Goal: Transaction & Acquisition: Purchase product/service

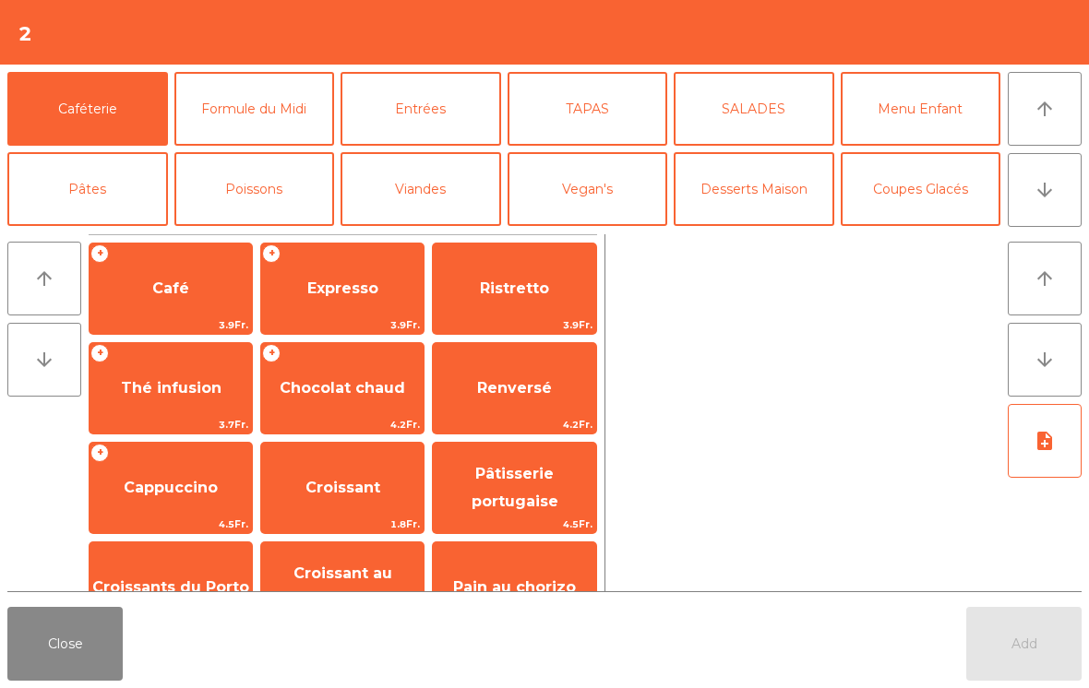
click at [1053, 196] on icon "arrow_downward" at bounding box center [1045, 190] width 22 height 22
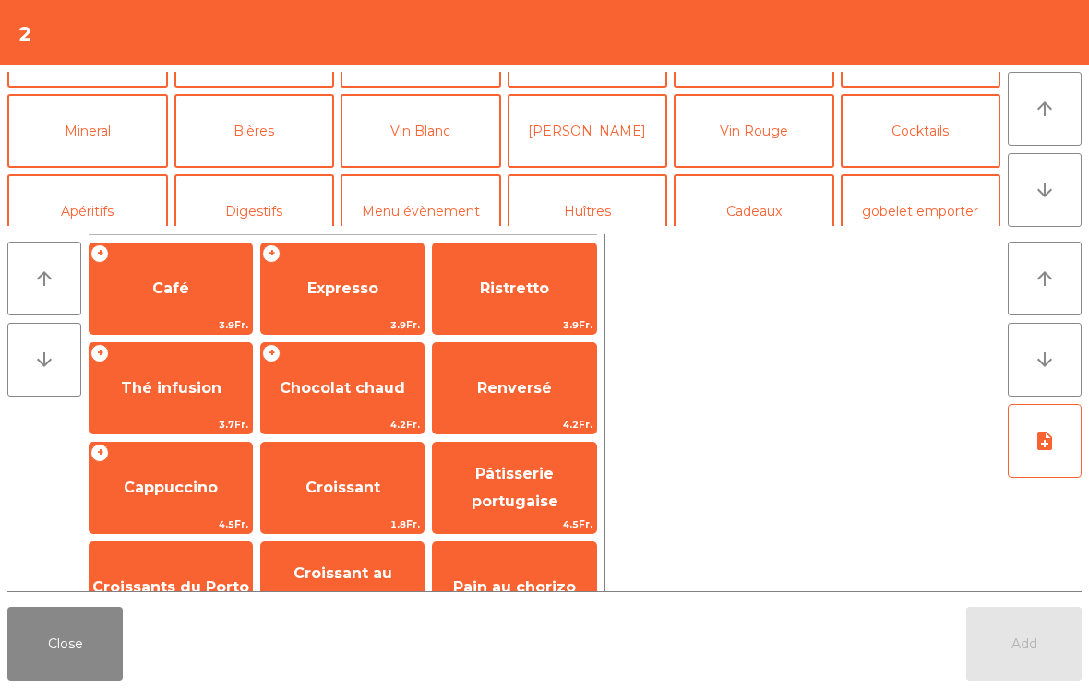
scroll to position [161, 0]
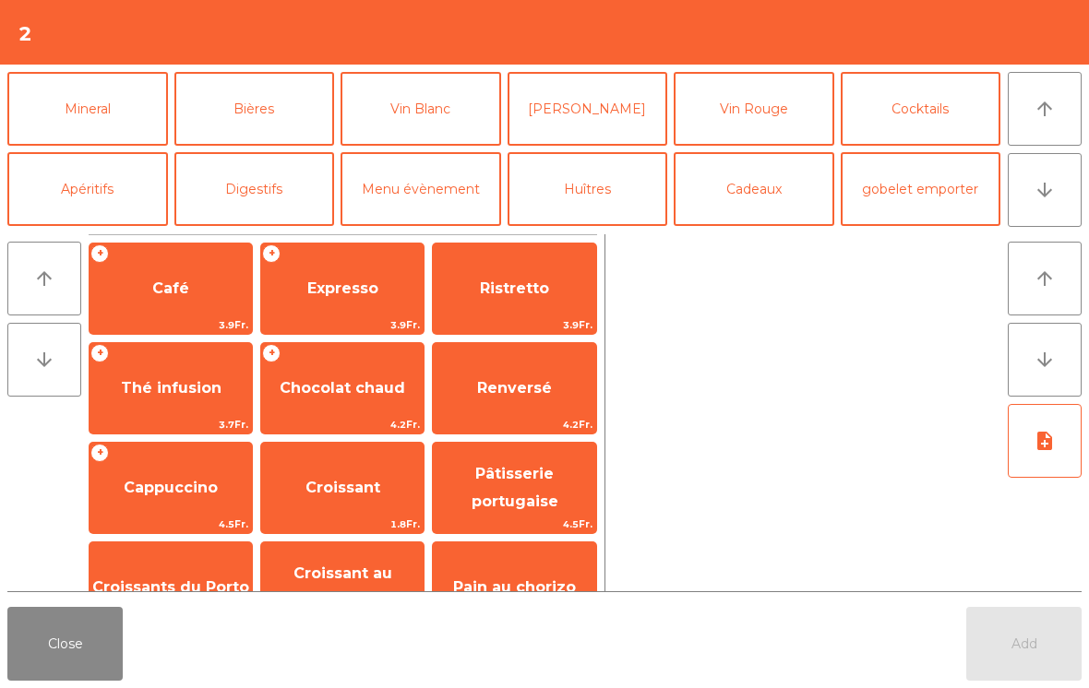
click at [451, 115] on button "Vin Blanc" at bounding box center [421, 109] width 161 height 74
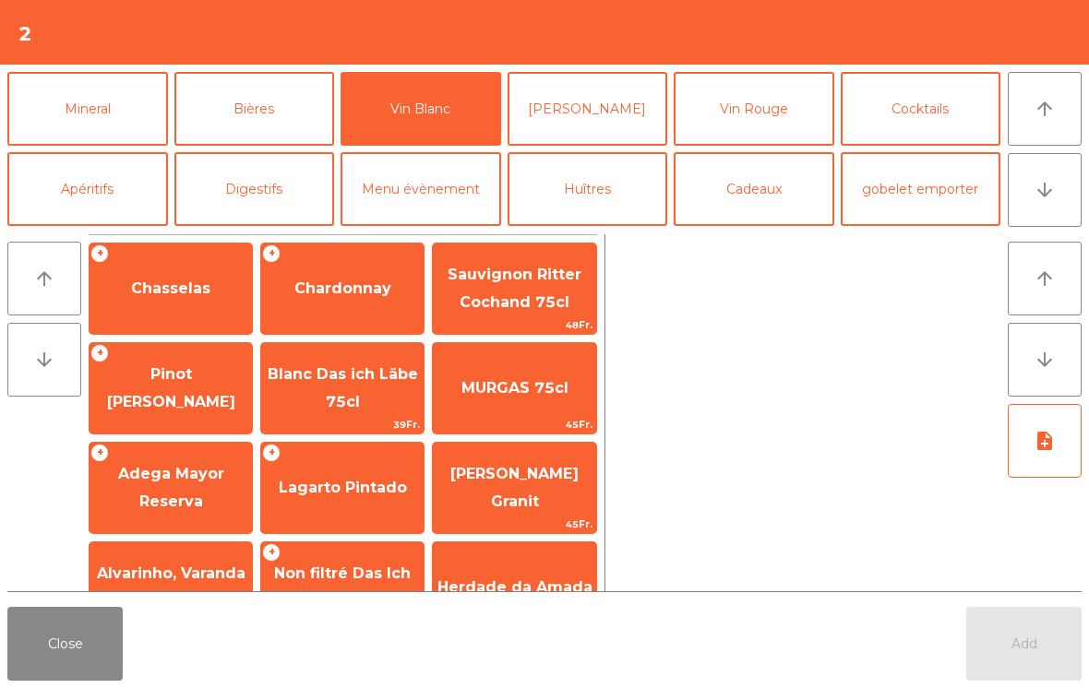
click at [186, 390] on span "Pinot [PERSON_NAME]" at bounding box center [171, 387] width 128 height 45
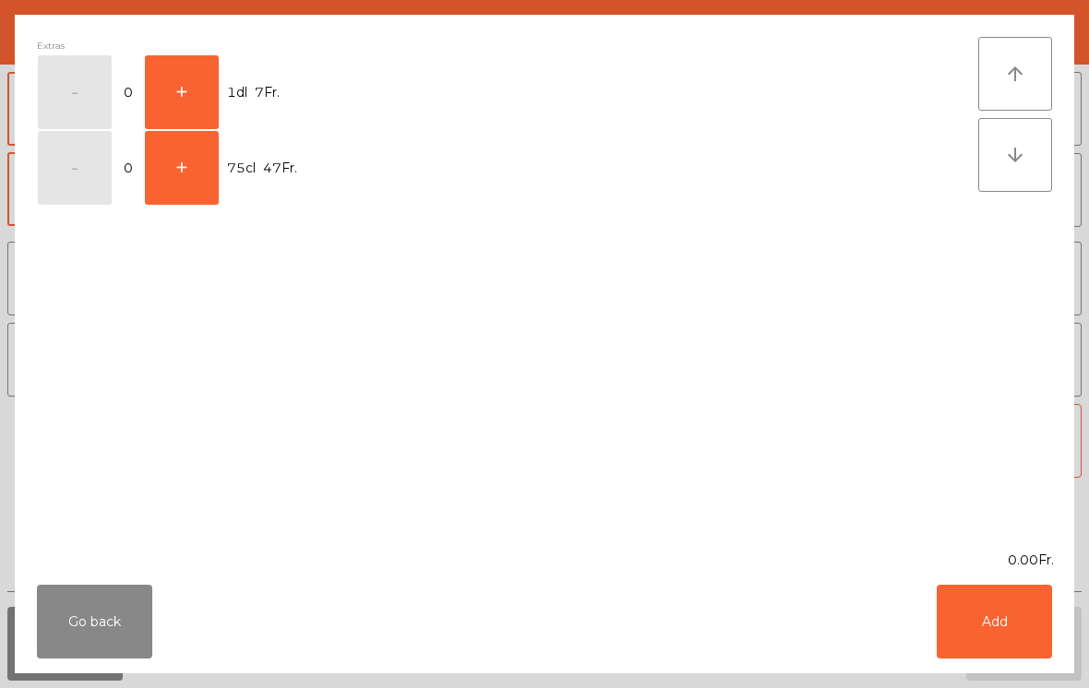
click at [183, 200] on button "+" at bounding box center [182, 168] width 74 height 74
click at [991, 617] on button "Add" at bounding box center [994, 622] width 115 height 74
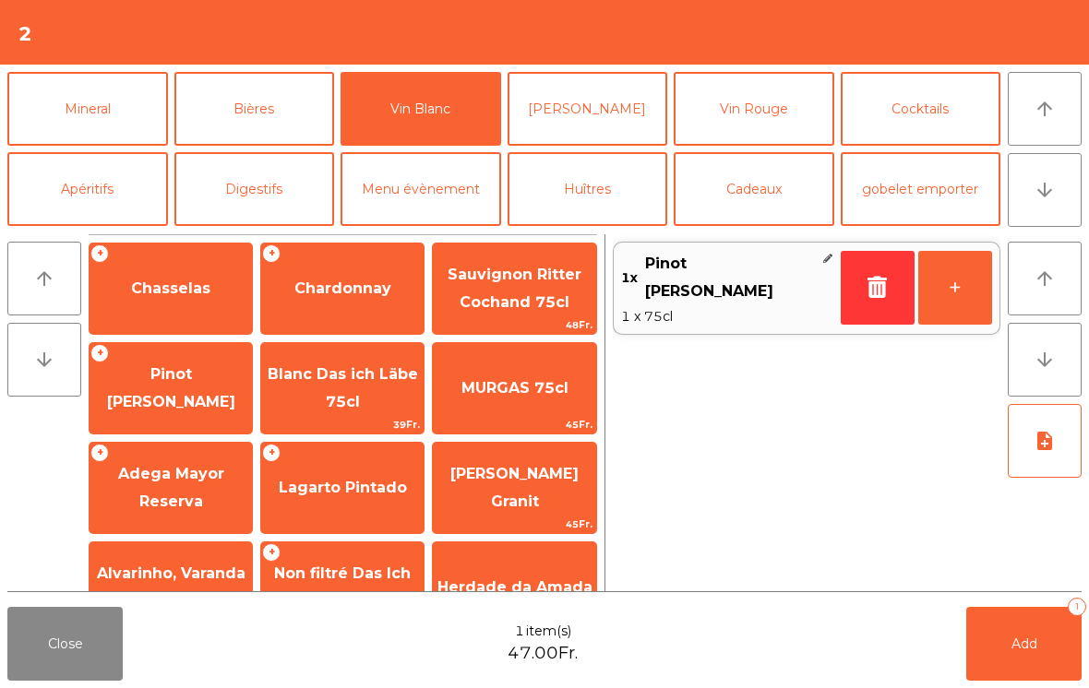
click at [1038, 647] on button "Add 1" at bounding box center [1023, 644] width 115 height 74
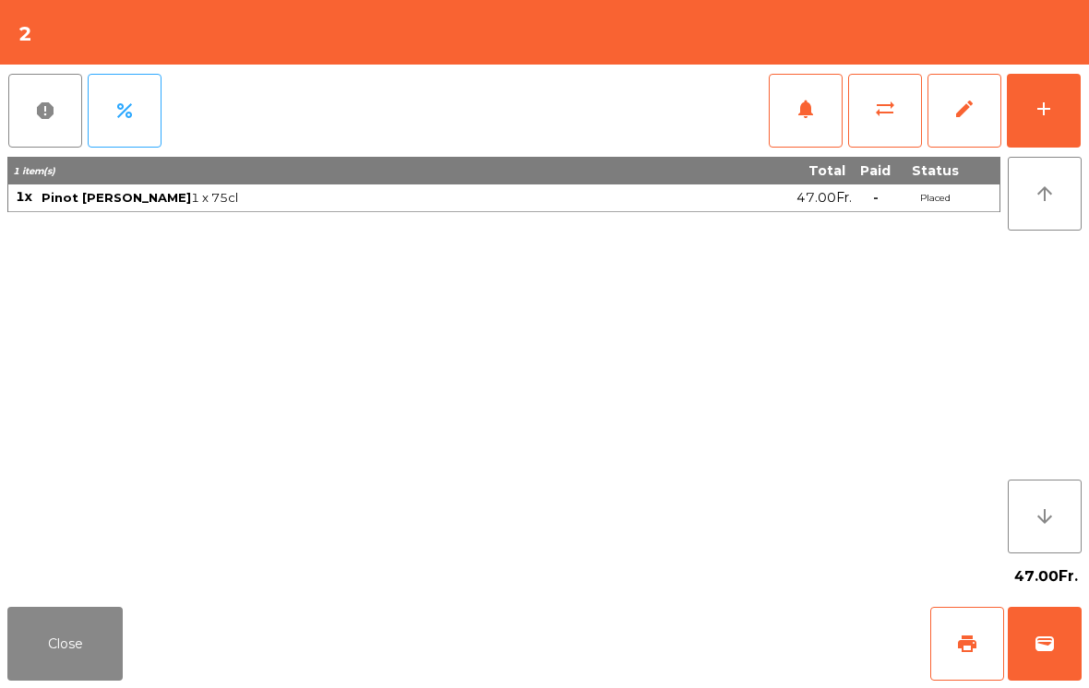
click at [67, 644] on button "Close" at bounding box center [64, 644] width 115 height 74
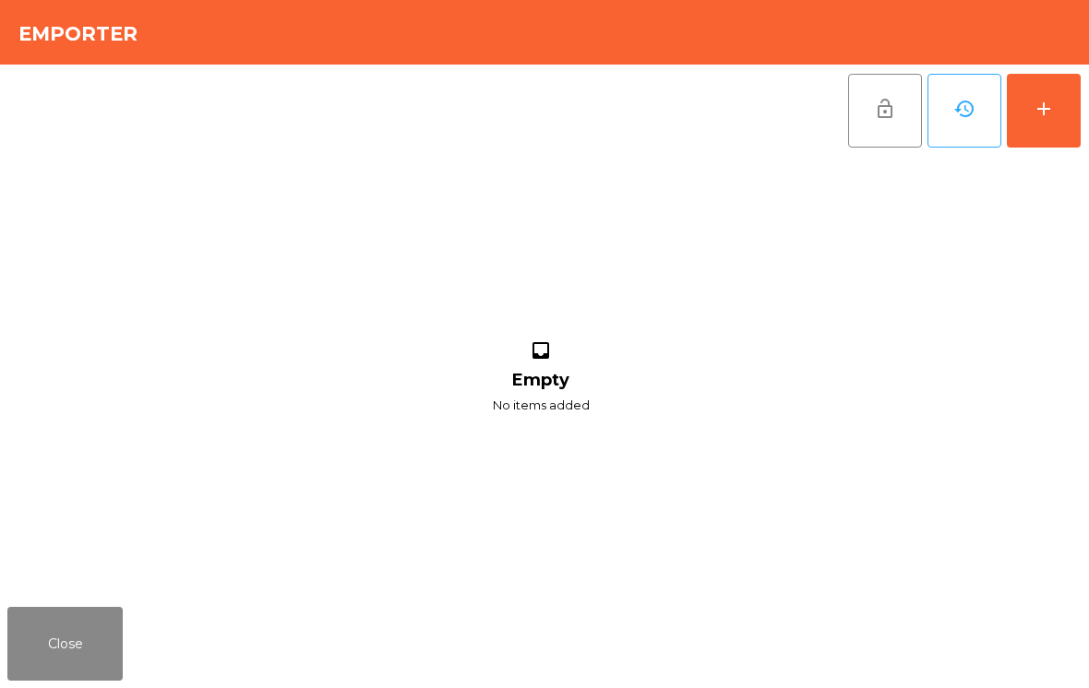
click at [1058, 133] on button "add" at bounding box center [1044, 111] width 74 height 74
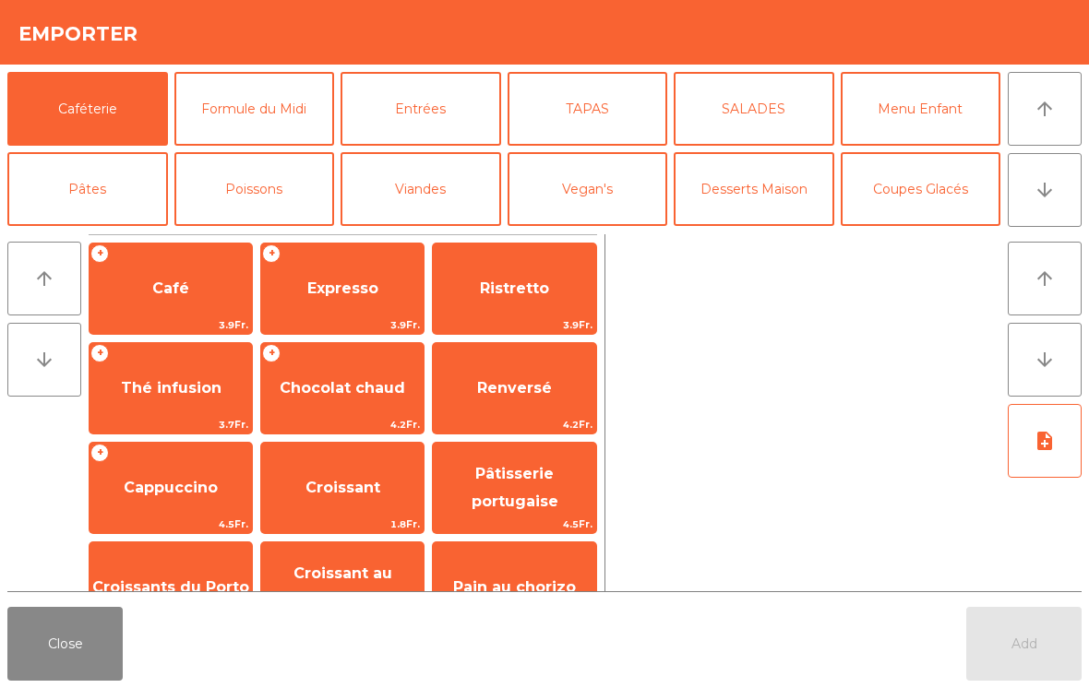
click at [292, 192] on button "Poissons" at bounding box center [254, 189] width 161 height 74
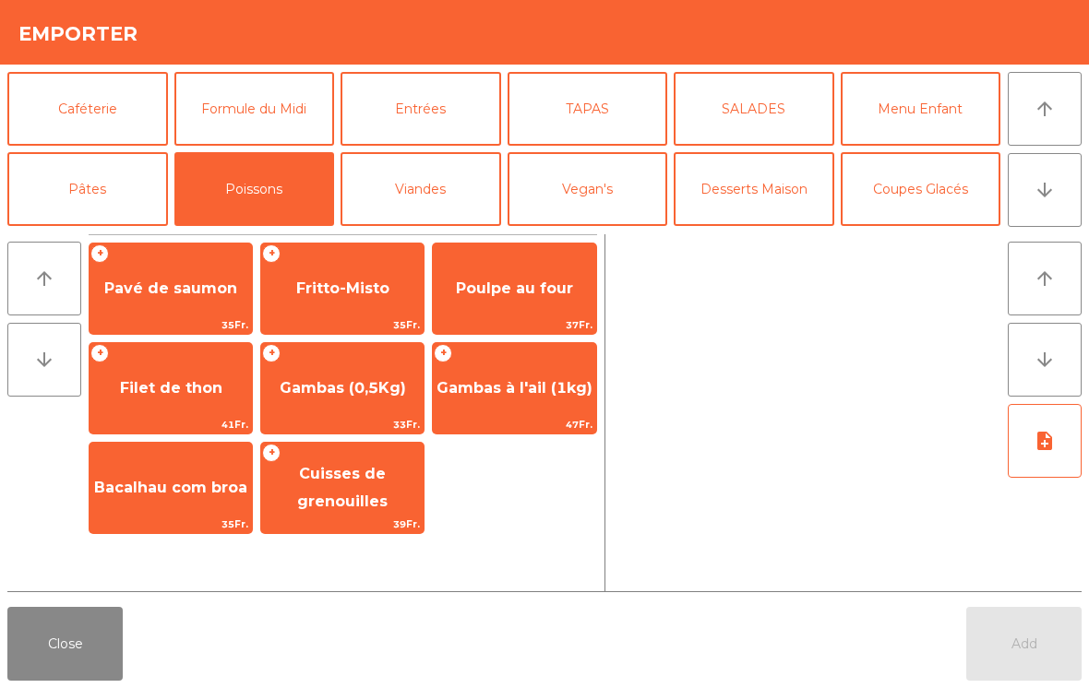
click at [571, 394] on span "Gambas à l'ail (1kg)" at bounding box center [515, 388] width 156 height 18
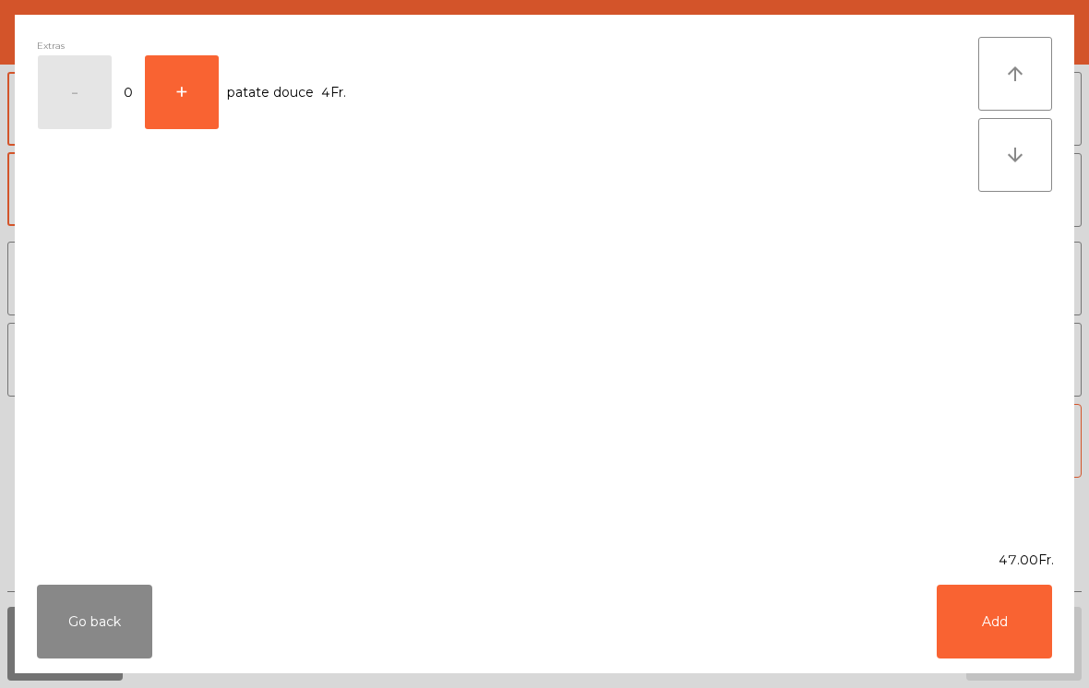
click at [991, 621] on button "Add" at bounding box center [994, 622] width 115 height 74
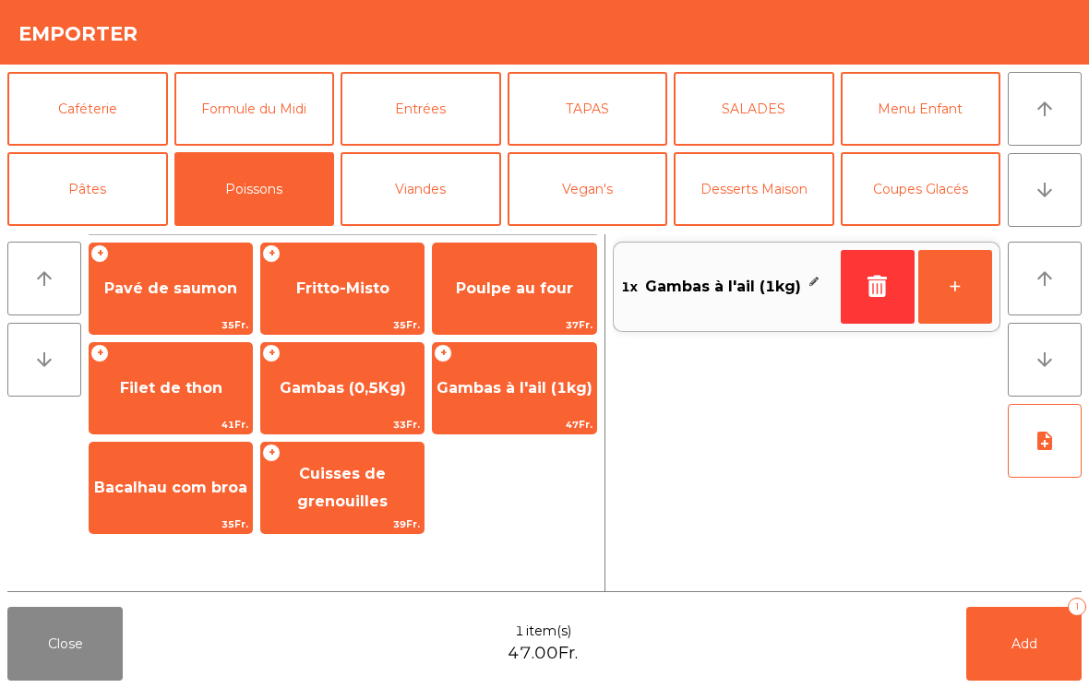
click at [1051, 449] on icon "note_add" at bounding box center [1045, 441] width 22 height 22
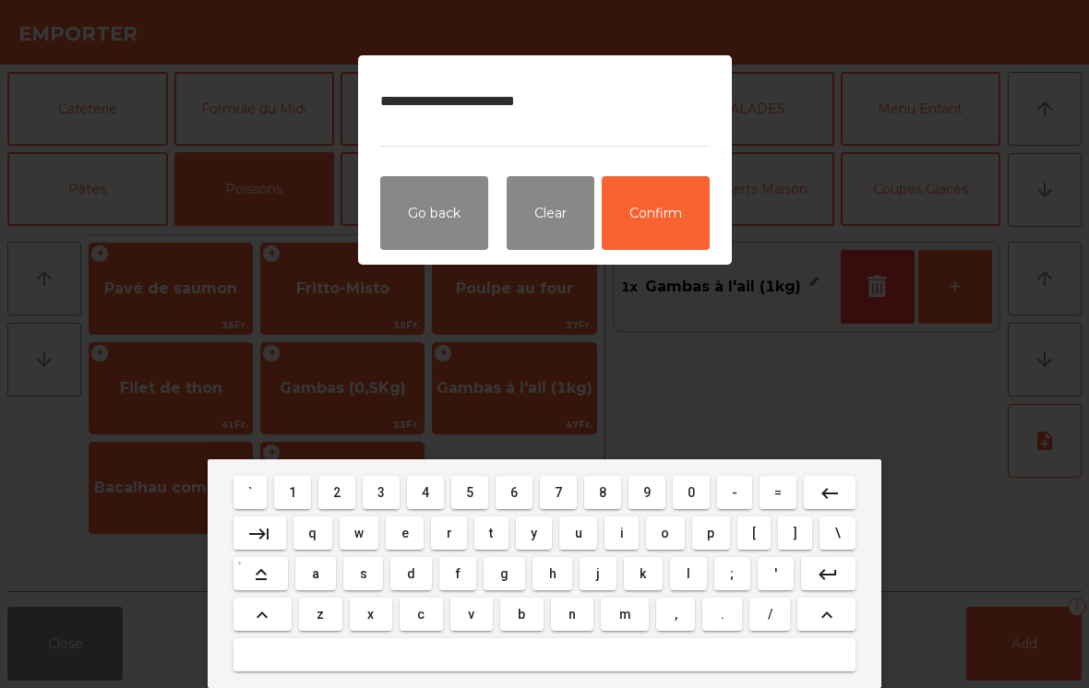
type textarea "**********"
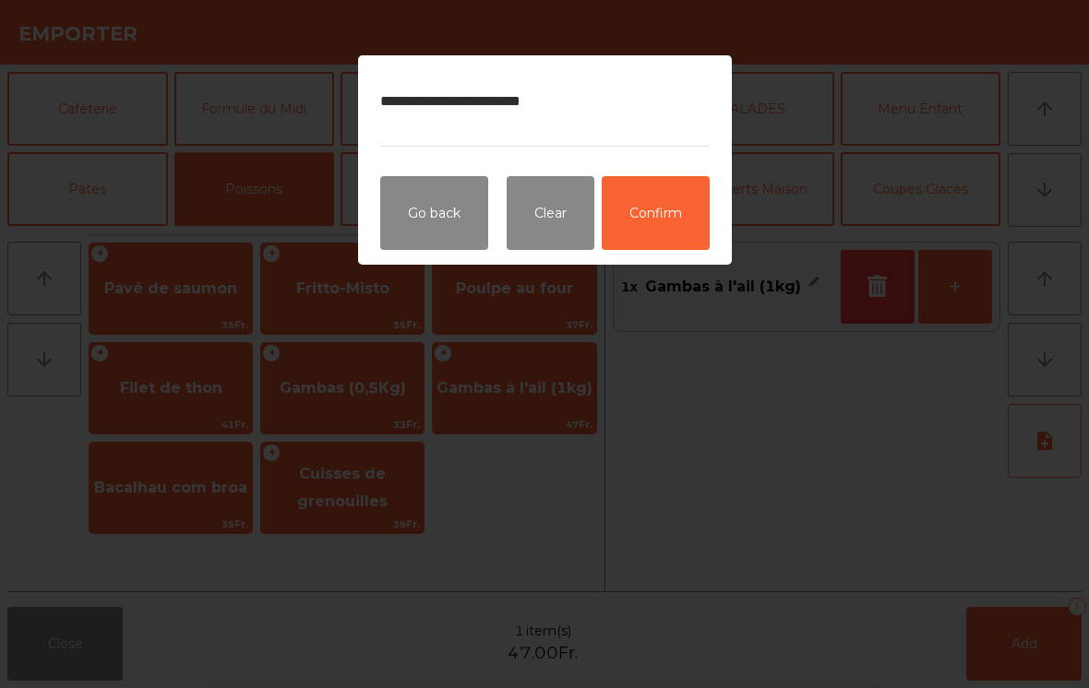
click at [669, 222] on button "Confirm" at bounding box center [656, 213] width 108 height 74
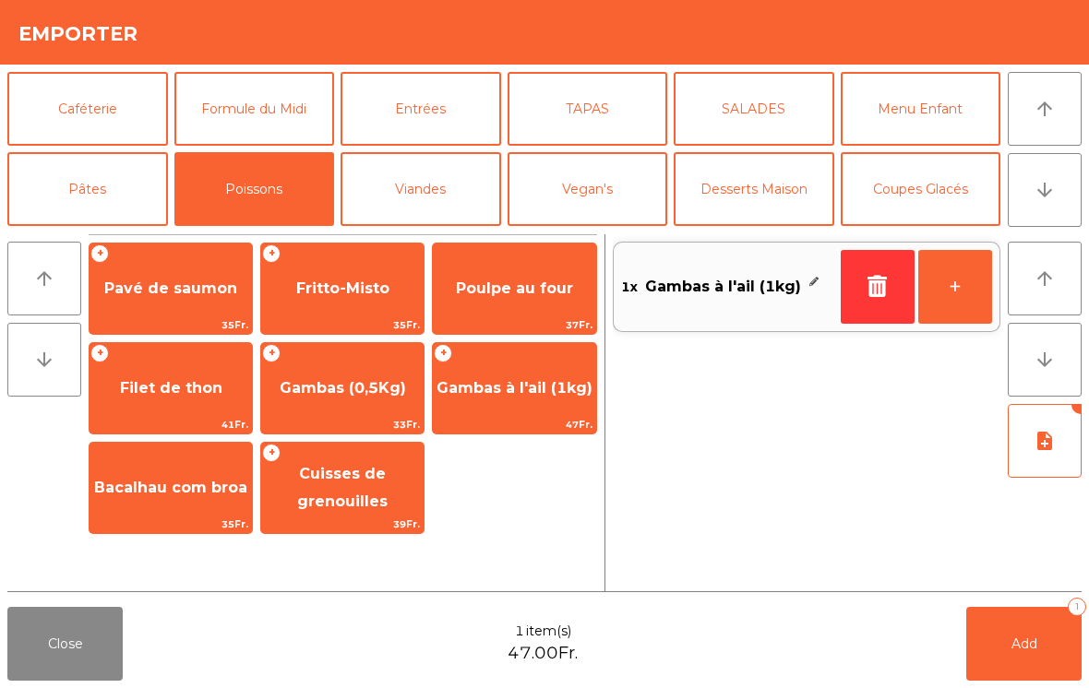
click at [1033, 666] on button "Add 1" at bounding box center [1023, 644] width 115 height 74
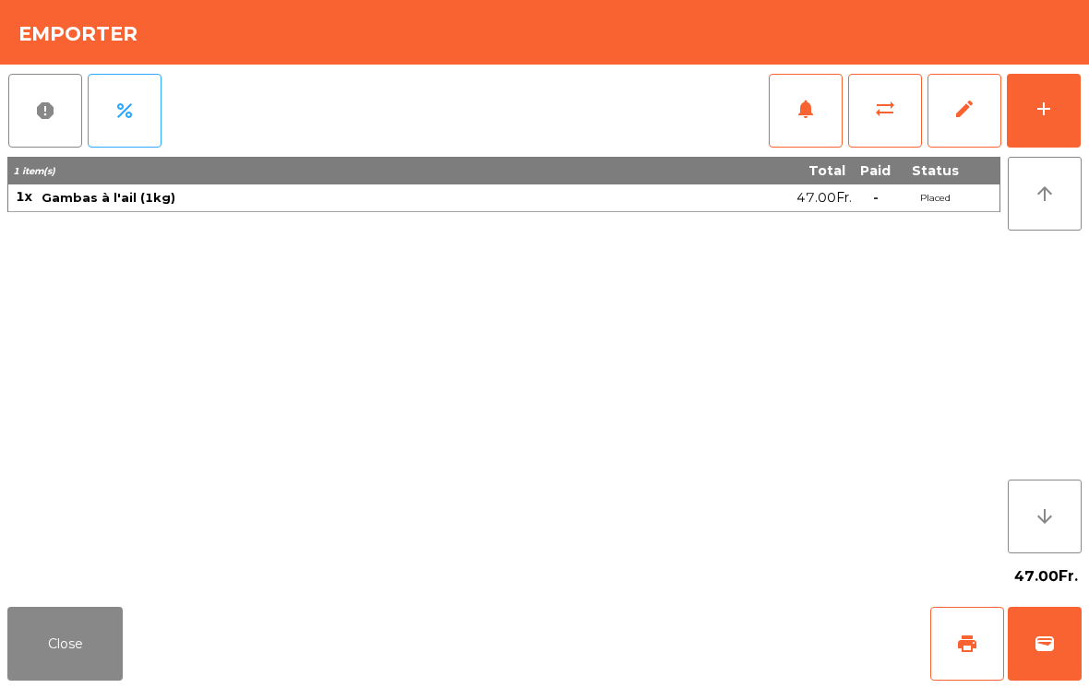
click at [105, 636] on button "Close" at bounding box center [64, 644] width 115 height 74
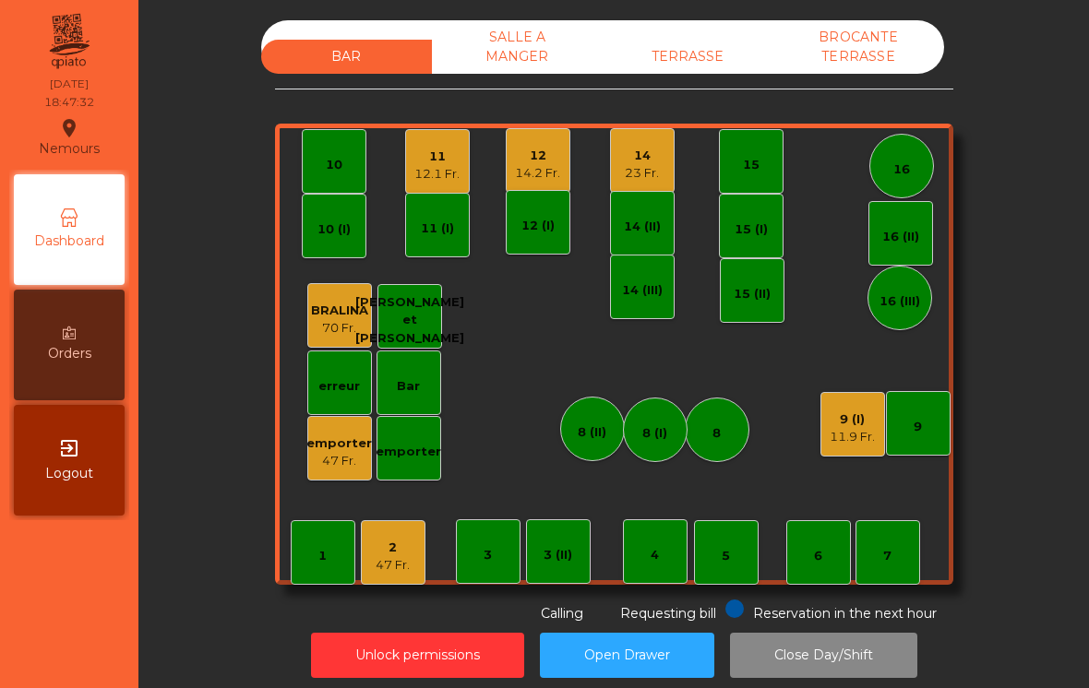
click at [553, 171] on div "14.2 Fr." at bounding box center [537, 173] width 45 height 18
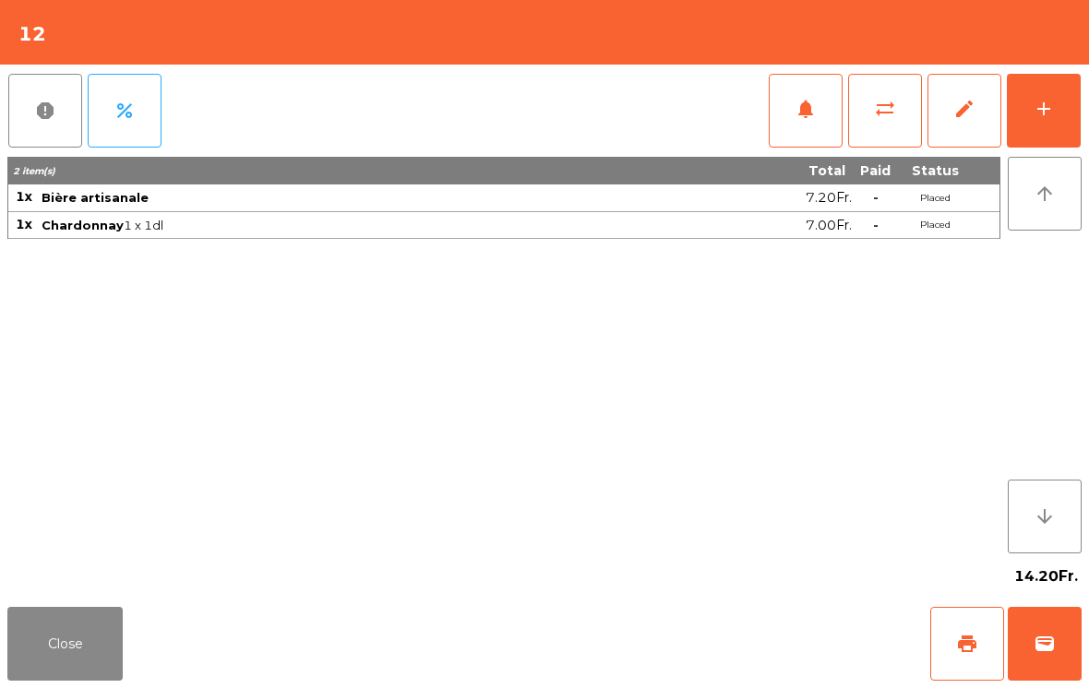
click at [1064, 132] on button "add" at bounding box center [1044, 111] width 74 height 74
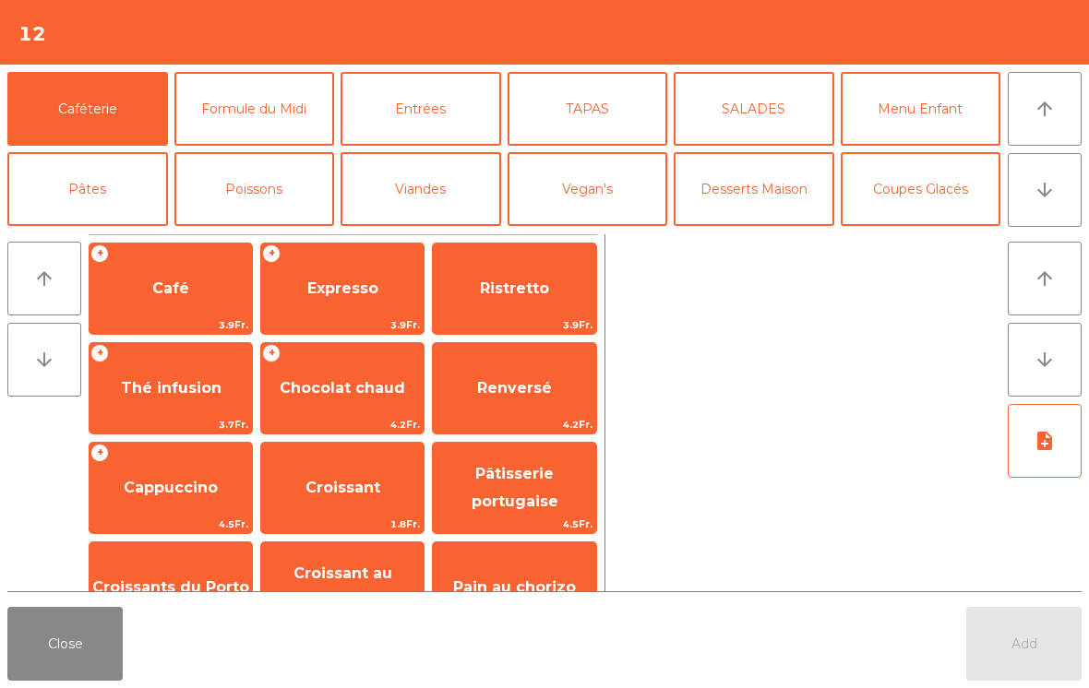
scroll to position [12, 0]
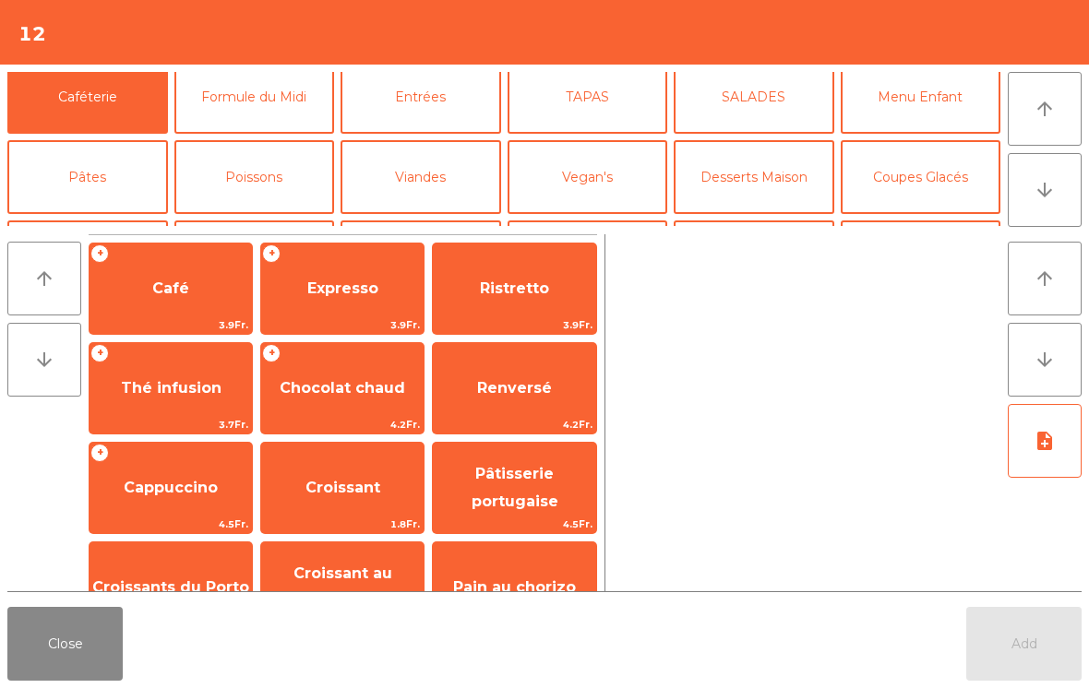
click at [252, 192] on button "Poissons" at bounding box center [254, 177] width 161 height 74
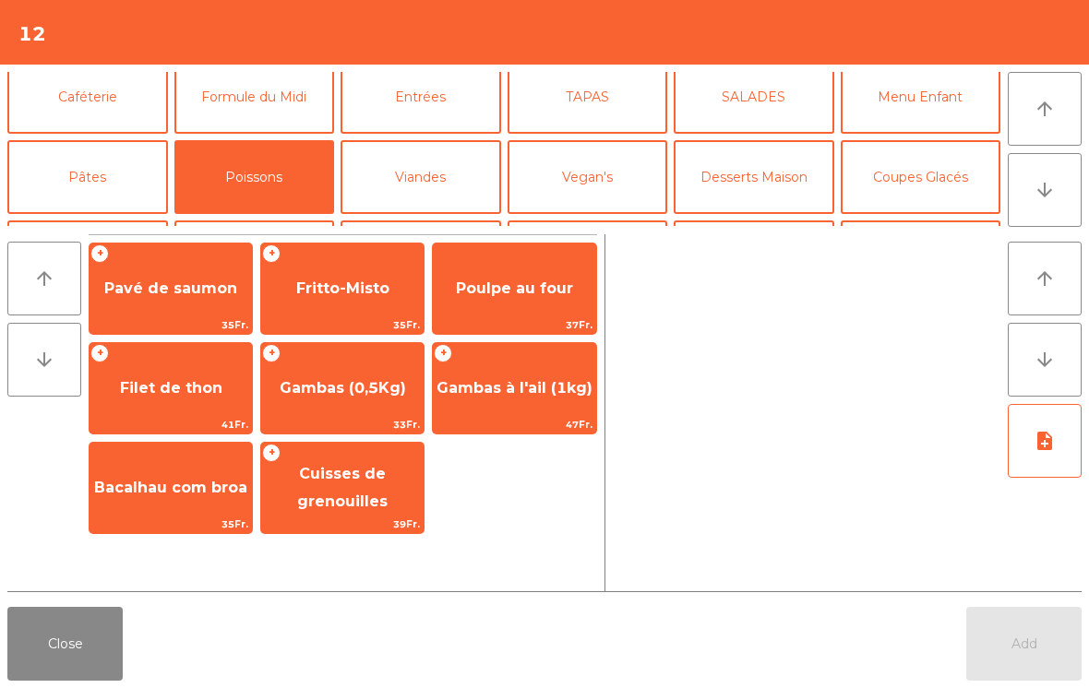
click at [545, 305] on span "Poulpe au four" at bounding box center [514, 289] width 162 height 50
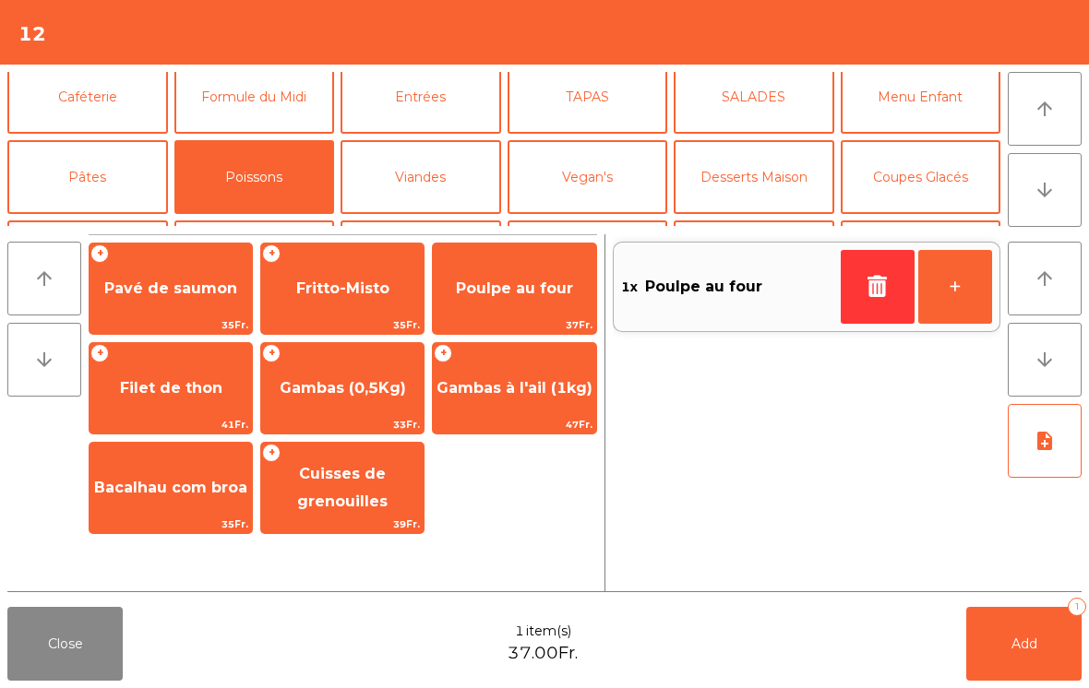
click at [553, 301] on span "Poulpe au four" at bounding box center [514, 289] width 162 height 50
click at [1026, 664] on button "Add 2" at bounding box center [1023, 644] width 115 height 74
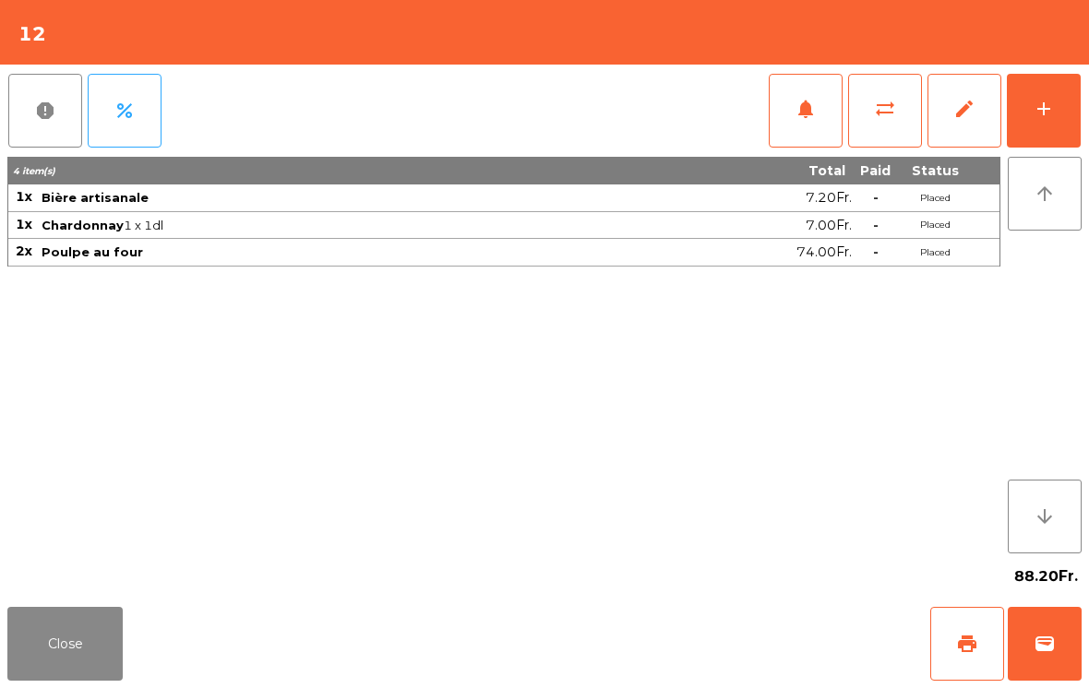
click at [97, 672] on button "Close" at bounding box center [64, 644] width 115 height 74
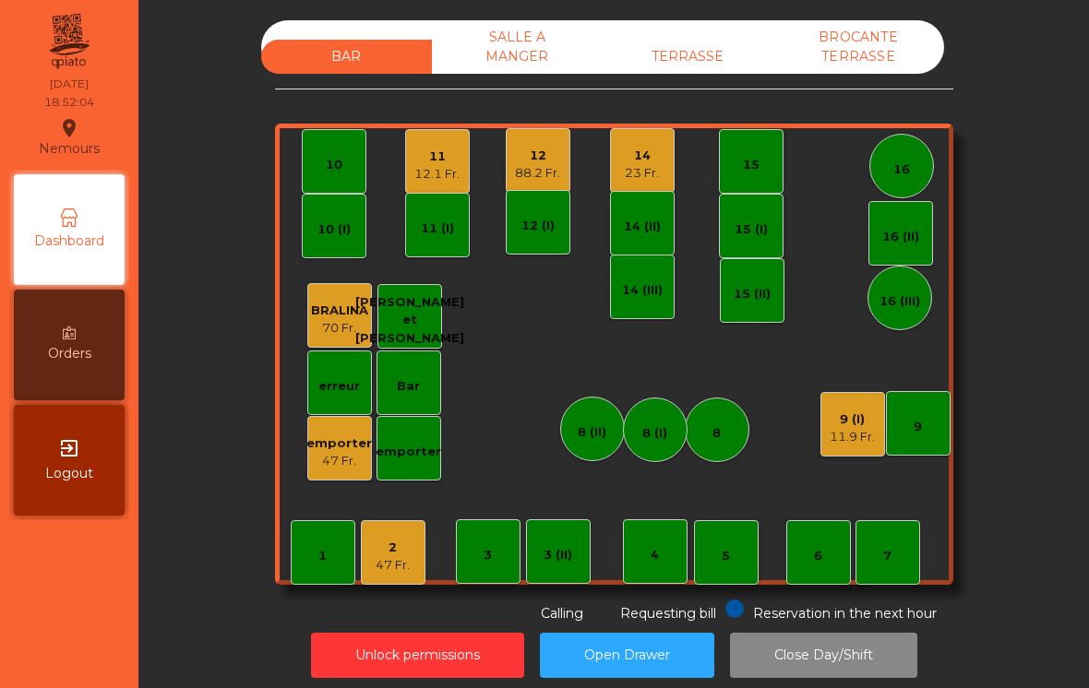
click at [444, 157] on div "11" at bounding box center [436, 157] width 45 height 18
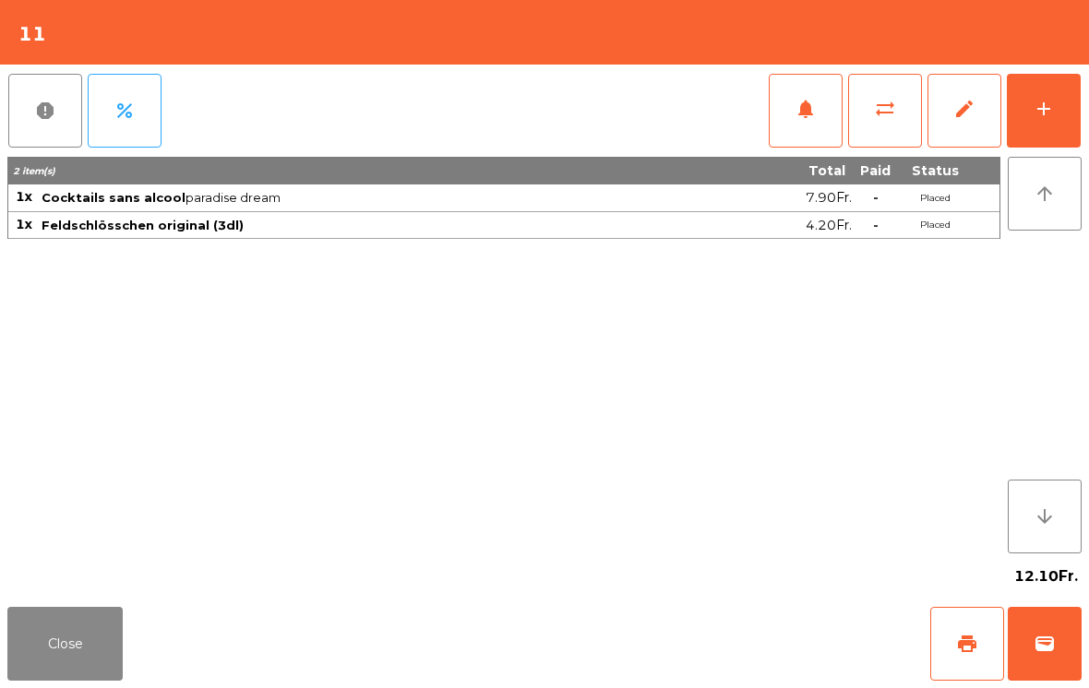
click at [1080, 126] on button "add" at bounding box center [1044, 111] width 74 height 74
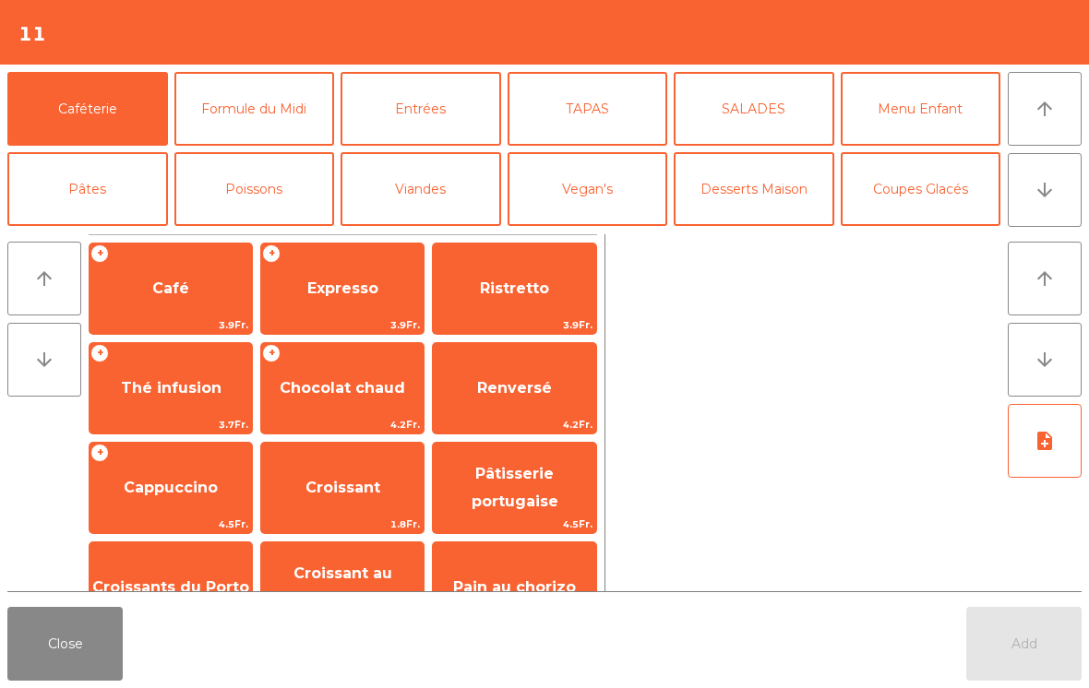
click at [442, 110] on button "Entrées" at bounding box center [421, 109] width 161 height 74
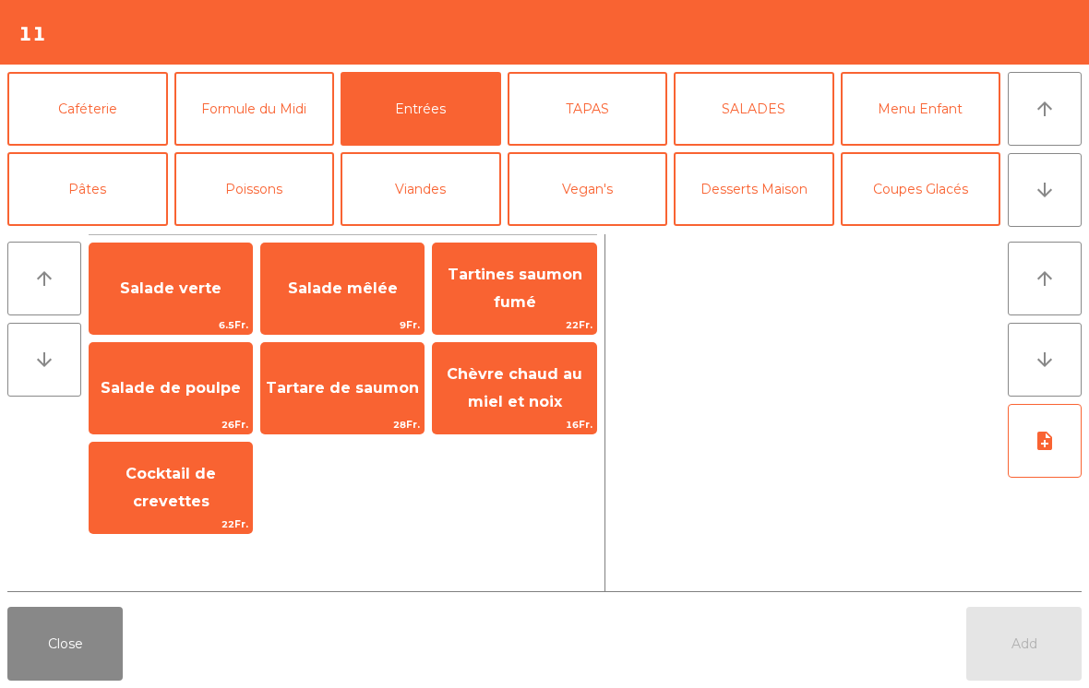
click at [182, 310] on span "Salade verte" at bounding box center [171, 289] width 162 height 50
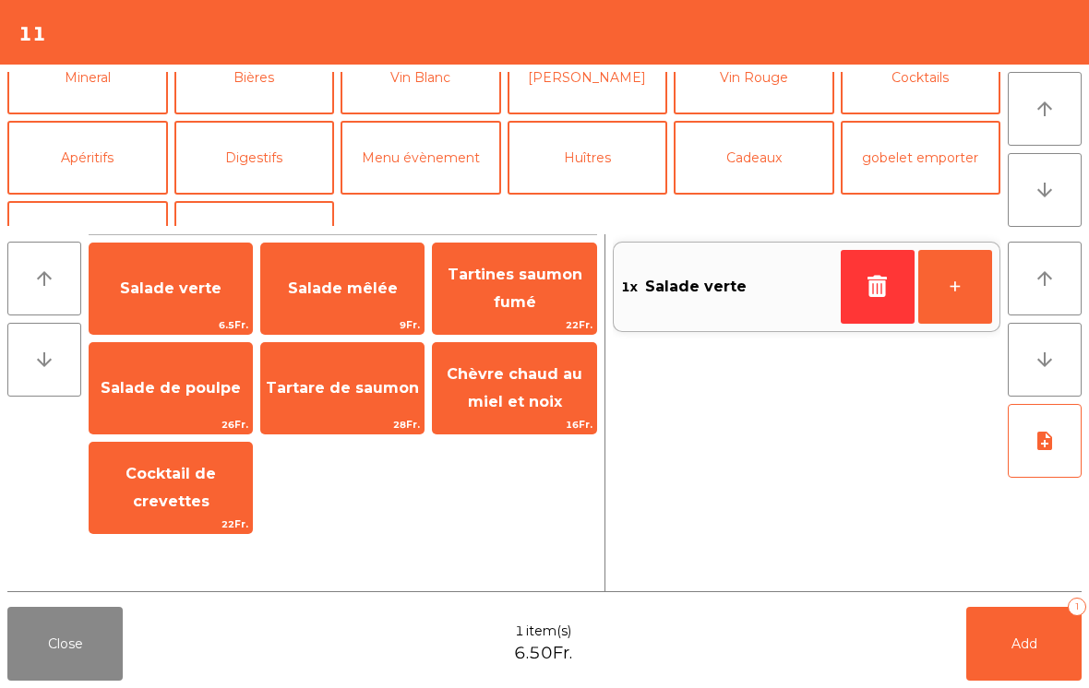
scroll to position [206, 0]
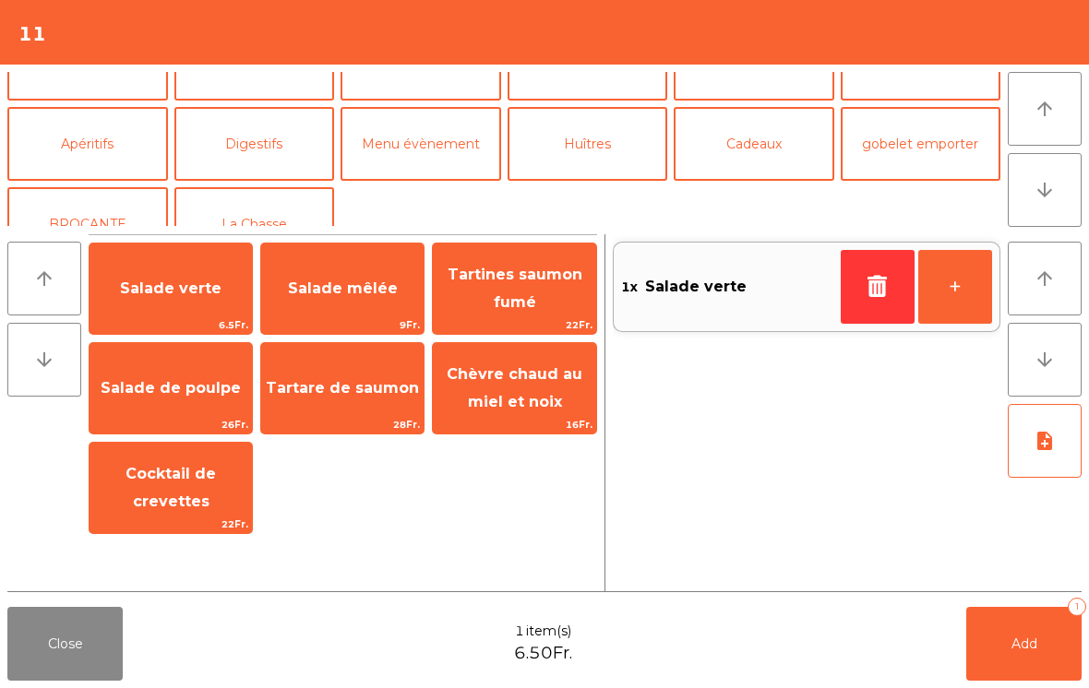
click at [268, 219] on button "La Chasse" at bounding box center [254, 224] width 161 height 74
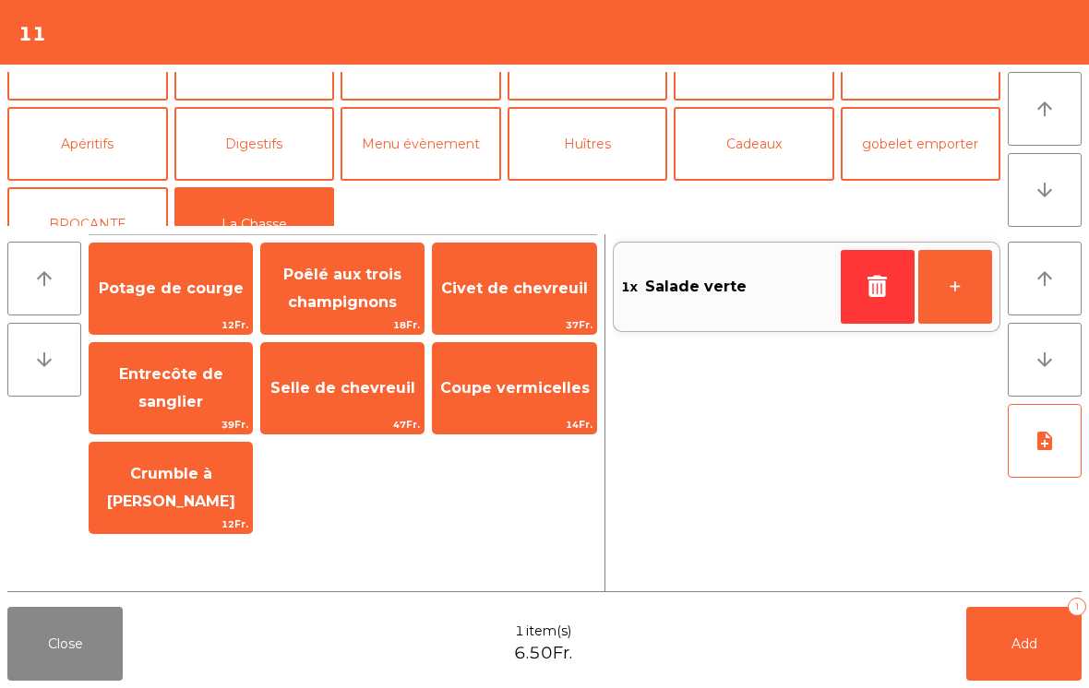
click at [166, 281] on span "Potage de courge" at bounding box center [171, 289] width 145 height 18
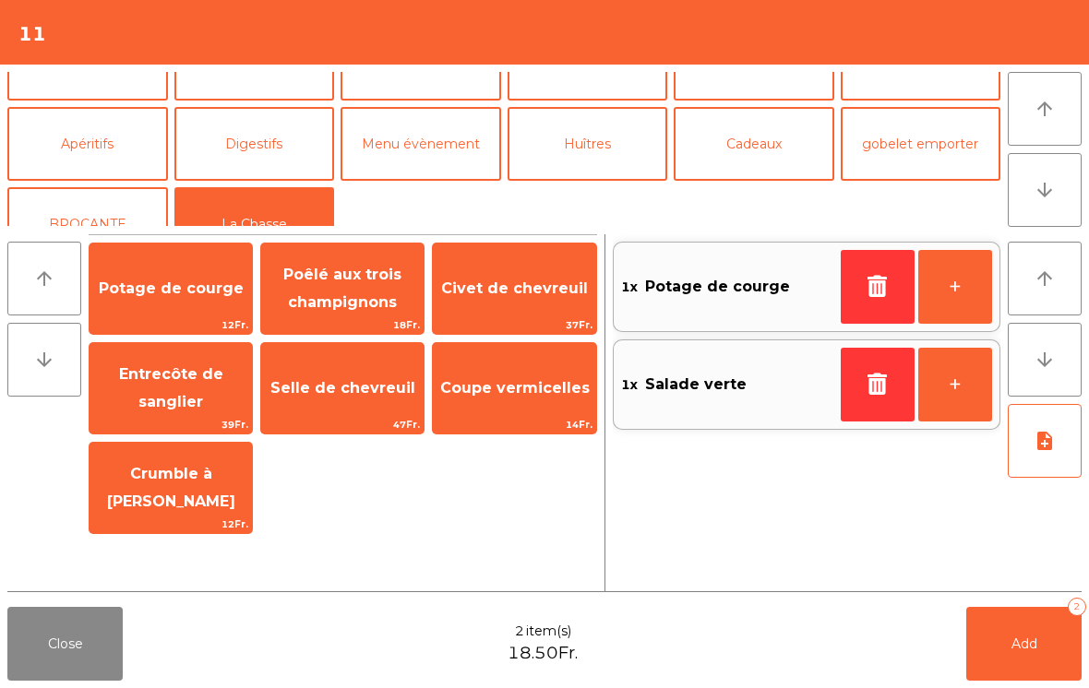
click at [347, 387] on span "Selle de chevreuil" at bounding box center [342, 388] width 145 height 18
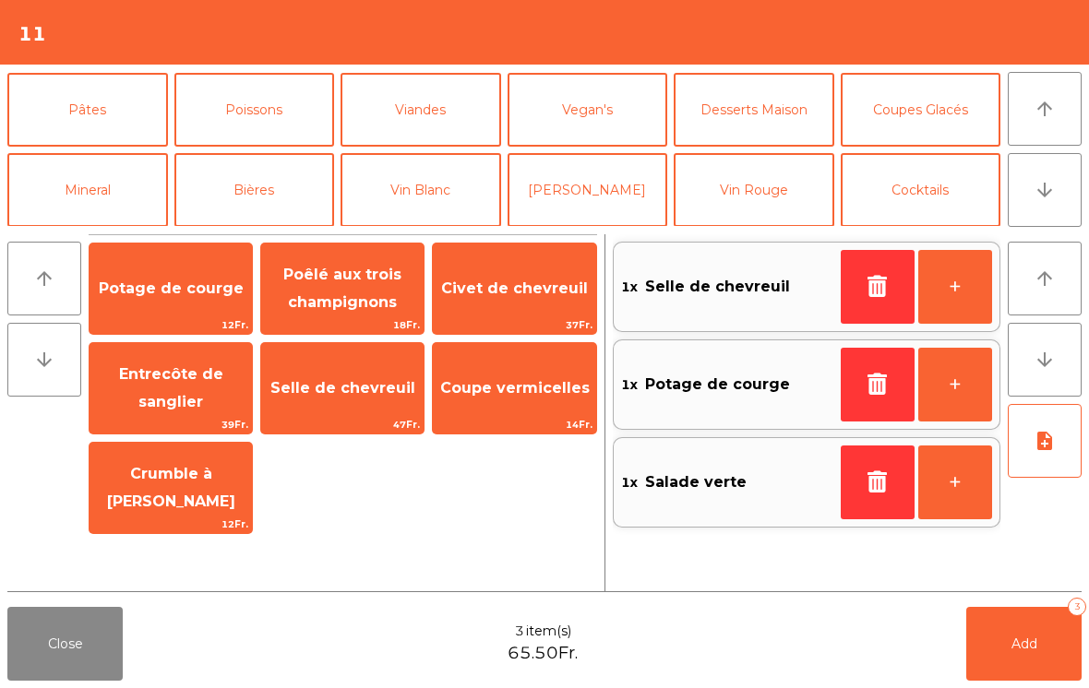
scroll to position [82, 0]
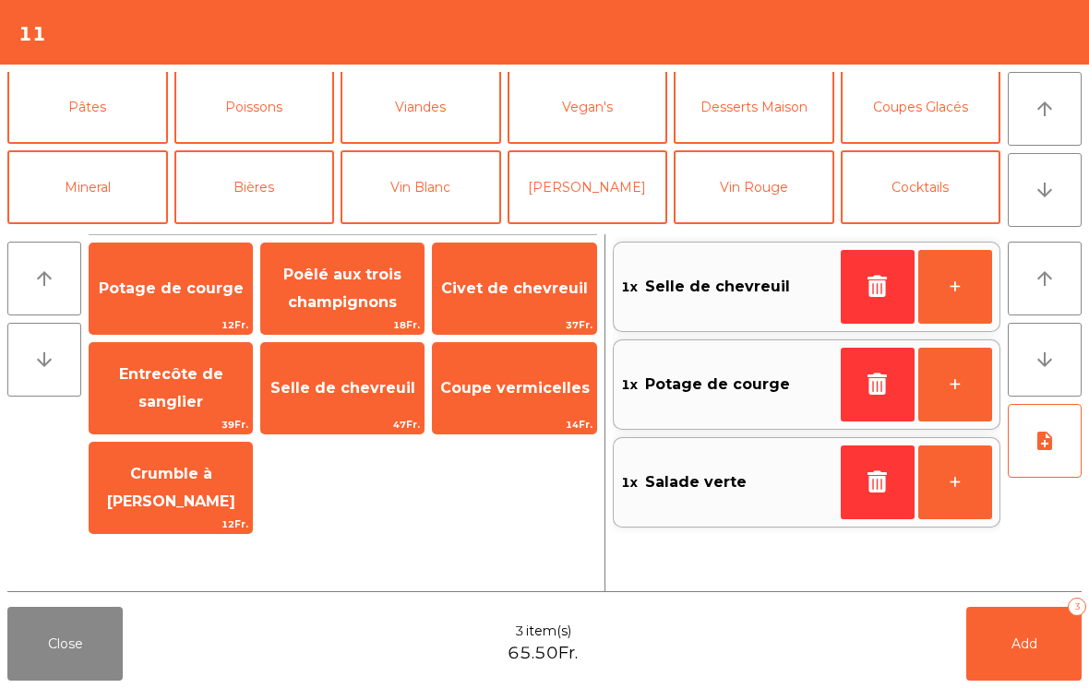
click at [287, 114] on button "Poissons" at bounding box center [254, 107] width 161 height 74
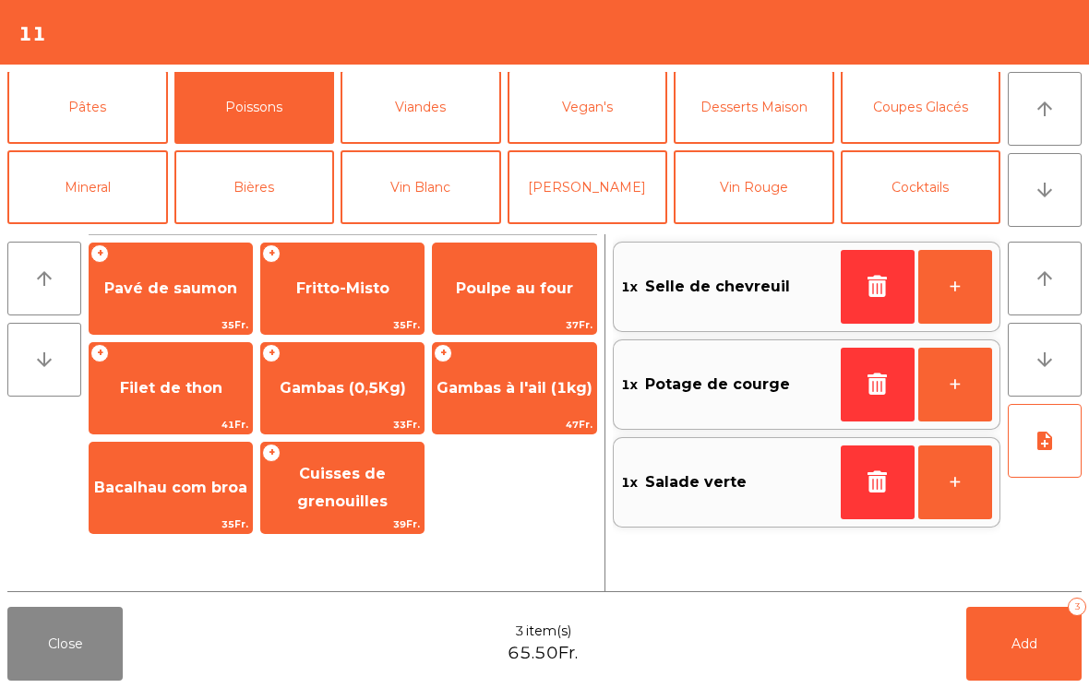
click at [194, 500] on span "Bacalhau com broa" at bounding box center [171, 488] width 162 height 50
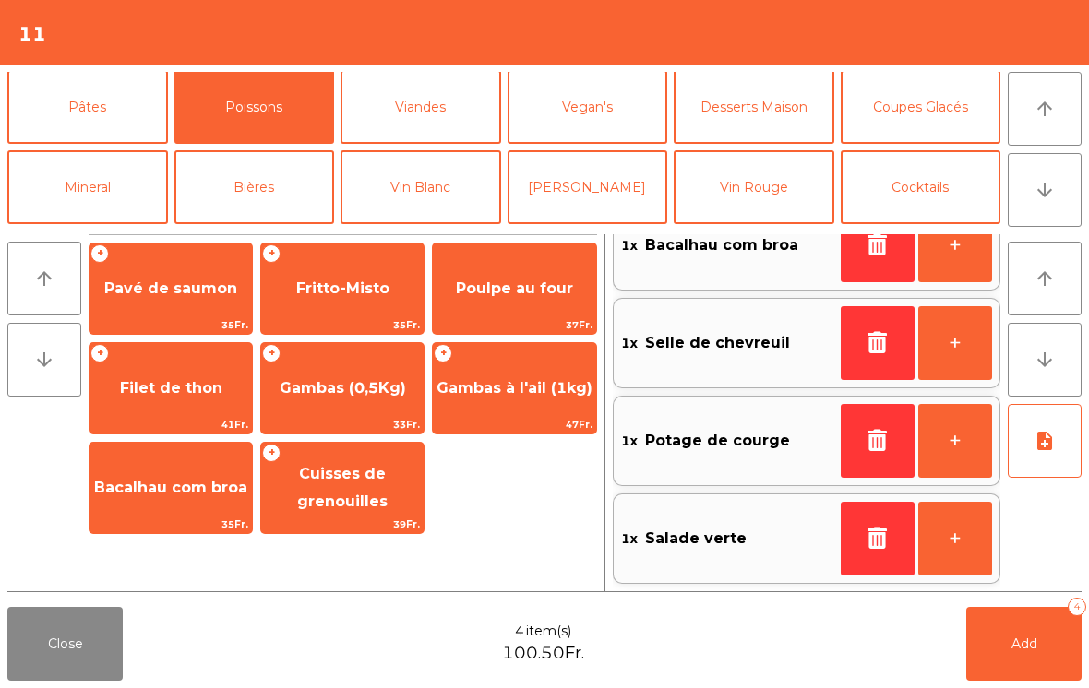
scroll to position [42, 0]
click at [1035, 449] on icon "note_add" at bounding box center [1045, 441] width 22 height 22
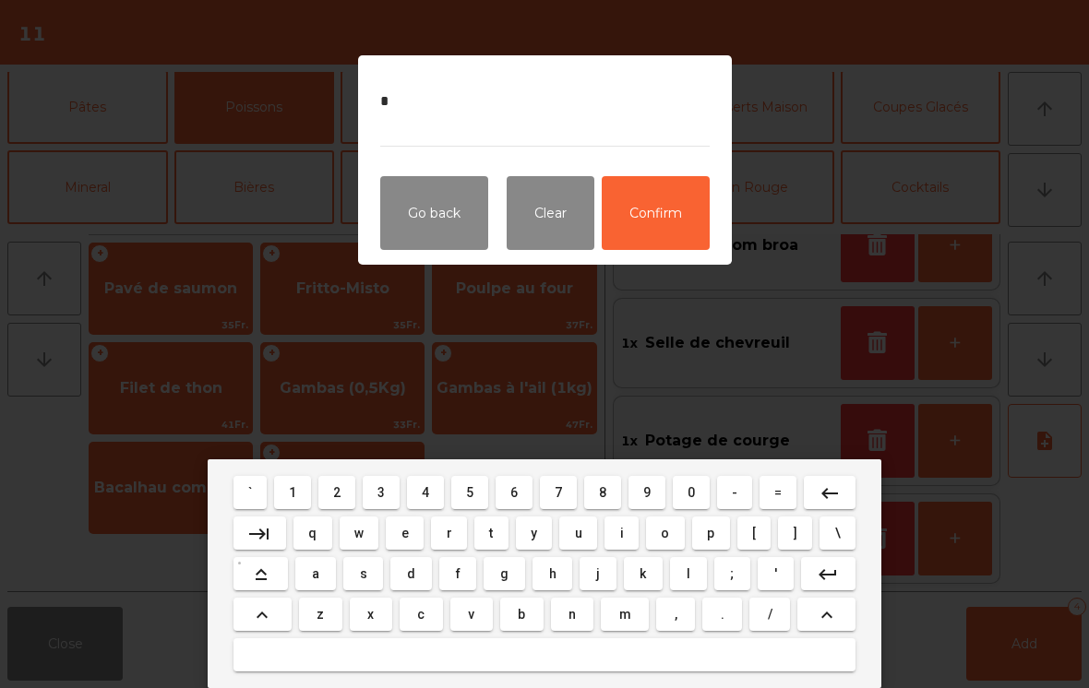
type textarea "**"
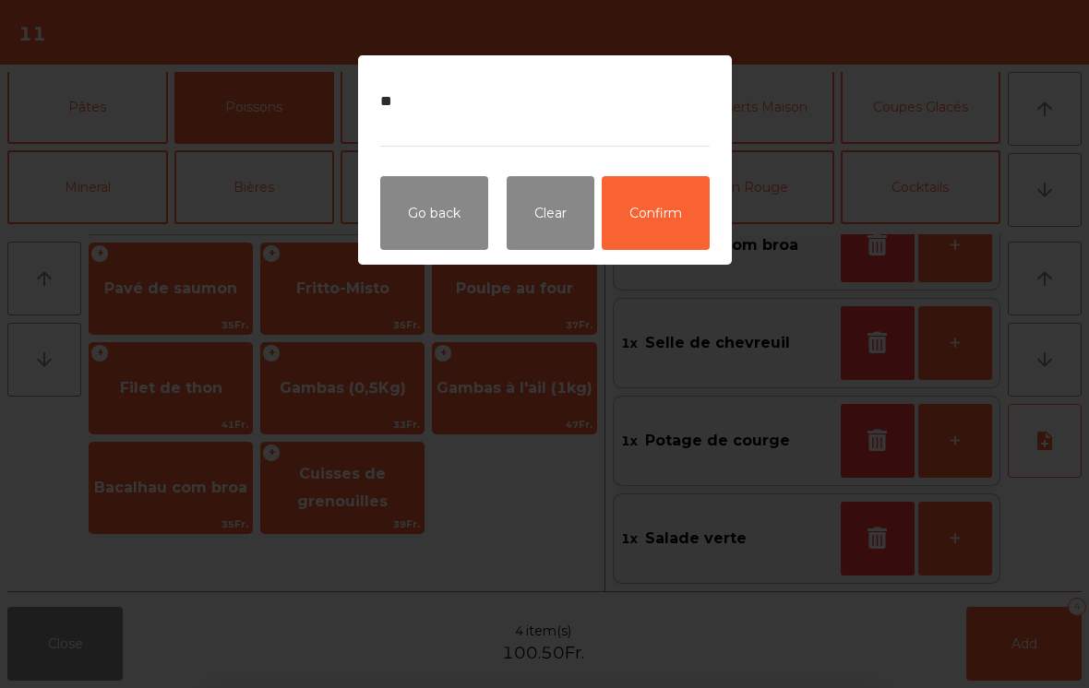
click at [650, 230] on button "Confirm" at bounding box center [656, 213] width 108 height 74
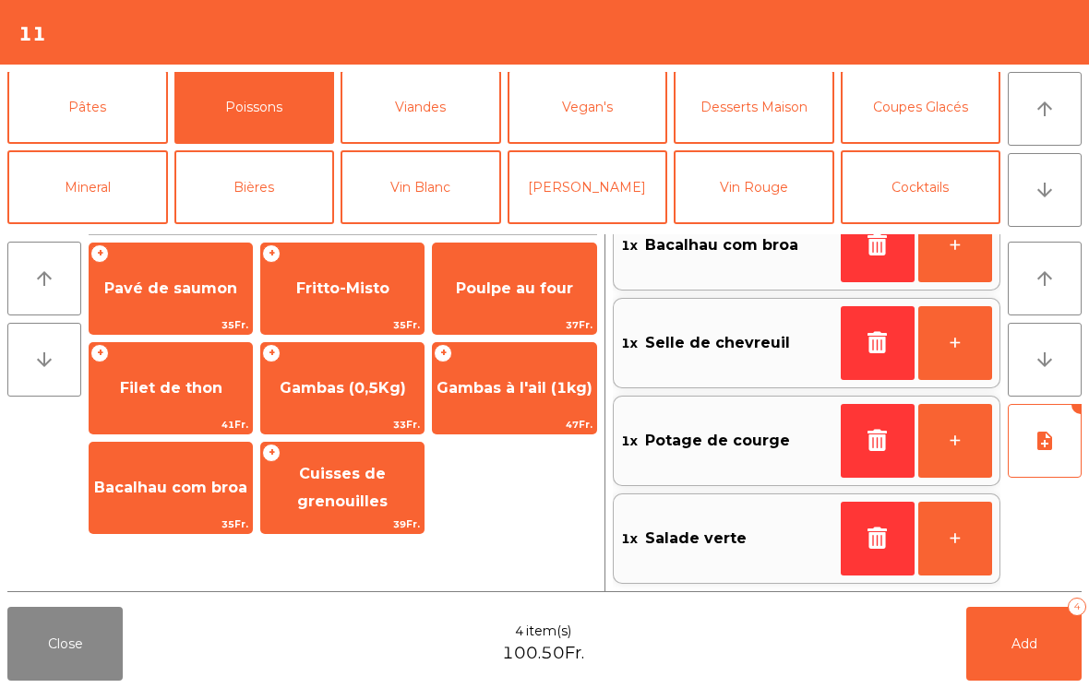
click at [1017, 646] on span "Add" at bounding box center [1024, 644] width 26 height 17
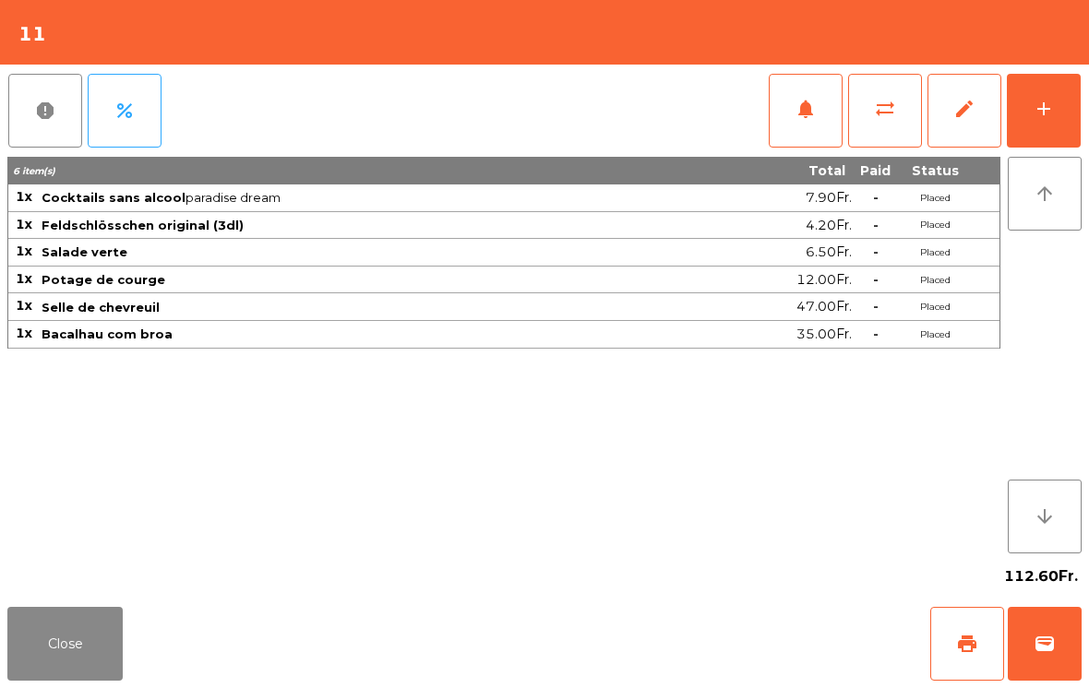
click at [48, 628] on button "Close" at bounding box center [64, 644] width 115 height 74
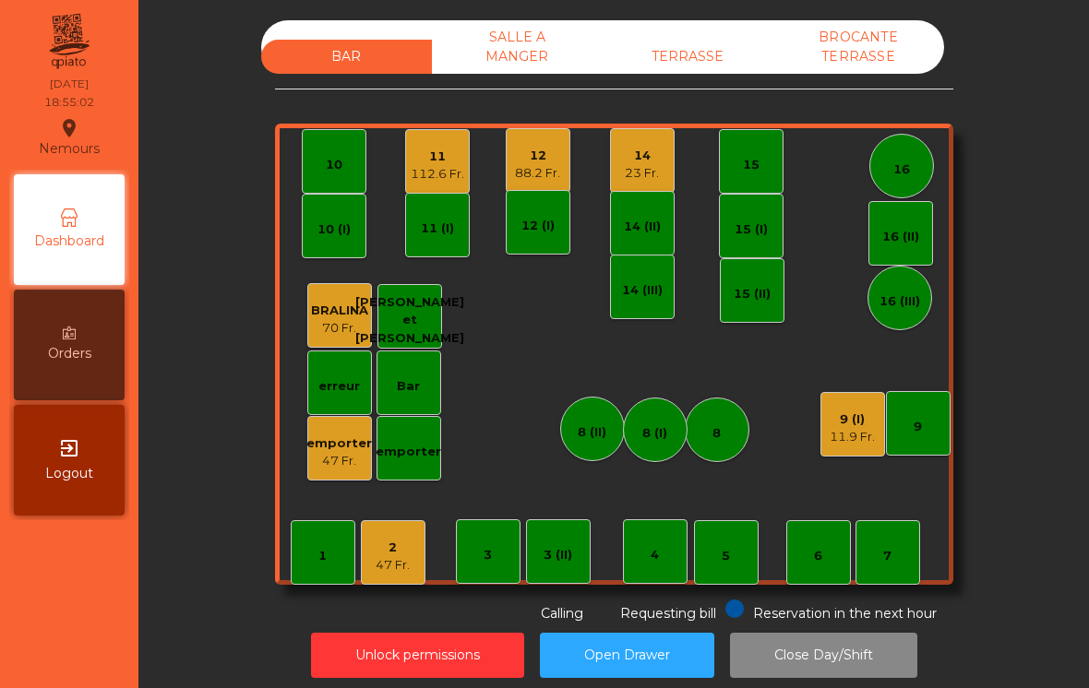
click at [341, 460] on div "47 Fr." at bounding box center [339, 461] width 66 height 18
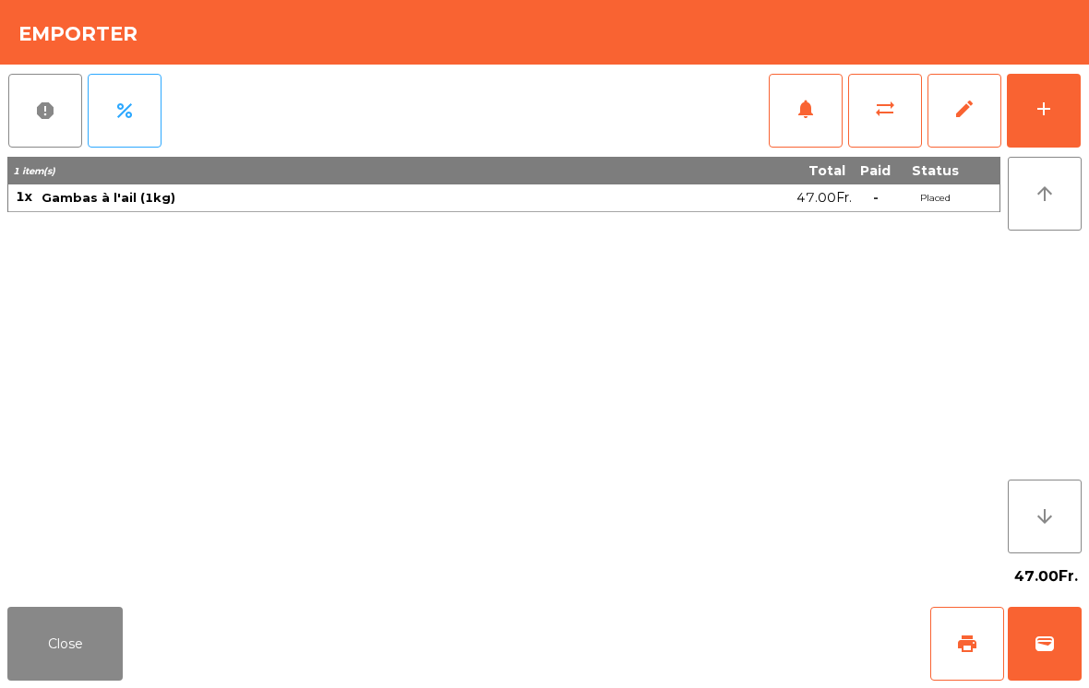
click at [979, 662] on button "print" at bounding box center [967, 644] width 74 height 74
click at [1040, 673] on button "wallet" at bounding box center [1045, 644] width 74 height 74
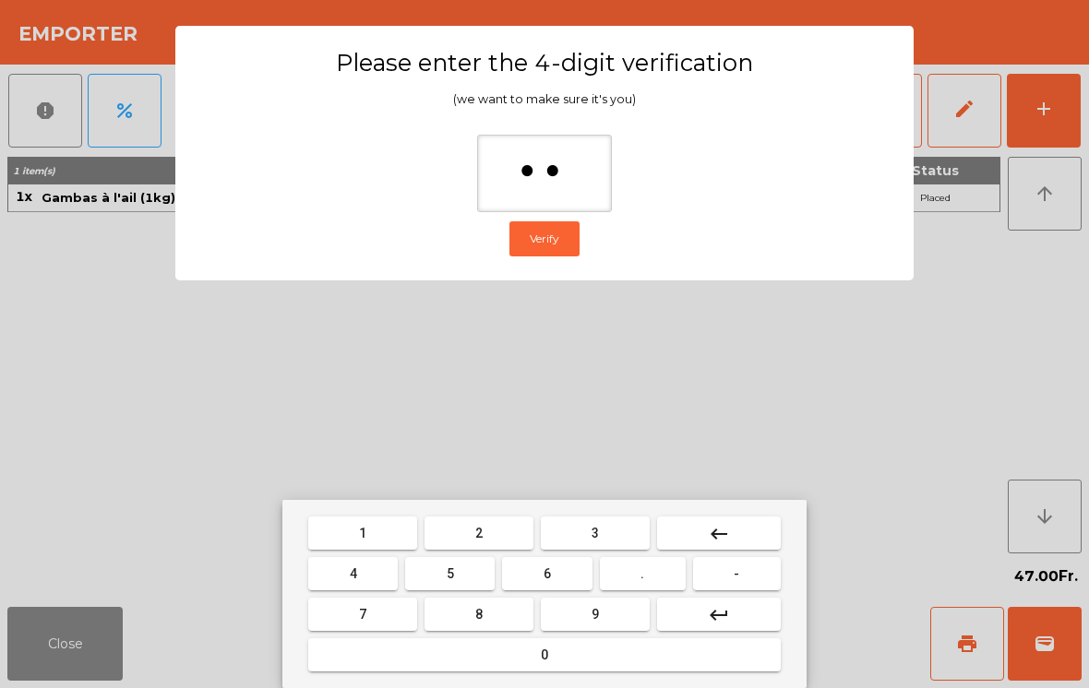
type input "***"
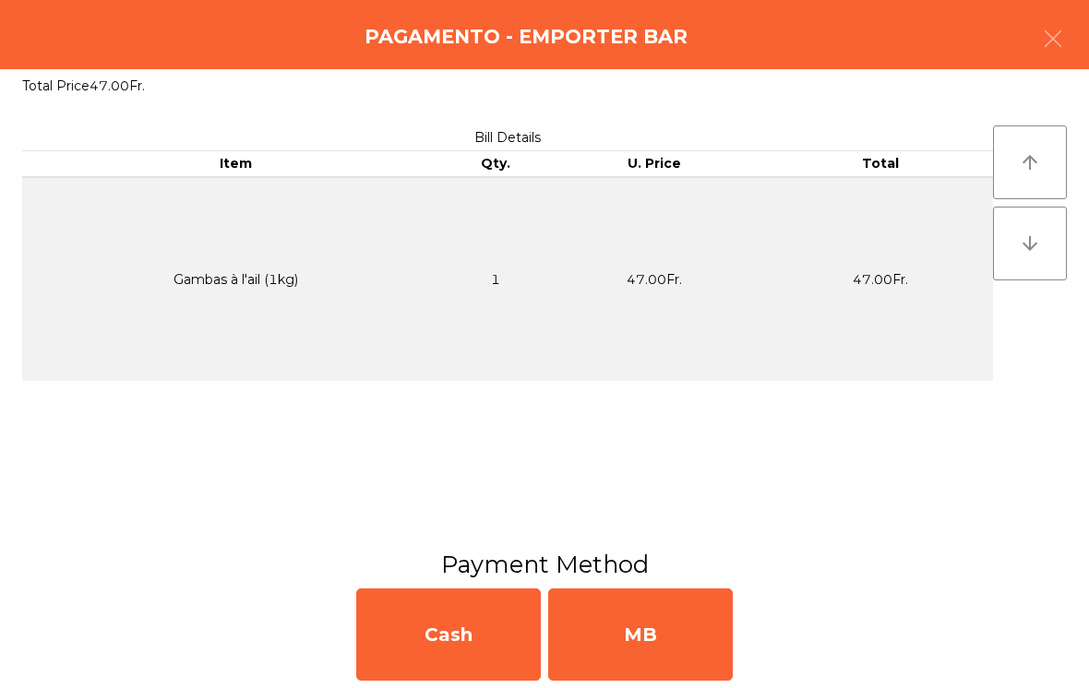
click at [561, 617] on div "MB" at bounding box center [640, 635] width 185 height 92
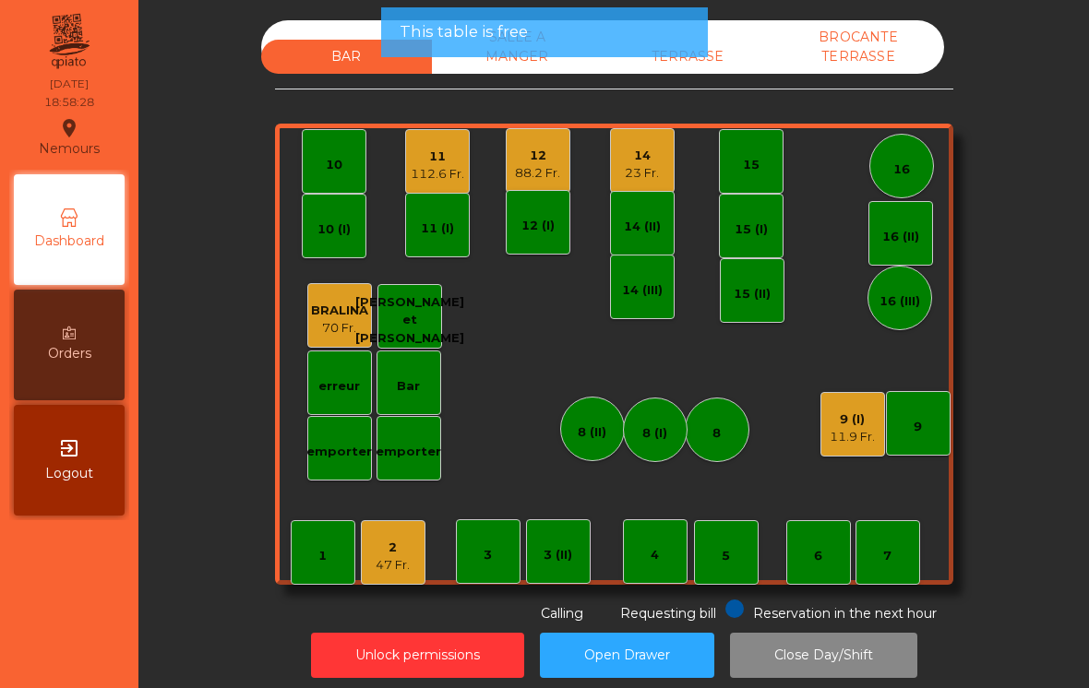
click at [652, 665] on button "Open Drawer" at bounding box center [627, 655] width 174 height 45
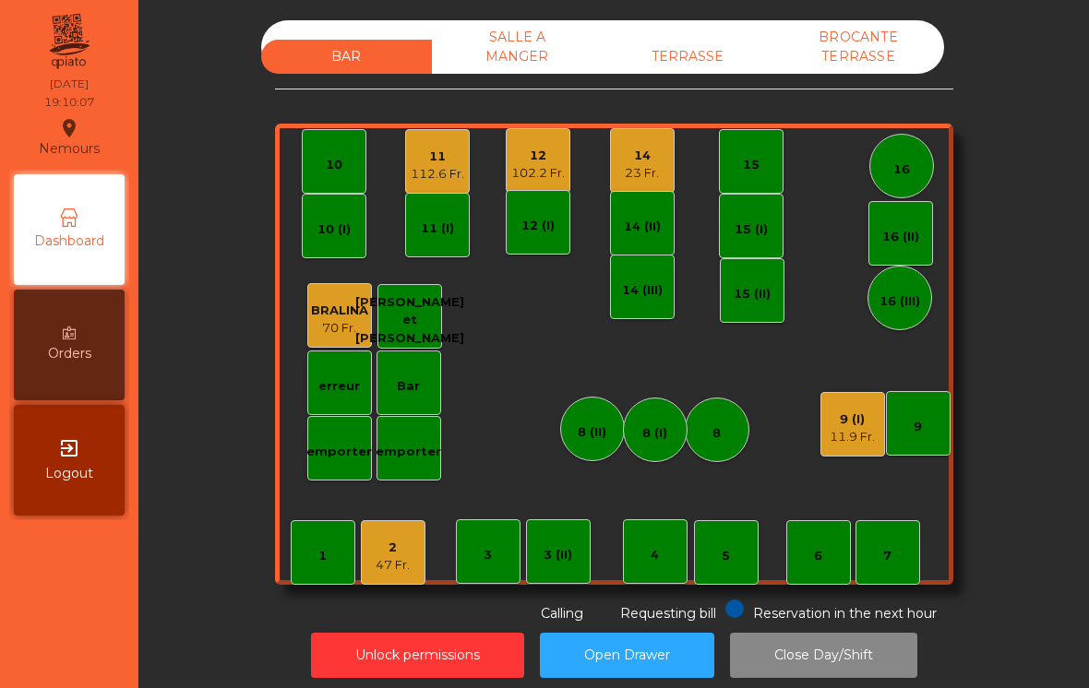
click at [443, 184] on div "11 112.6 Fr." at bounding box center [437, 161] width 65 height 65
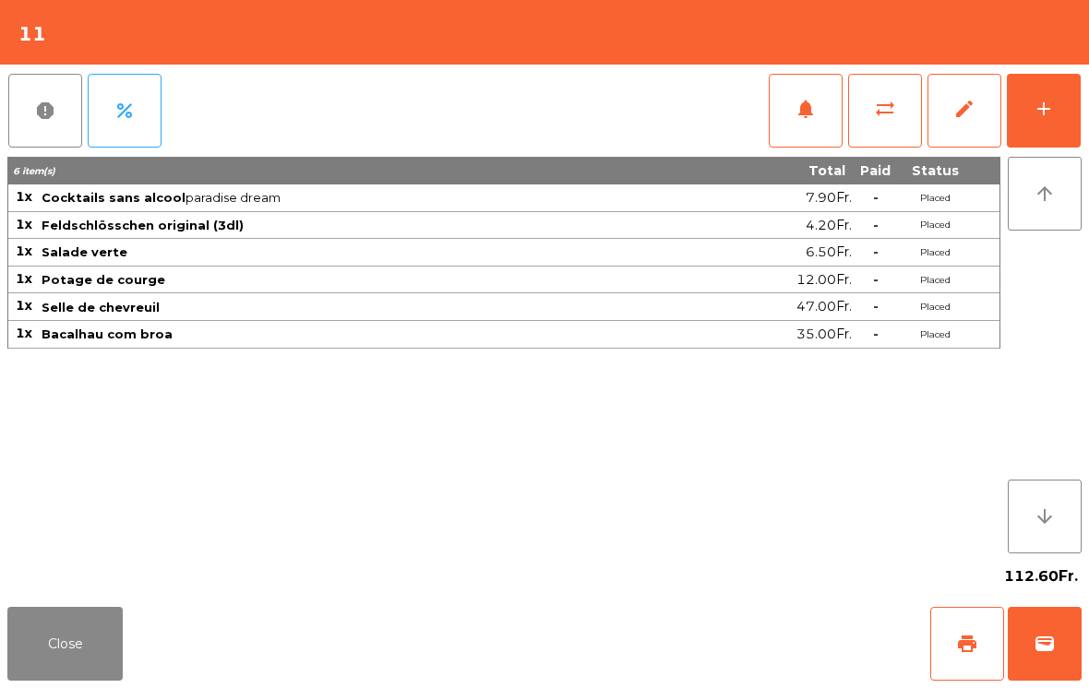
click at [779, 122] on button "notifications" at bounding box center [806, 111] width 74 height 74
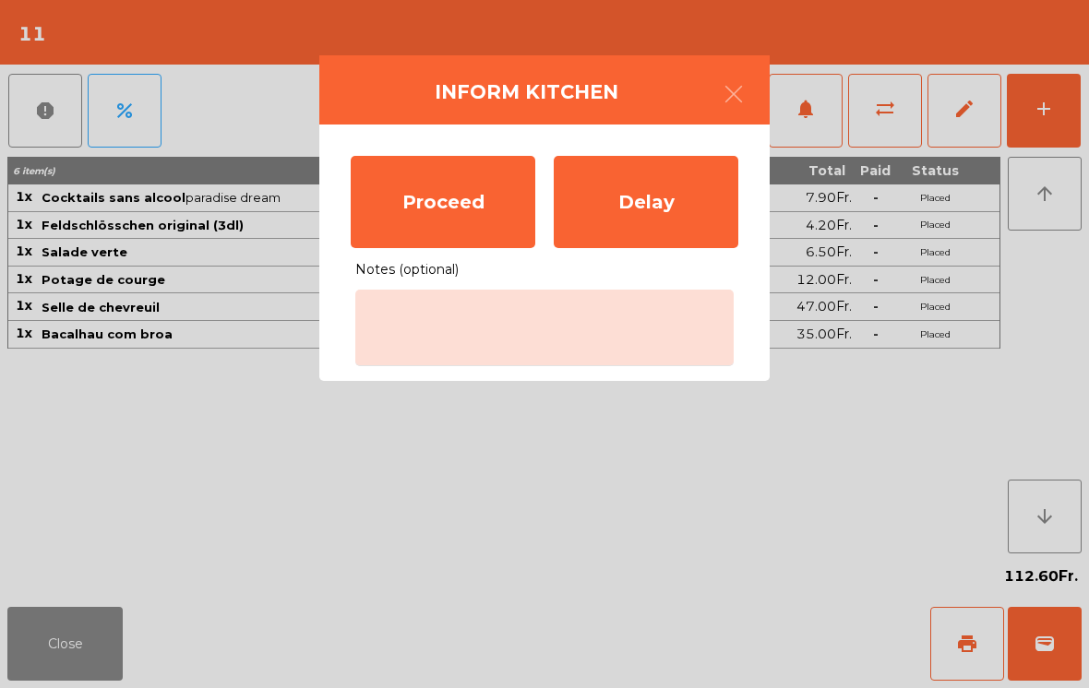
click at [453, 207] on div "Proceed" at bounding box center [443, 202] width 185 height 92
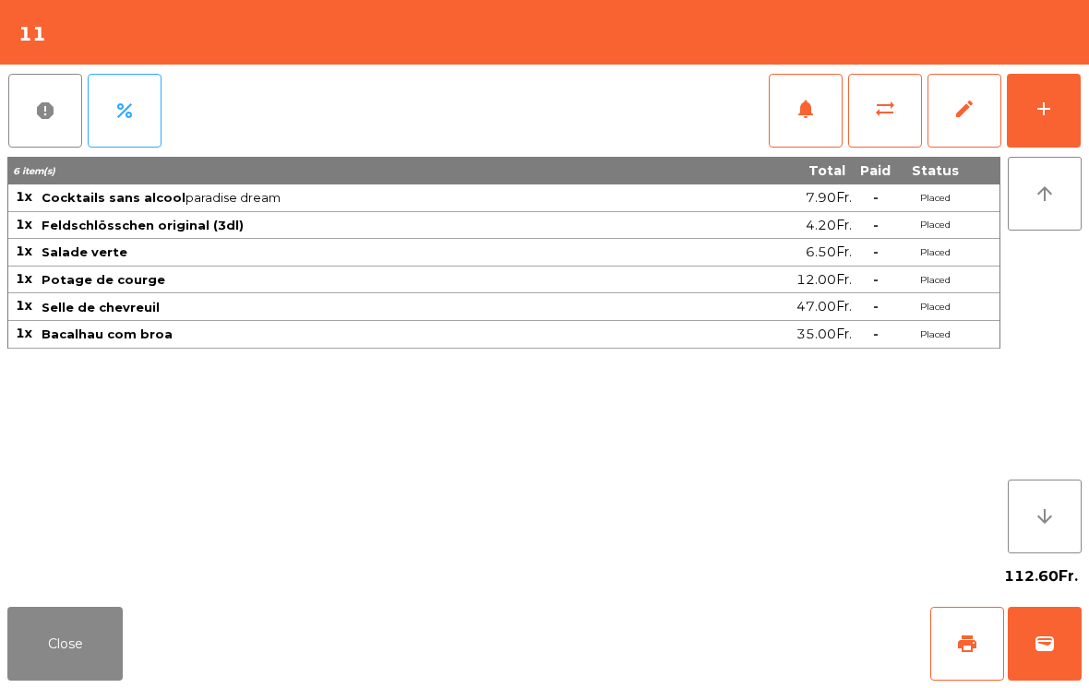
click at [61, 668] on button "Close" at bounding box center [64, 644] width 115 height 74
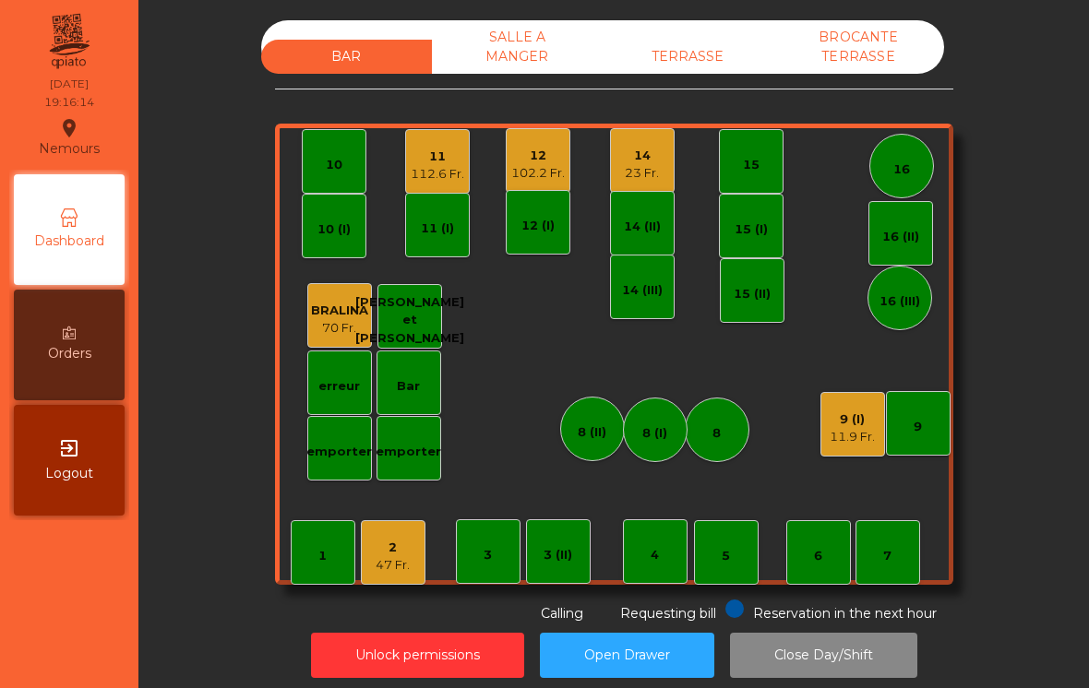
click at [394, 546] on div "2" at bounding box center [393, 548] width 34 height 18
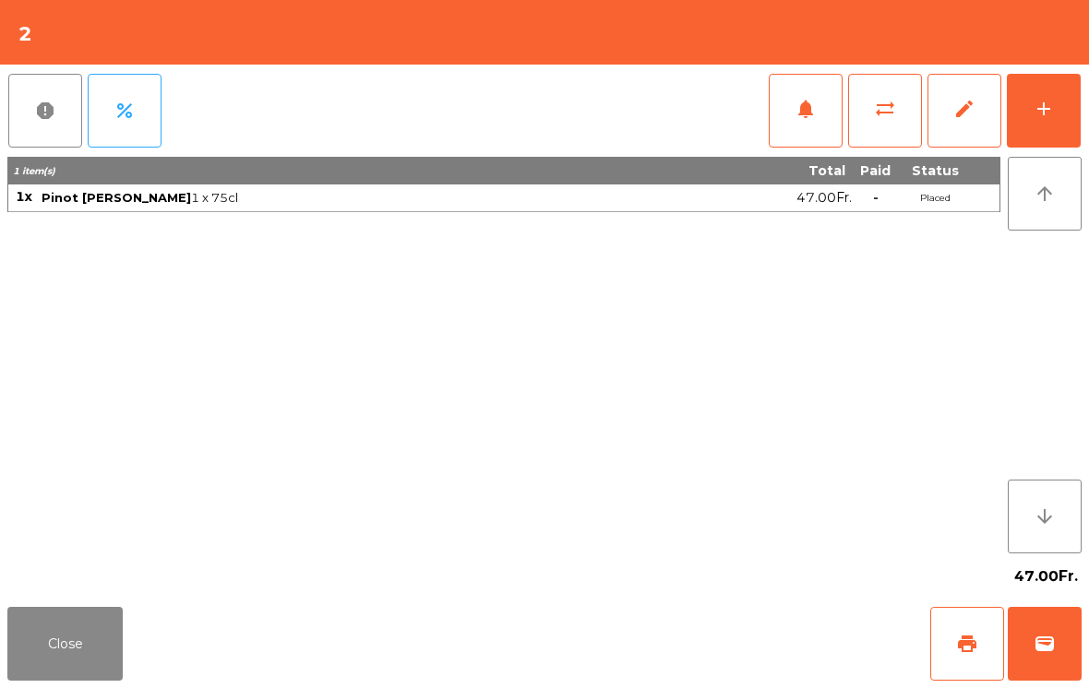
click at [946, 662] on button "print" at bounding box center [967, 644] width 74 height 74
click at [56, 646] on button "Close" at bounding box center [64, 644] width 115 height 74
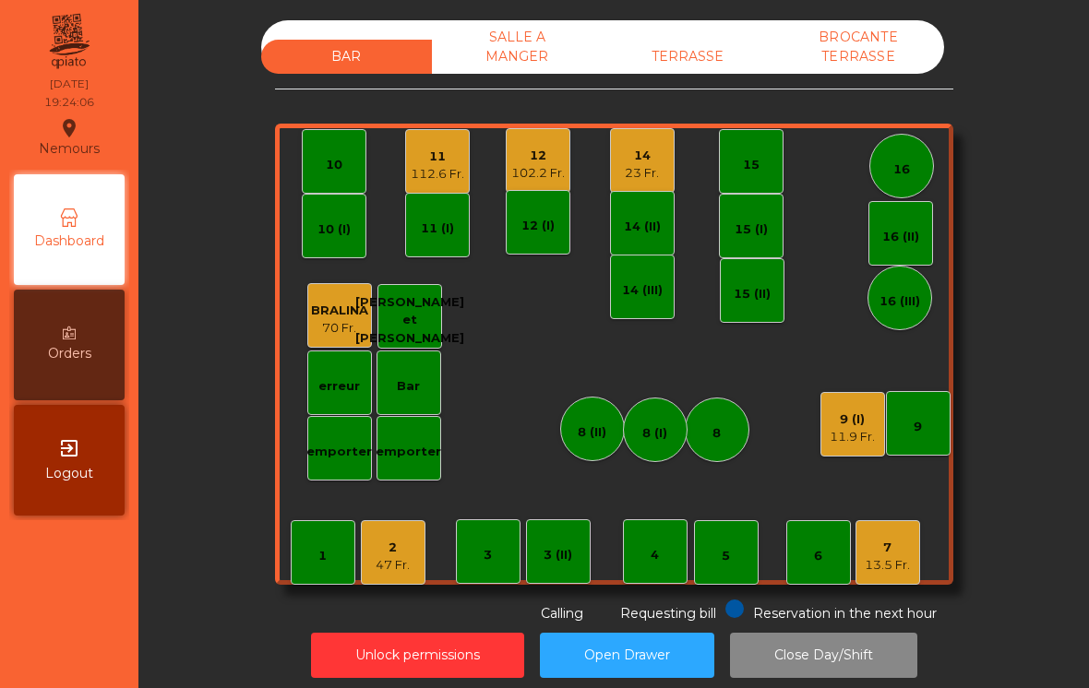
click at [867, 559] on div "13.5 Fr." at bounding box center [887, 565] width 45 height 18
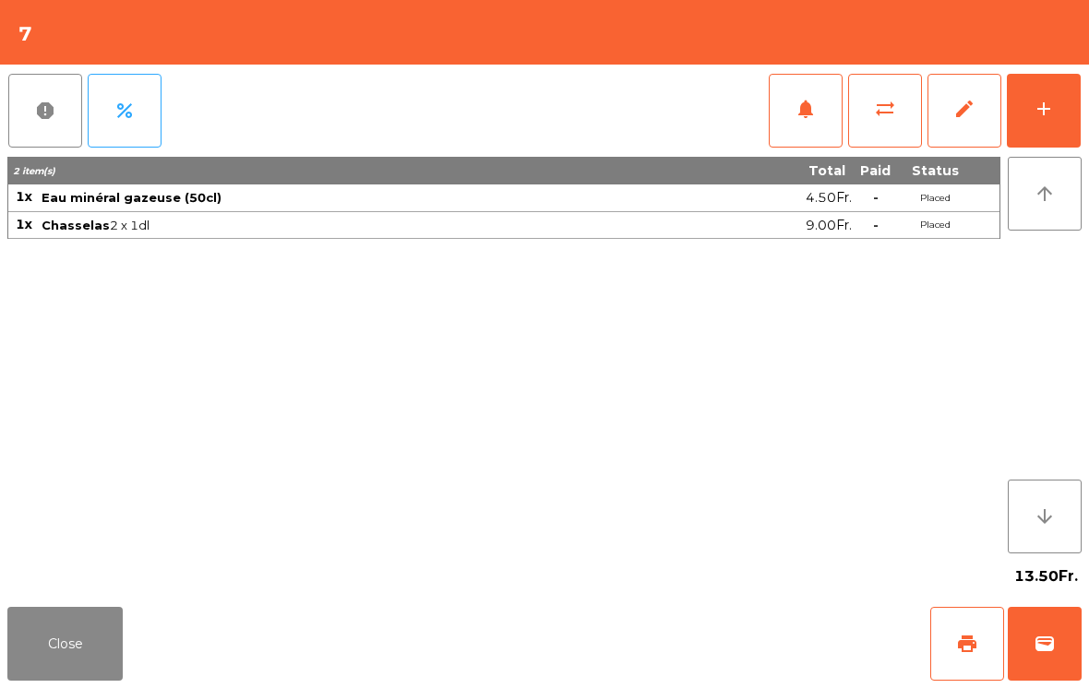
click at [1038, 109] on div "add" at bounding box center [1044, 109] width 22 height 22
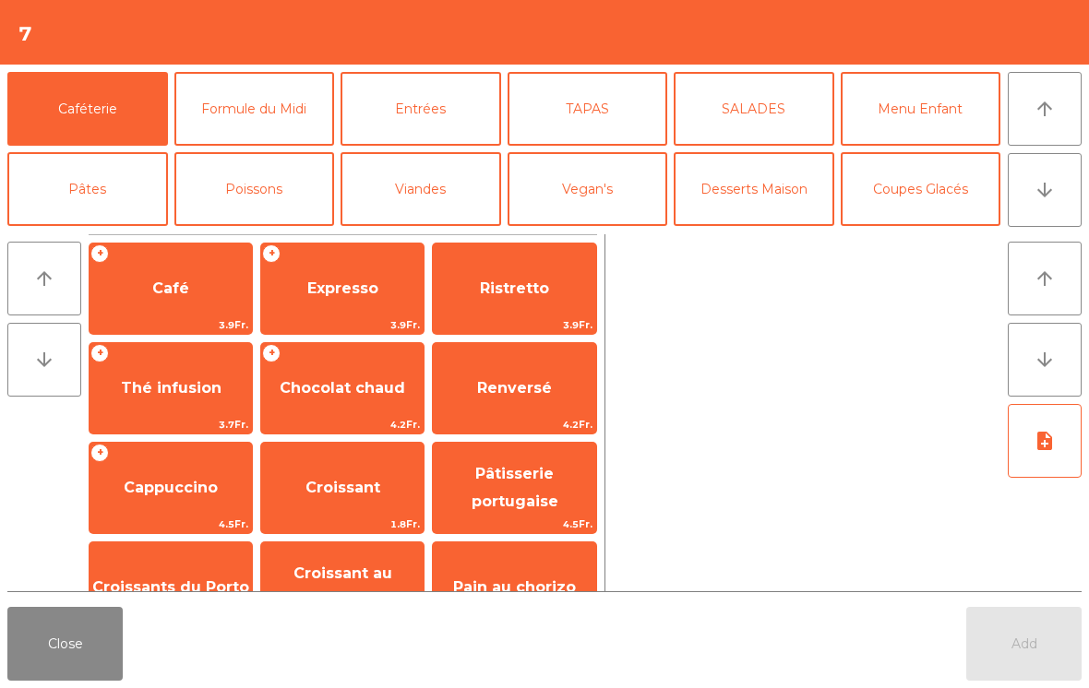
click at [408, 102] on button "Entrées" at bounding box center [421, 109] width 161 height 74
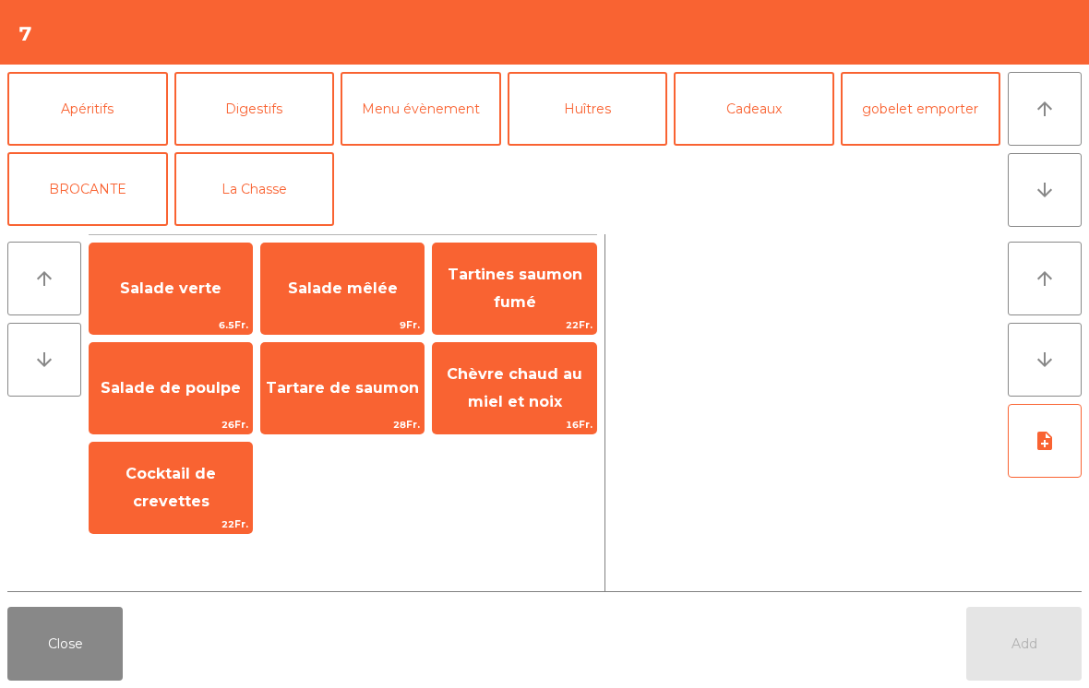
click at [279, 190] on button "La Chasse" at bounding box center [254, 189] width 161 height 74
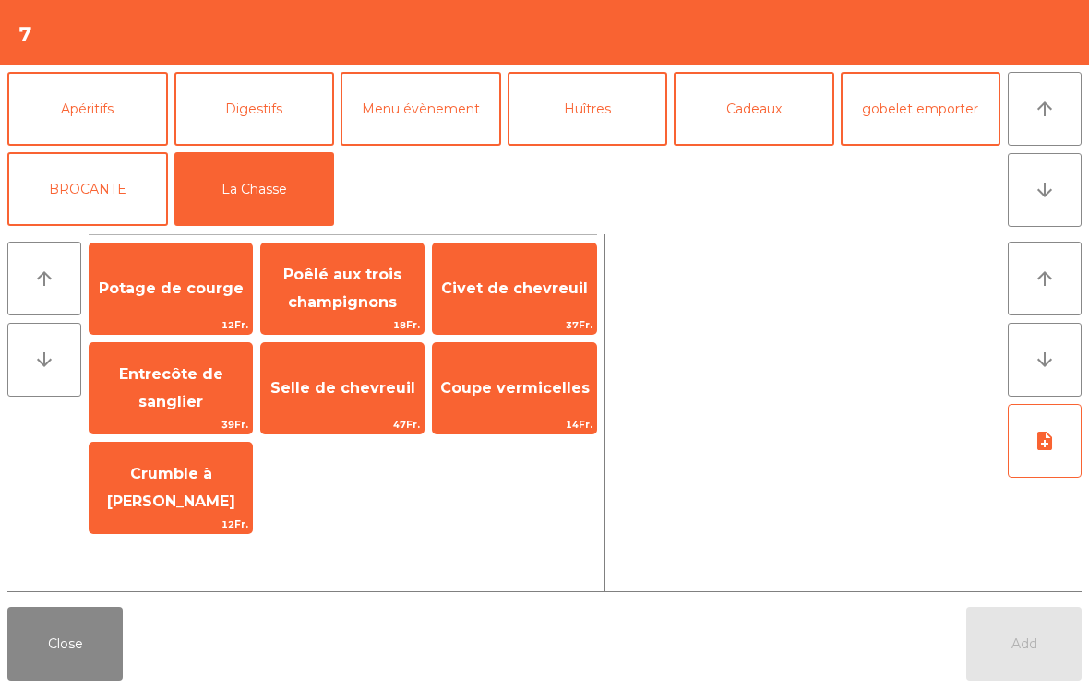
scroll to position [241, 0]
click at [328, 294] on span "Poêlé aux trois champignons" at bounding box center [342, 288] width 118 height 45
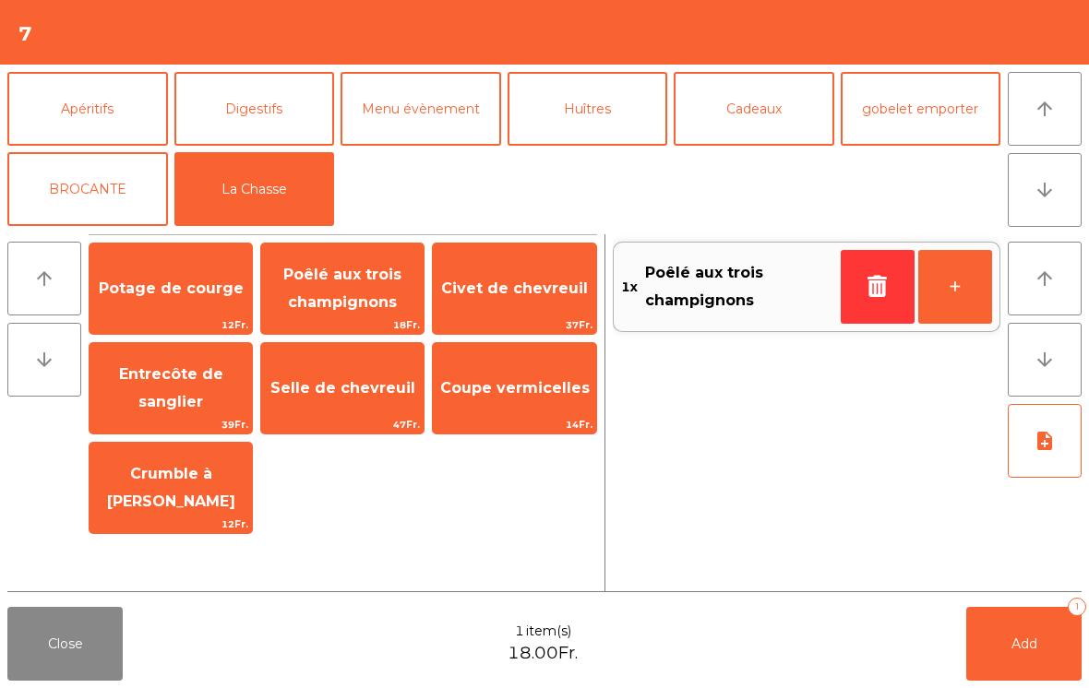
click at [1039, 453] on button "note_add" at bounding box center [1045, 441] width 74 height 74
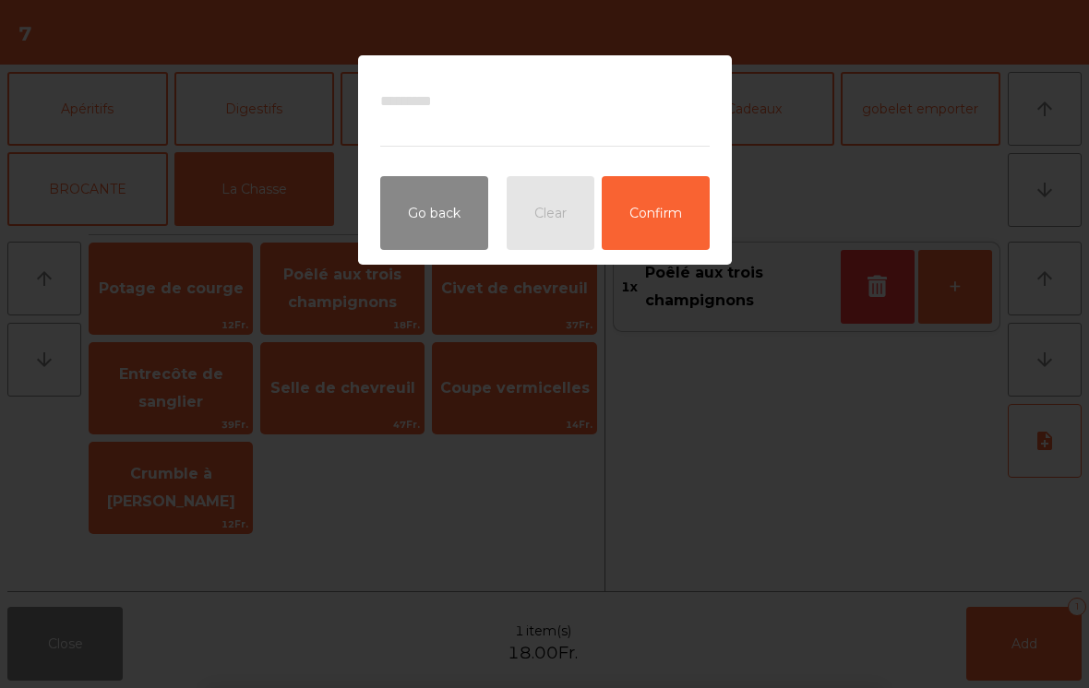
click at [889, 151] on ngb-modal-window "Go back Clear Confirm" at bounding box center [544, 344] width 1089 height 688
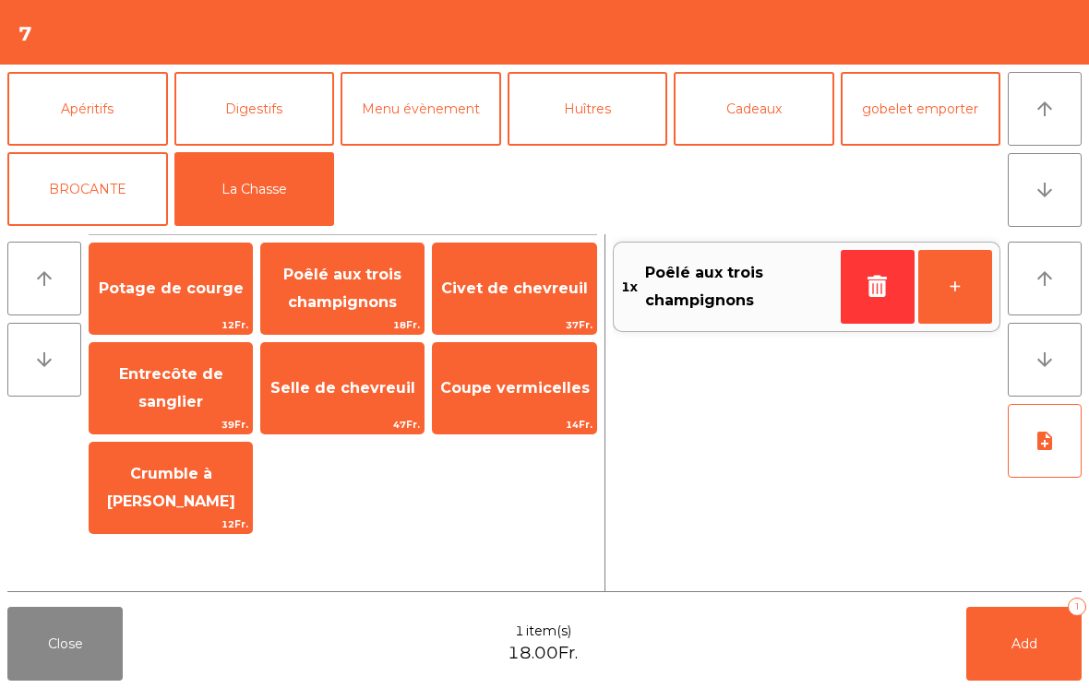
click at [329, 377] on span "Selle de chevreuil" at bounding box center [342, 389] width 162 height 50
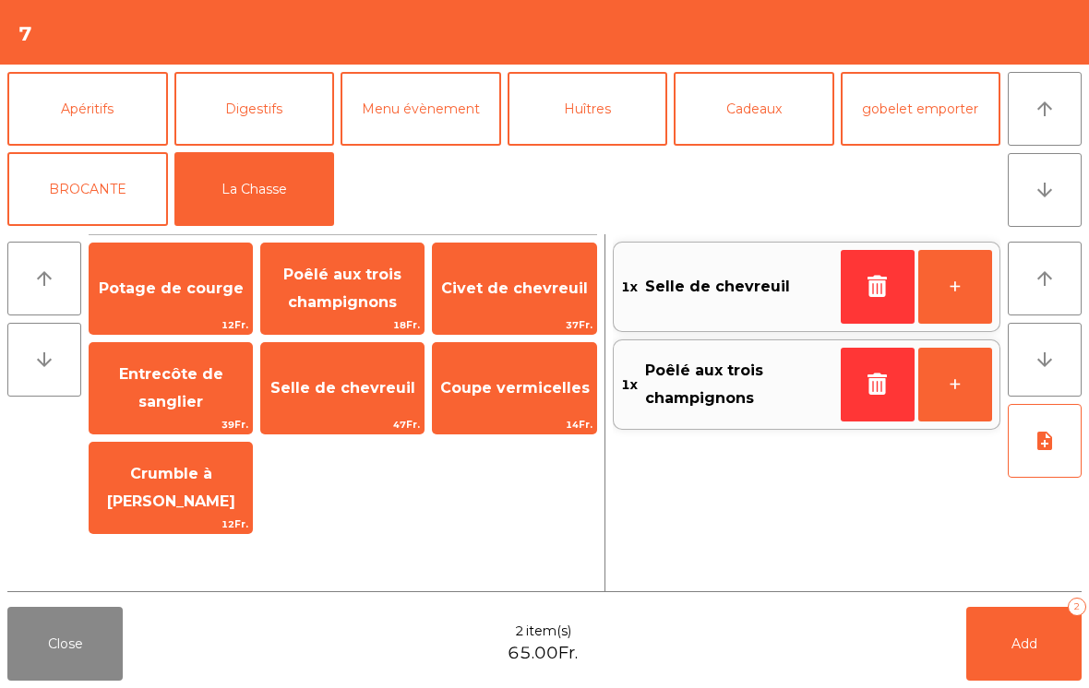
click at [951, 395] on button "+" at bounding box center [955, 385] width 74 height 74
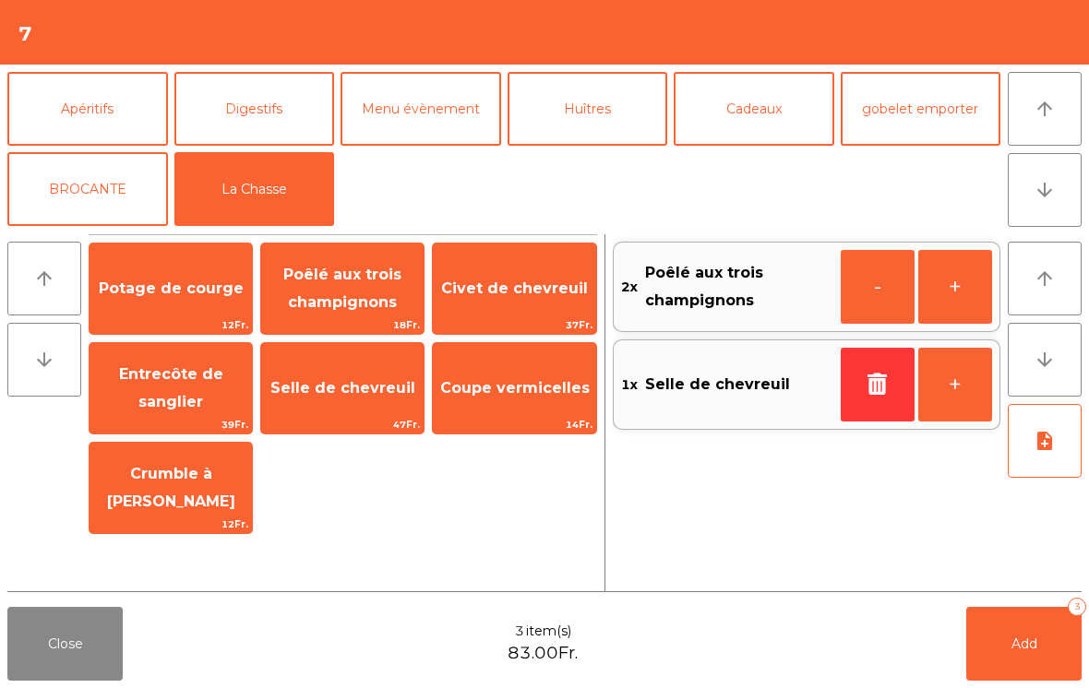
click at [865, 292] on button "-" at bounding box center [878, 287] width 74 height 74
click at [949, 379] on button "+" at bounding box center [955, 385] width 74 height 74
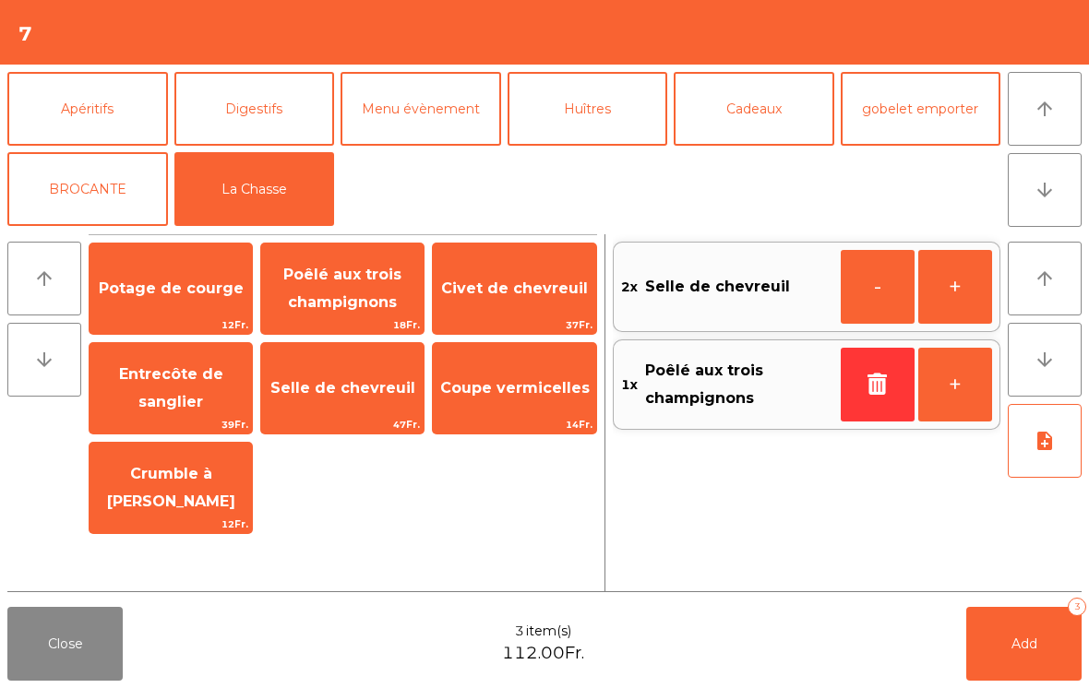
click at [1048, 440] on icon "note_add" at bounding box center [1045, 441] width 22 height 22
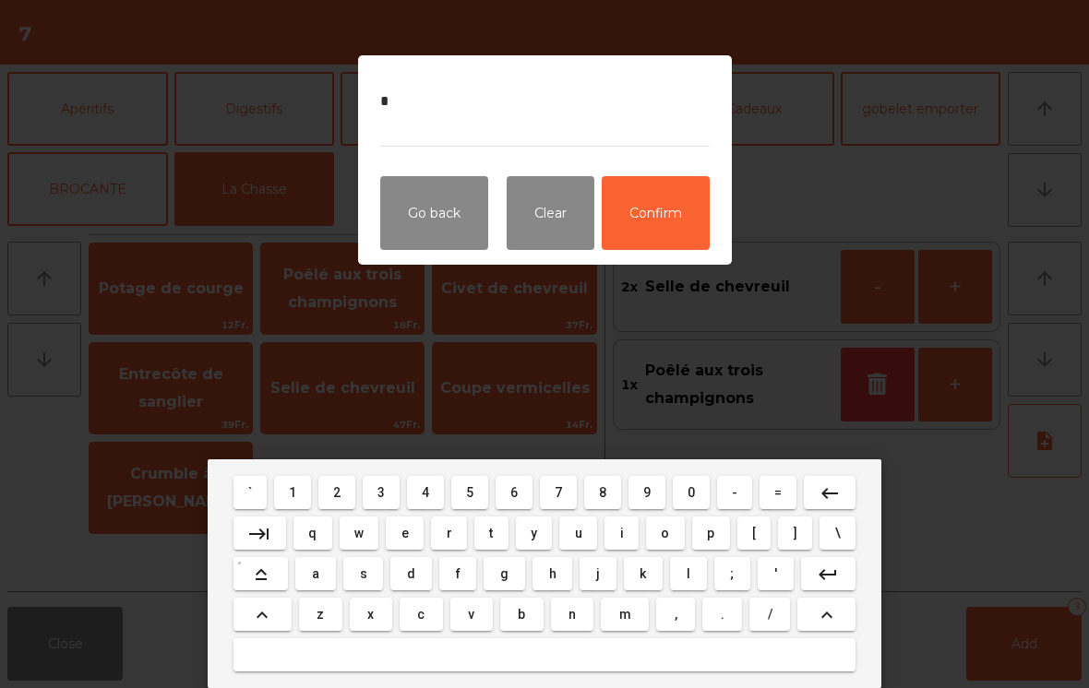
type textarea "**"
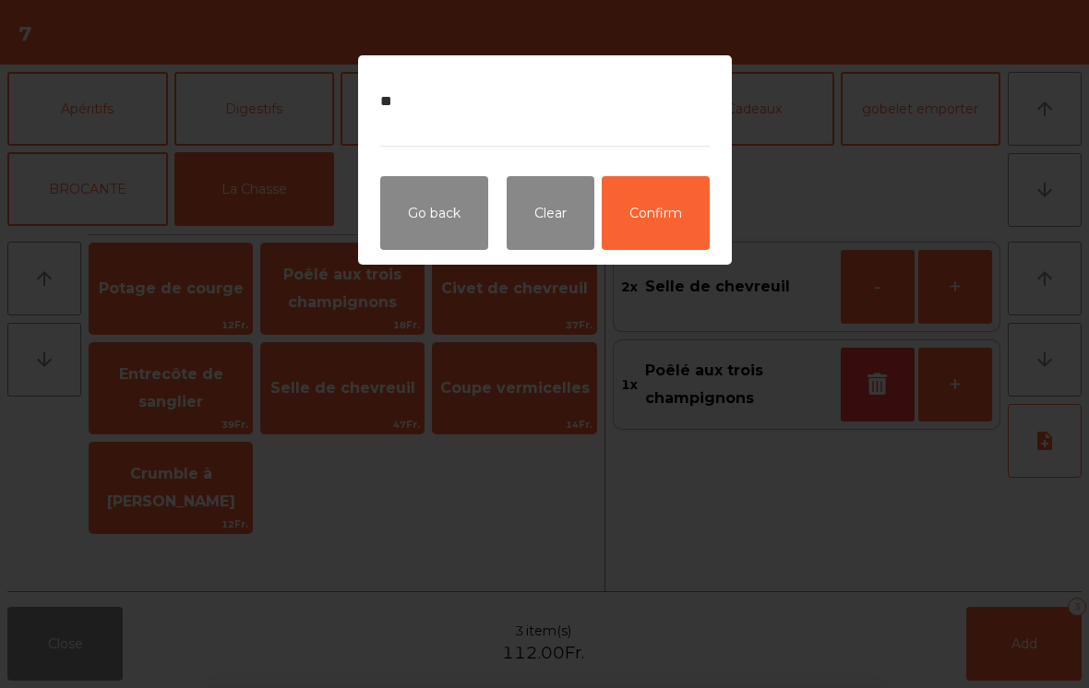
click at [686, 198] on button "Confirm" at bounding box center [656, 213] width 108 height 74
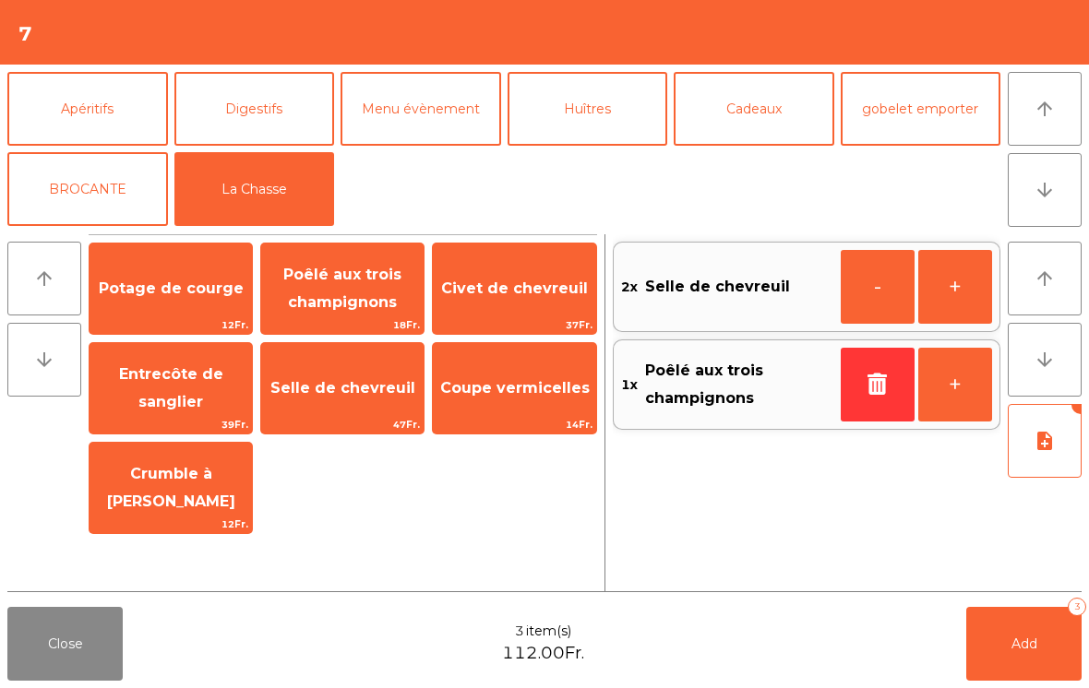
click at [1060, 454] on button "note_add" at bounding box center [1045, 441] width 74 height 74
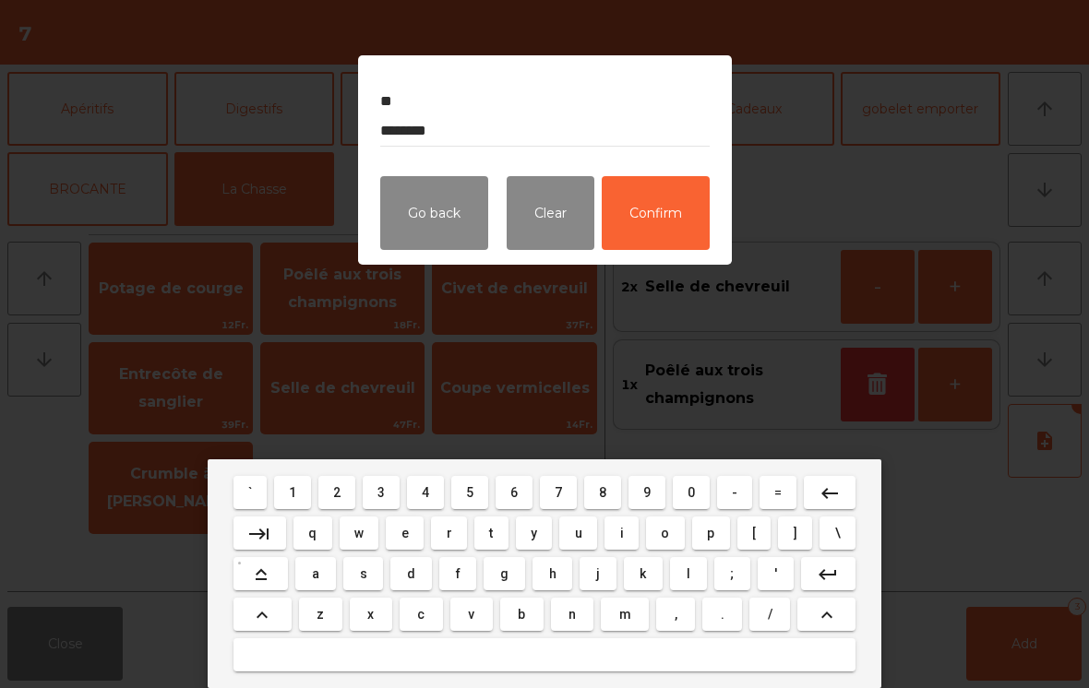
type textarea "** ********"
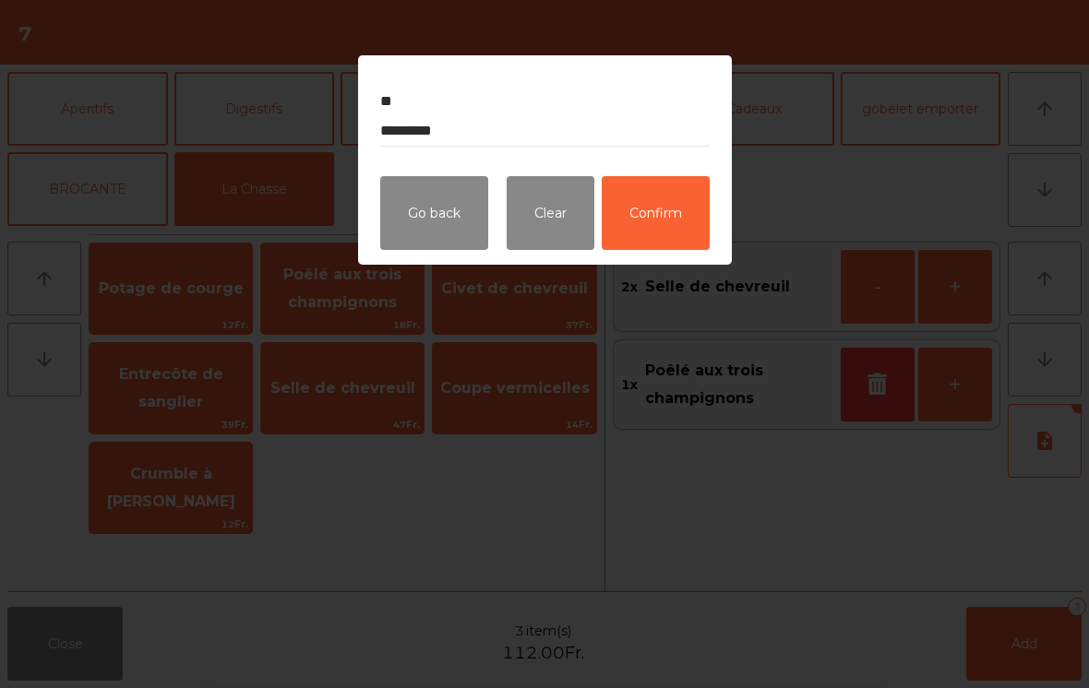
click at [683, 202] on button "Confirm" at bounding box center [656, 213] width 108 height 74
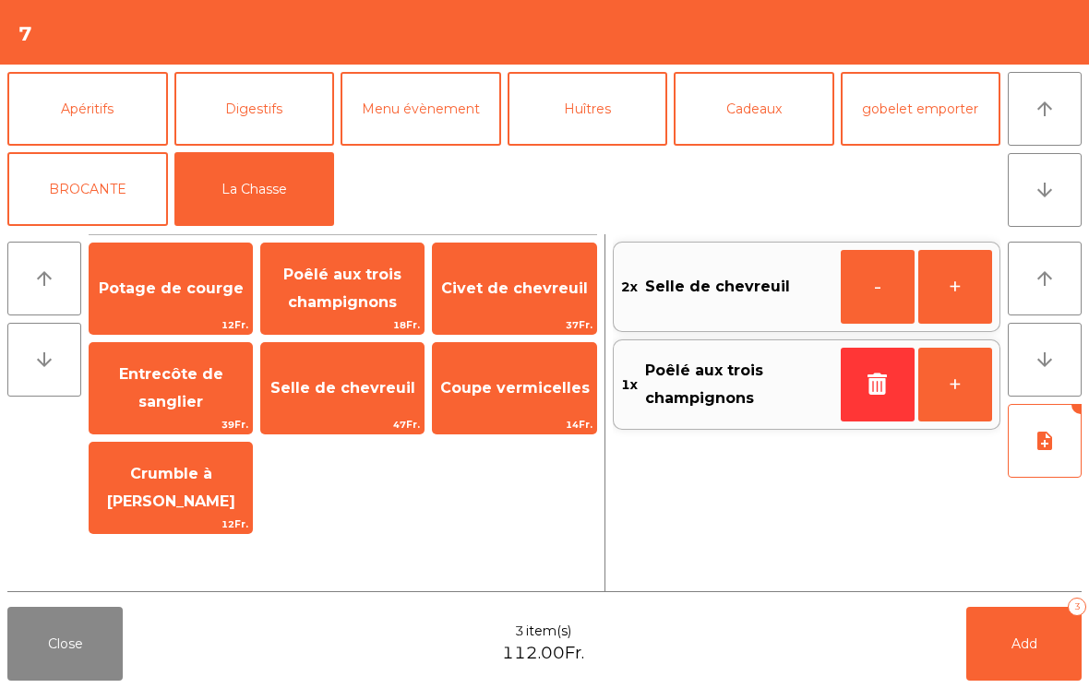
click at [1000, 623] on button "Add 3" at bounding box center [1023, 644] width 115 height 74
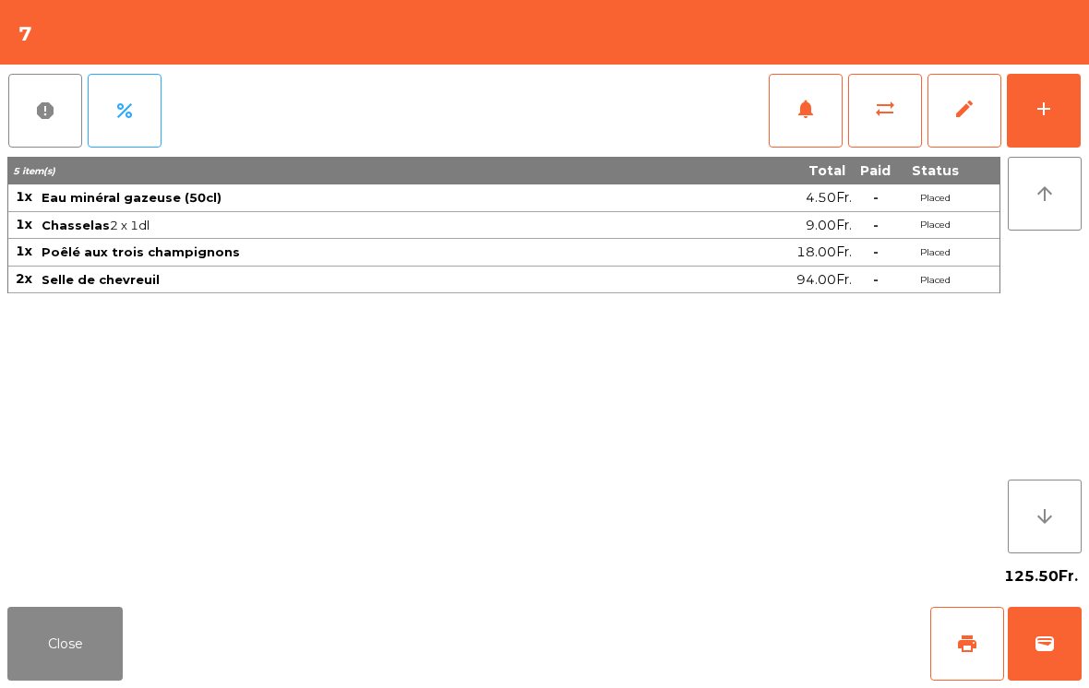
click at [57, 635] on button "Close" at bounding box center [64, 644] width 115 height 74
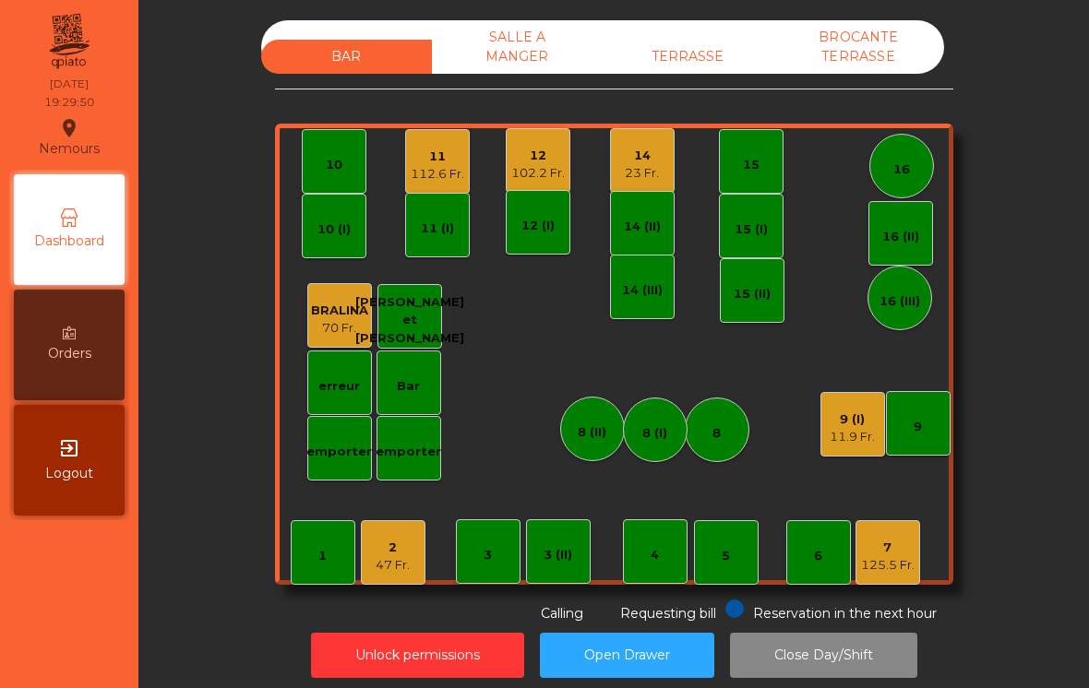
click at [882, 547] on div "7" at bounding box center [888, 548] width 54 height 18
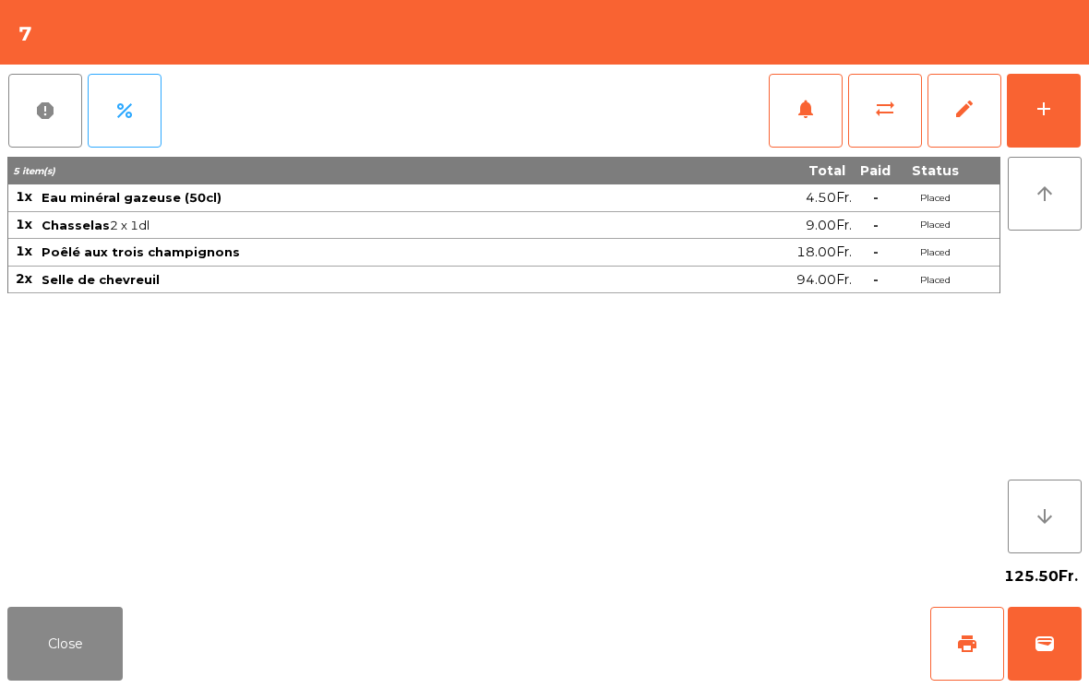
click at [1069, 109] on button "add" at bounding box center [1044, 111] width 74 height 74
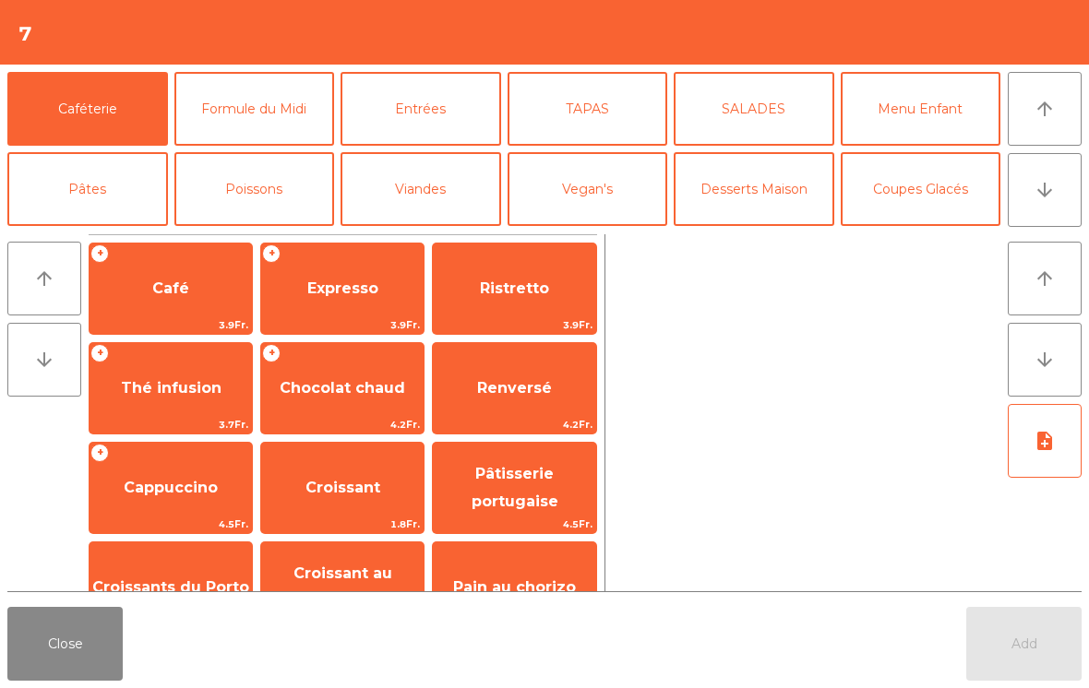
scroll to position [119, 0]
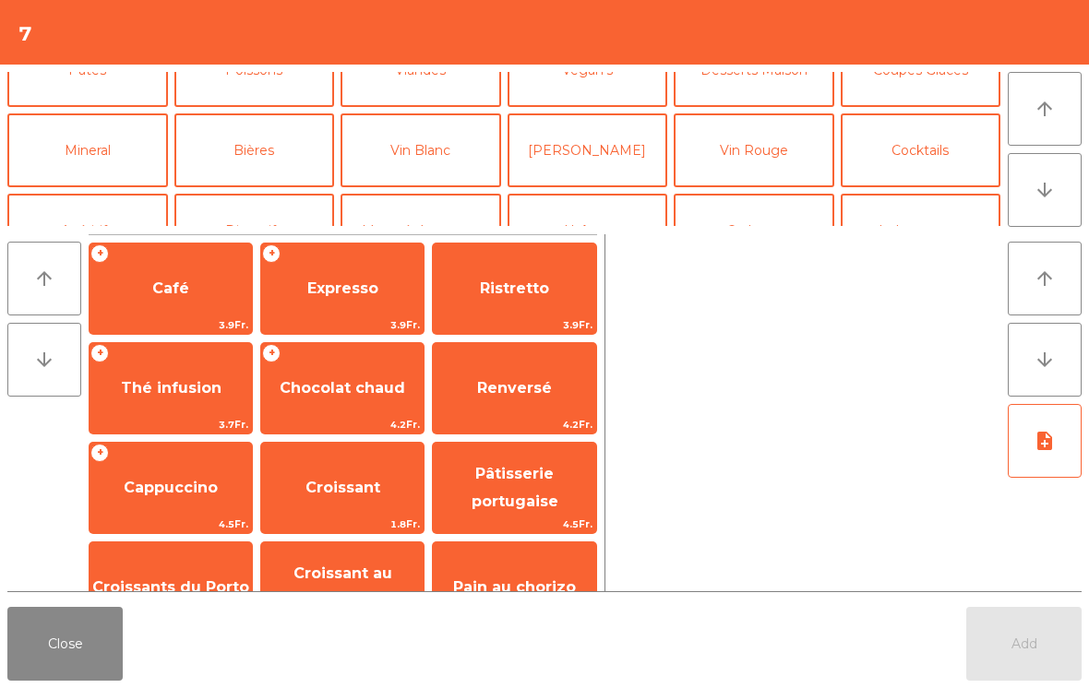
click at [737, 160] on button "Vin Rouge" at bounding box center [754, 151] width 161 height 74
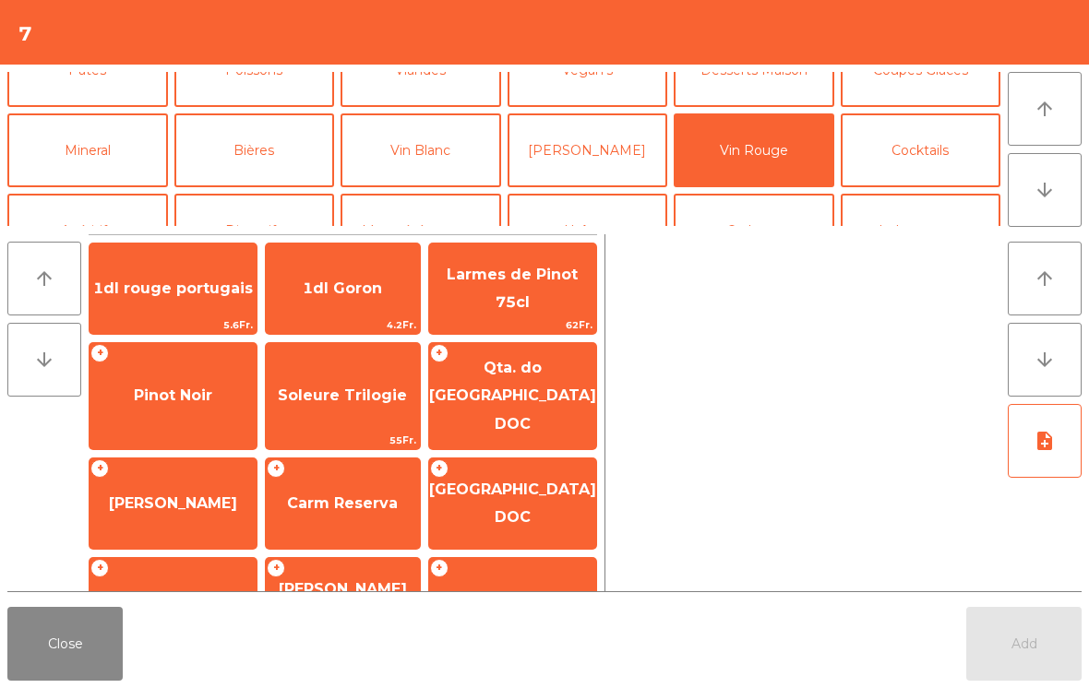
scroll to position [0, 0]
click at [337, 495] on span "Carm Reserva" at bounding box center [342, 504] width 111 height 18
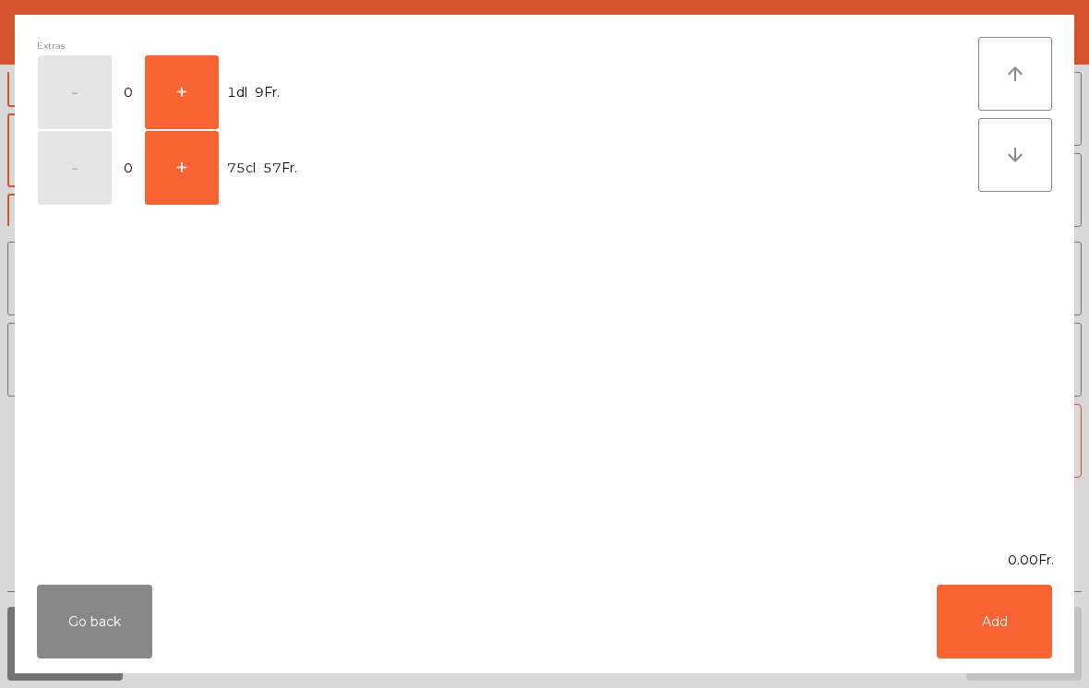
click at [173, 75] on button "+" at bounding box center [182, 92] width 74 height 74
click at [179, 83] on button "+" at bounding box center [182, 92] width 74 height 74
click at [179, 82] on button "+" at bounding box center [182, 92] width 74 height 74
click at [184, 76] on button "+" at bounding box center [182, 92] width 74 height 74
click at [173, 93] on button "+" at bounding box center [182, 92] width 74 height 74
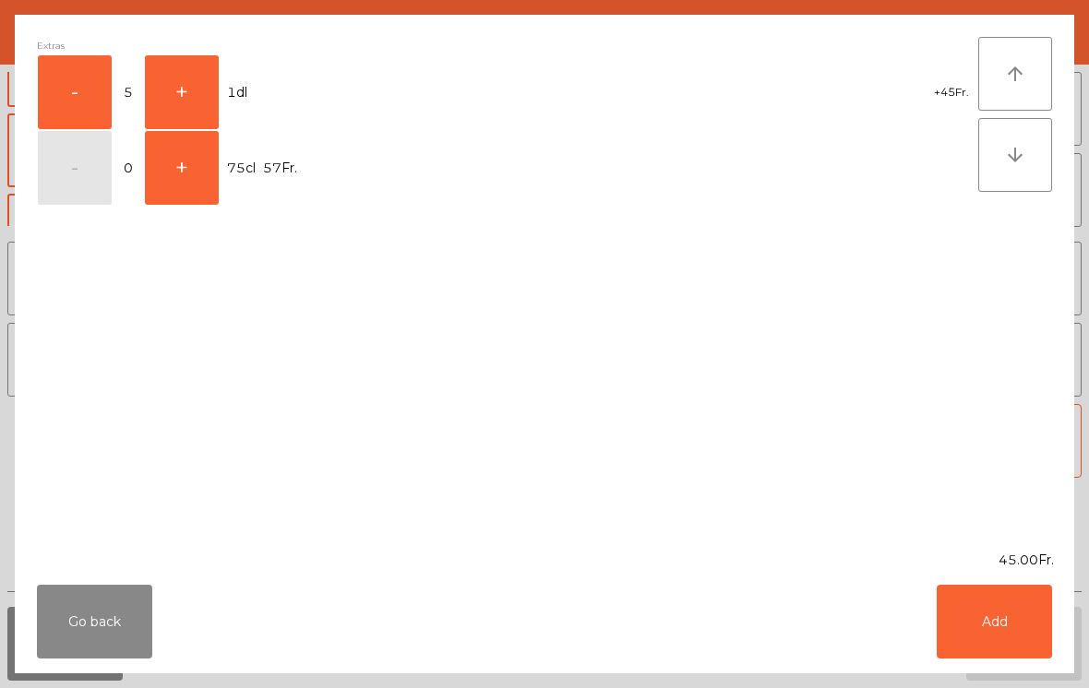
click at [1014, 608] on button "Add" at bounding box center [994, 622] width 115 height 74
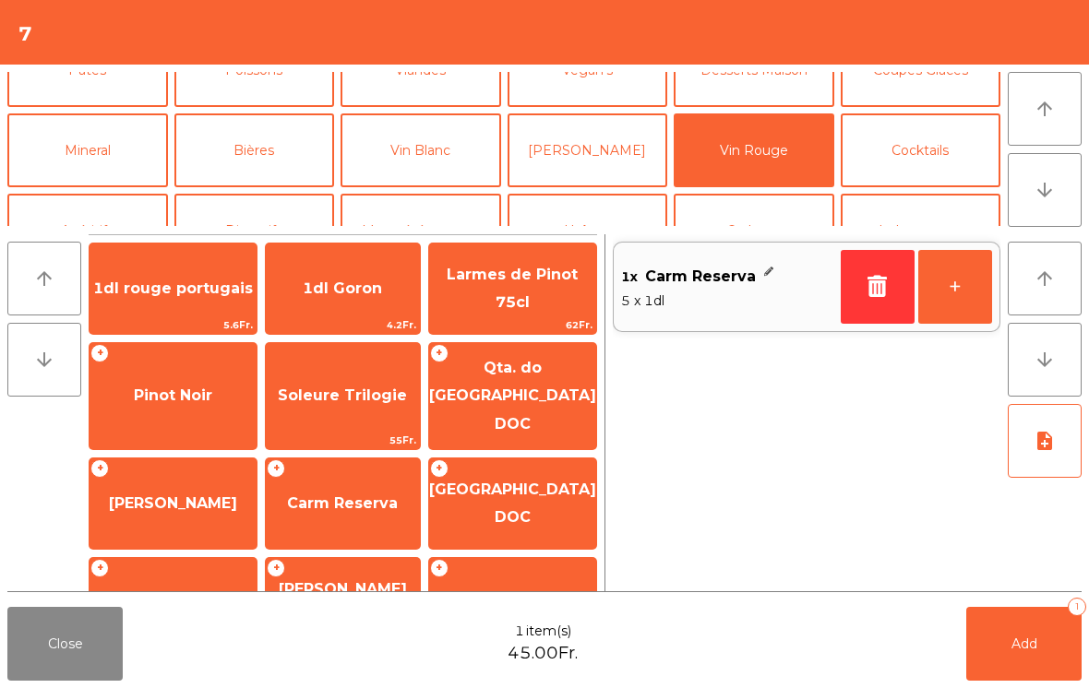
click at [1007, 644] on button "Add 1" at bounding box center [1023, 644] width 115 height 74
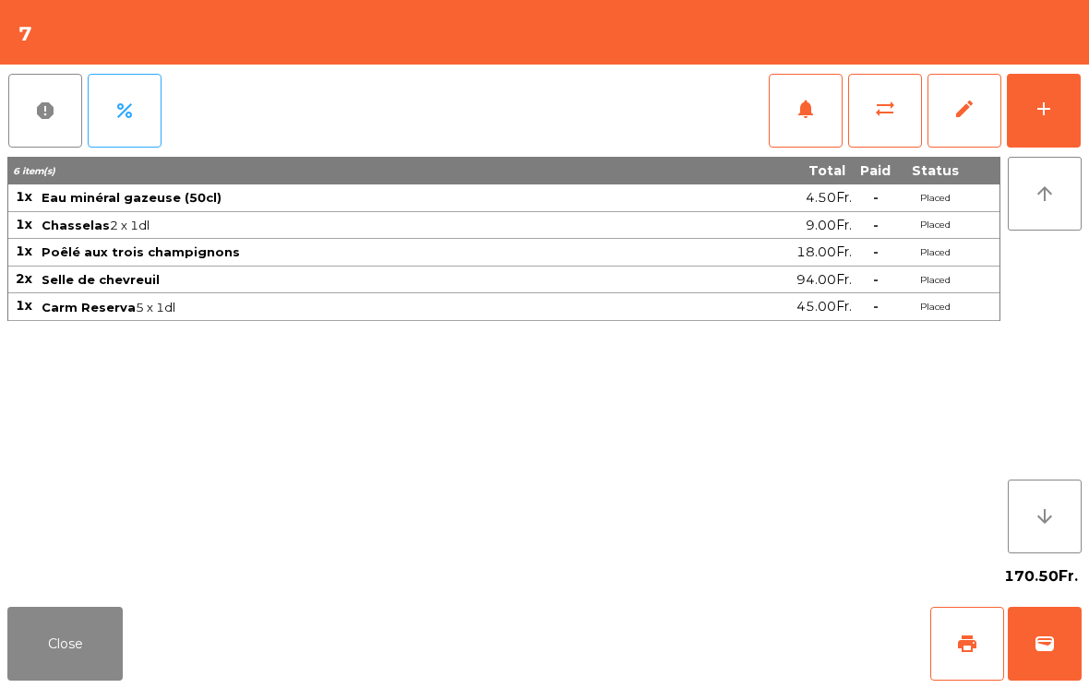
click at [90, 657] on button "Close" at bounding box center [64, 644] width 115 height 74
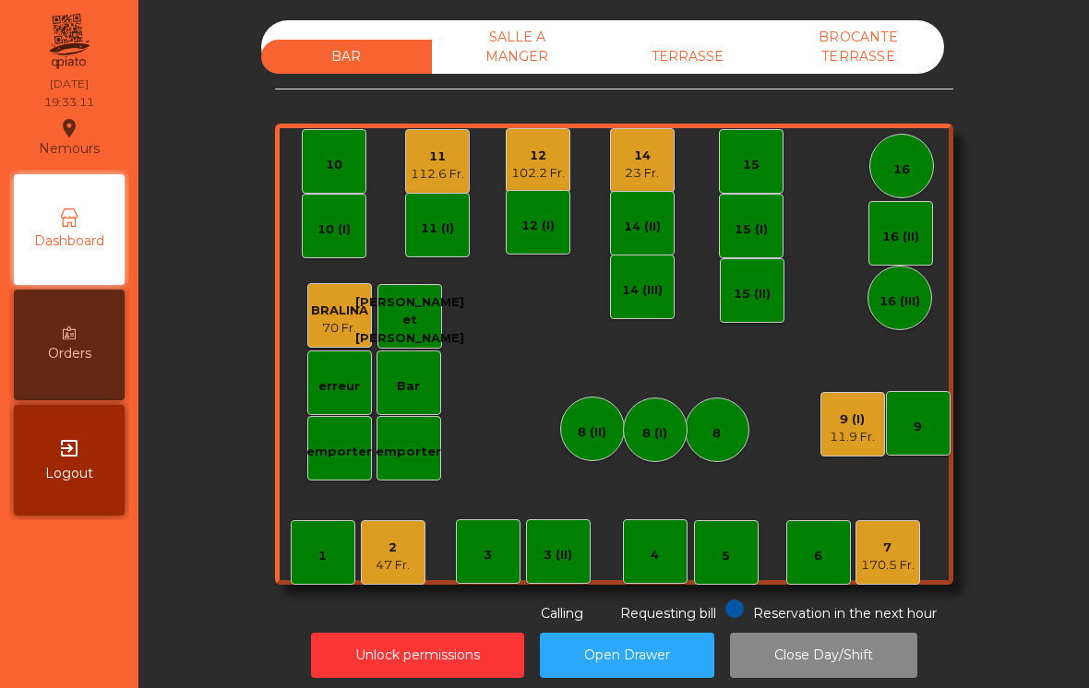
click at [565, 180] on div "102.2 Fr." at bounding box center [538, 173] width 54 height 18
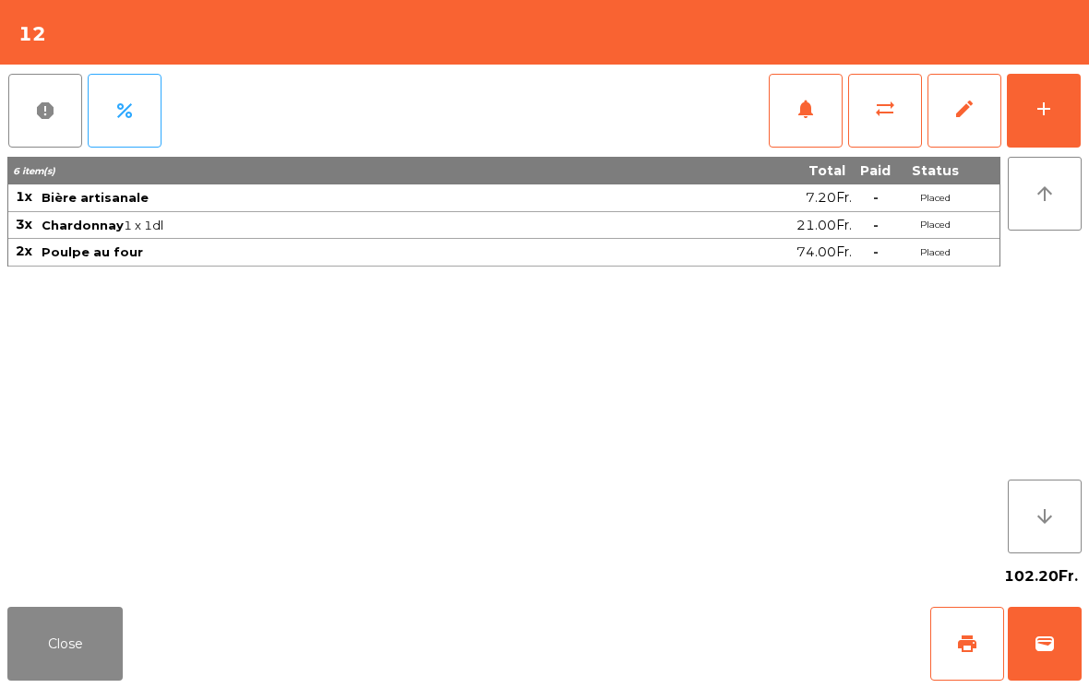
click at [1056, 114] on button "add" at bounding box center [1044, 111] width 74 height 74
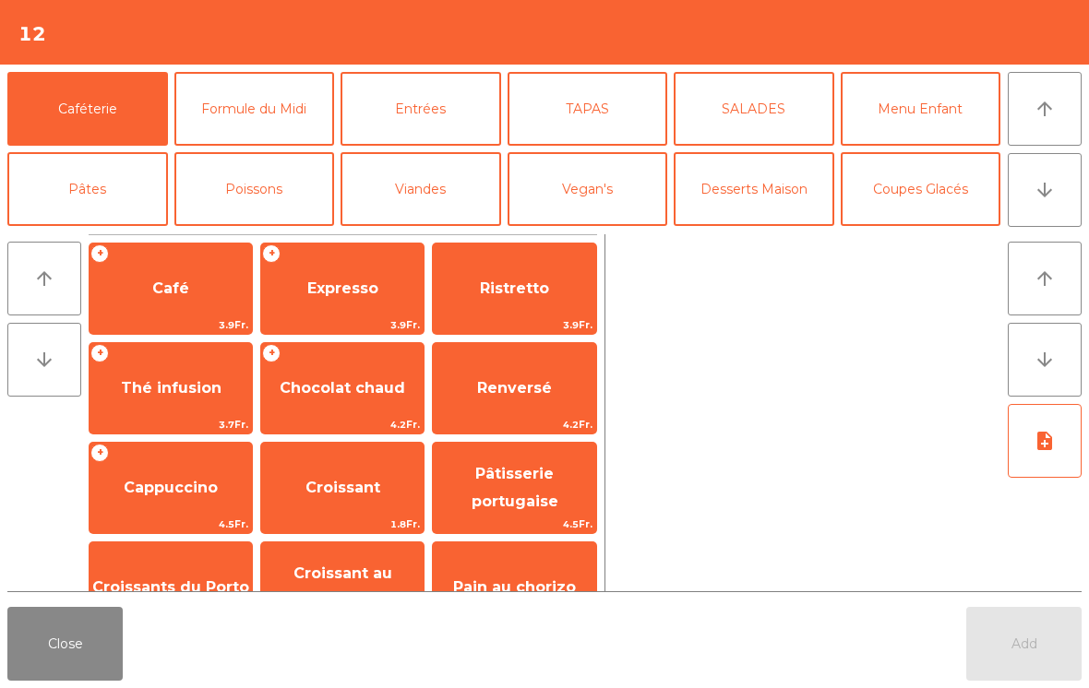
click at [924, 169] on button "Coupes Glacés" at bounding box center [921, 189] width 161 height 74
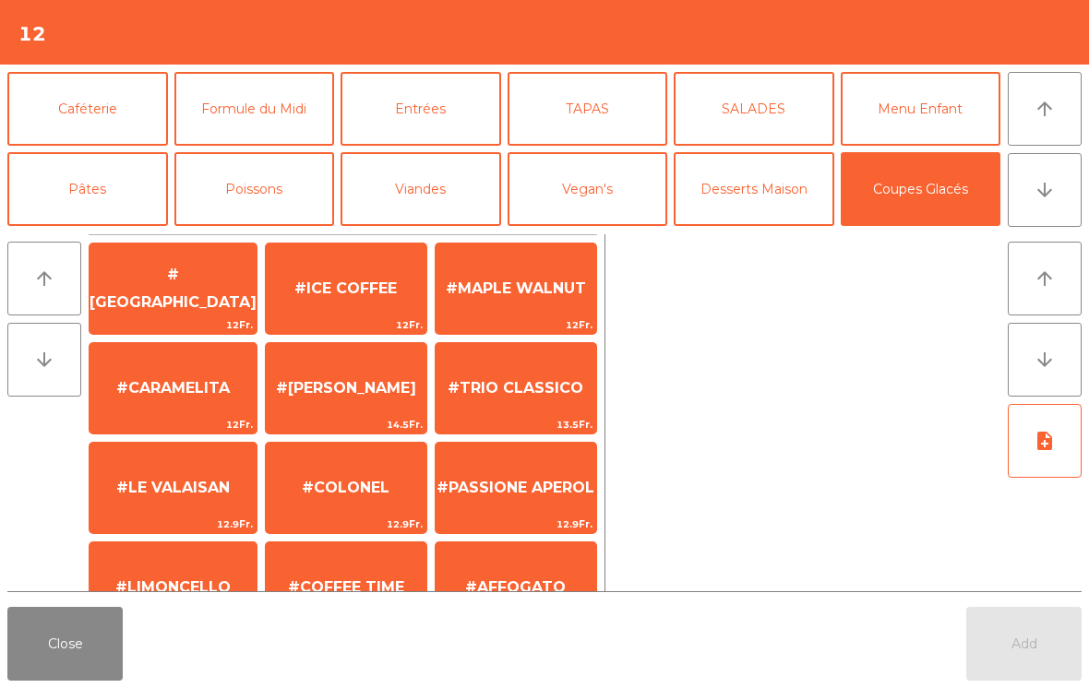
scroll to position [11, 0]
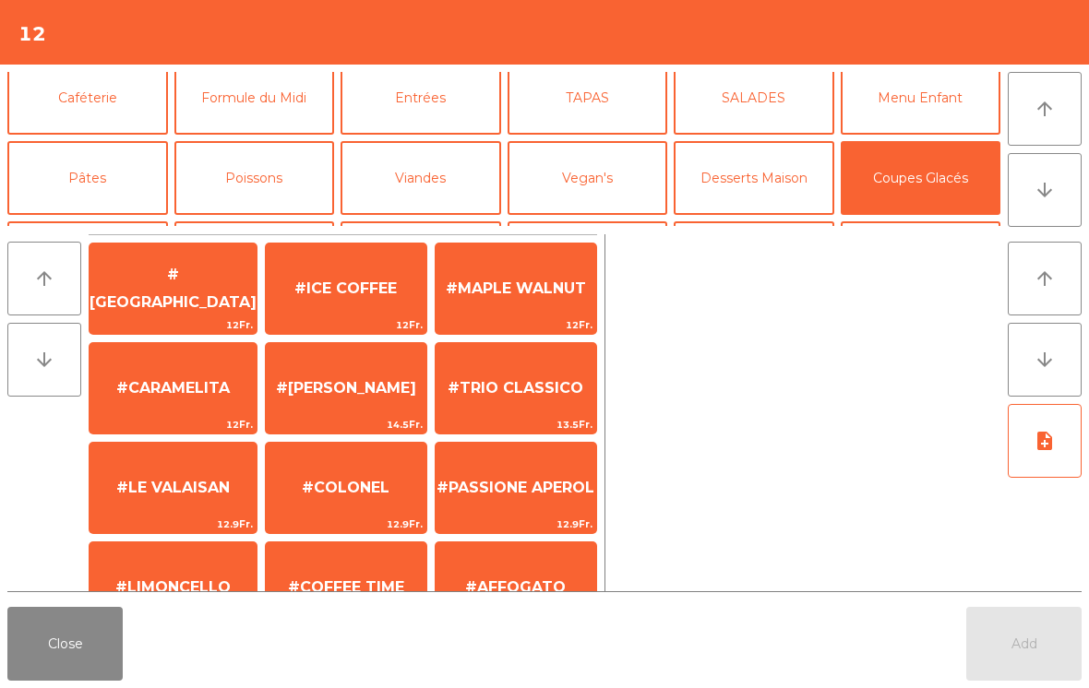
click at [549, 385] on span "#TRIO CLASSICO" at bounding box center [516, 388] width 136 height 18
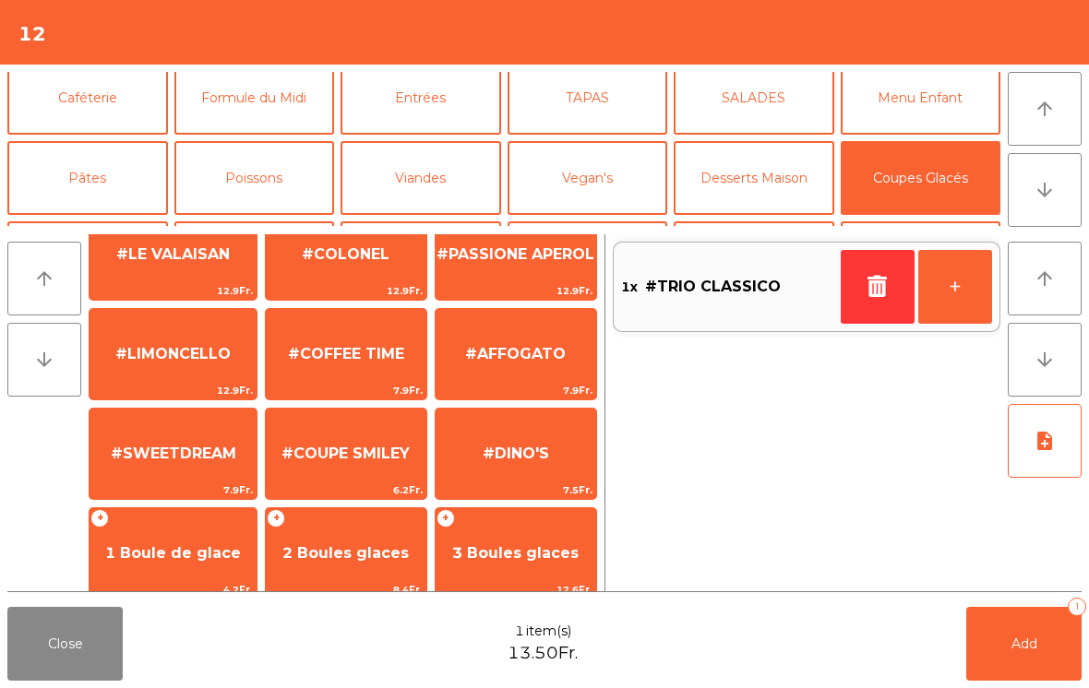
scroll to position [235, 0]
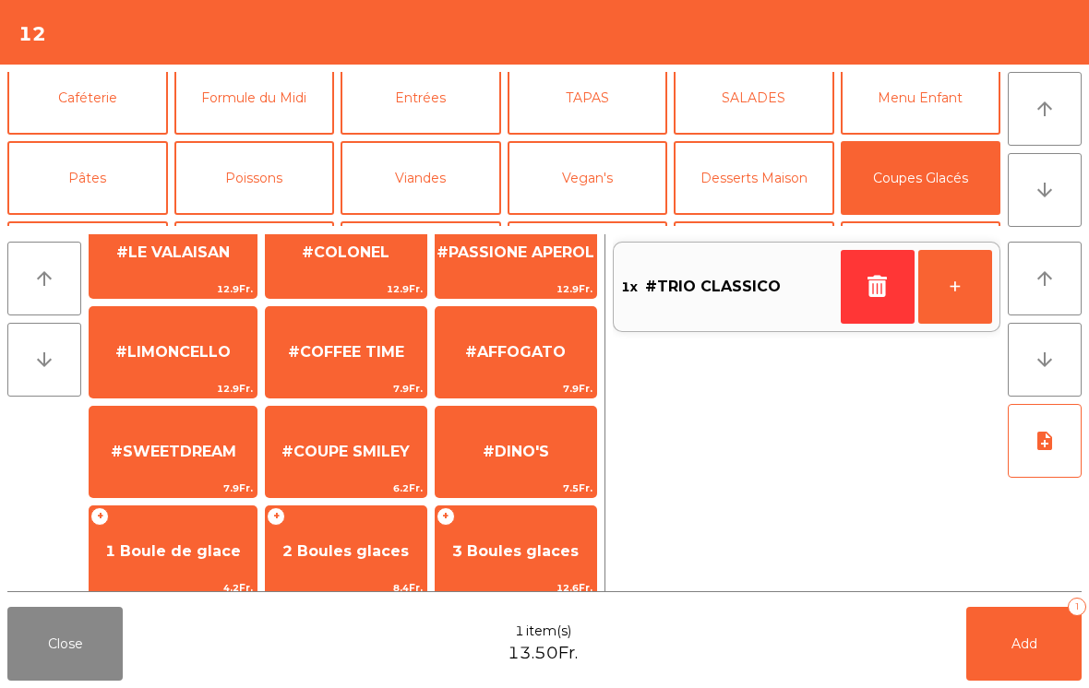
click at [520, 361] on span "#AFFOGATO" at bounding box center [515, 352] width 101 height 18
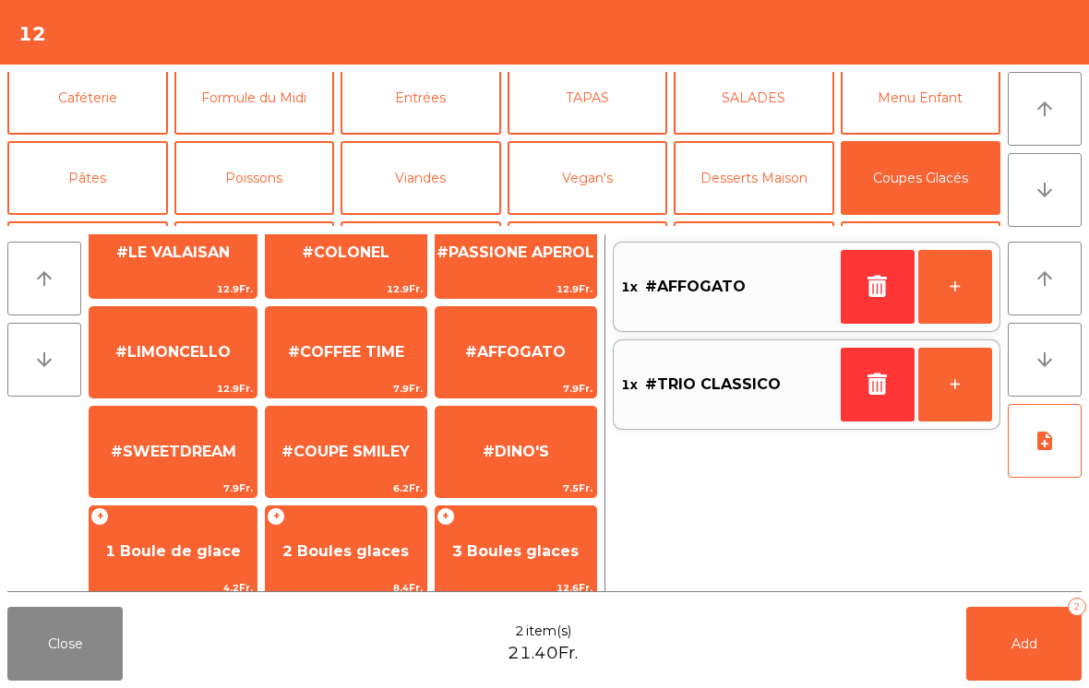
click at [1004, 676] on button "Add 2" at bounding box center [1023, 644] width 115 height 74
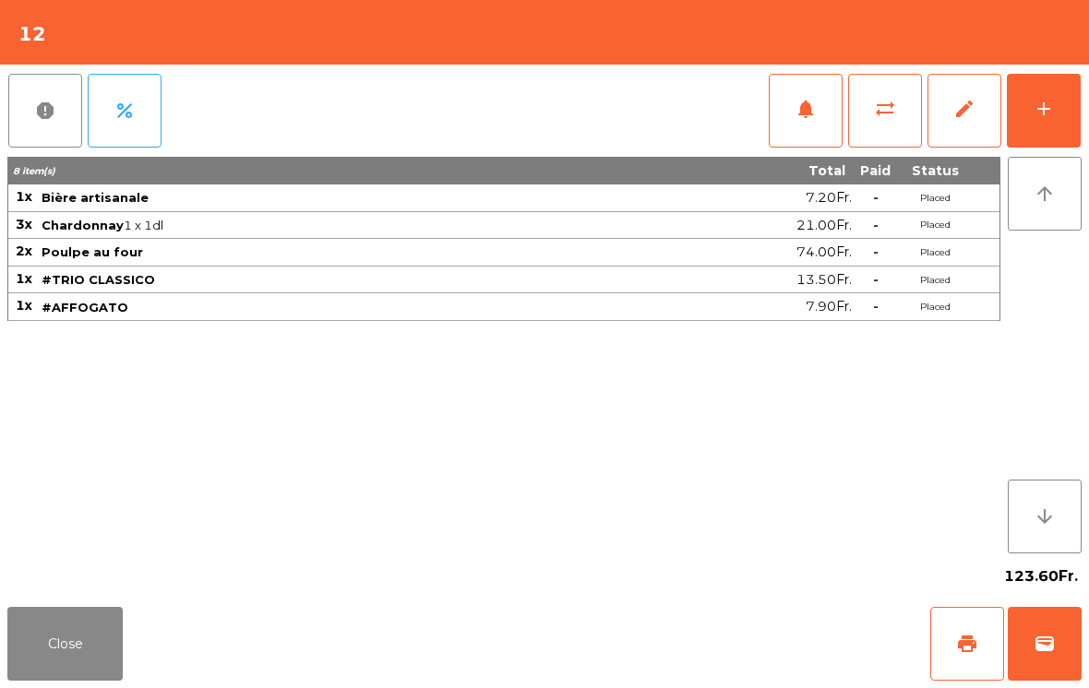
click at [55, 645] on button "Close" at bounding box center [64, 644] width 115 height 74
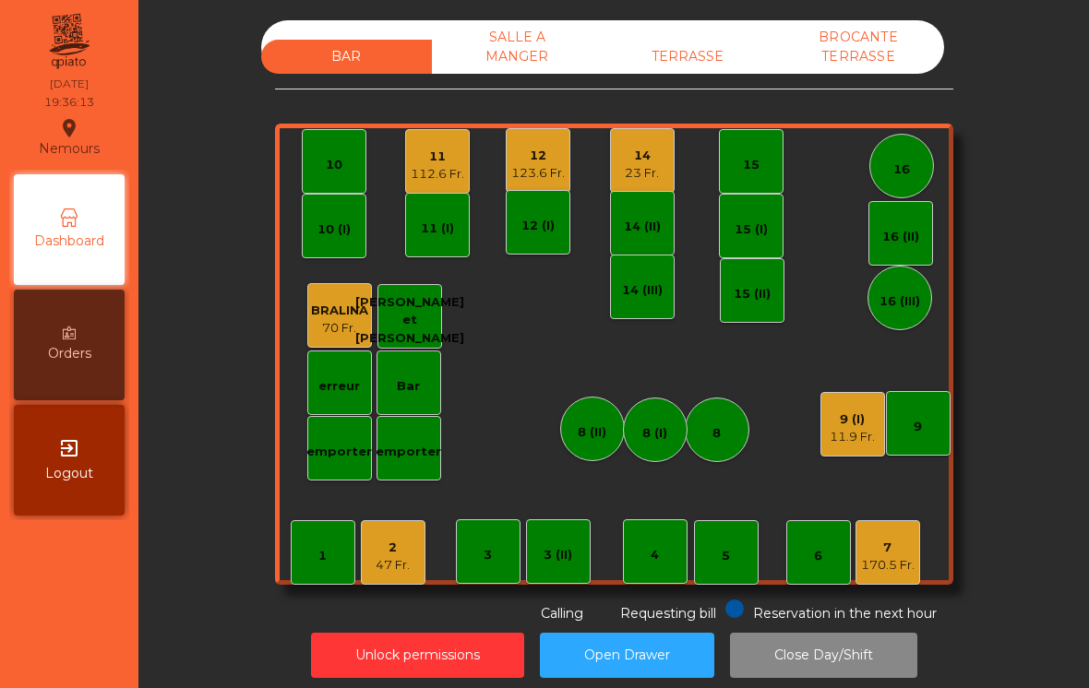
click at [885, 559] on div "170.5 Fr." at bounding box center [888, 565] width 54 height 18
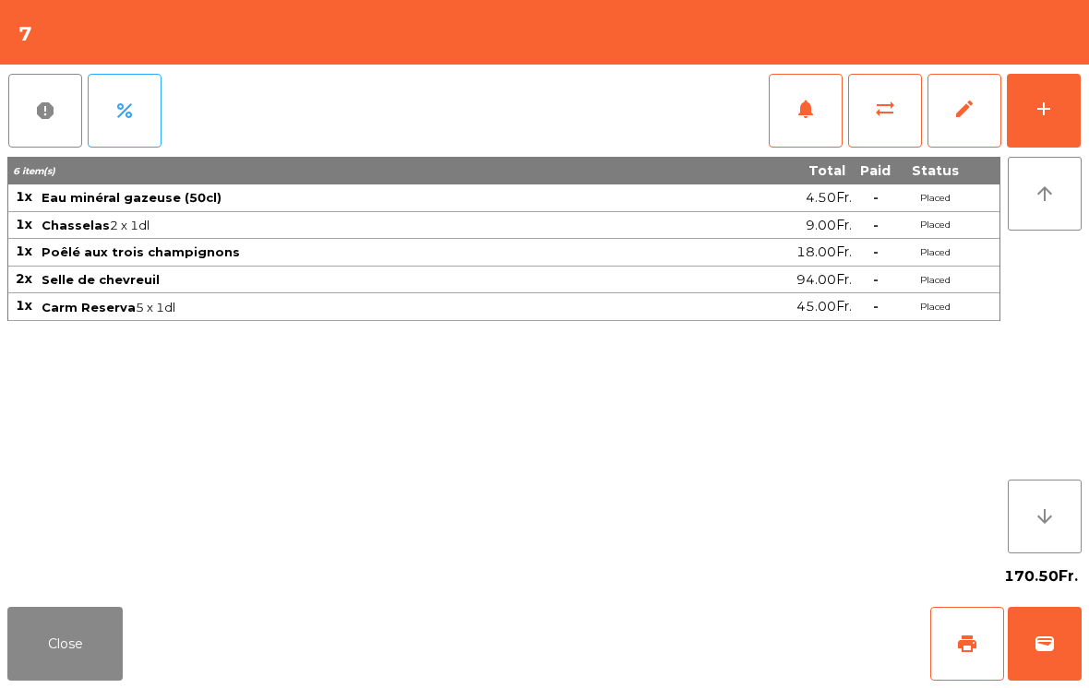
click at [28, 679] on button "Close" at bounding box center [64, 644] width 115 height 74
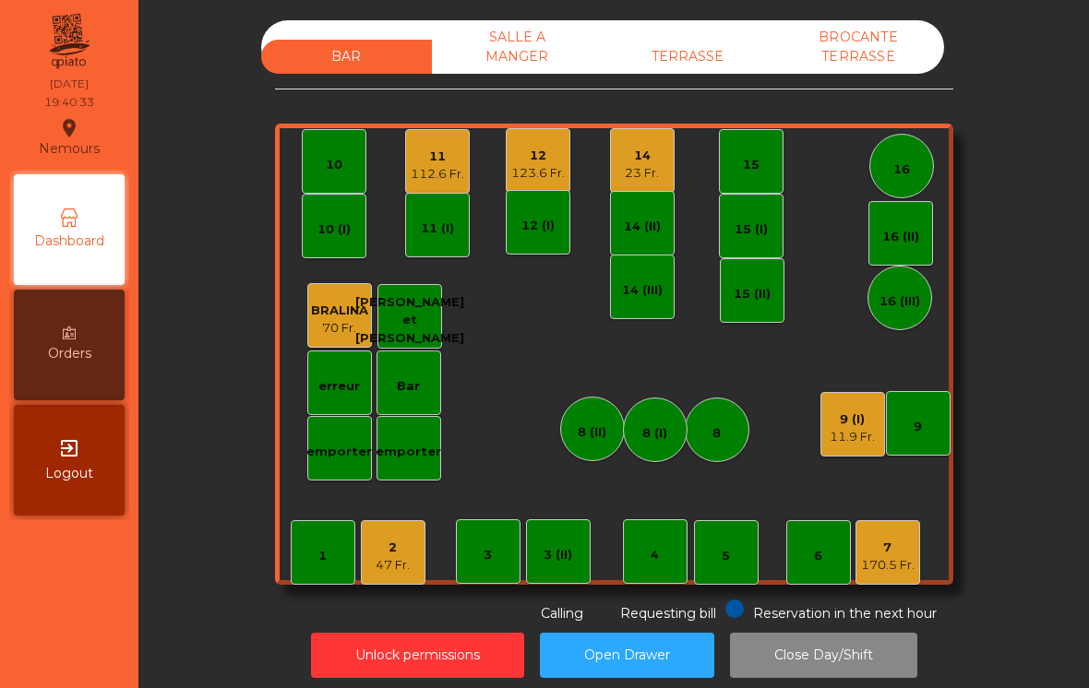
scroll to position [9, 0]
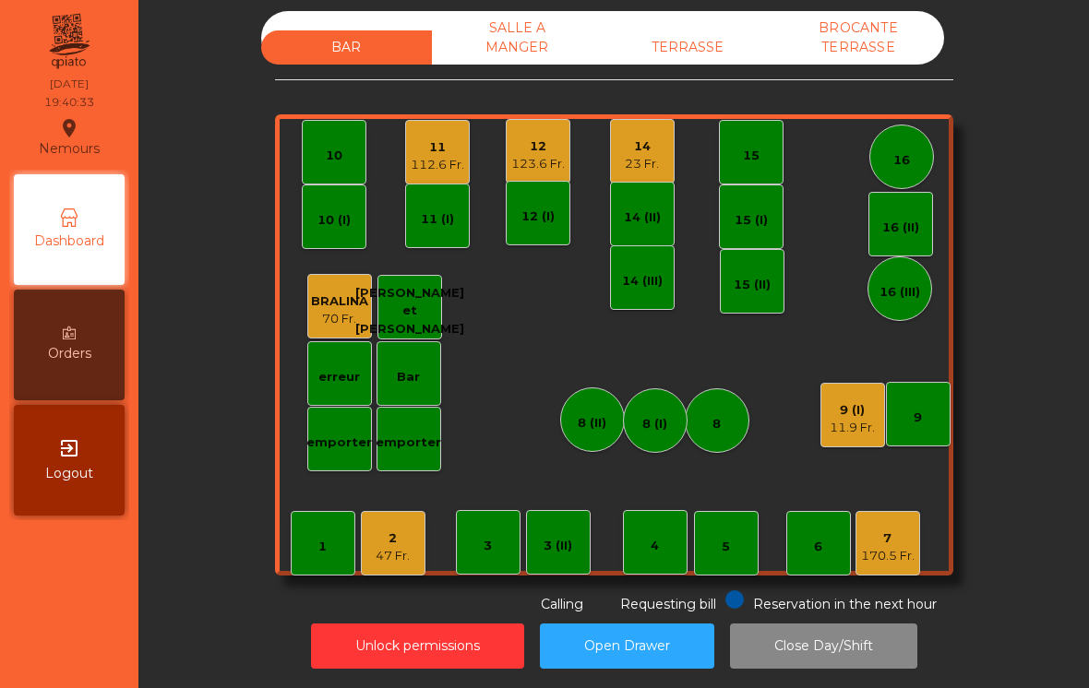
click at [878, 560] on div "170.5 Fr." at bounding box center [888, 556] width 54 height 18
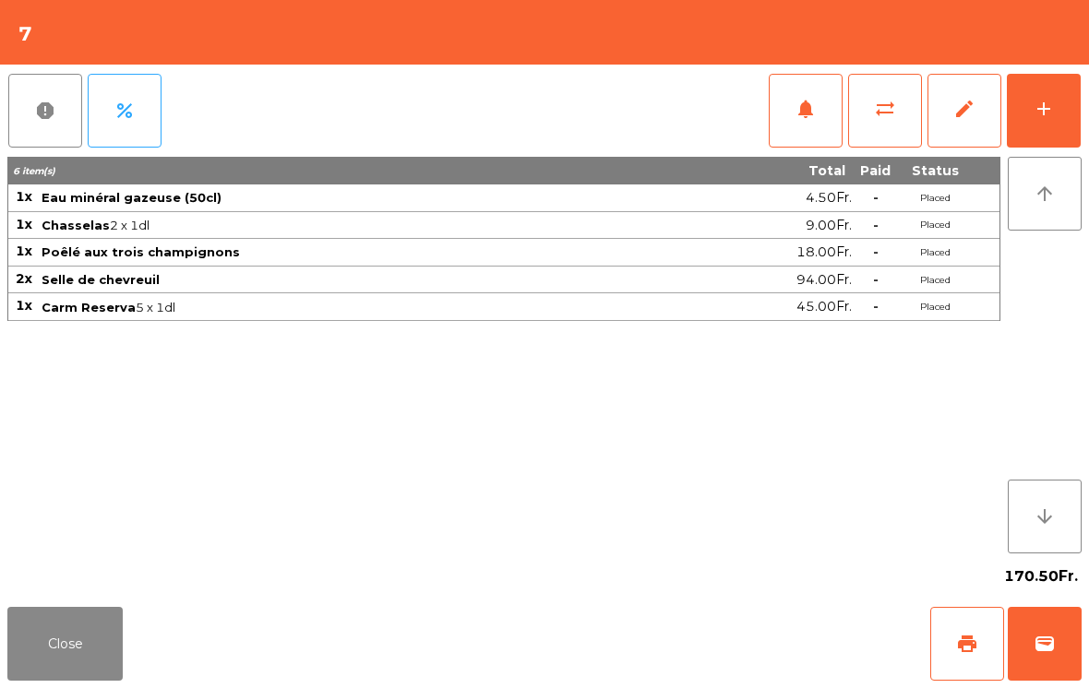
click at [796, 126] on button "notifications" at bounding box center [806, 111] width 74 height 74
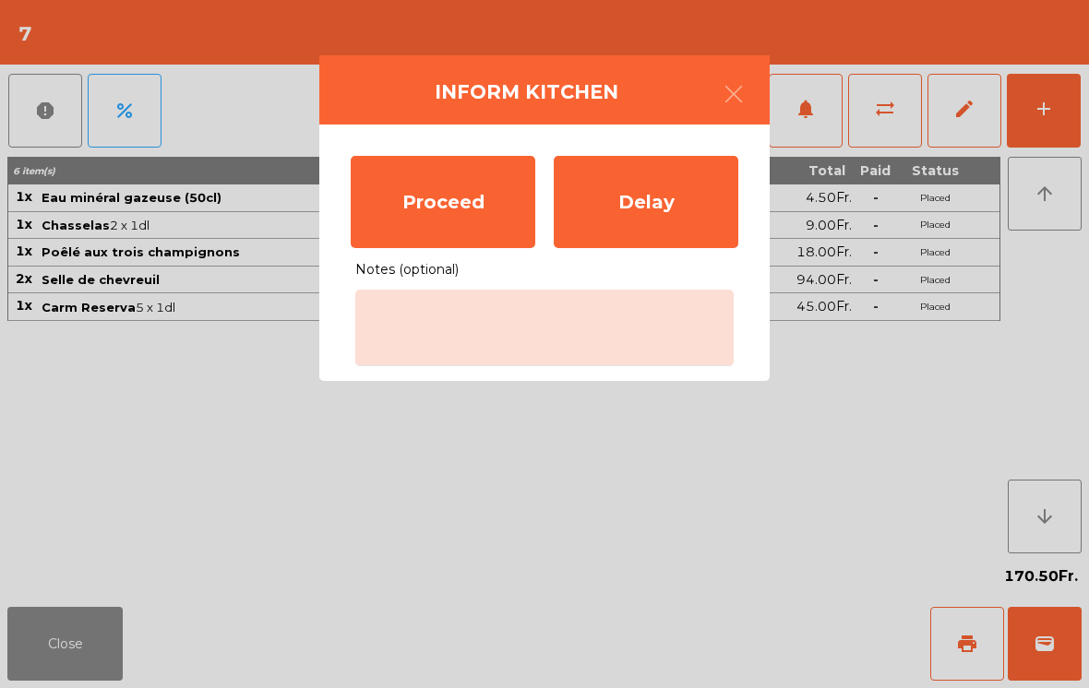
click at [438, 173] on div "Proceed" at bounding box center [443, 202] width 185 height 92
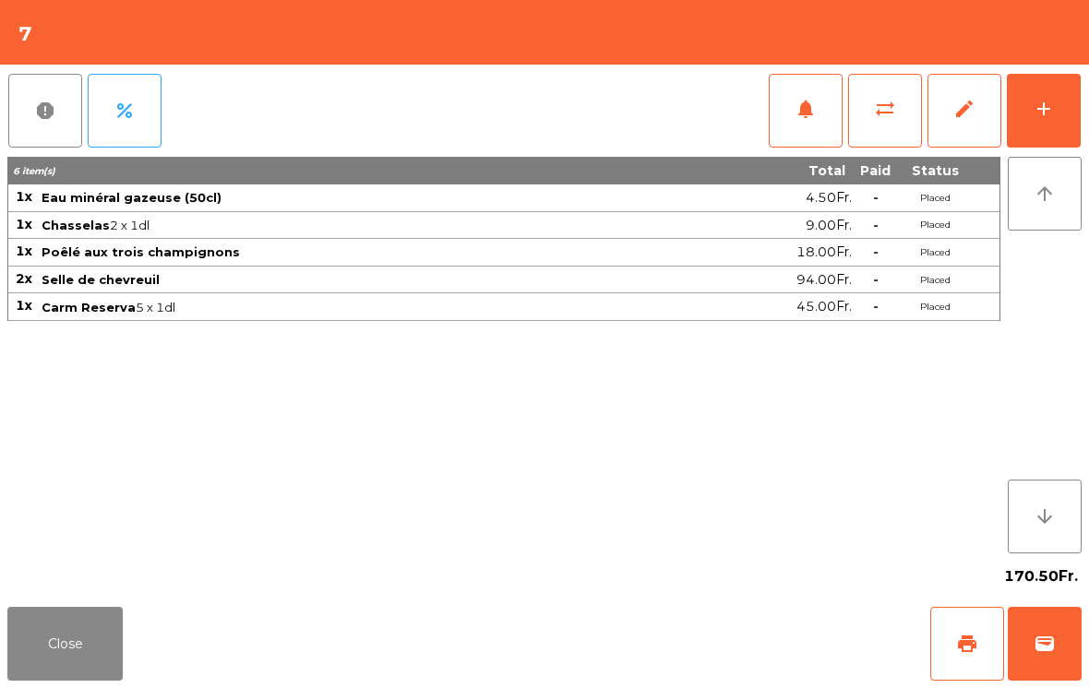
click at [100, 631] on button "Close" at bounding box center [64, 644] width 115 height 74
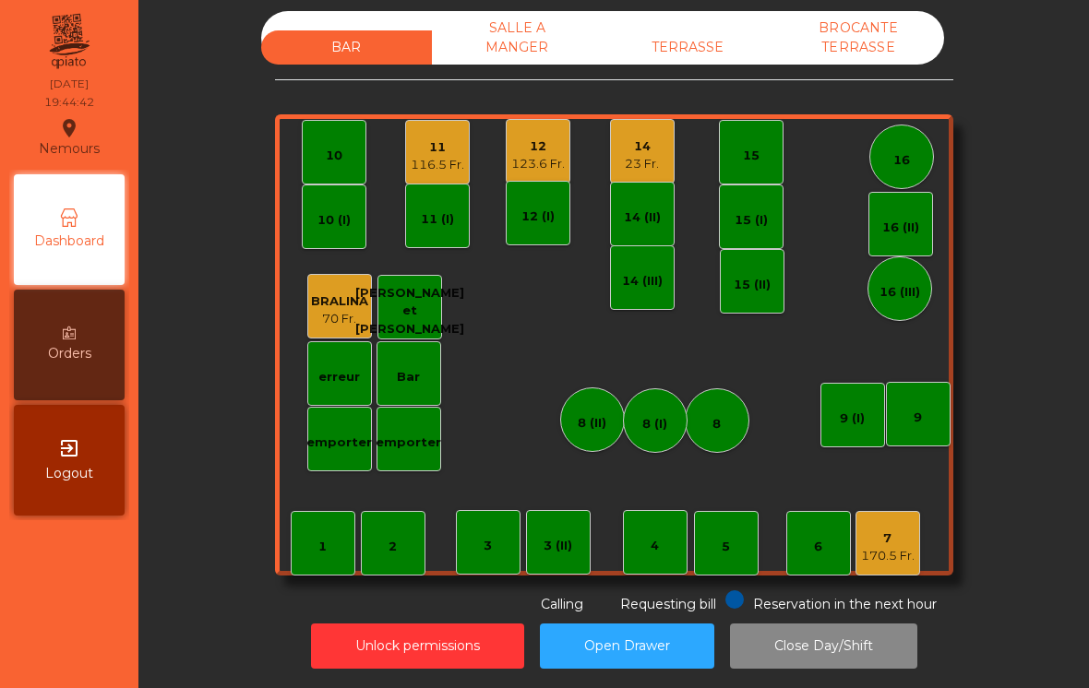
click at [646, 162] on div "23 Fr." at bounding box center [642, 164] width 34 height 18
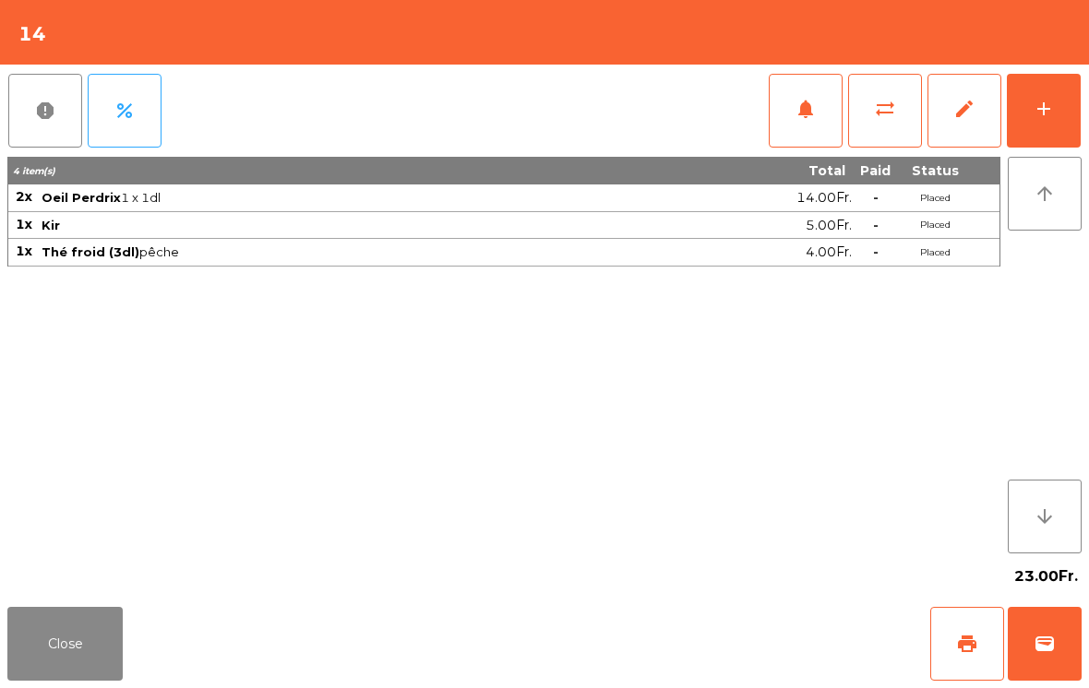
click at [952, 641] on button "print" at bounding box center [967, 644] width 74 height 74
click at [1059, 643] on button "wallet" at bounding box center [1045, 644] width 74 height 74
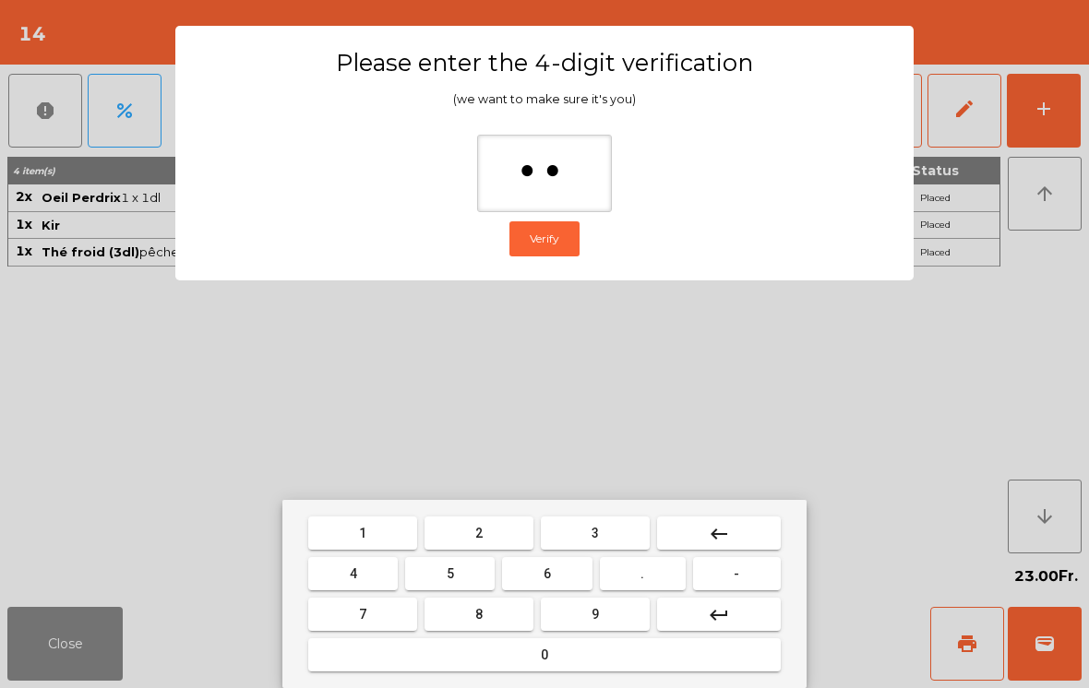
type input "***"
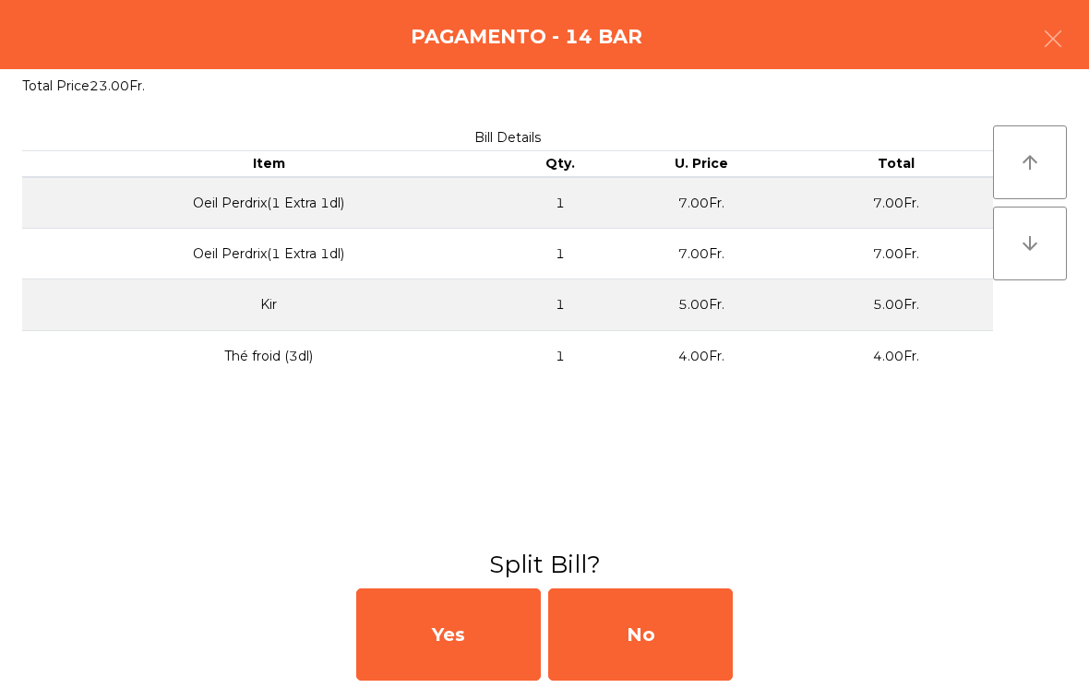
click at [691, 676] on div "No" at bounding box center [640, 635] width 185 height 92
click at [678, 612] on div "No" at bounding box center [640, 635] width 185 height 92
click at [669, 663] on div "No" at bounding box center [640, 635] width 185 height 92
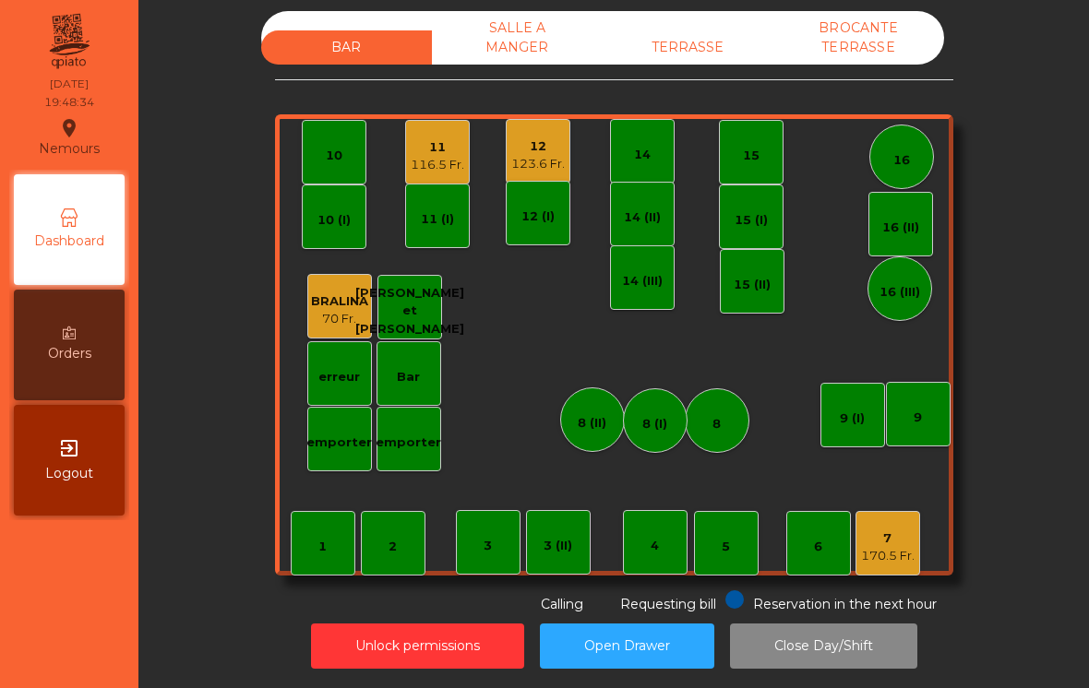
click at [1085, 68] on div "BAR SALLE A MANGER TERRASSE BROCANTE TERRASSE 1 2 3 4 5 6 7 170.5 Fr. 8 9 10 11…" at bounding box center [613, 344] width 951 height 688
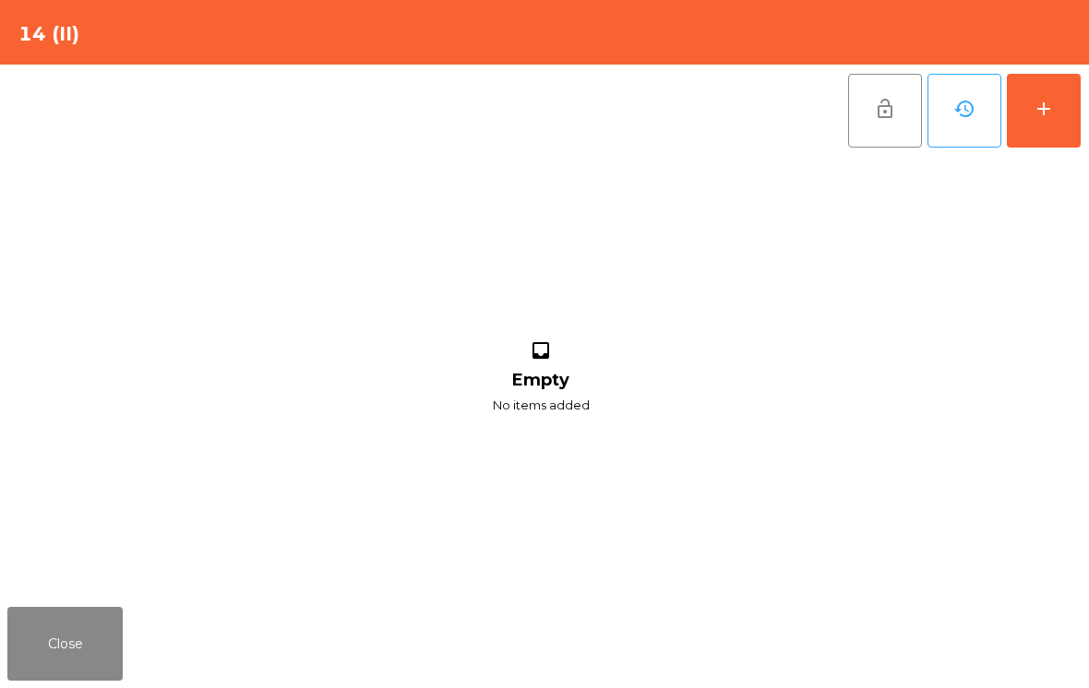
click at [1049, 114] on div "add" at bounding box center [1044, 109] width 22 height 22
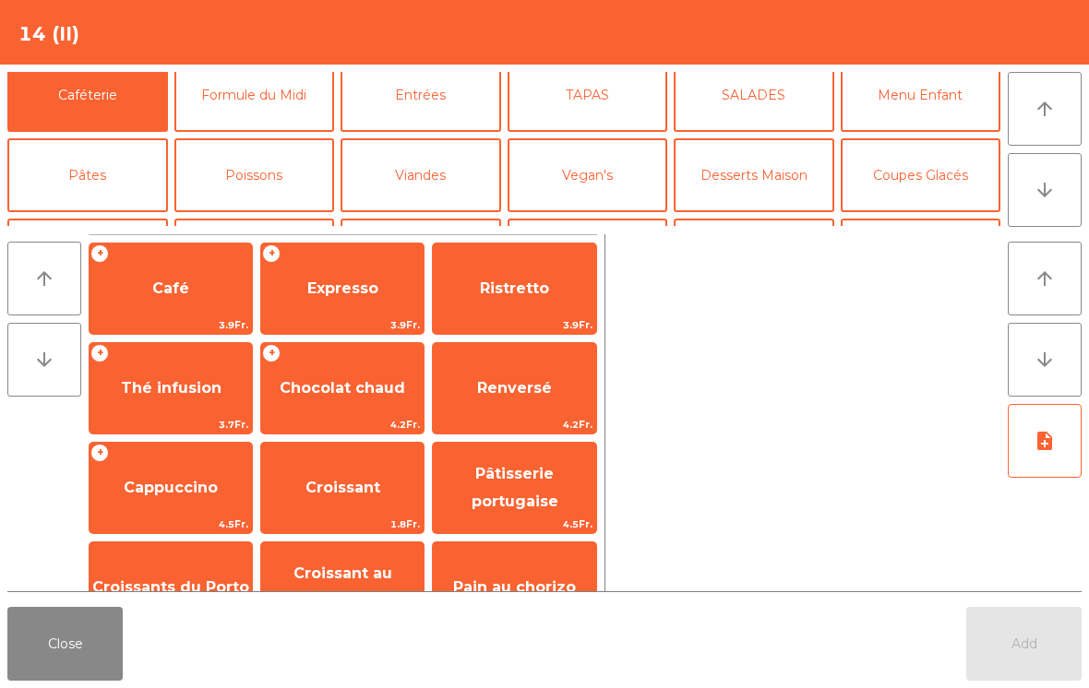
scroll to position [126, 0]
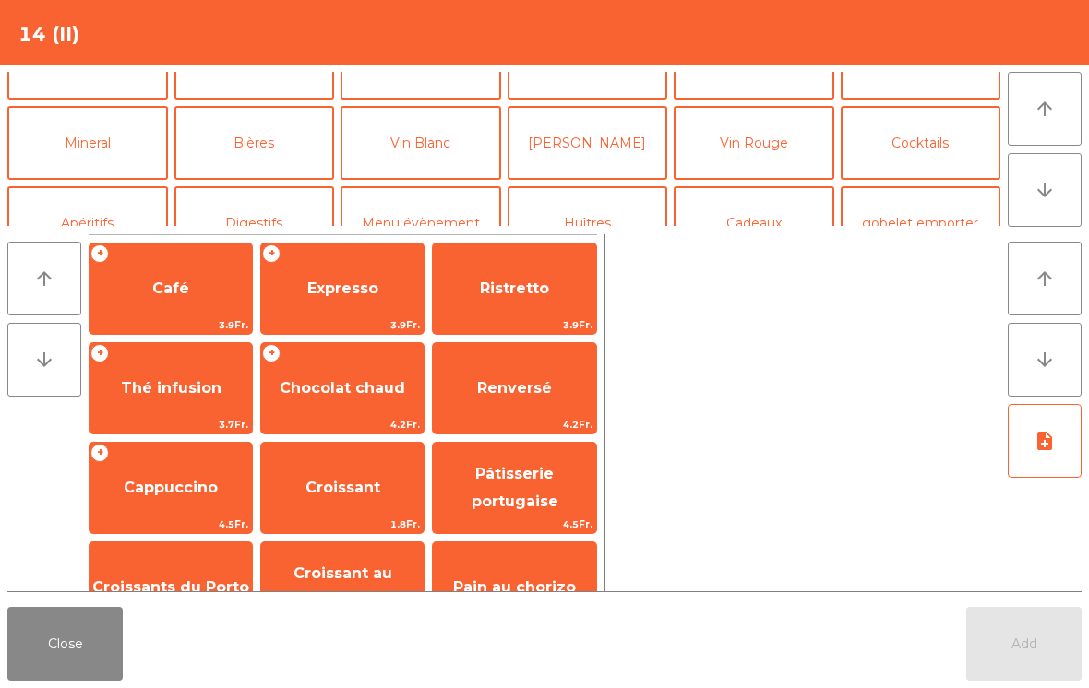
click at [118, 137] on button "Mineral" at bounding box center [87, 143] width 161 height 74
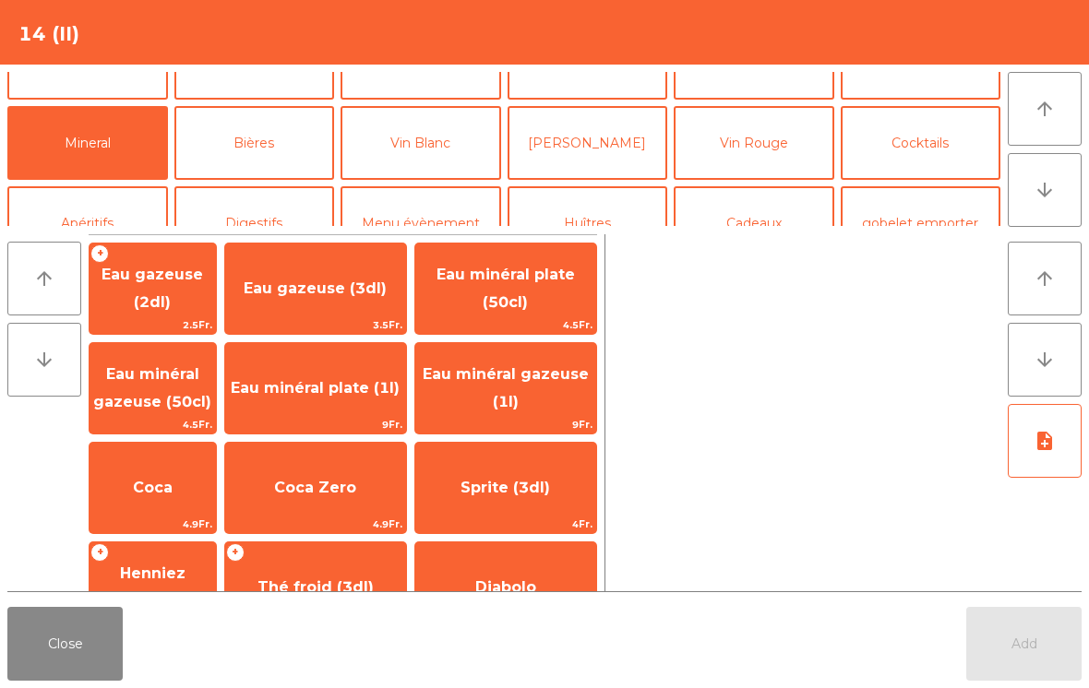
scroll to position [152, 0]
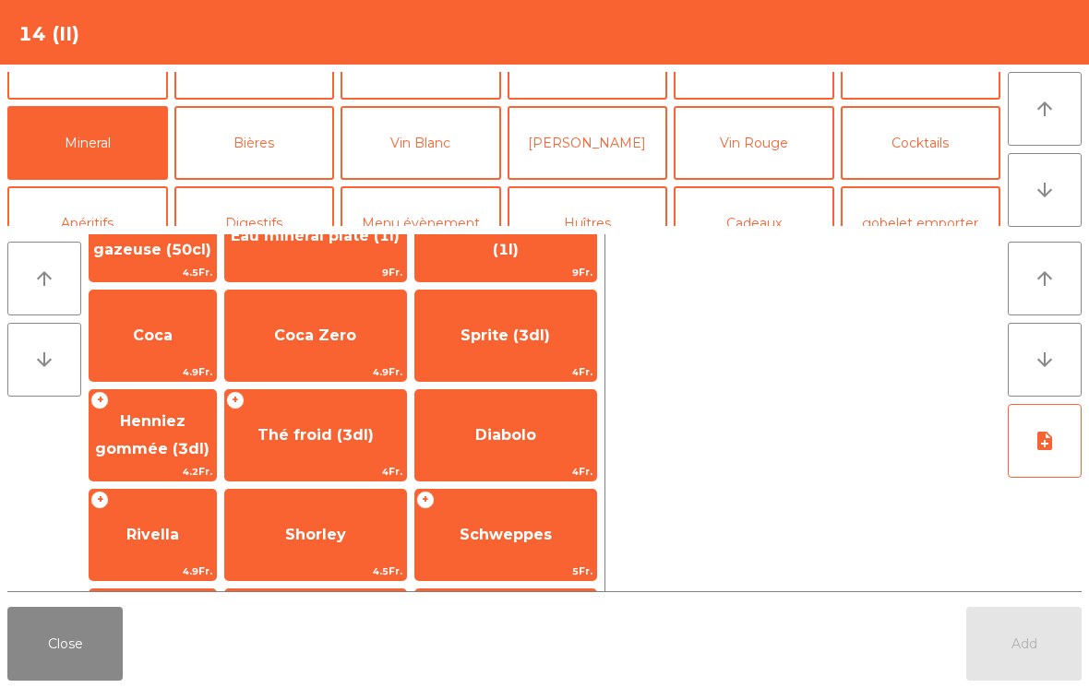
click at [374, 442] on span "Thé froid (3dl)" at bounding box center [315, 435] width 116 height 18
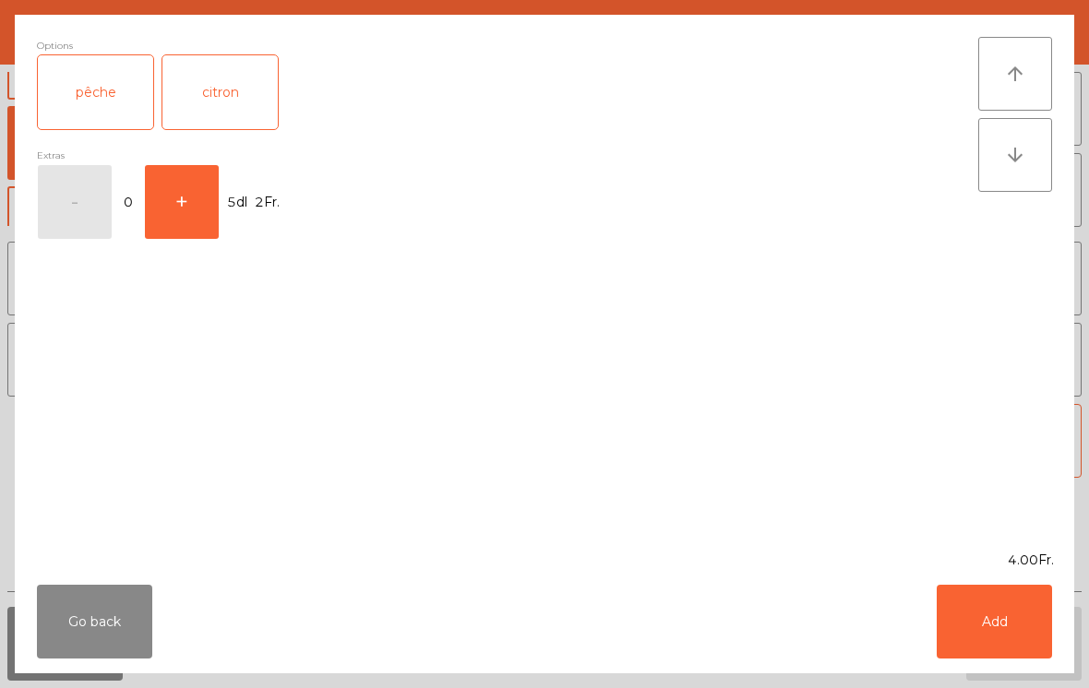
click at [106, 92] on div "pêche" at bounding box center [95, 92] width 115 height 74
click at [1000, 624] on button "Add" at bounding box center [994, 622] width 115 height 74
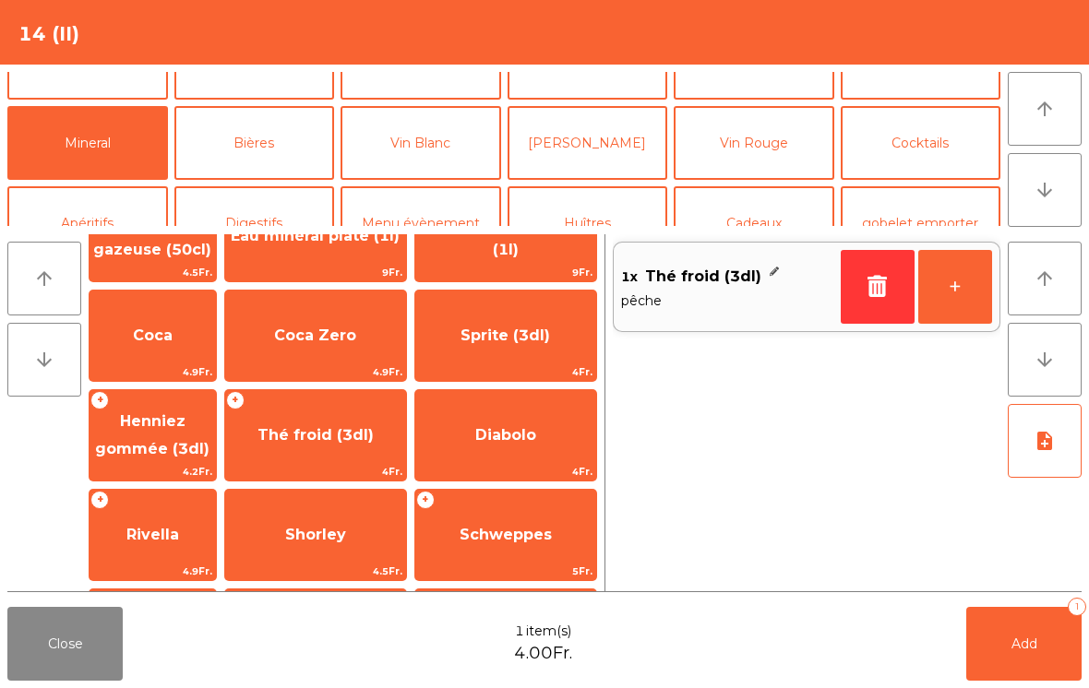
click at [1034, 639] on span "Add" at bounding box center [1024, 644] width 26 height 17
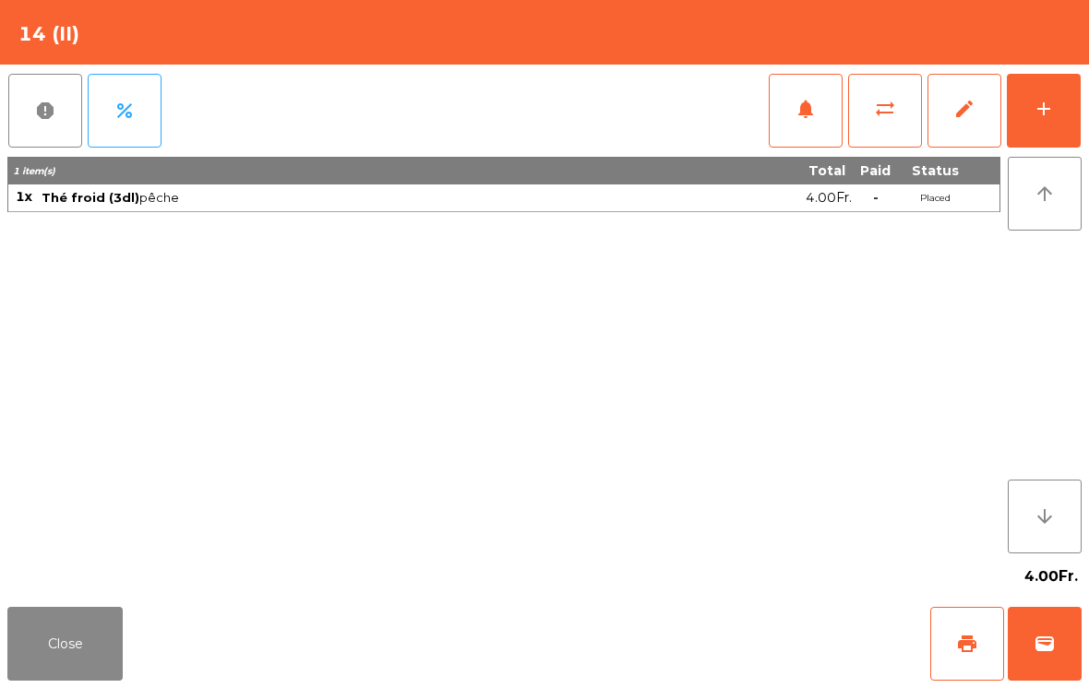
click at [65, 674] on button "Close" at bounding box center [64, 644] width 115 height 74
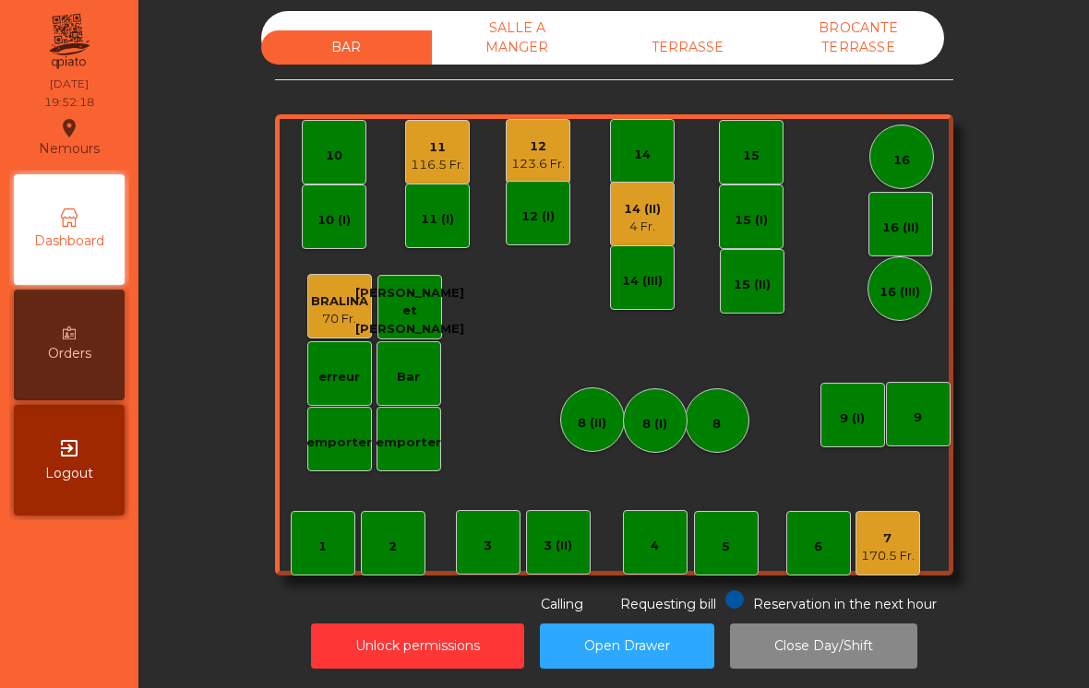
click at [551, 173] on div "12 123.6 Fr." at bounding box center [538, 151] width 65 height 65
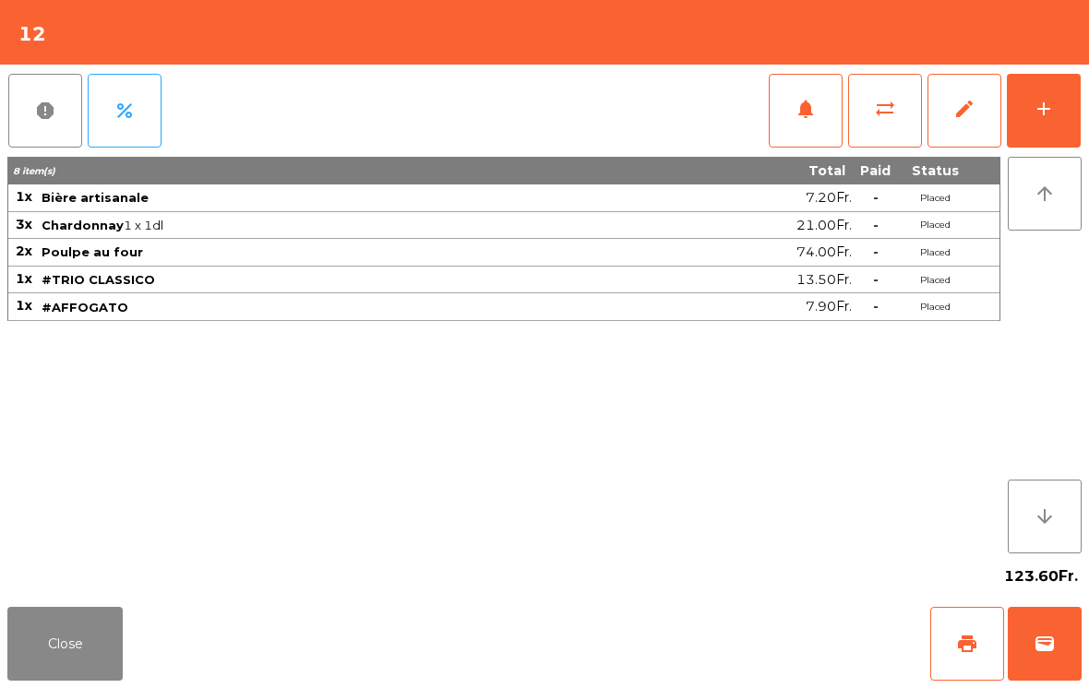
click at [942, 634] on button "print" at bounding box center [967, 644] width 74 height 74
click at [67, 654] on button "Close" at bounding box center [64, 644] width 115 height 74
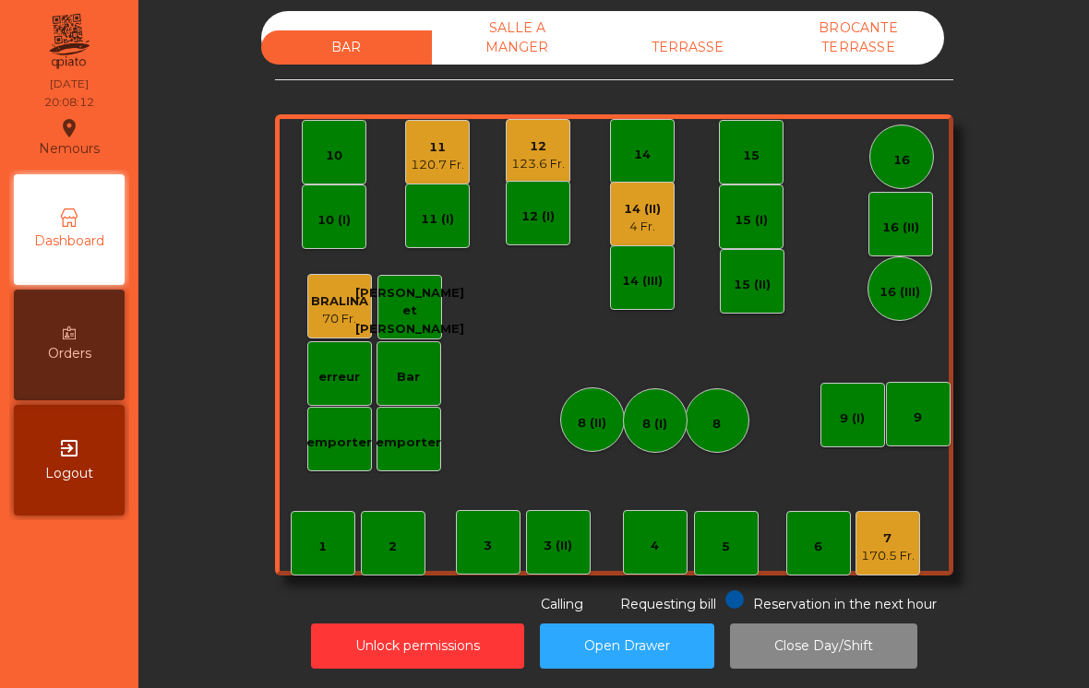
click at [618, 218] on div "14 (II) 4 Fr." at bounding box center [642, 214] width 65 height 65
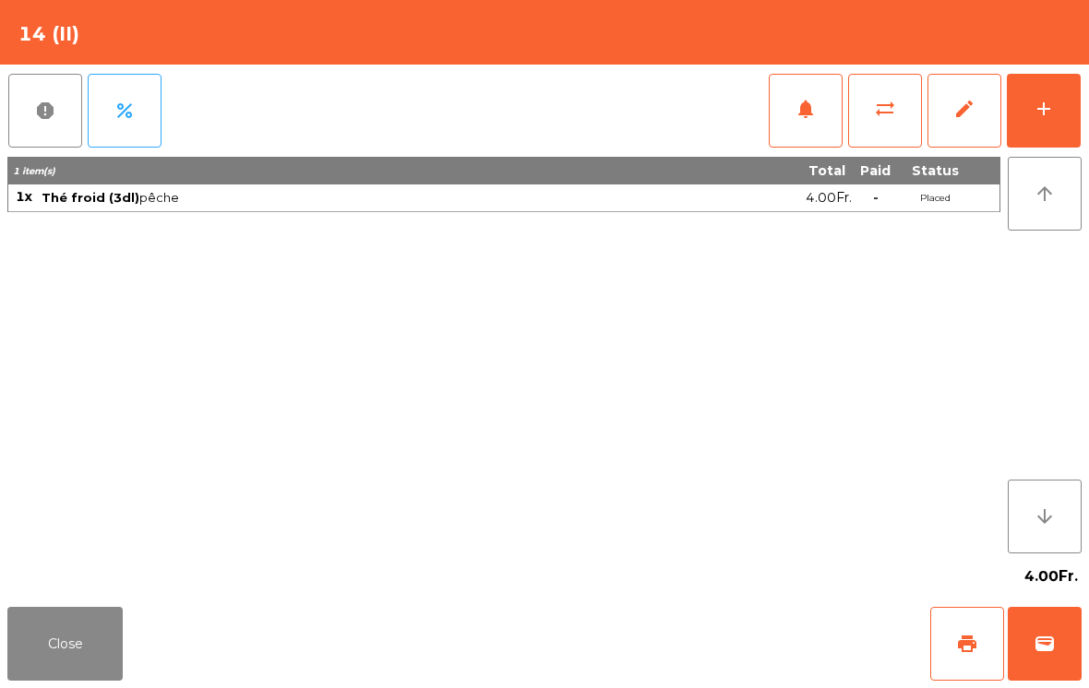
click at [1048, 123] on button "add" at bounding box center [1044, 111] width 74 height 74
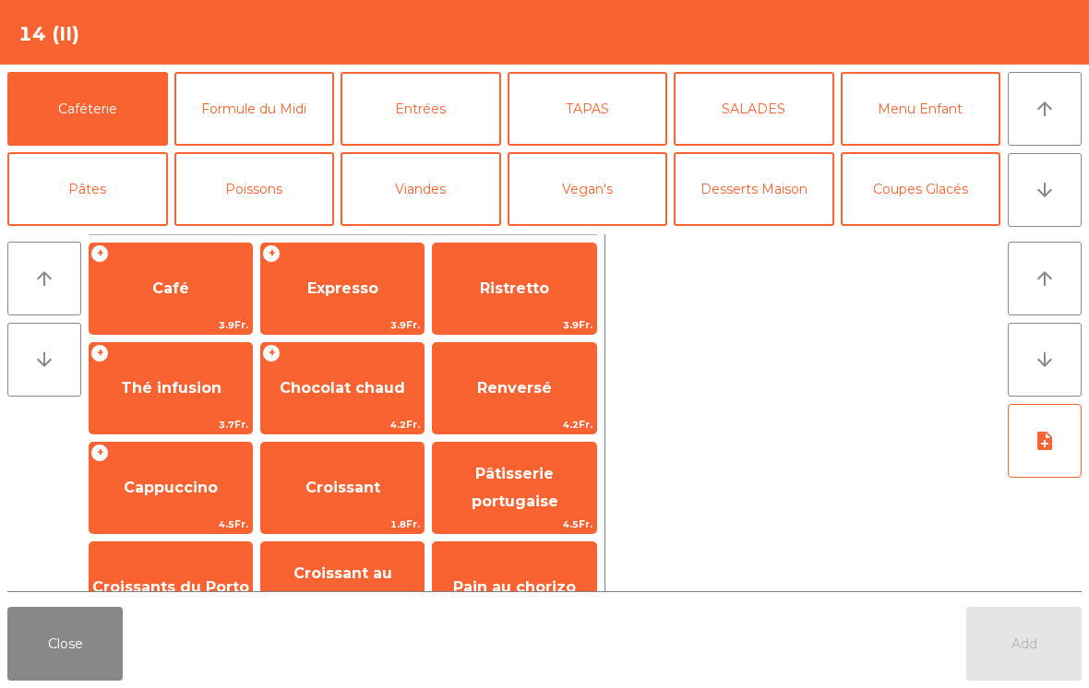
scroll to position [37, 0]
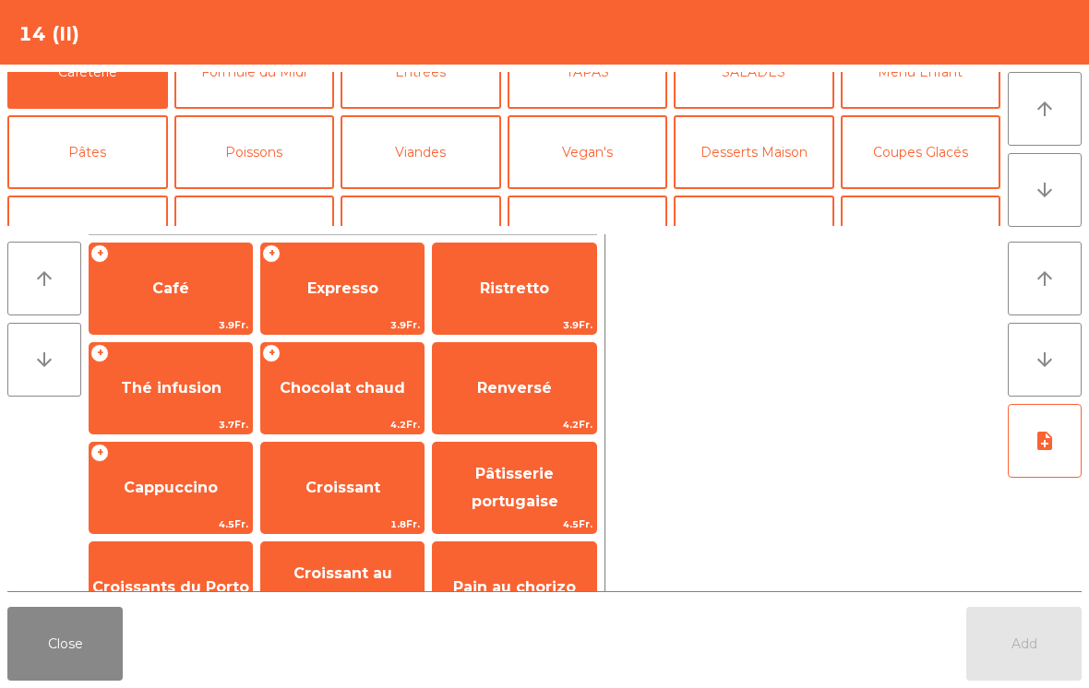
click at [126, 196] on button "Mineral" at bounding box center [87, 233] width 161 height 74
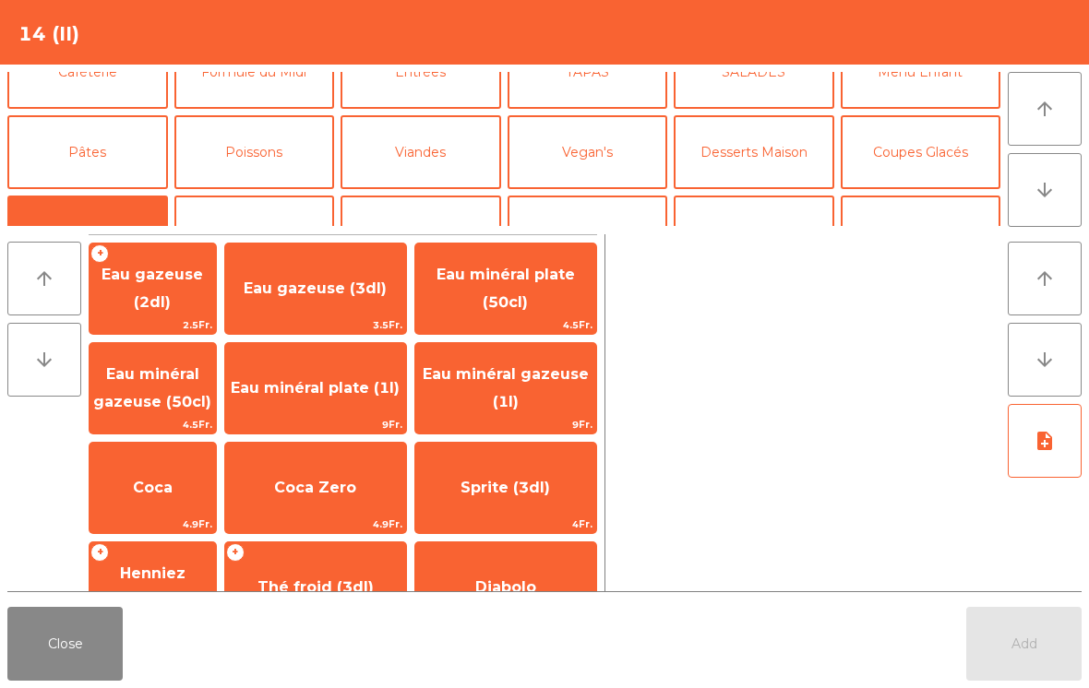
scroll to position [106, 0]
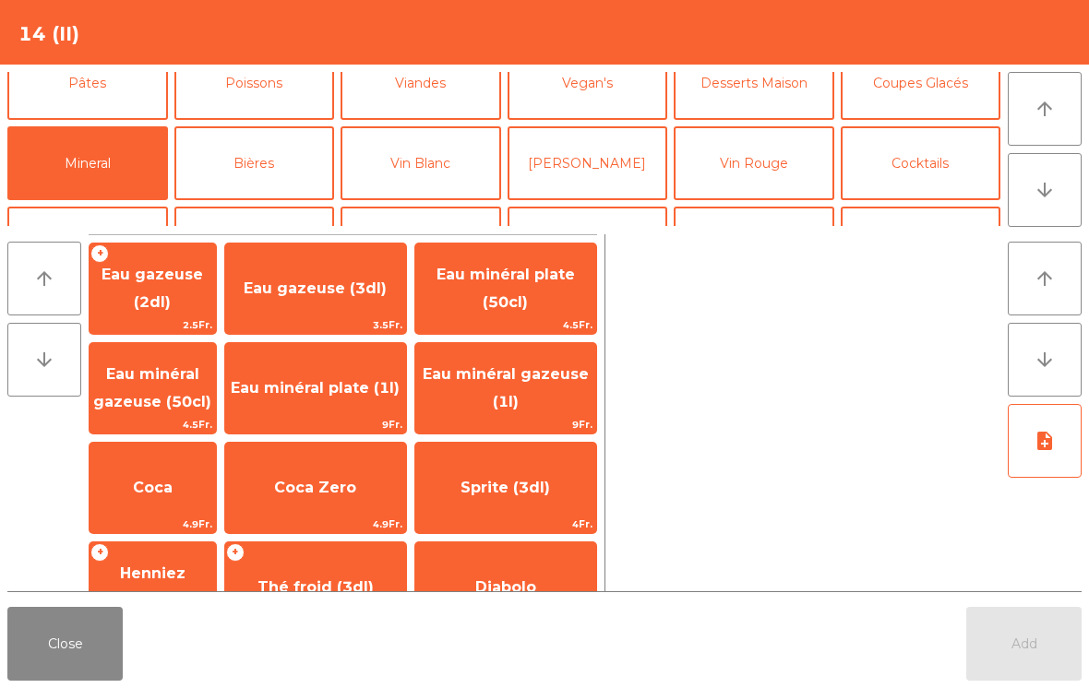
click at [507, 382] on span "Eau minéral gazeuse (1l)" at bounding box center [506, 387] width 166 height 45
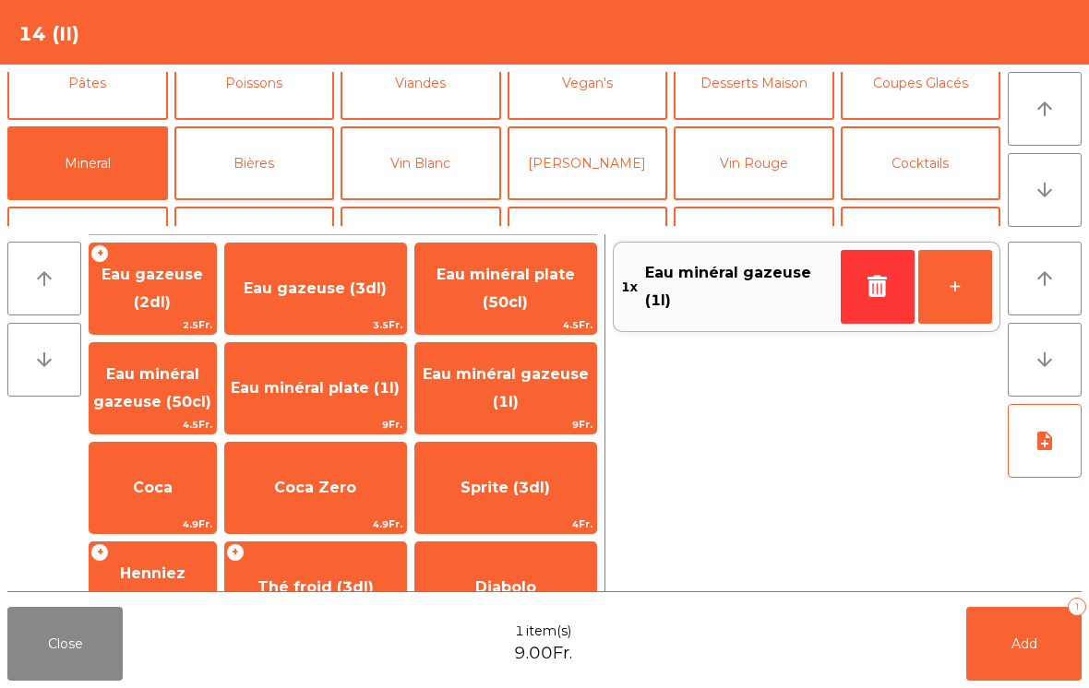
click at [1046, 658] on button "Add 1" at bounding box center [1023, 644] width 115 height 74
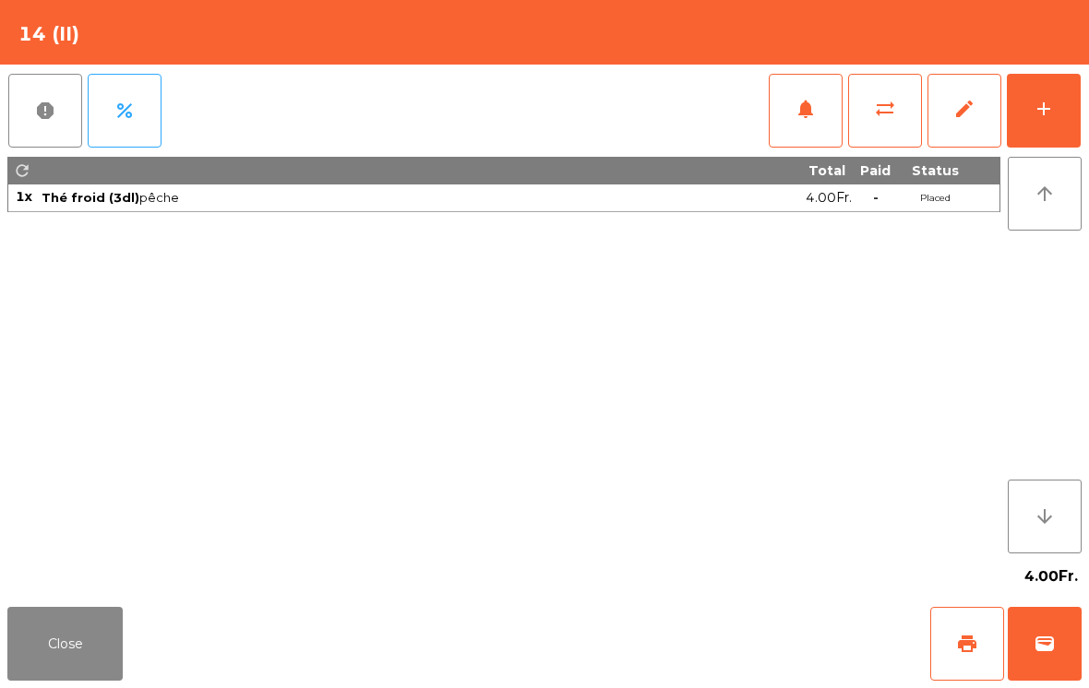
click at [1018, 113] on button "add" at bounding box center [1044, 111] width 74 height 74
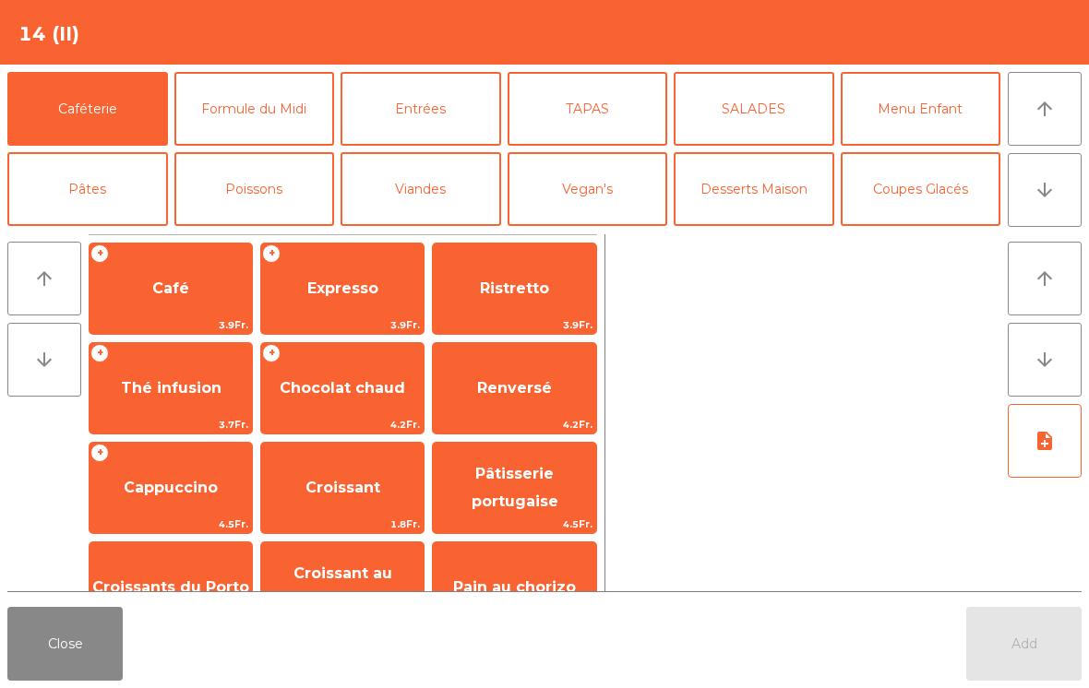
click at [429, 183] on button "Viandes" at bounding box center [421, 189] width 161 height 74
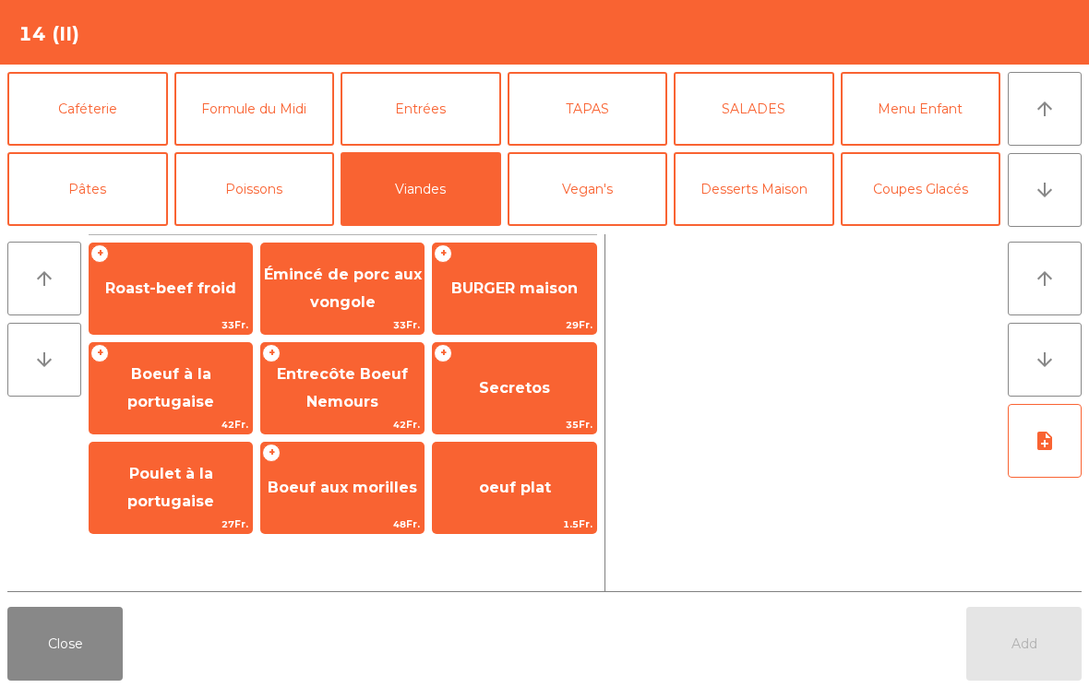
click at [518, 297] on span "BURGER maison" at bounding box center [514, 289] width 126 height 18
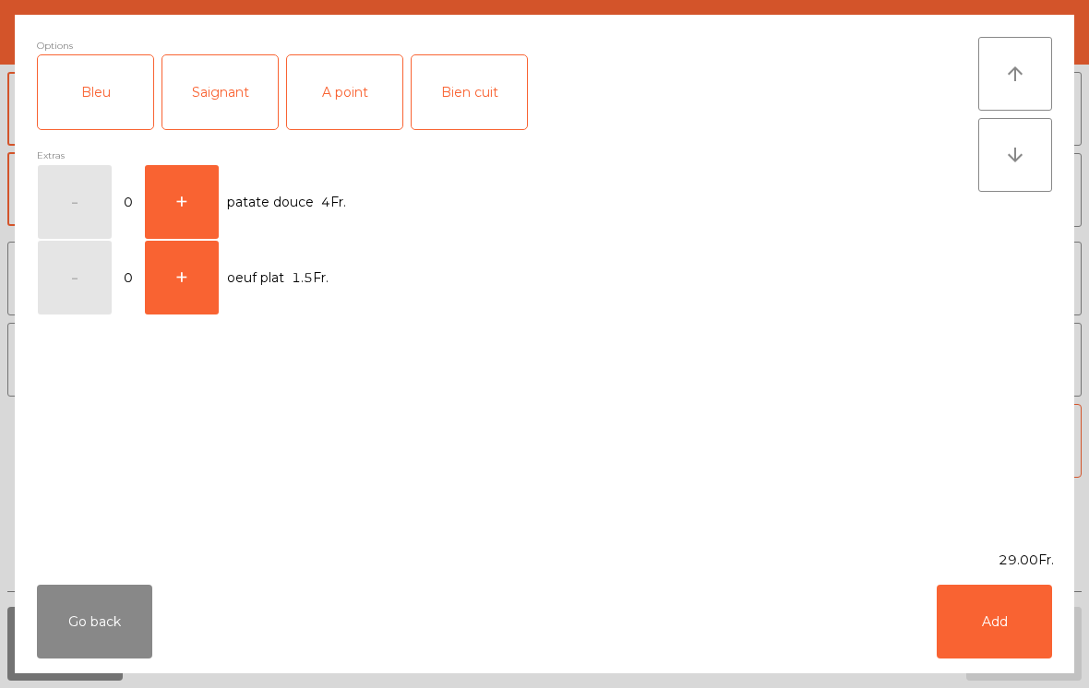
click at [229, 86] on div "Saignant" at bounding box center [219, 92] width 115 height 74
click at [975, 630] on button "Add" at bounding box center [994, 622] width 115 height 74
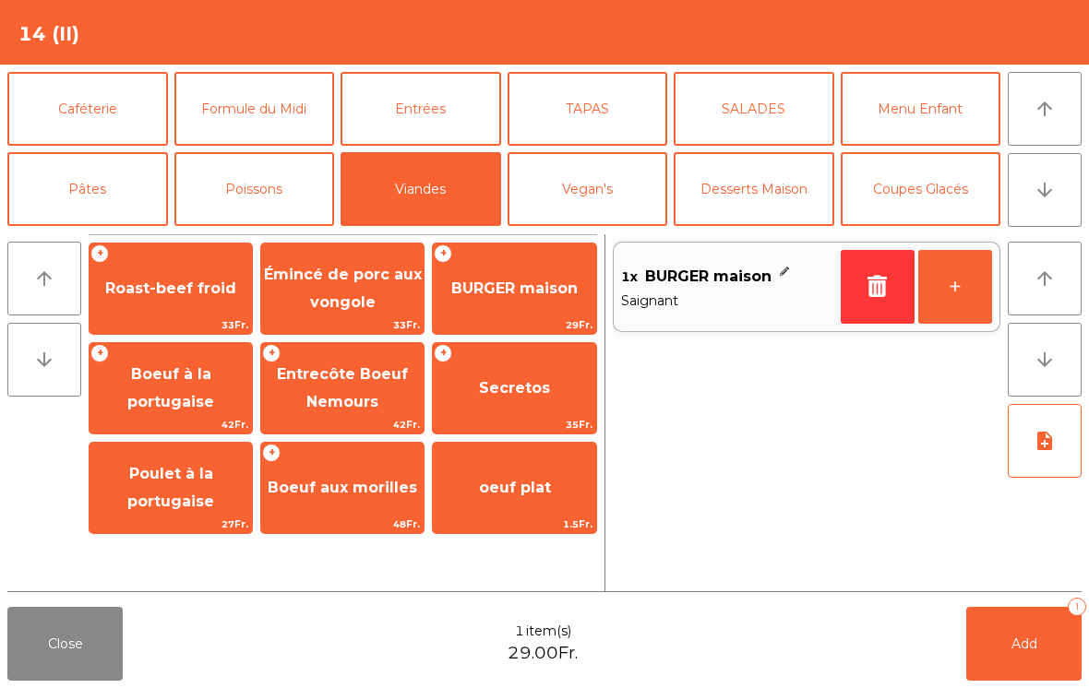
click at [956, 283] on button "+" at bounding box center [955, 287] width 74 height 74
click at [250, 180] on button "Poissons" at bounding box center [254, 189] width 161 height 74
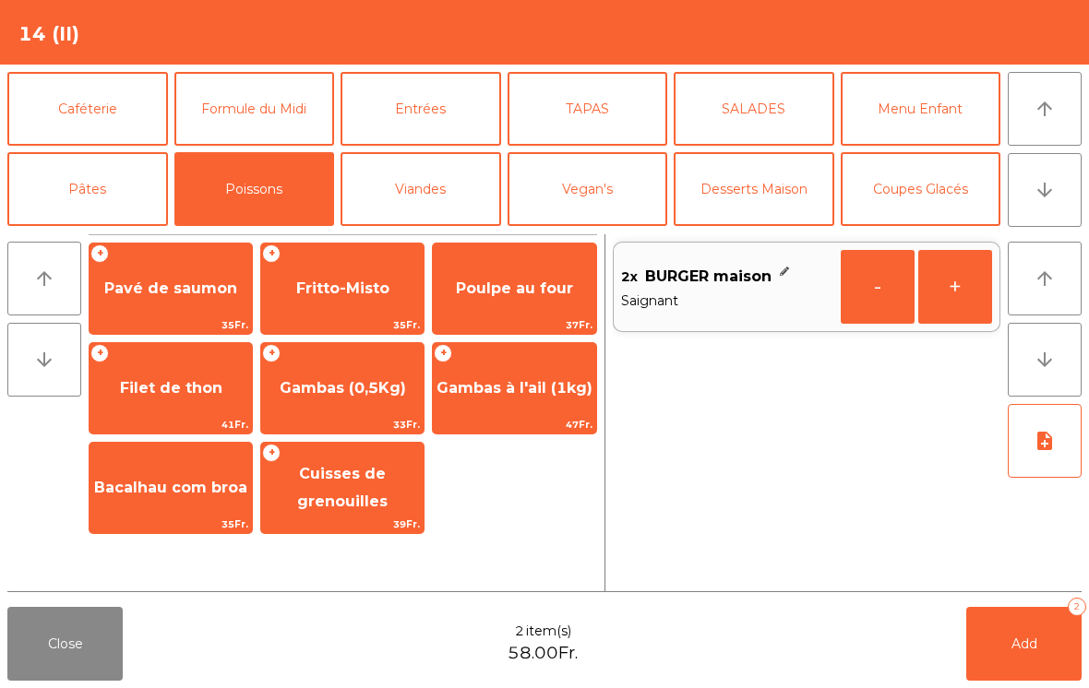
click at [181, 277] on span "Pavé de saumon" at bounding box center [171, 289] width 162 height 50
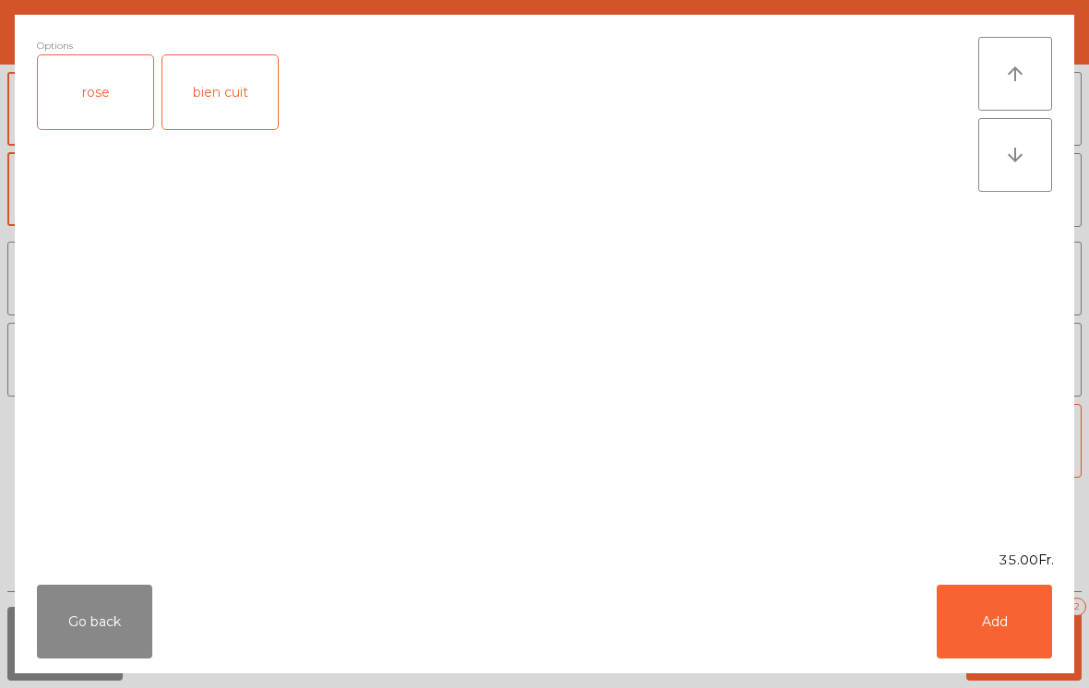
click at [229, 91] on div "bien cuit" at bounding box center [219, 92] width 115 height 74
click at [986, 633] on button "Add" at bounding box center [994, 622] width 115 height 74
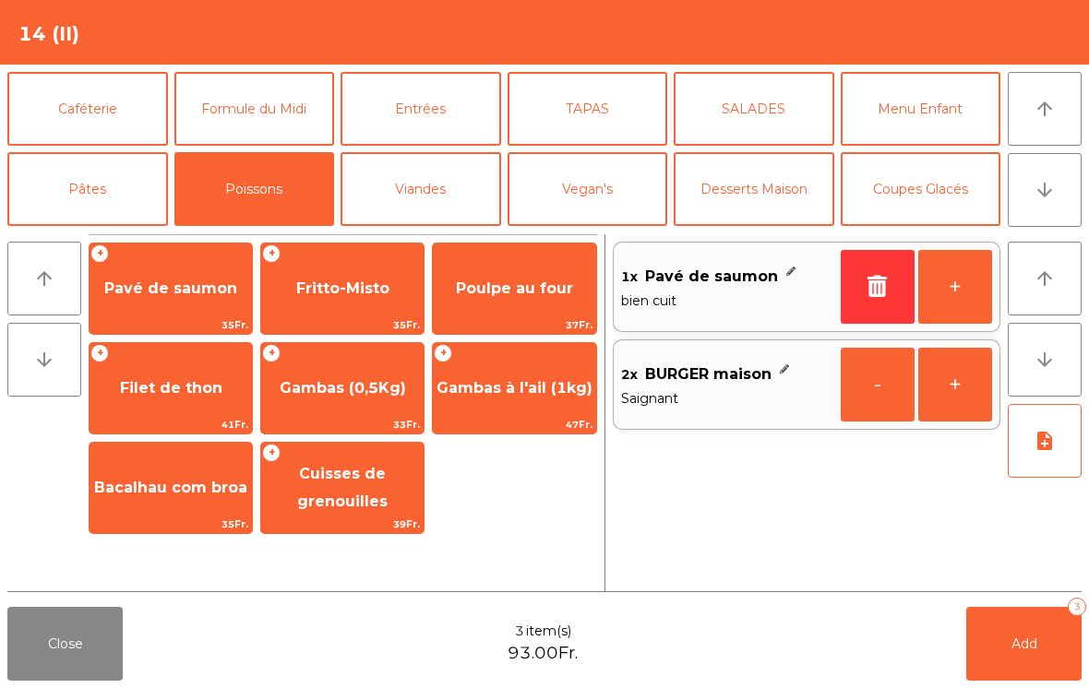
click at [1039, 647] on button "Add 3" at bounding box center [1023, 644] width 115 height 74
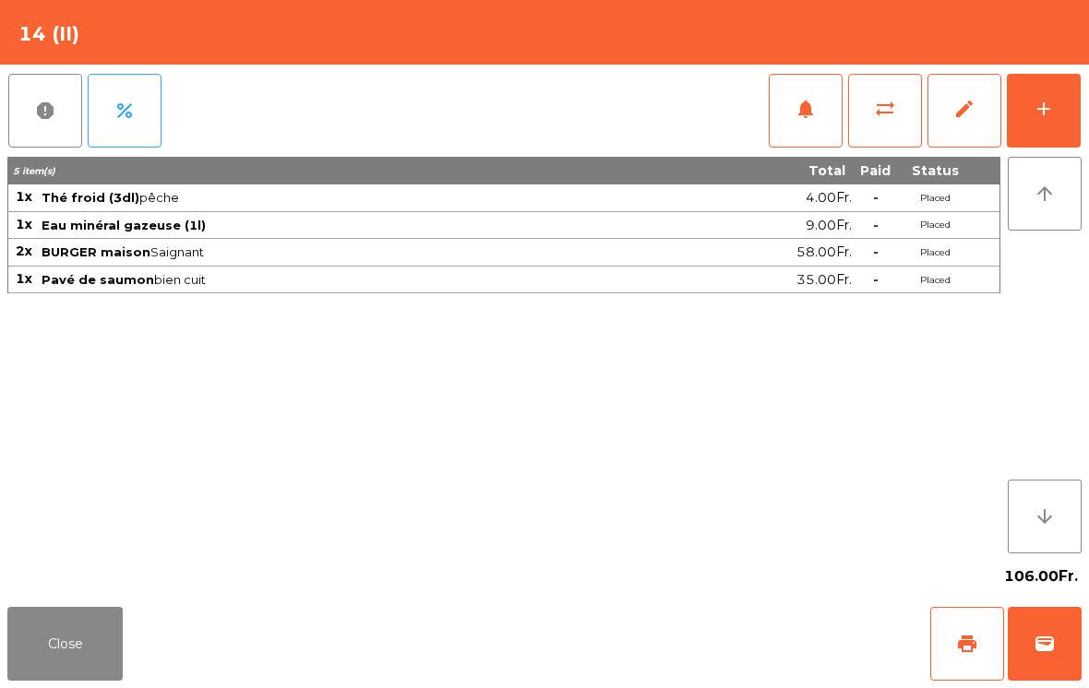
click at [61, 672] on button "Close" at bounding box center [64, 644] width 115 height 74
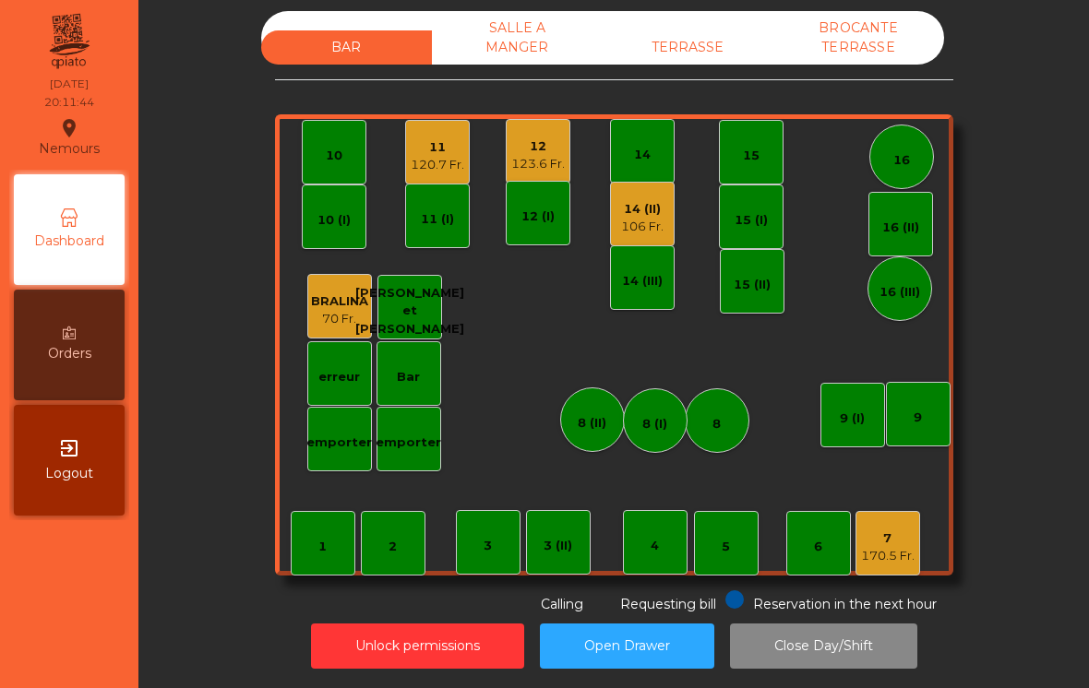
click at [568, 531] on div "3 (II)" at bounding box center [558, 543] width 29 height 26
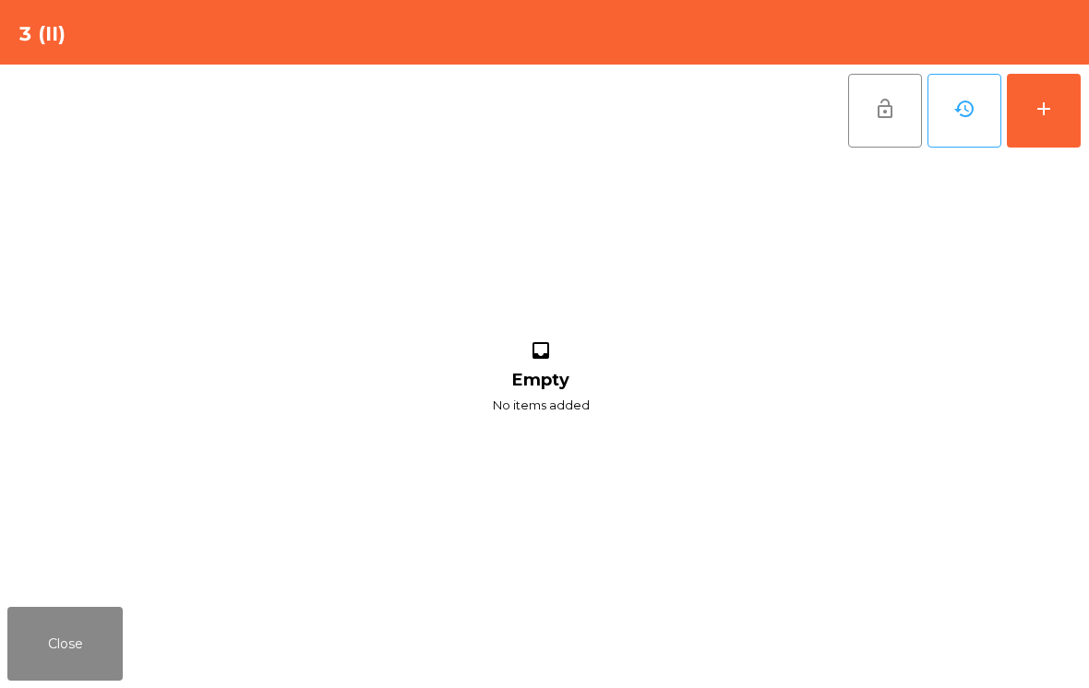
click at [1017, 109] on button "add" at bounding box center [1044, 111] width 74 height 74
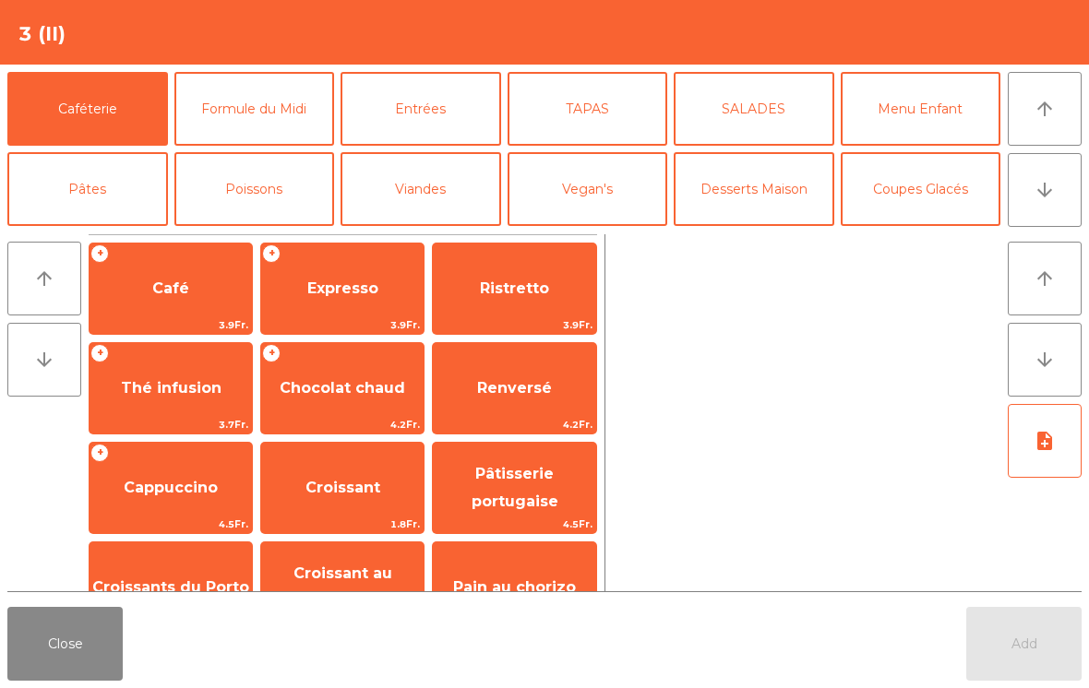
click at [1040, 198] on icon "arrow_downward" at bounding box center [1045, 190] width 22 height 22
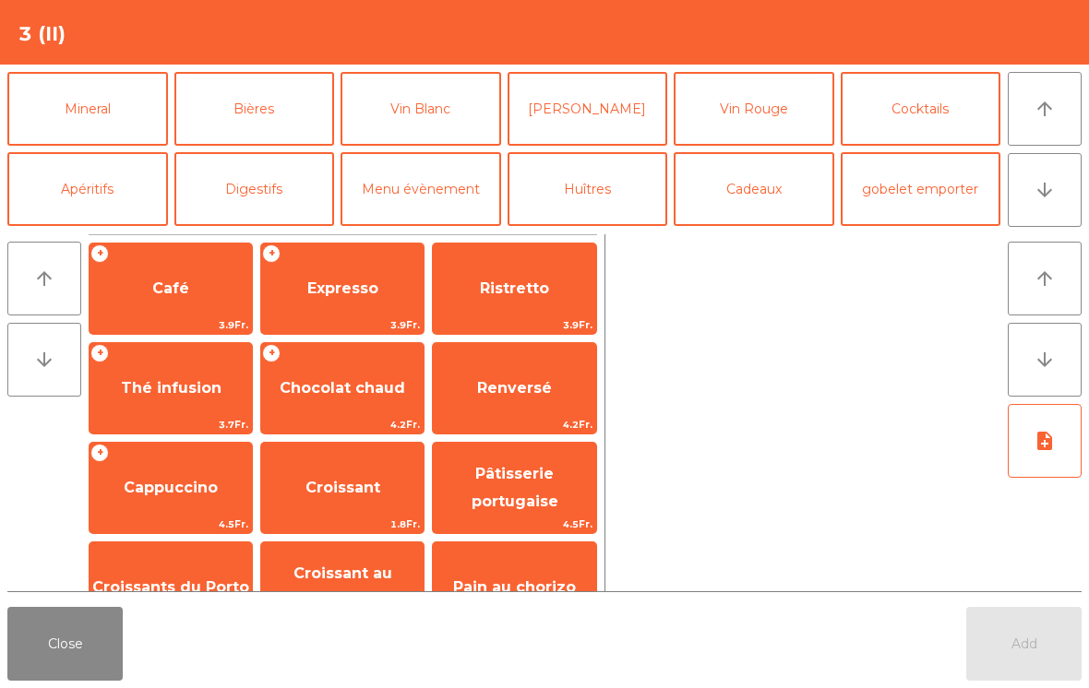
scroll to position [97, 0]
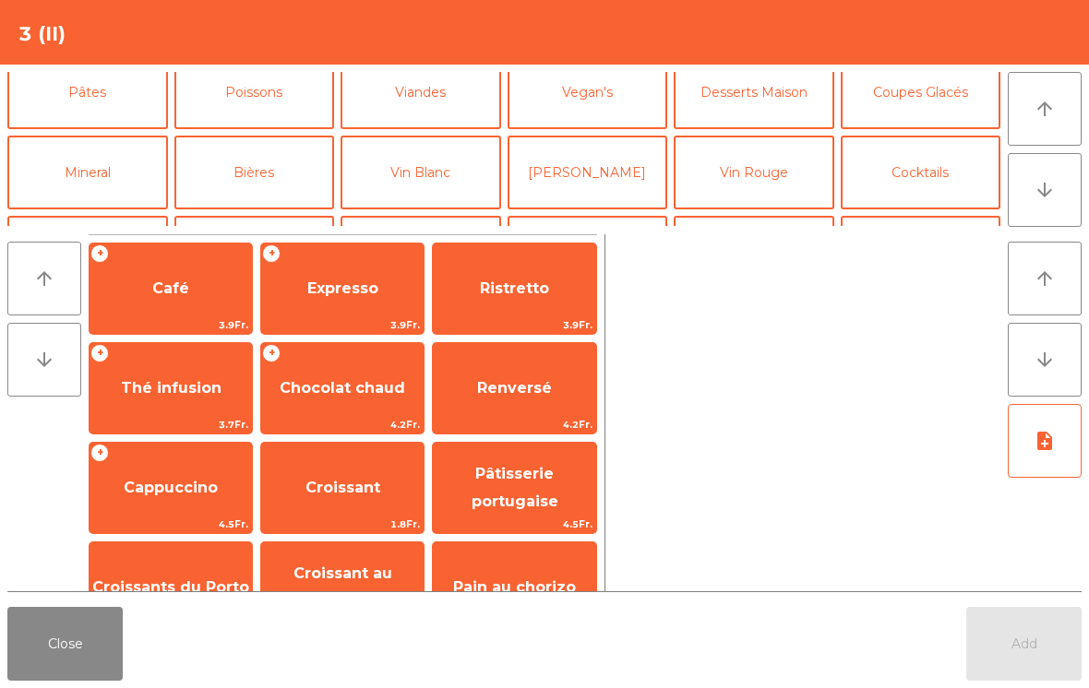
click at [433, 97] on button "Viandes" at bounding box center [421, 92] width 161 height 74
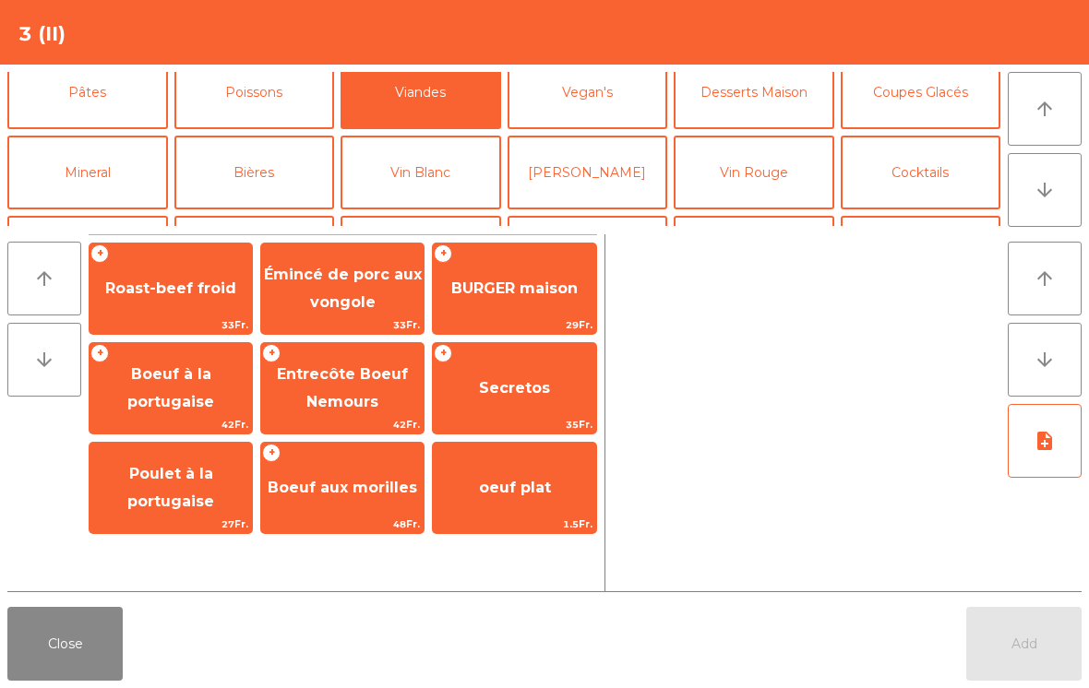
click at [345, 281] on span "Émincé de porc aux vongole" at bounding box center [343, 288] width 158 height 45
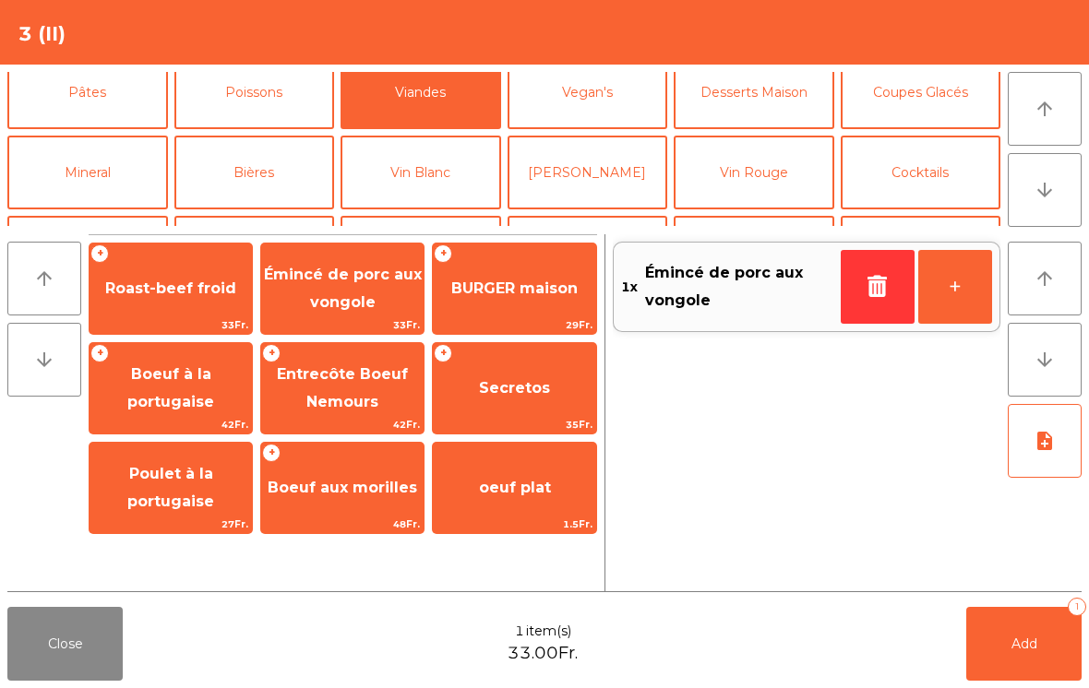
click at [281, 86] on button "Poissons" at bounding box center [254, 92] width 161 height 74
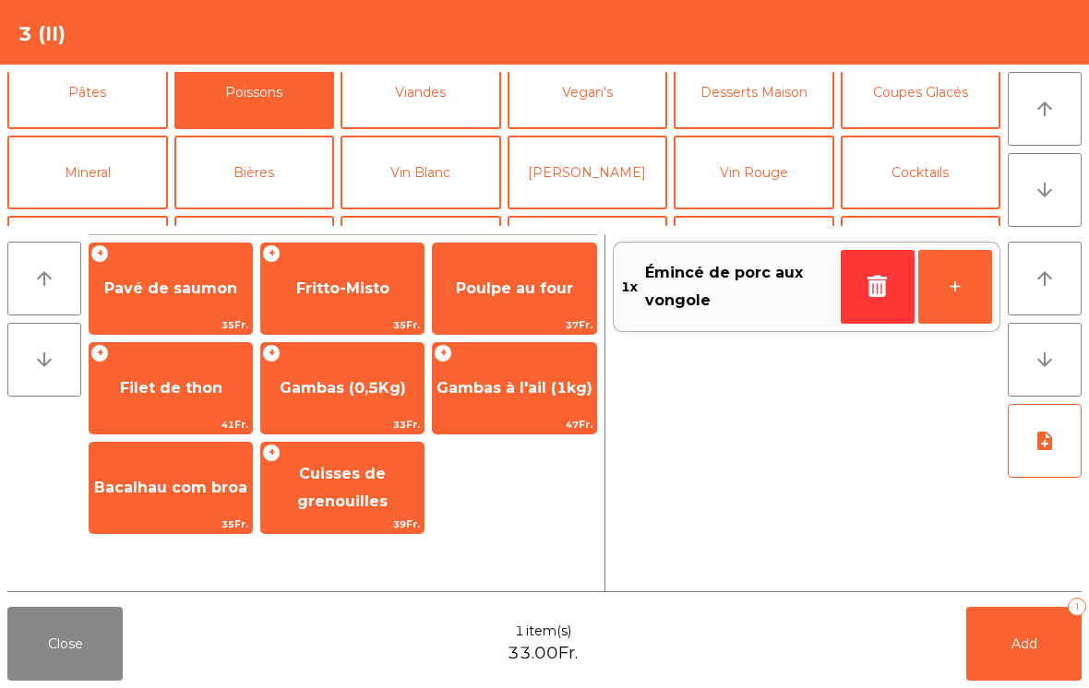
click at [151, 294] on span "Pavé de saumon" at bounding box center [170, 289] width 133 height 18
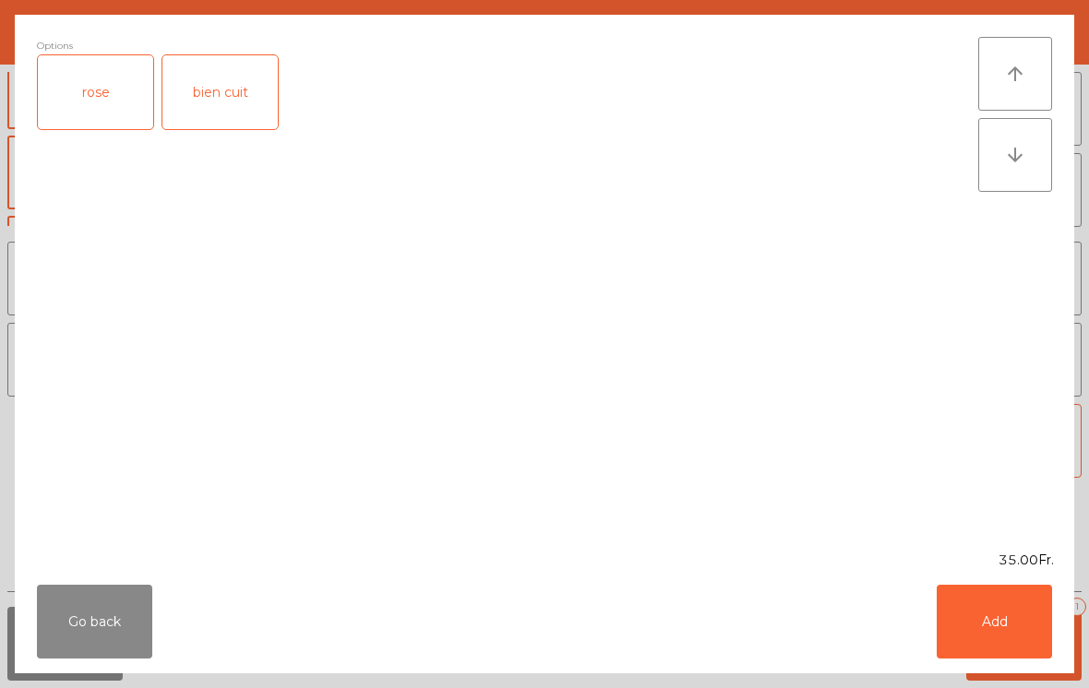
click at [86, 102] on div "rose" at bounding box center [95, 92] width 115 height 74
click at [1051, 626] on button "Add" at bounding box center [994, 622] width 115 height 74
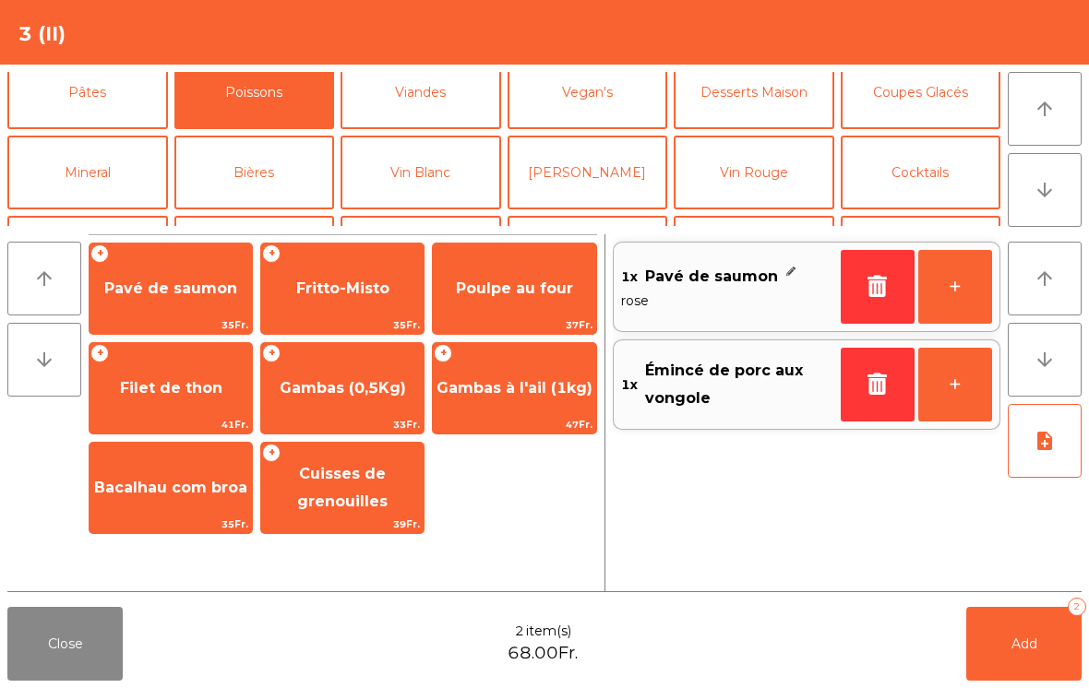
click at [278, 216] on button "Digestifs" at bounding box center [254, 253] width 161 height 74
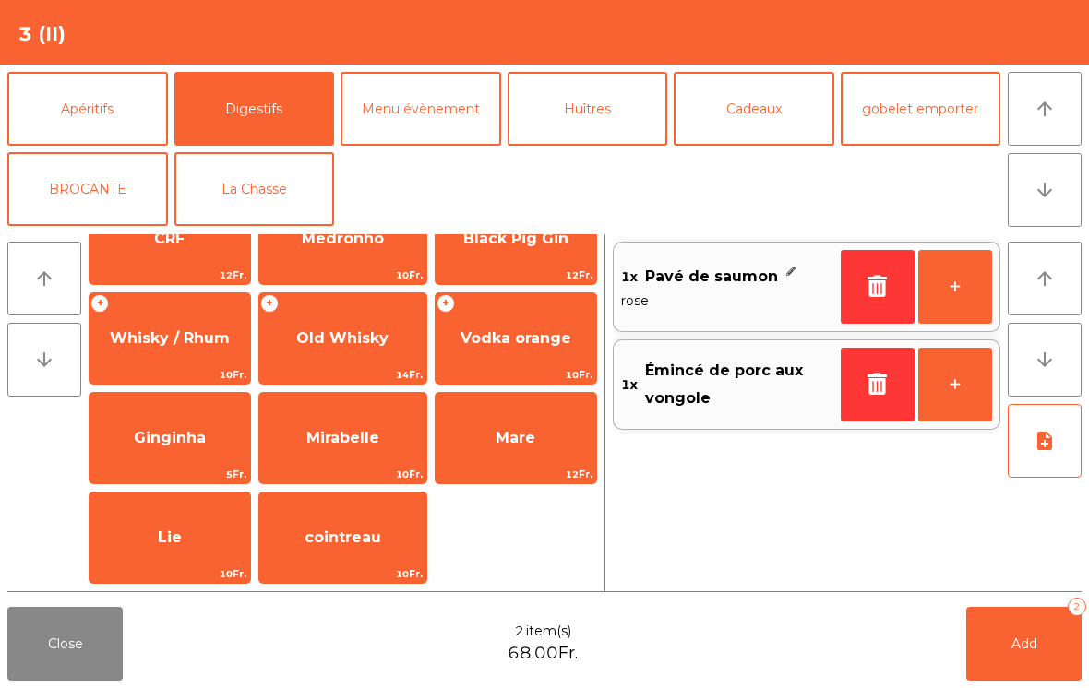
scroll to position [500, 0]
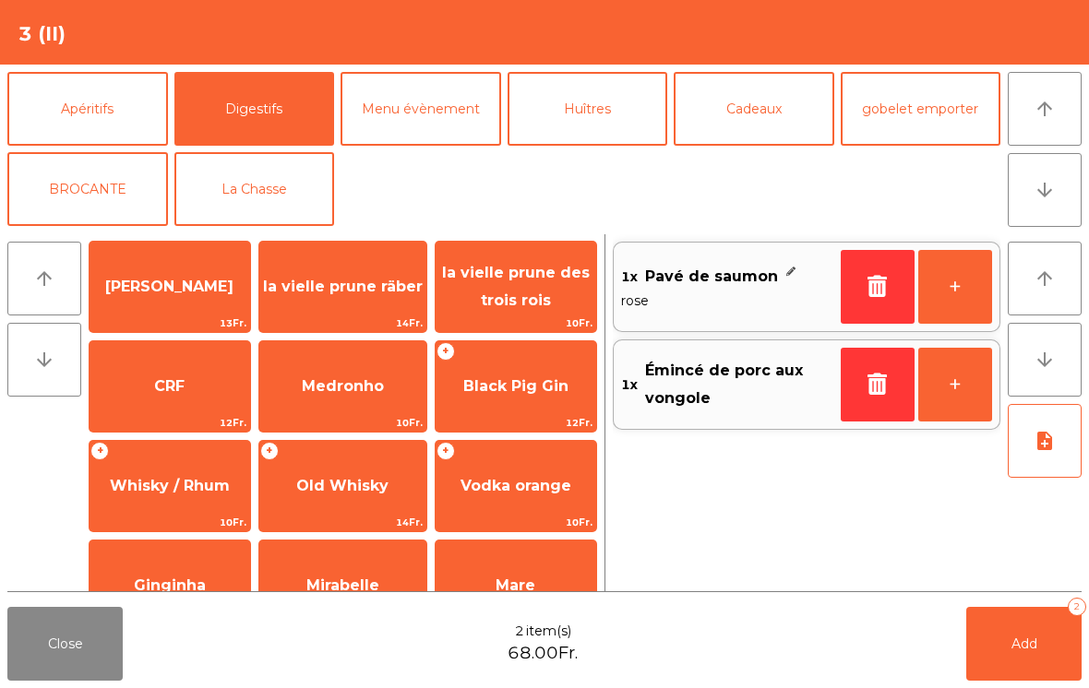
click at [549, 400] on span "Black Pig Gin" at bounding box center [516, 387] width 161 height 50
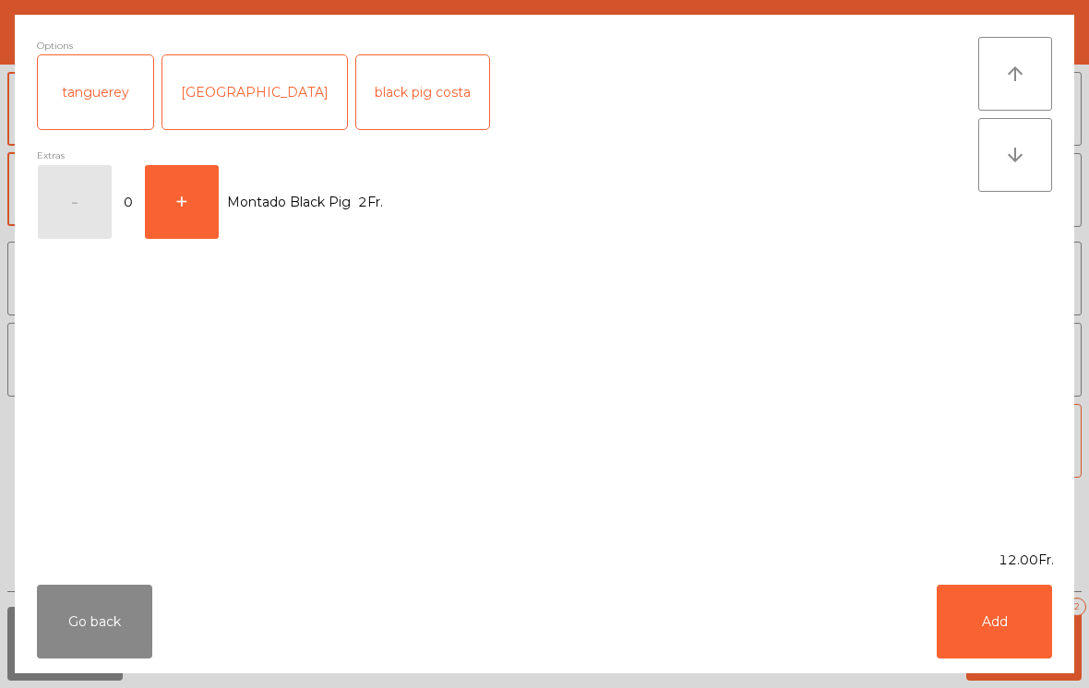
click at [1038, 630] on button "Add" at bounding box center [994, 622] width 115 height 74
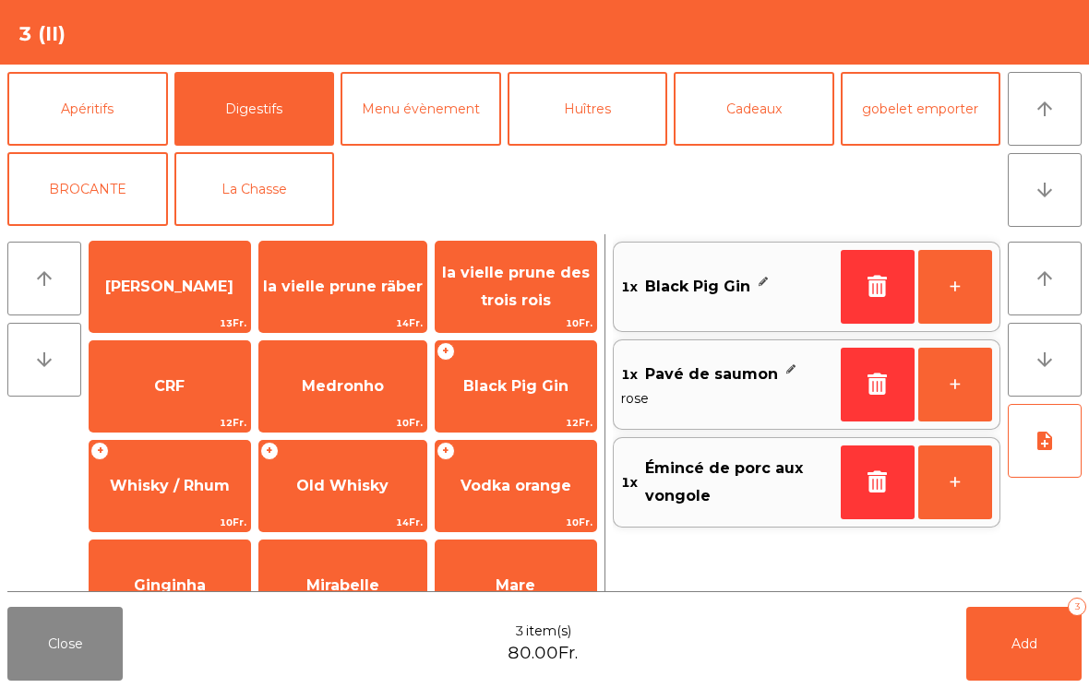
click at [974, 276] on button "+" at bounding box center [955, 287] width 74 height 74
click at [1057, 650] on button "Add 4" at bounding box center [1023, 644] width 115 height 74
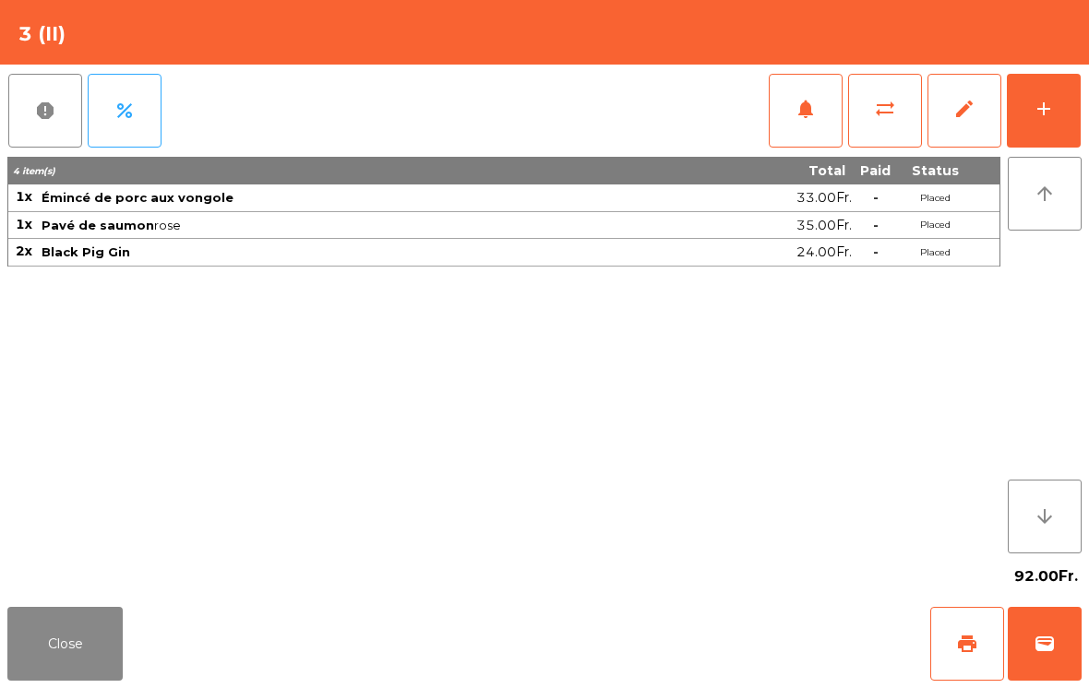
click at [87, 658] on button "Close" at bounding box center [64, 644] width 115 height 74
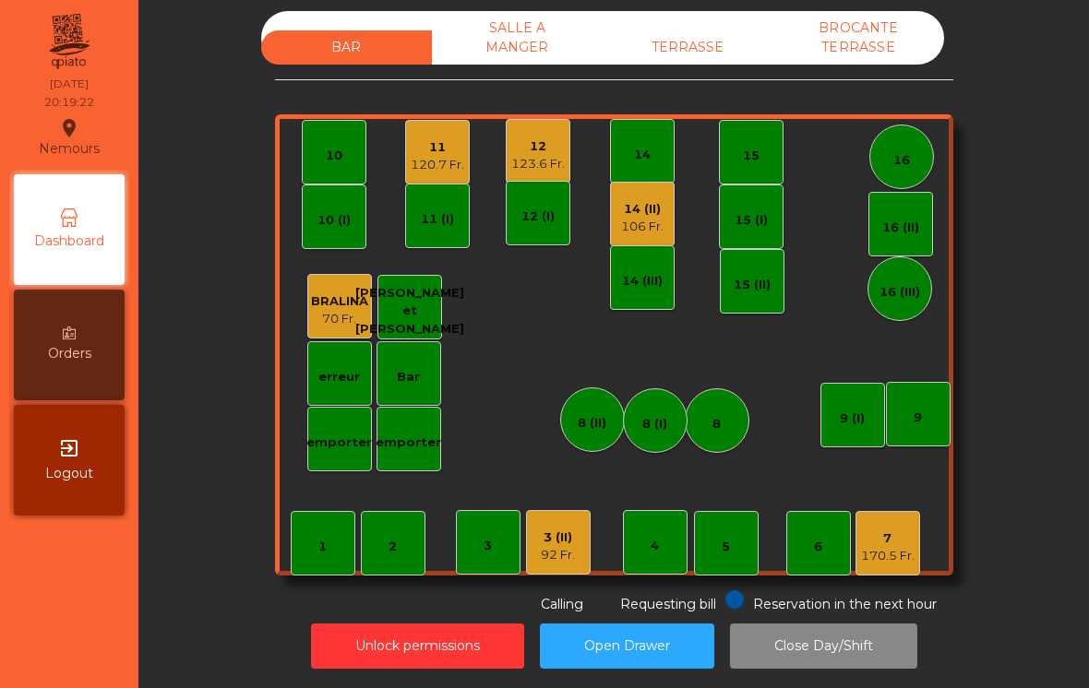
click at [426, 167] on div "120.7 Fr." at bounding box center [438, 165] width 54 height 18
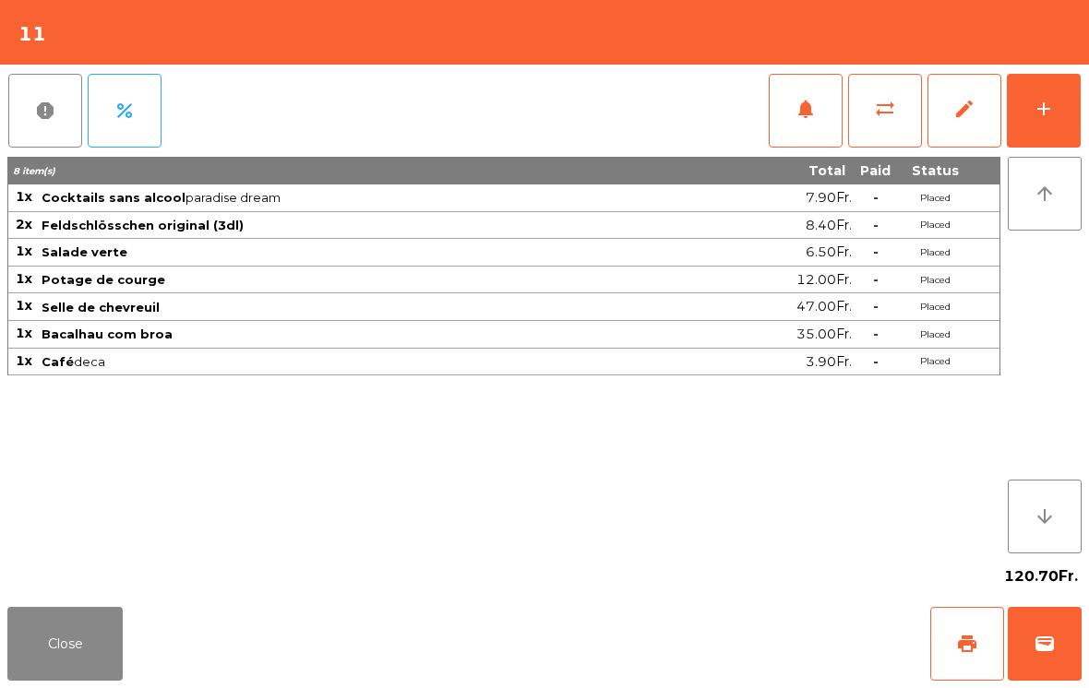
click at [45, 679] on button "Close" at bounding box center [64, 644] width 115 height 74
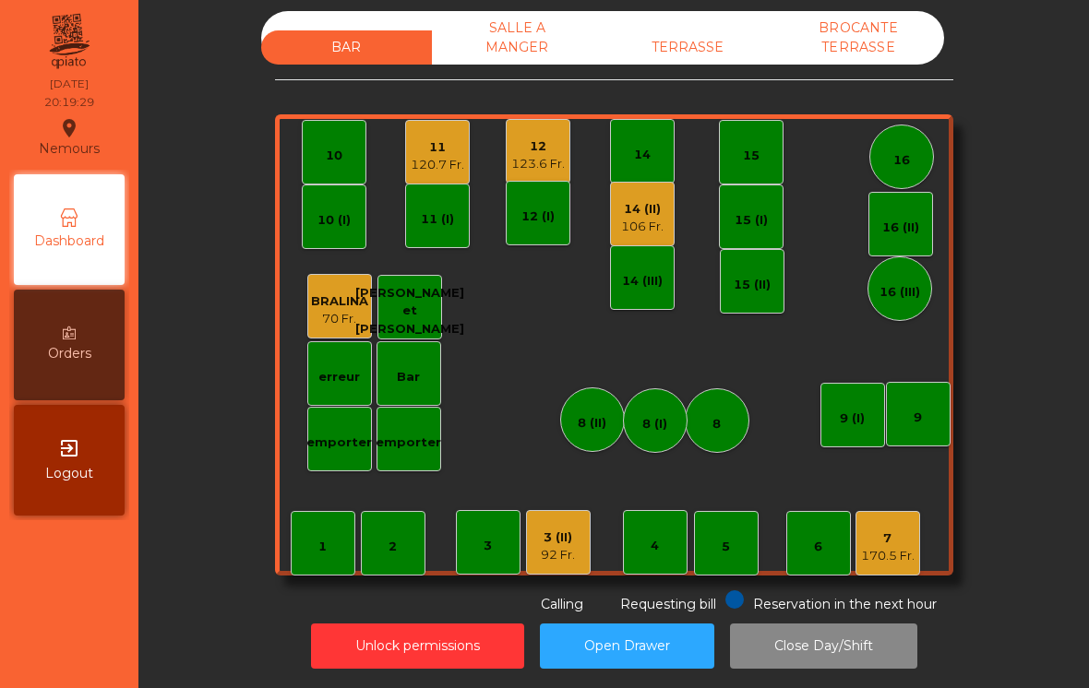
click at [543, 152] on div "12" at bounding box center [538, 147] width 54 height 18
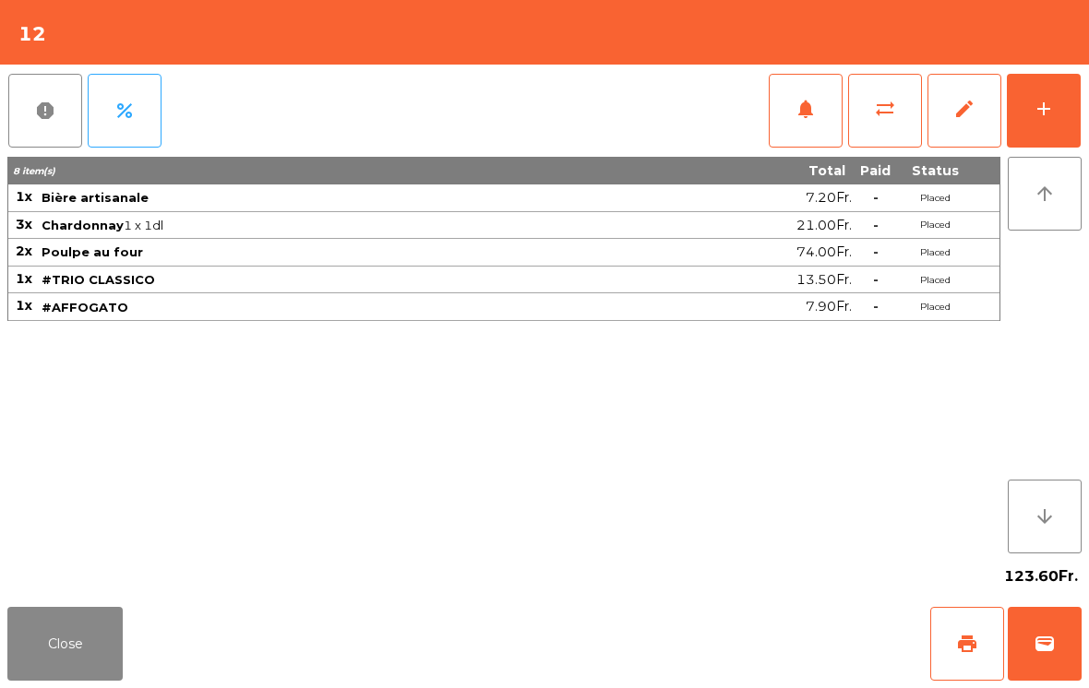
click at [1046, 650] on span "wallet" at bounding box center [1045, 644] width 22 height 22
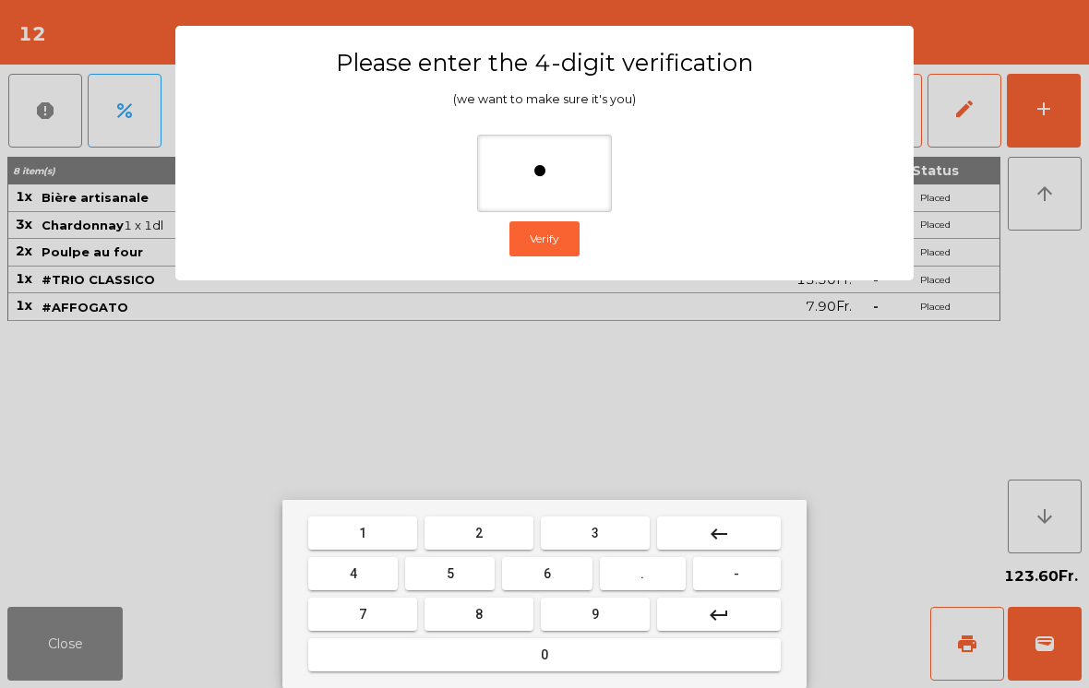
type input "**"
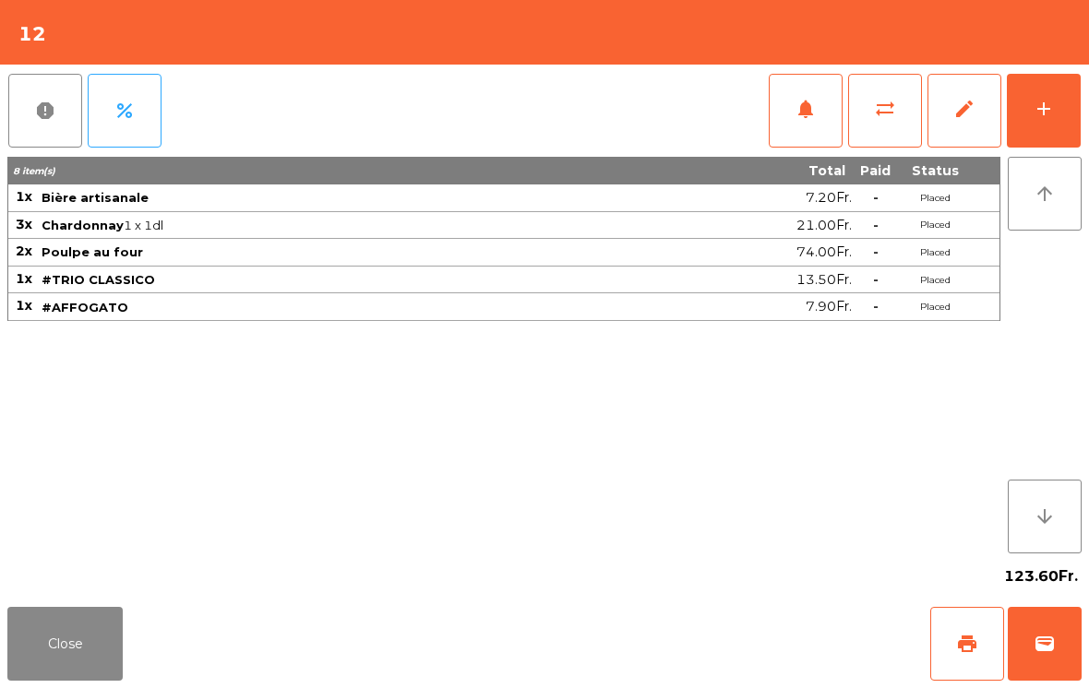
click at [700, 638] on div "Close print wallet" at bounding box center [544, 644] width 1089 height 89
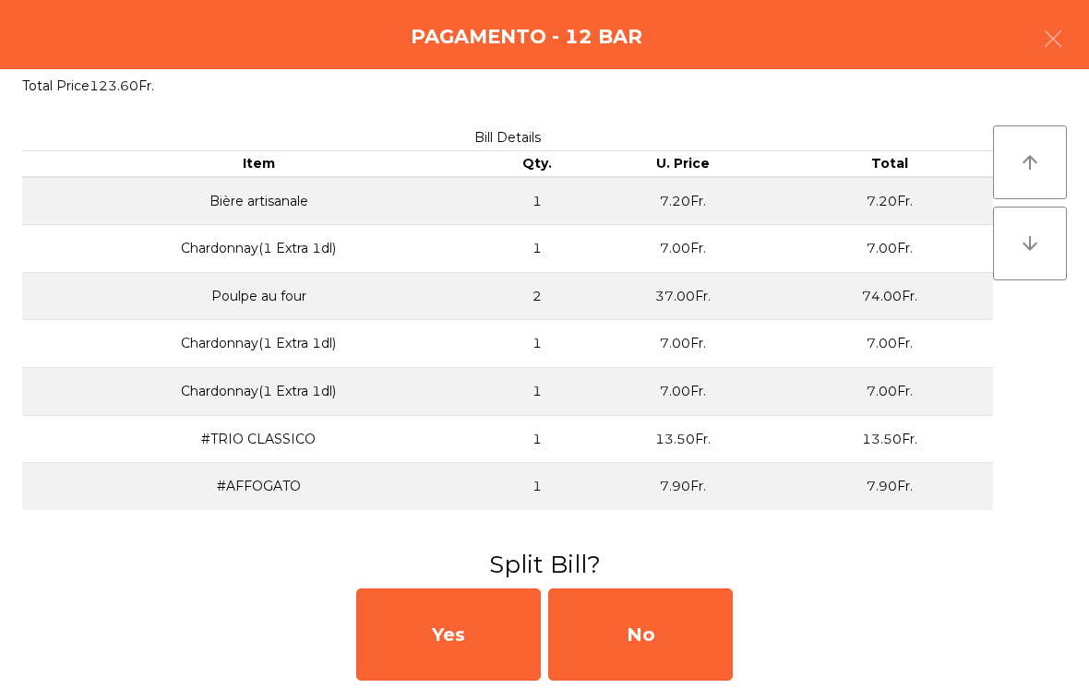
click at [684, 622] on div "No" at bounding box center [640, 635] width 185 height 92
click at [678, 632] on div "No" at bounding box center [640, 635] width 185 height 92
click at [629, 656] on div "No" at bounding box center [640, 635] width 185 height 92
click at [682, 637] on button "Open Drawer" at bounding box center [627, 646] width 174 height 45
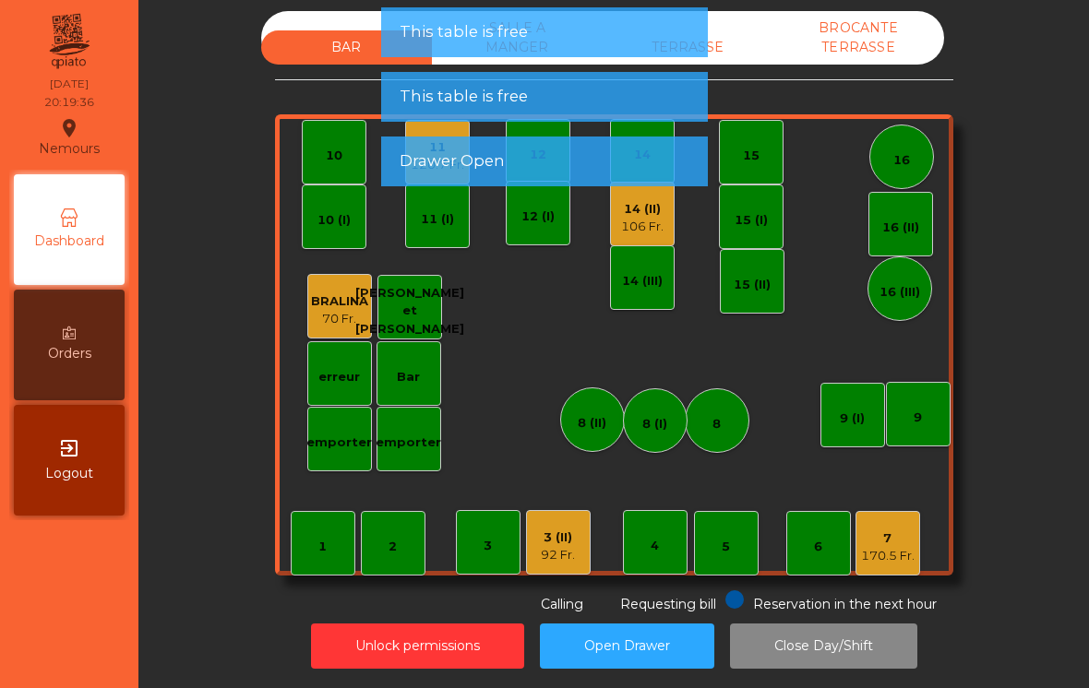
click at [423, 161] on span "Drawer Open" at bounding box center [452, 160] width 105 height 23
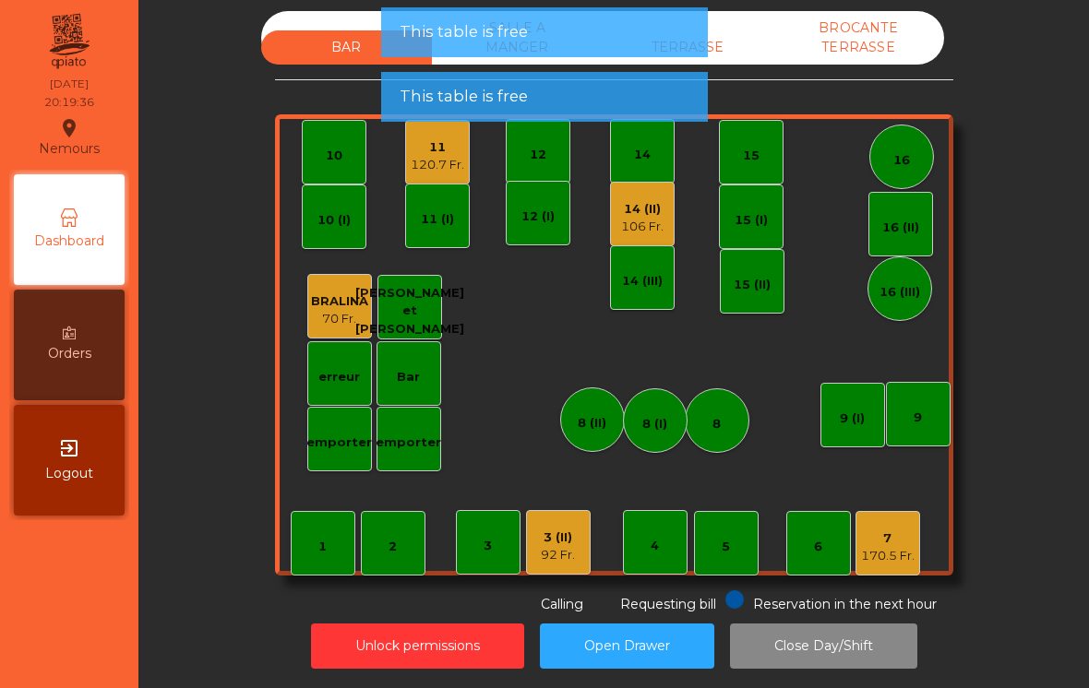
click at [428, 154] on div "11" at bounding box center [438, 147] width 54 height 18
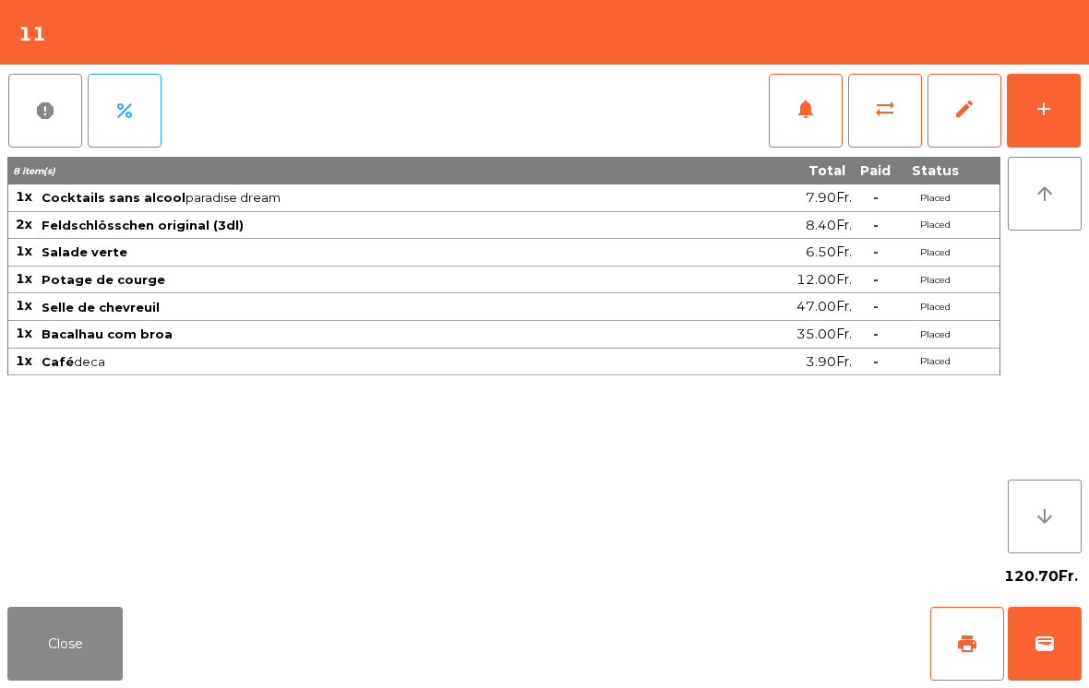
click at [1047, 628] on button "wallet" at bounding box center [1045, 644] width 74 height 74
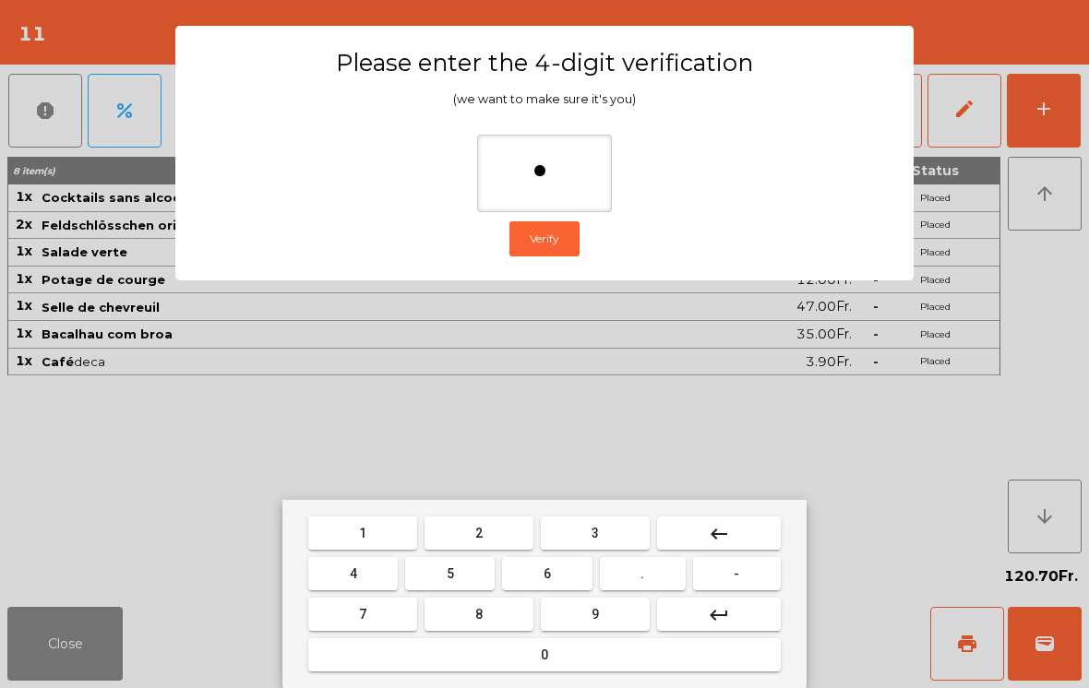
type input "**"
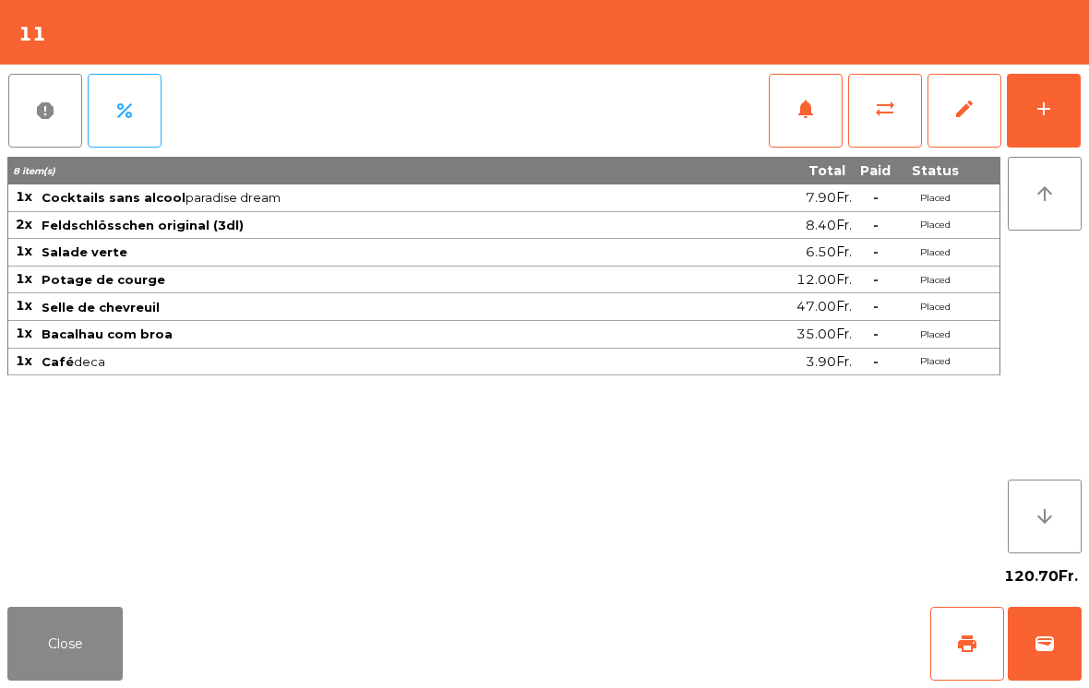
click at [708, 672] on div "Close print wallet" at bounding box center [544, 644] width 1089 height 89
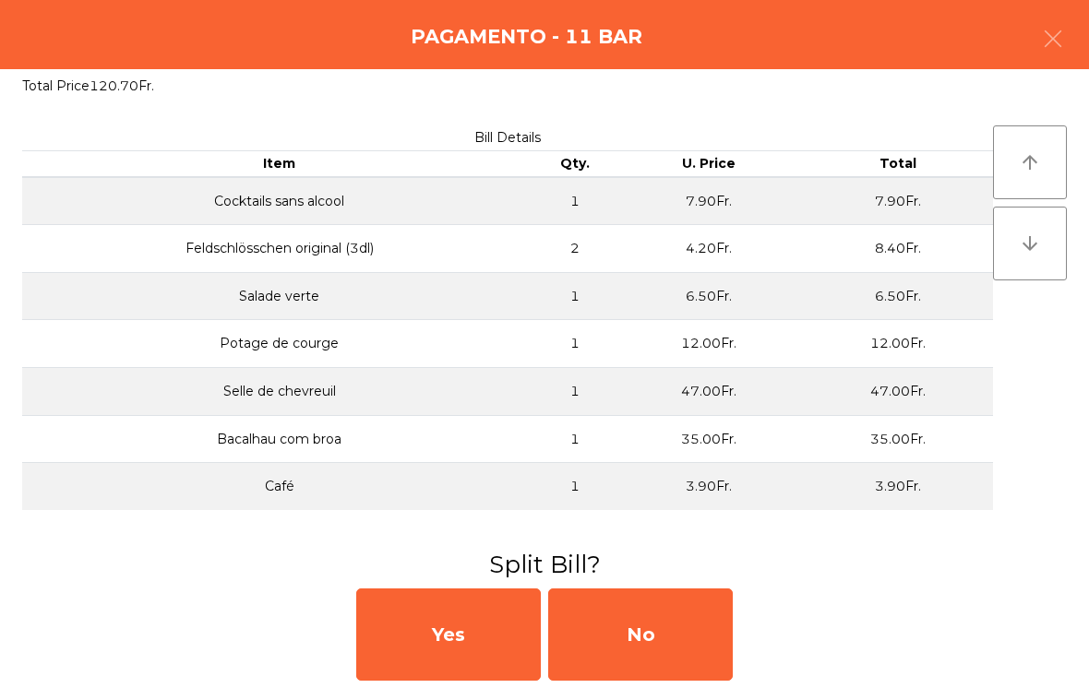
click at [674, 638] on div "No" at bounding box center [640, 635] width 185 height 92
click at [680, 640] on div "No" at bounding box center [640, 635] width 185 height 92
click at [668, 637] on div "No" at bounding box center [640, 635] width 185 height 92
click at [676, 630] on div "No" at bounding box center [640, 635] width 185 height 92
click at [676, 627] on div "No" at bounding box center [640, 635] width 185 height 92
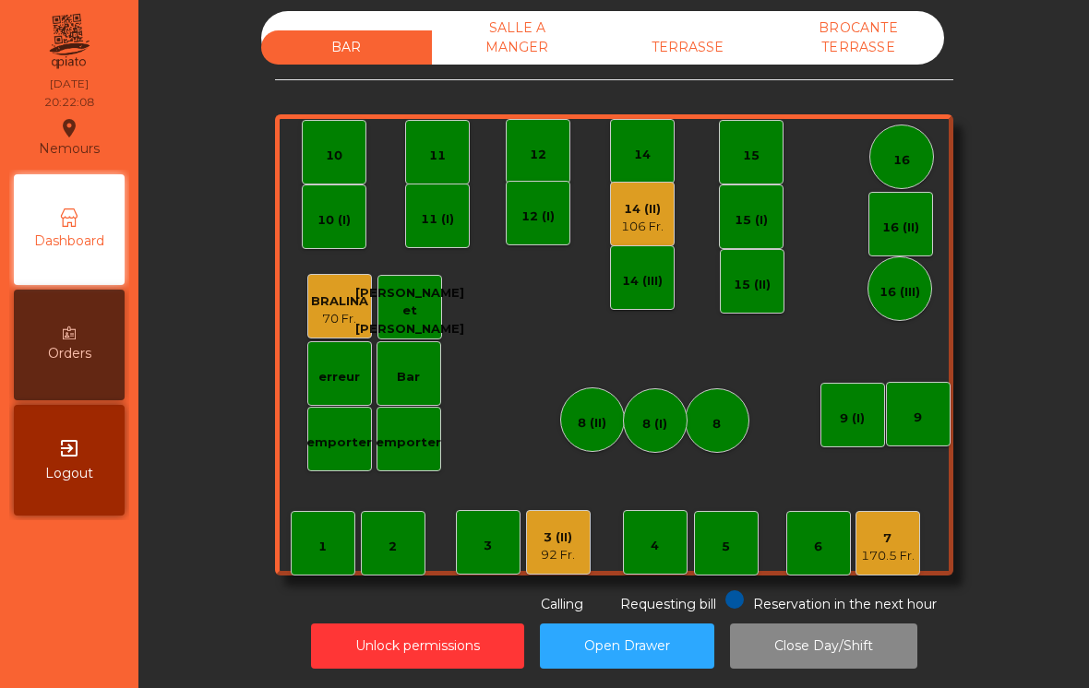
click at [666, 209] on div "14 (II) 106 Fr." at bounding box center [642, 214] width 65 height 65
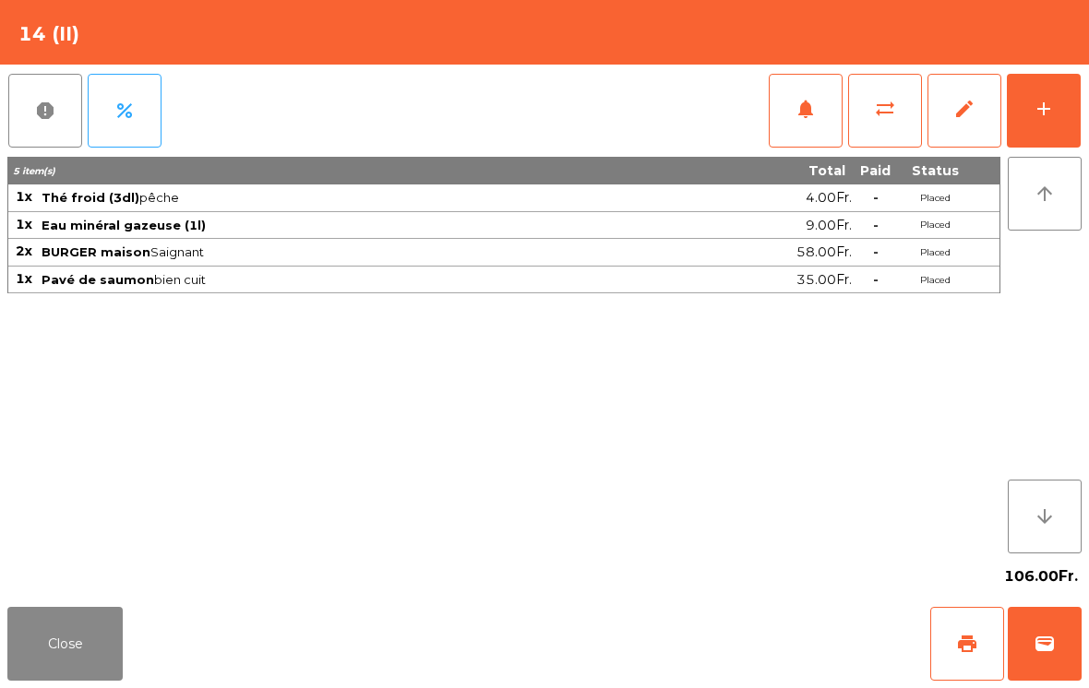
scroll to position [10, 0]
click at [1052, 115] on div "add" at bounding box center [1044, 109] width 22 height 22
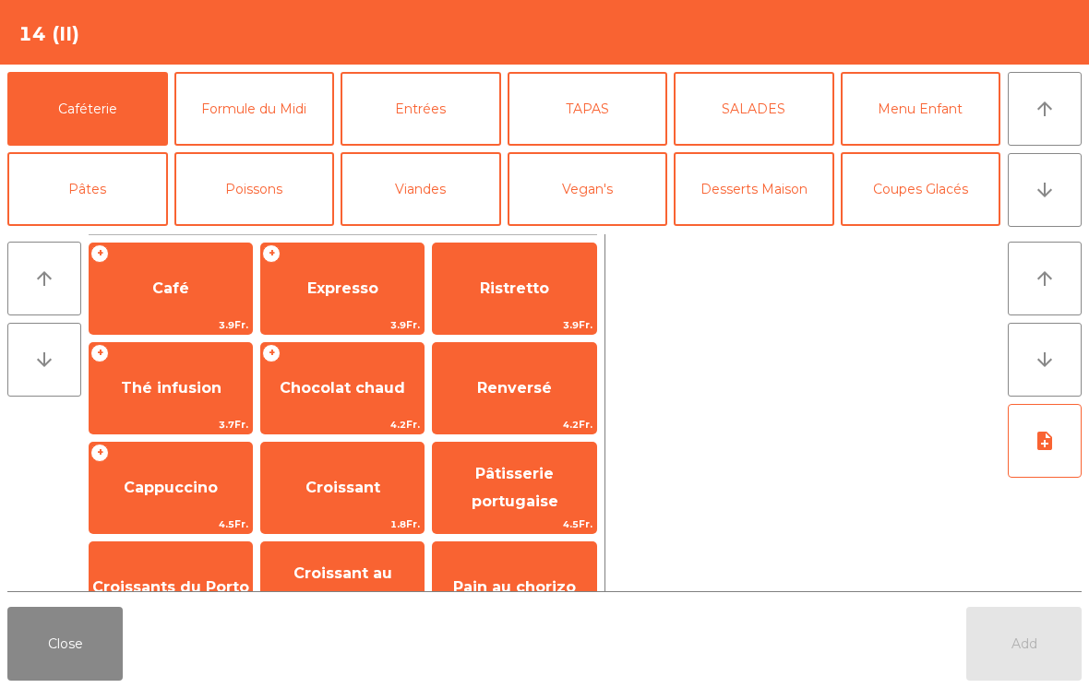
click at [1037, 131] on button "arrow_upward" at bounding box center [1045, 109] width 74 height 74
click at [426, 188] on button "Viandes" at bounding box center [421, 189] width 161 height 74
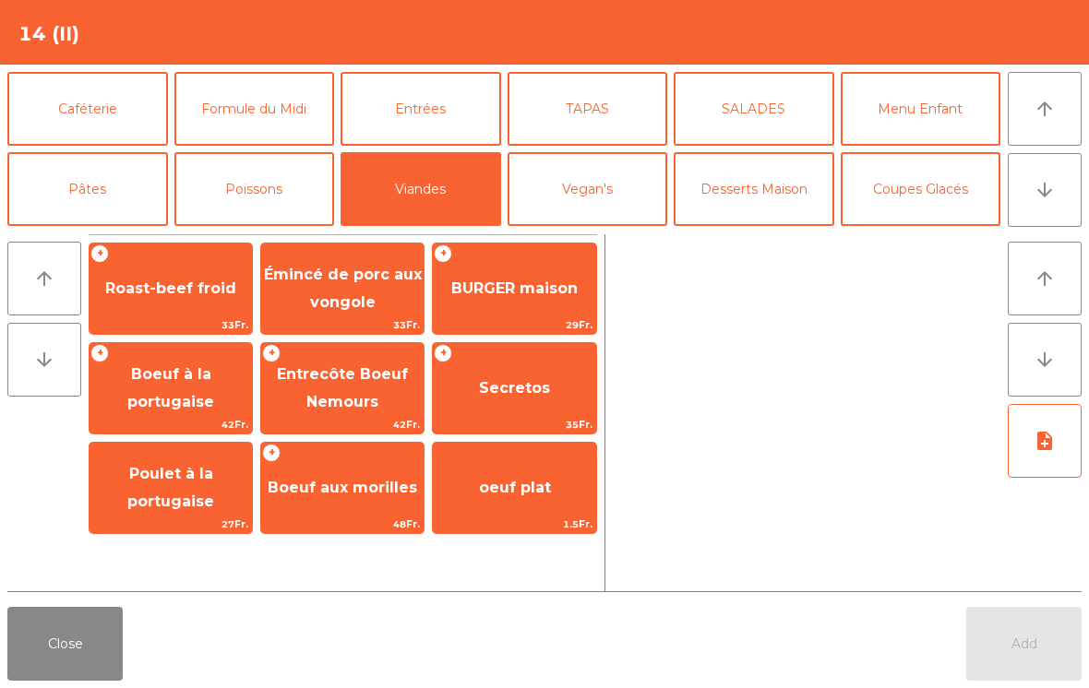
click at [526, 283] on span "BURGER maison" at bounding box center [514, 289] width 126 height 18
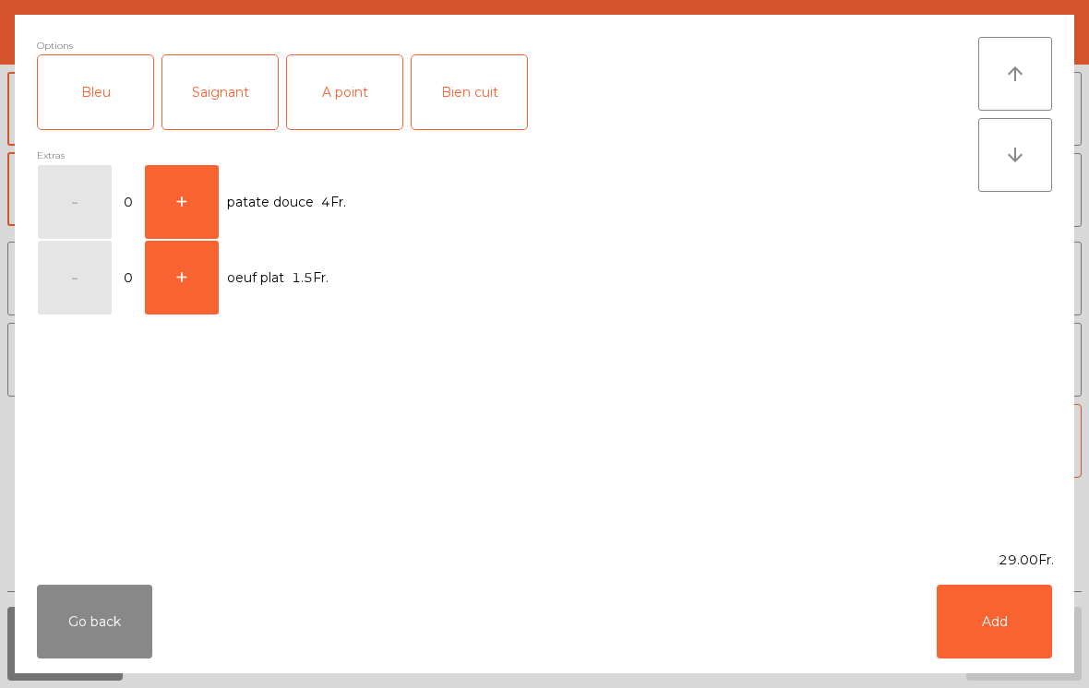
click at [232, 76] on div "Saignant" at bounding box center [219, 92] width 115 height 74
click at [986, 620] on button "Add" at bounding box center [994, 622] width 115 height 74
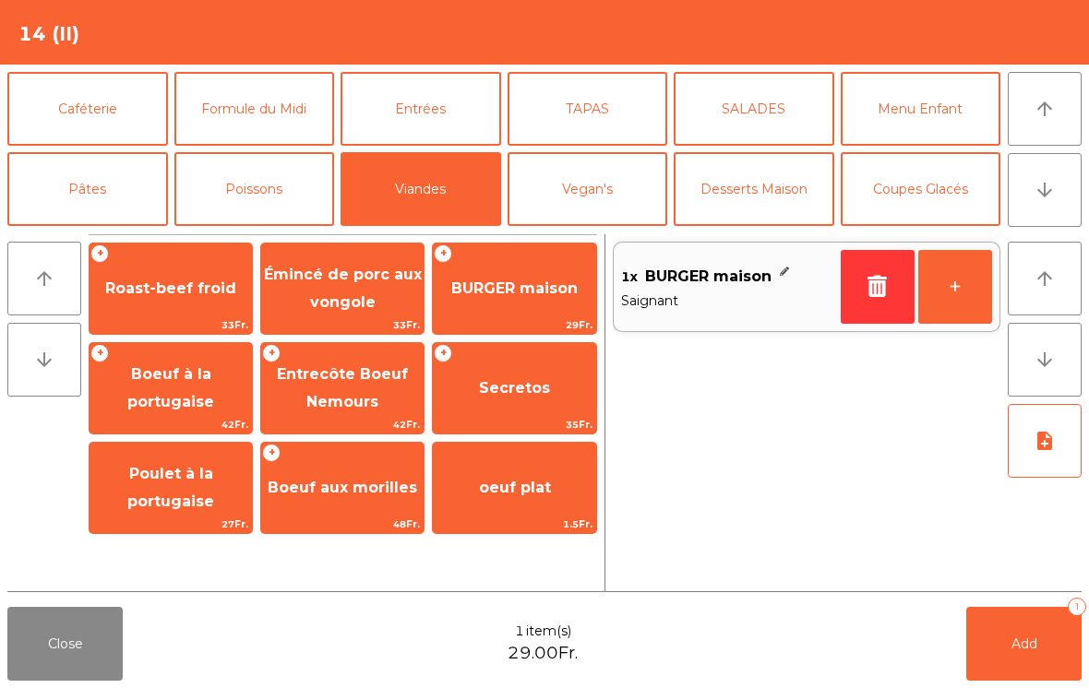
click at [1025, 646] on span "Add" at bounding box center [1024, 644] width 26 height 17
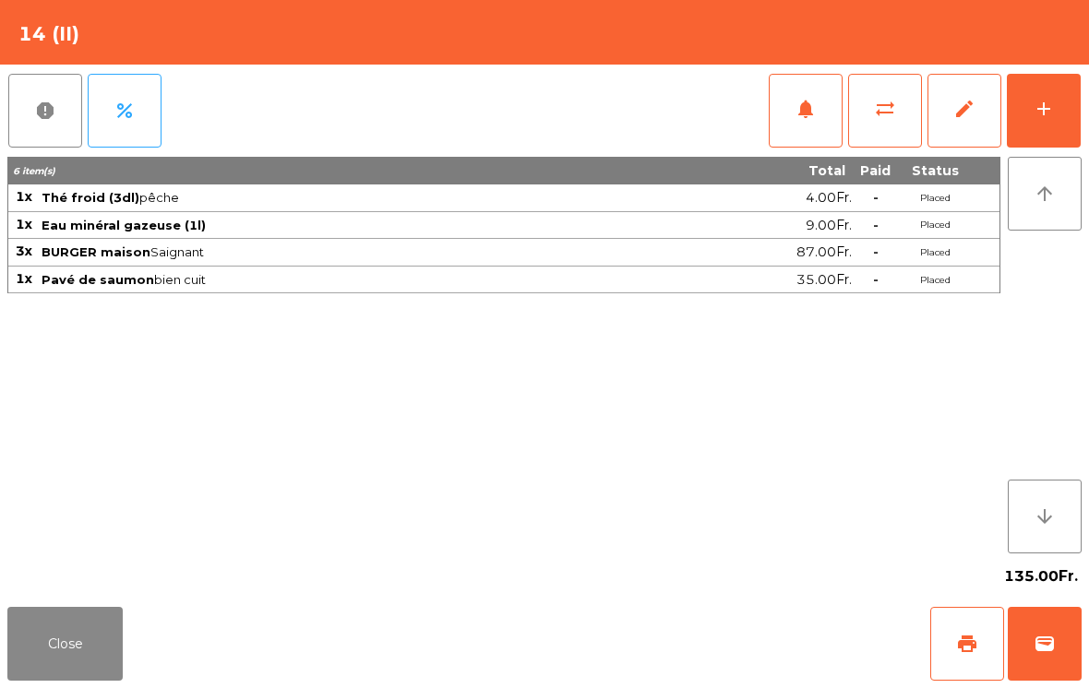
click at [71, 637] on button "Close" at bounding box center [64, 644] width 115 height 74
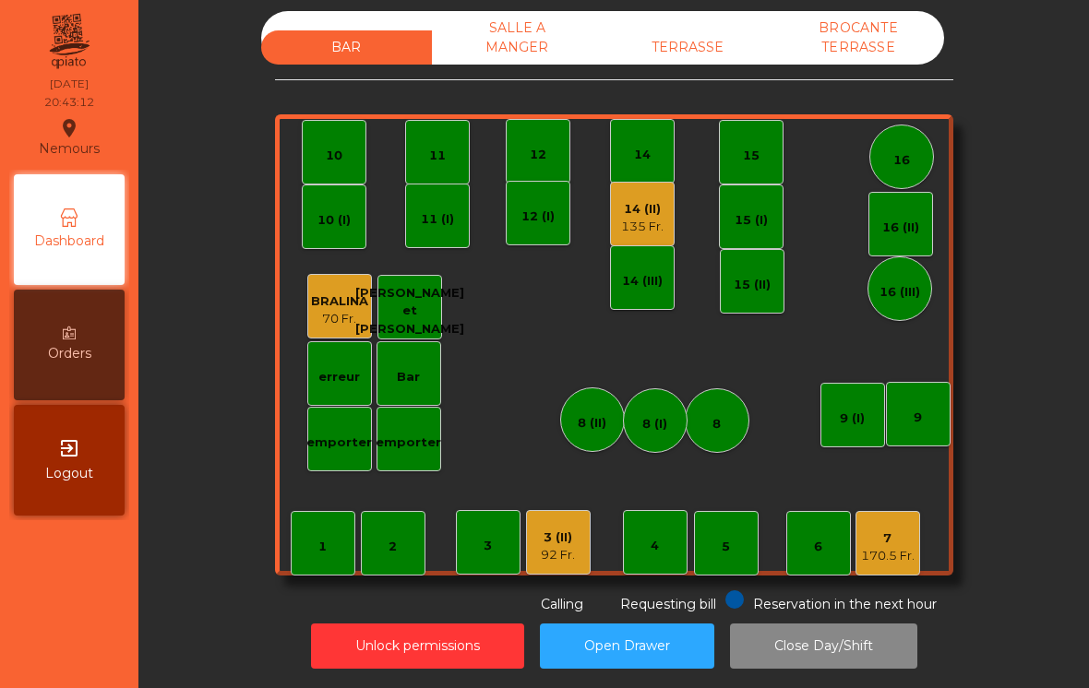
click at [546, 529] on div "3 (II)" at bounding box center [558, 538] width 34 height 18
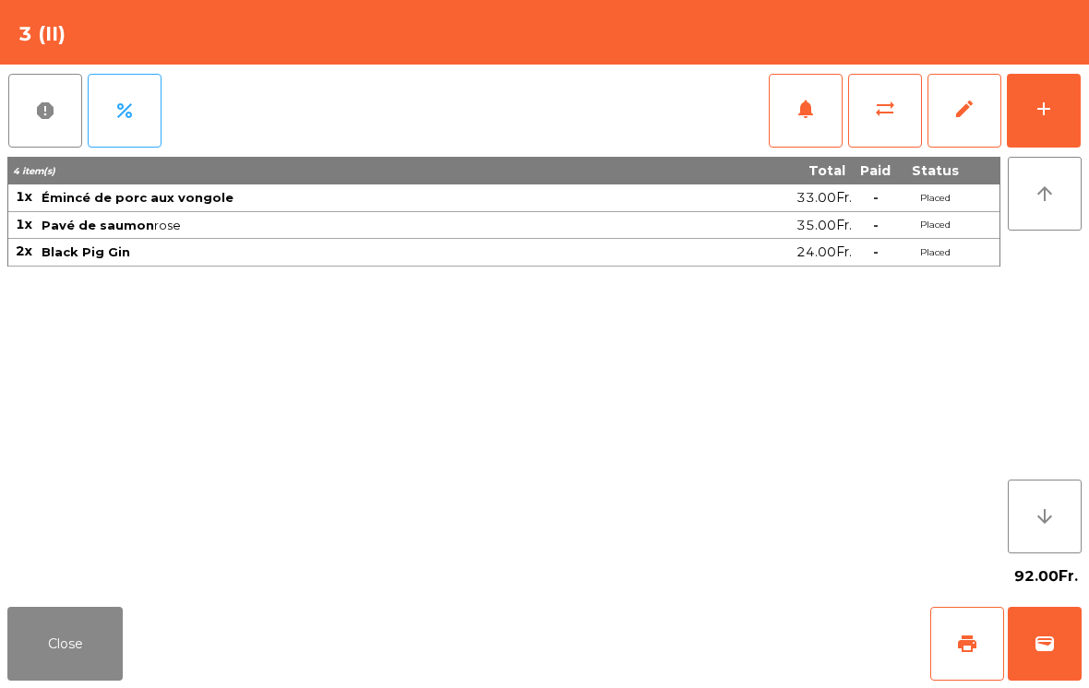
click at [1029, 104] on button "add" at bounding box center [1044, 111] width 74 height 74
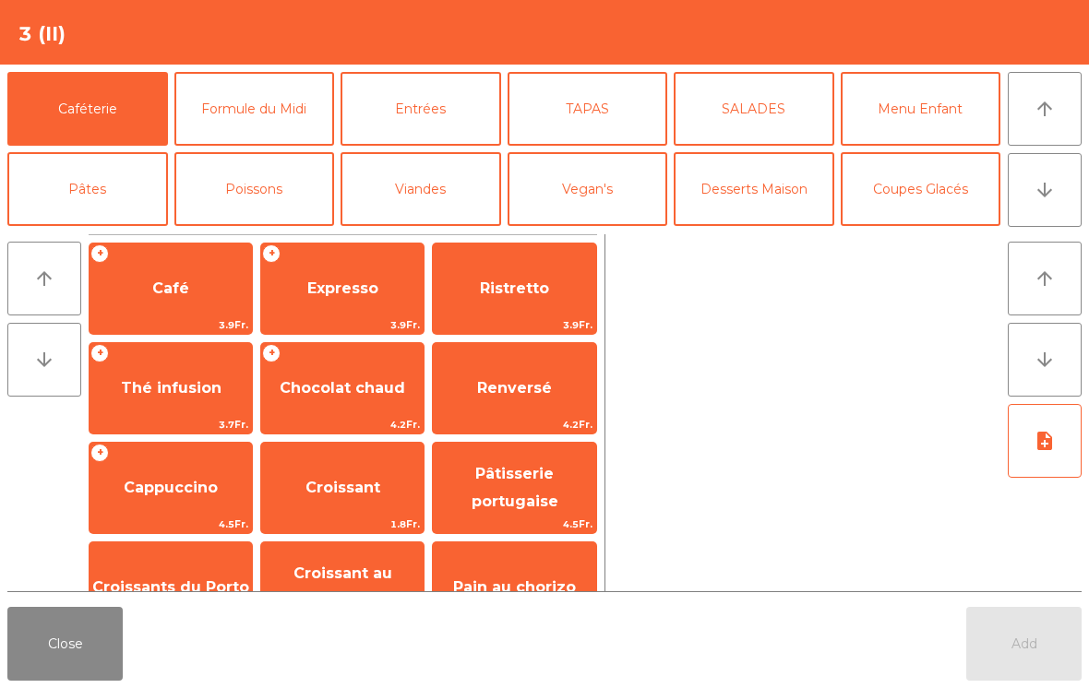
scroll to position [119, 0]
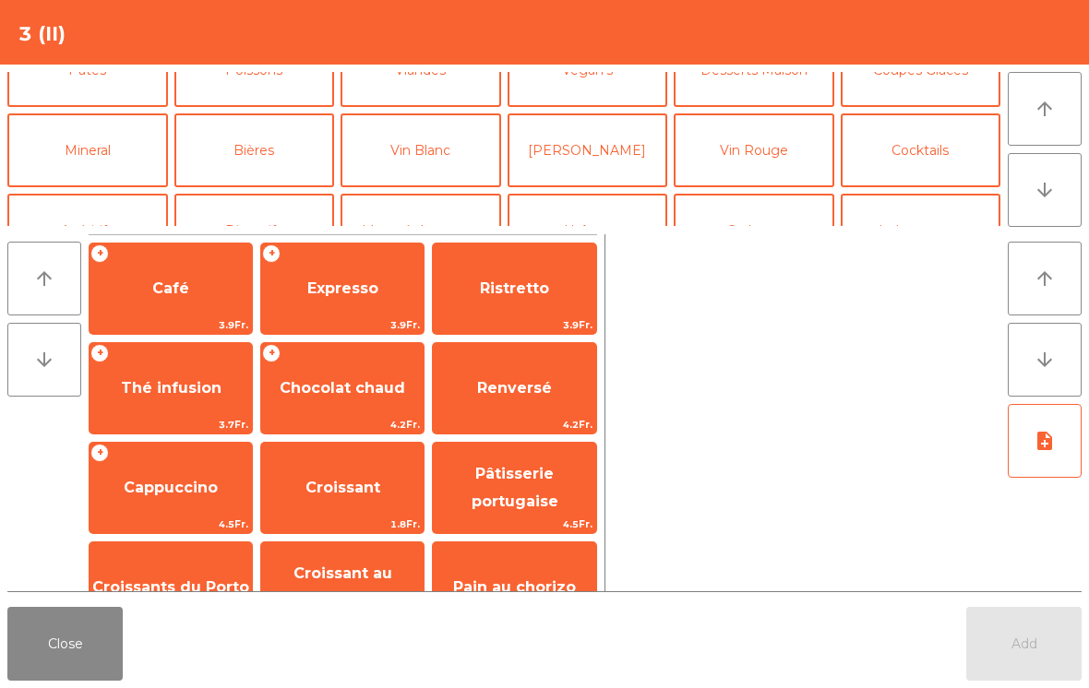
click at [772, 152] on button "Vin Rouge" at bounding box center [754, 151] width 161 height 74
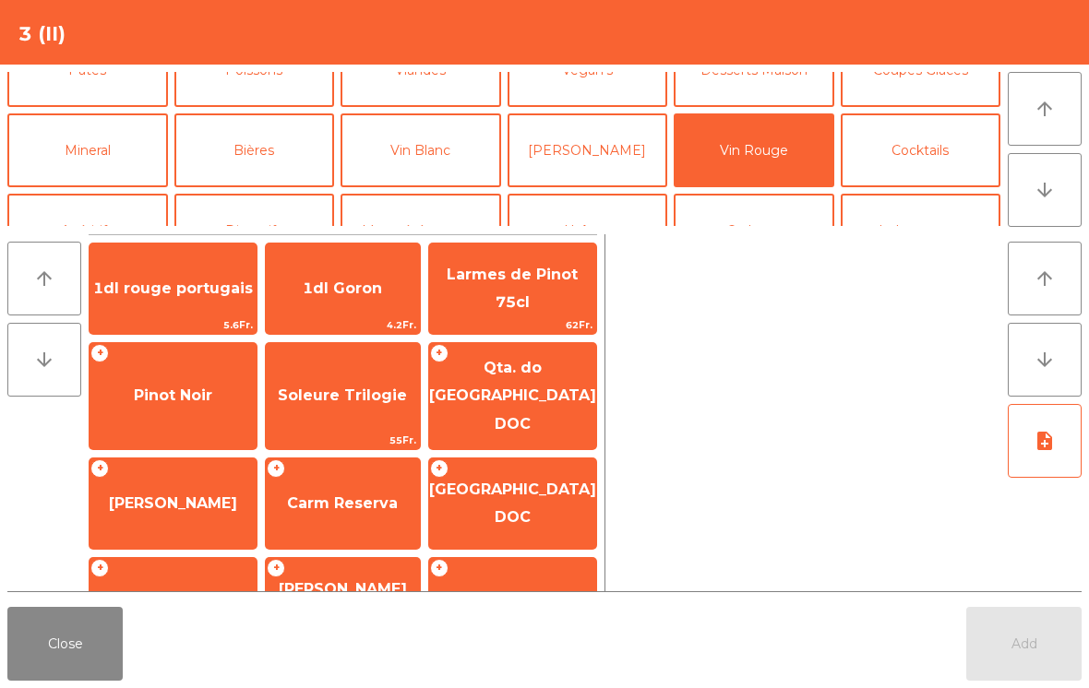
scroll to position [118, 0]
click at [332, 510] on span "Carm Reserva" at bounding box center [343, 504] width 154 height 50
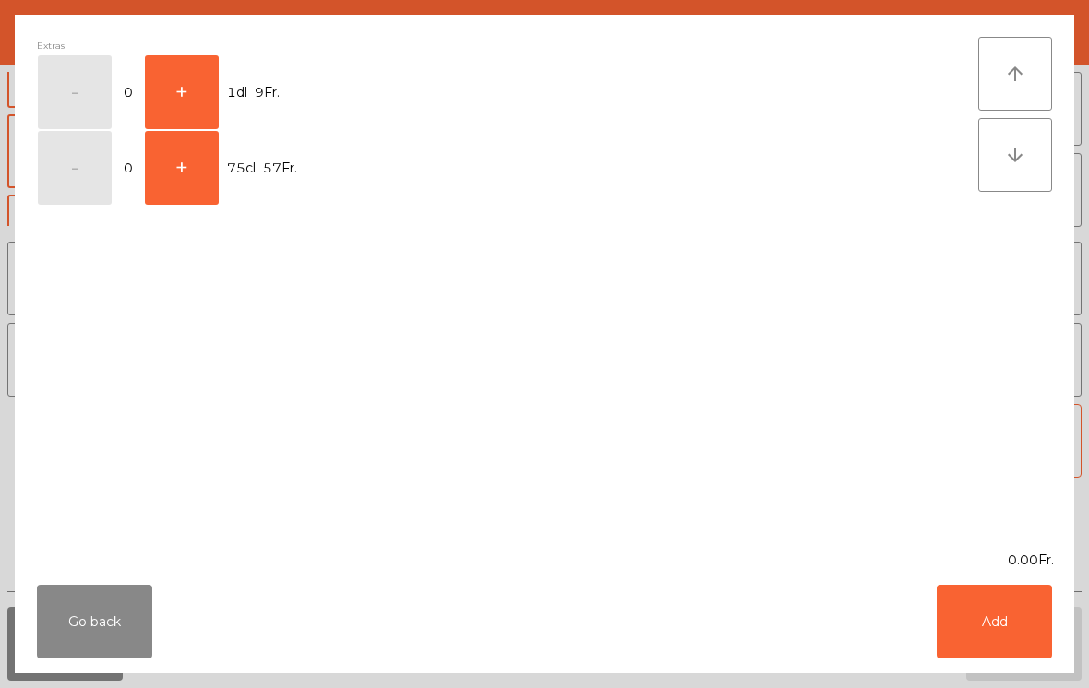
click at [173, 83] on button "+" at bounding box center [182, 92] width 74 height 74
click at [997, 625] on button "Add" at bounding box center [994, 622] width 115 height 74
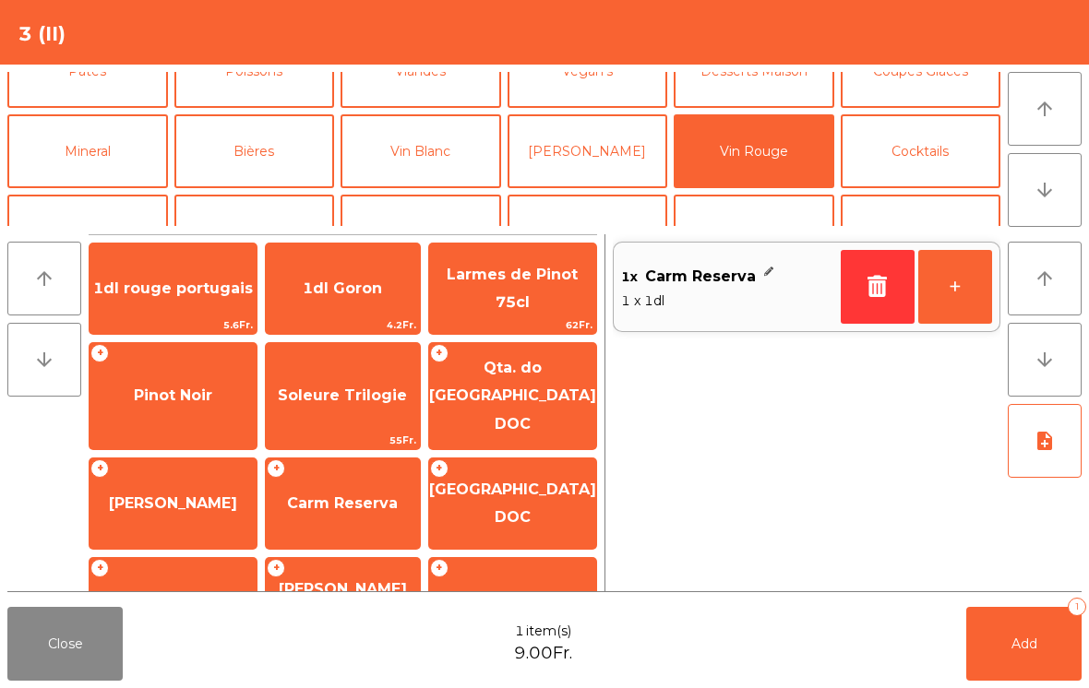
click at [1012, 644] on span "Add" at bounding box center [1024, 644] width 26 height 17
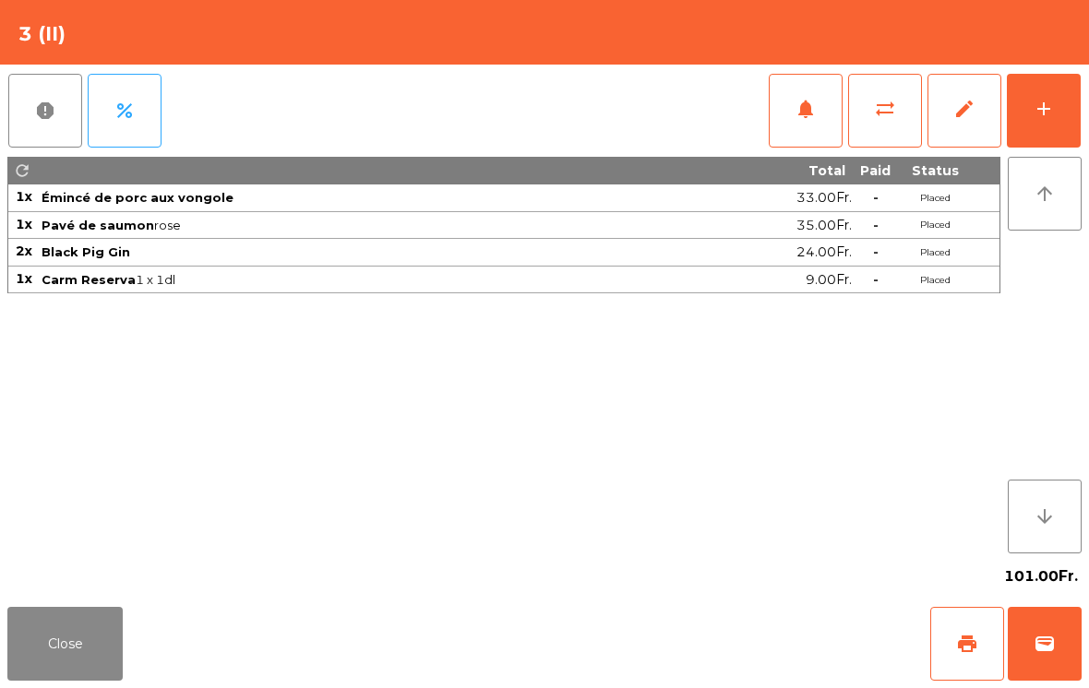
click at [86, 635] on button "Close" at bounding box center [64, 644] width 115 height 74
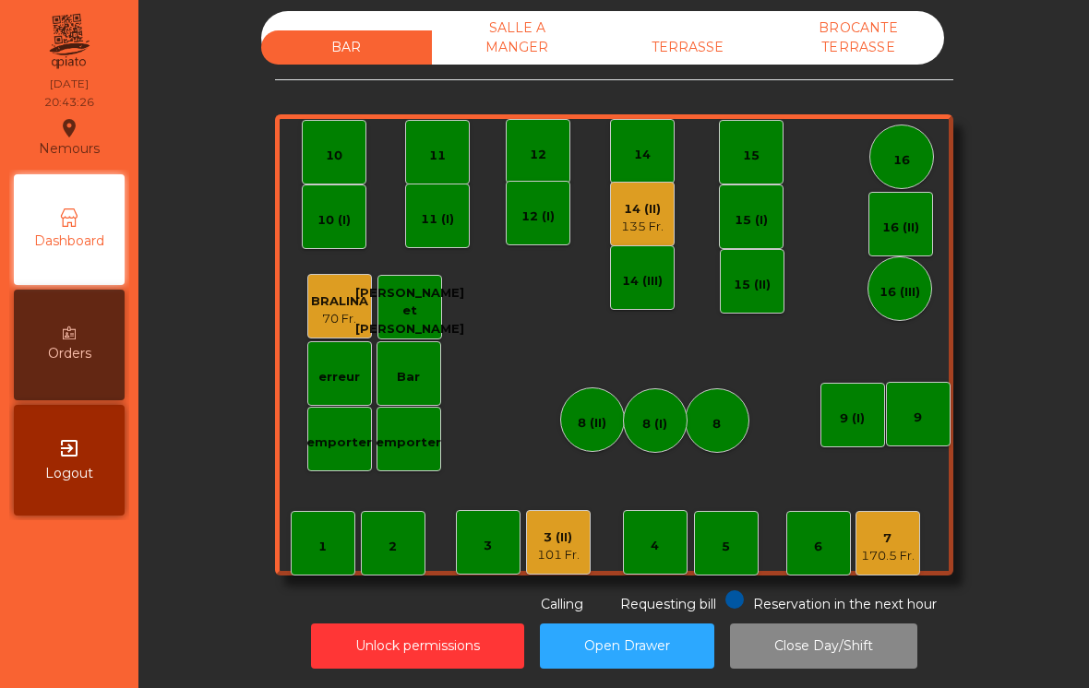
click at [886, 552] on div "170.5 Fr." at bounding box center [888, 556] width 54 height 18
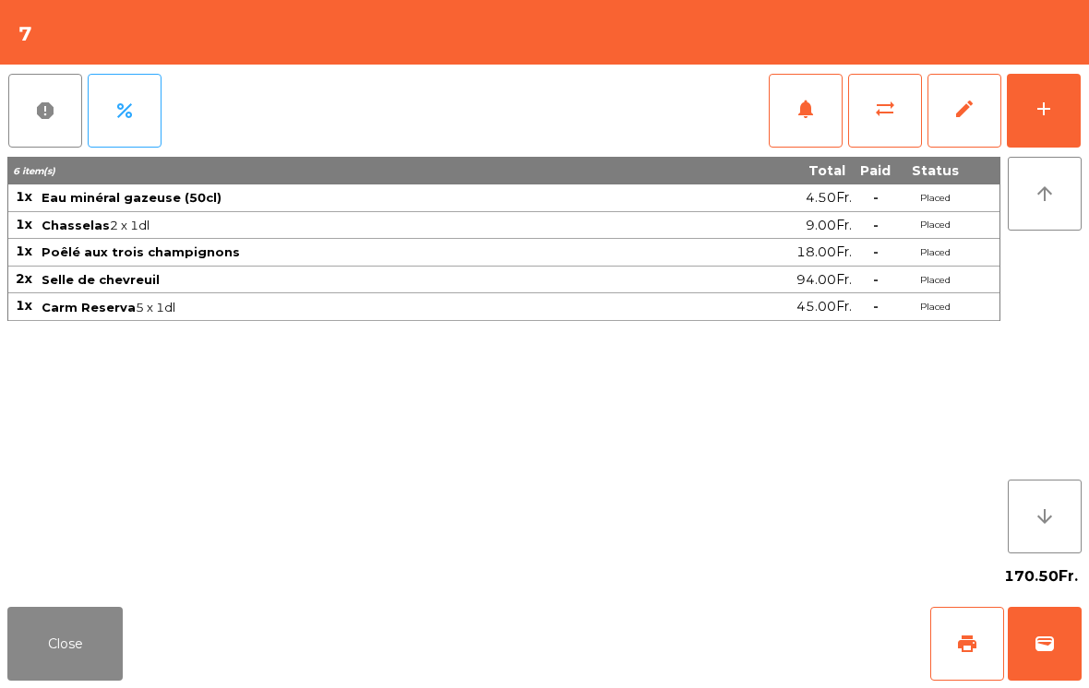
click at [1056, 114] on button "add" at bounding box center [1044, 111] width 74 height 74
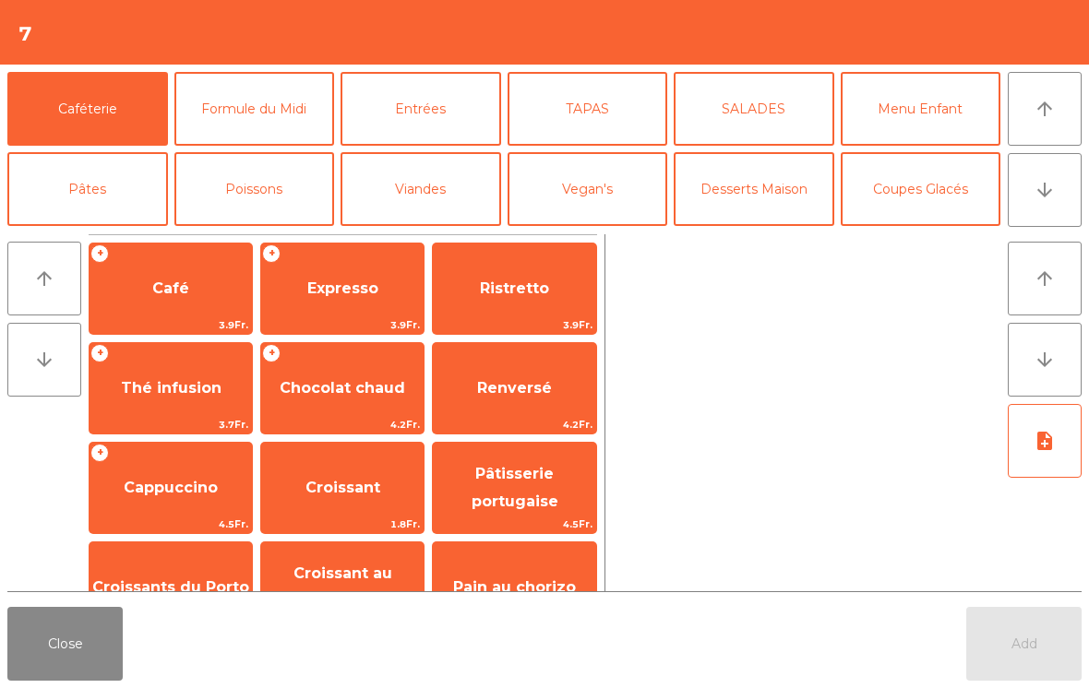
click at [350, 282] on span "Expresso" at bounding box center [342, 289] width 71 height 18
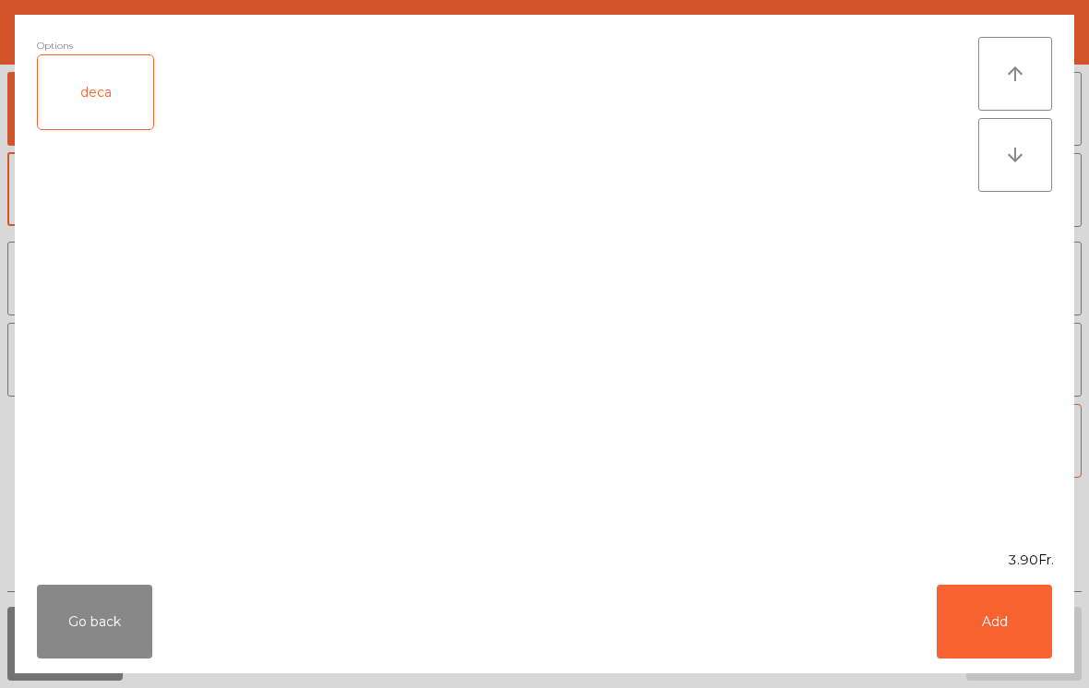
click at [1009, 613] on button "Add" at bounding box center [994, 622] width 115 height 74
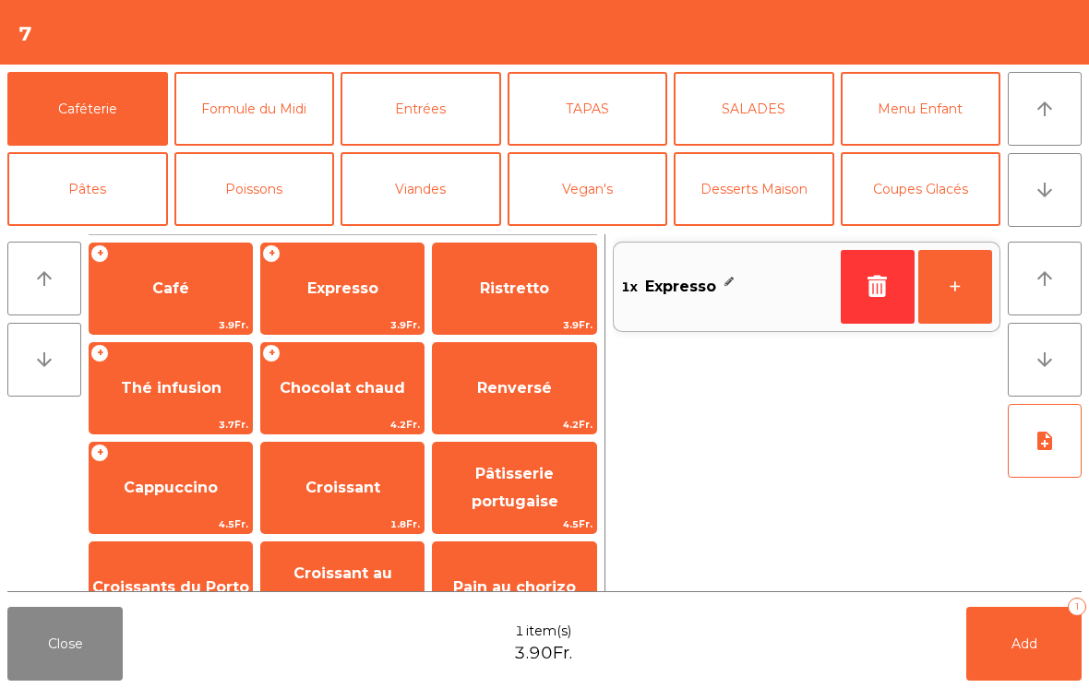
click at [952, 290] on button "+" at bounding box center [955, 287] width 74 height 74
click at [1014, 656] on button "Add 2" at bounding box center [1023, 644] width 115 height 74
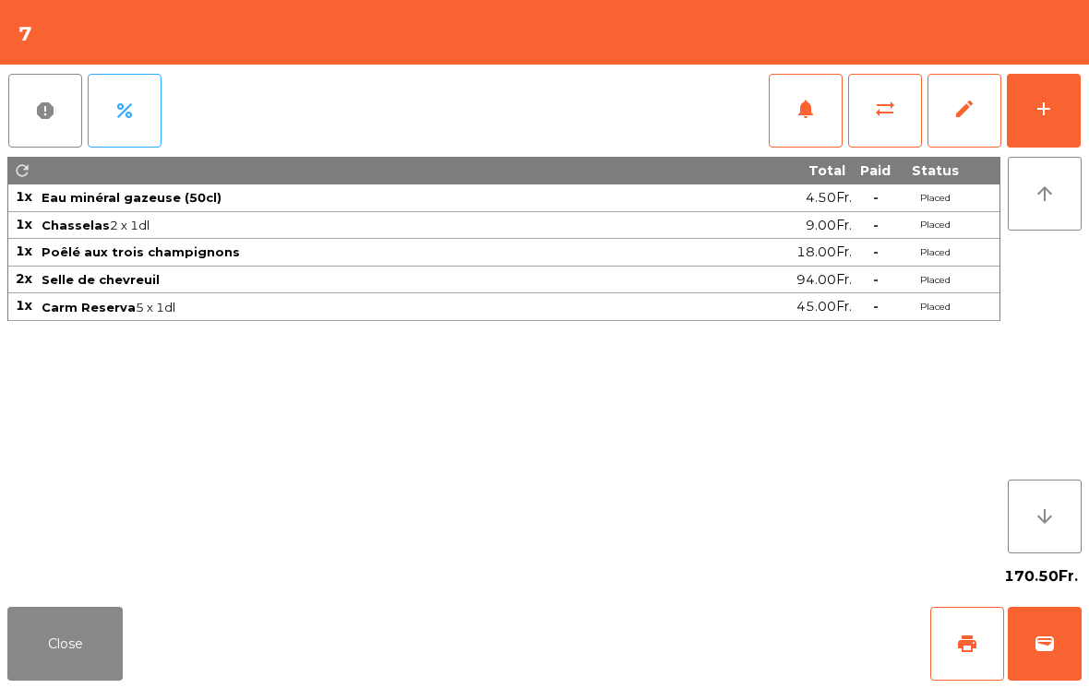
click at [43, 635] on button "Close" at bounding box center [64, 644] width 115 height 74
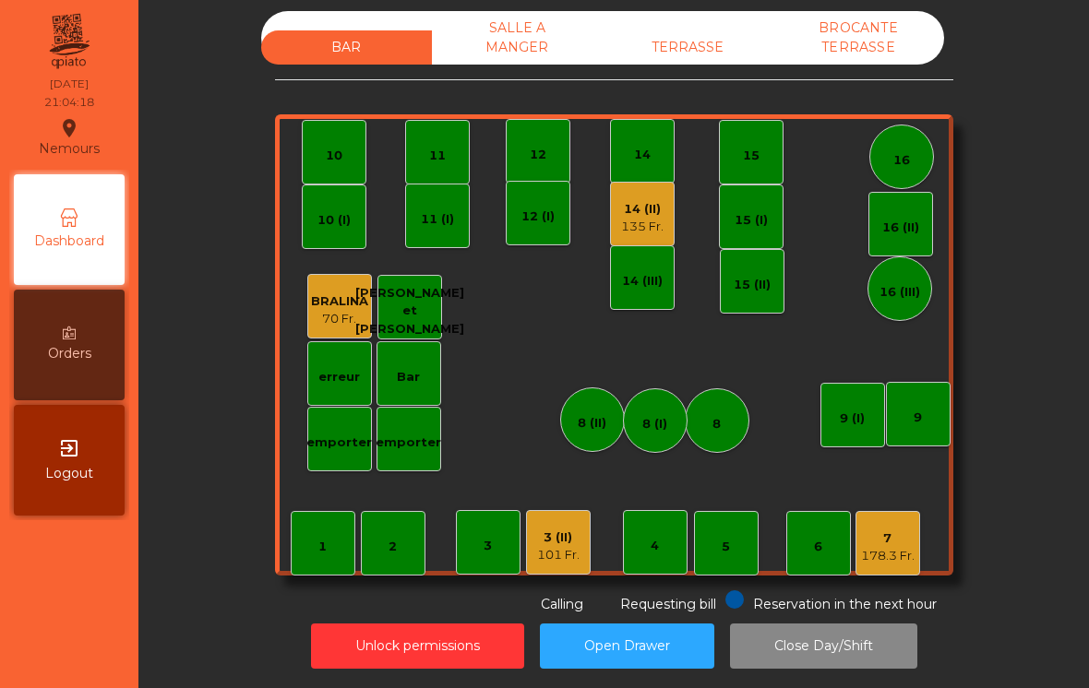
click at [637, 220] on div "135 Fr." at bounding box center [642, 227] width 42 height 18
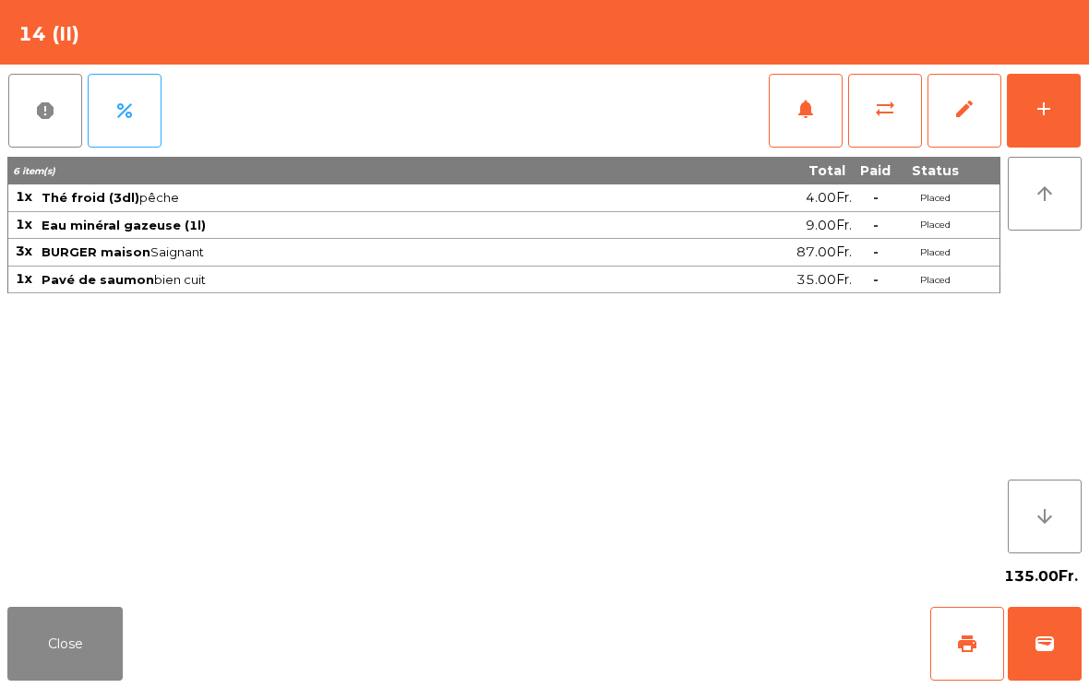
click at [62, 646] on button "Close" at bounding box center [64, 644] width 115 height 74
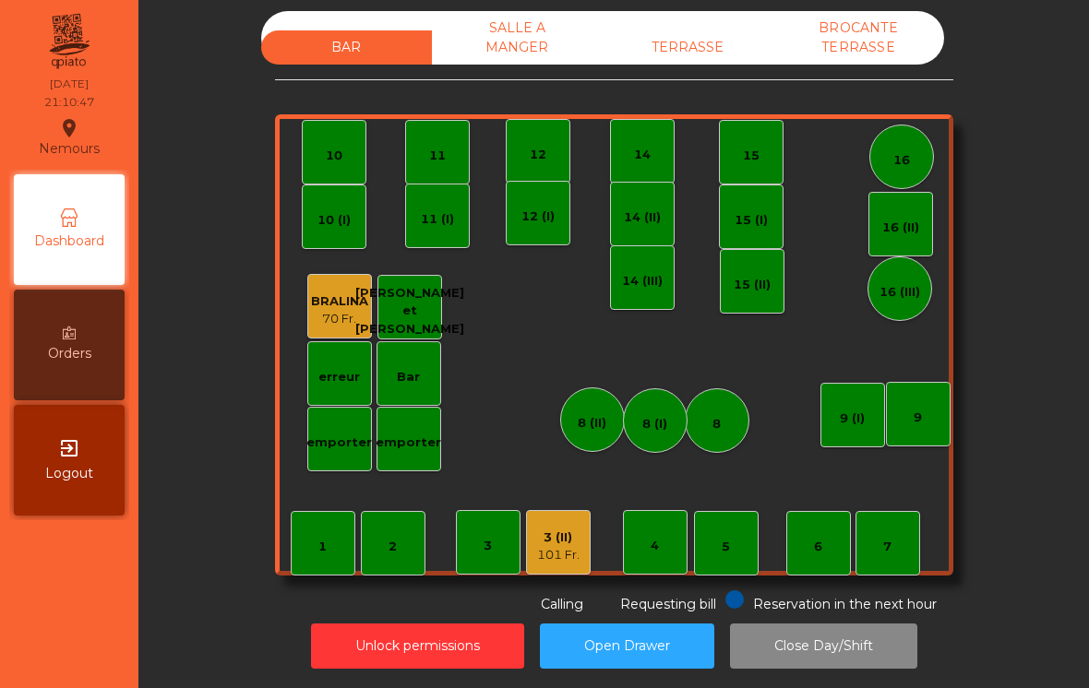
click at [571, 531] on div "3 (II)" at bounding box center [558, 538] width 42 height 18
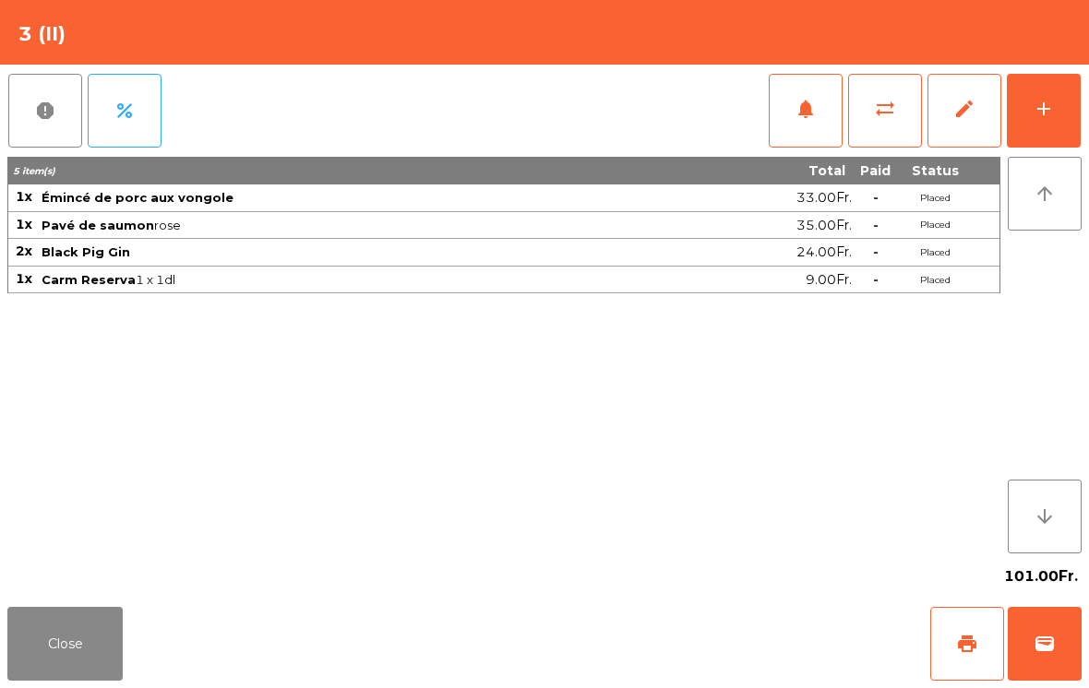
click at [1037, 120] on button "add" at bounding box center [1044, 111] width 74 height 74
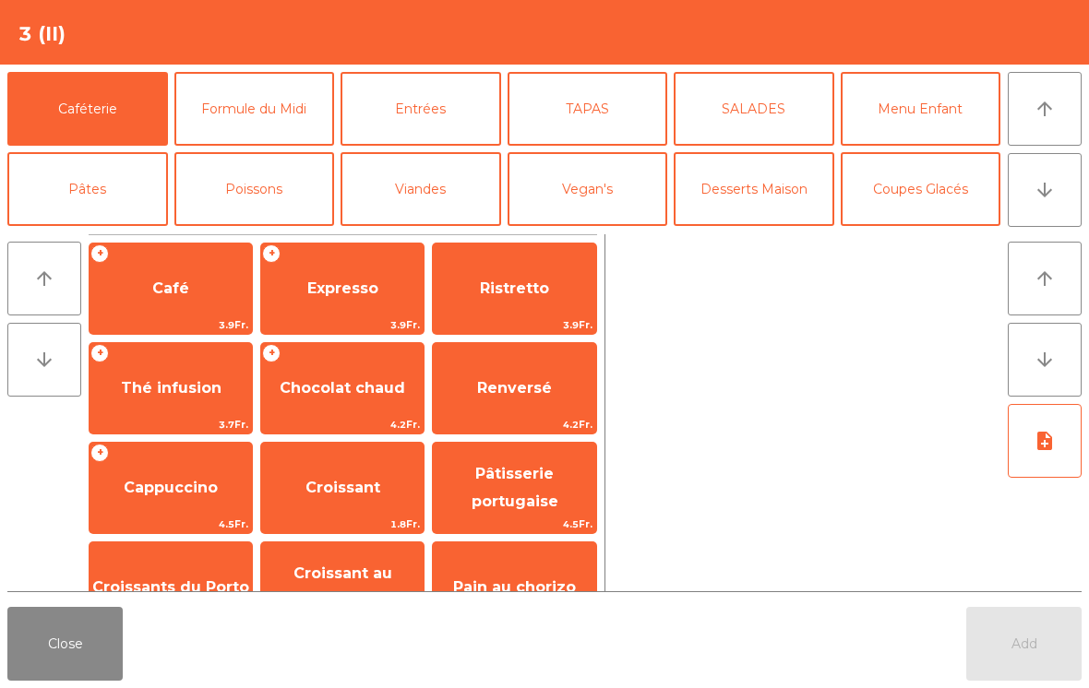
click at [763, 188] on button "Desserts Maison" at bounding box center [754, 189] width 161 height 74
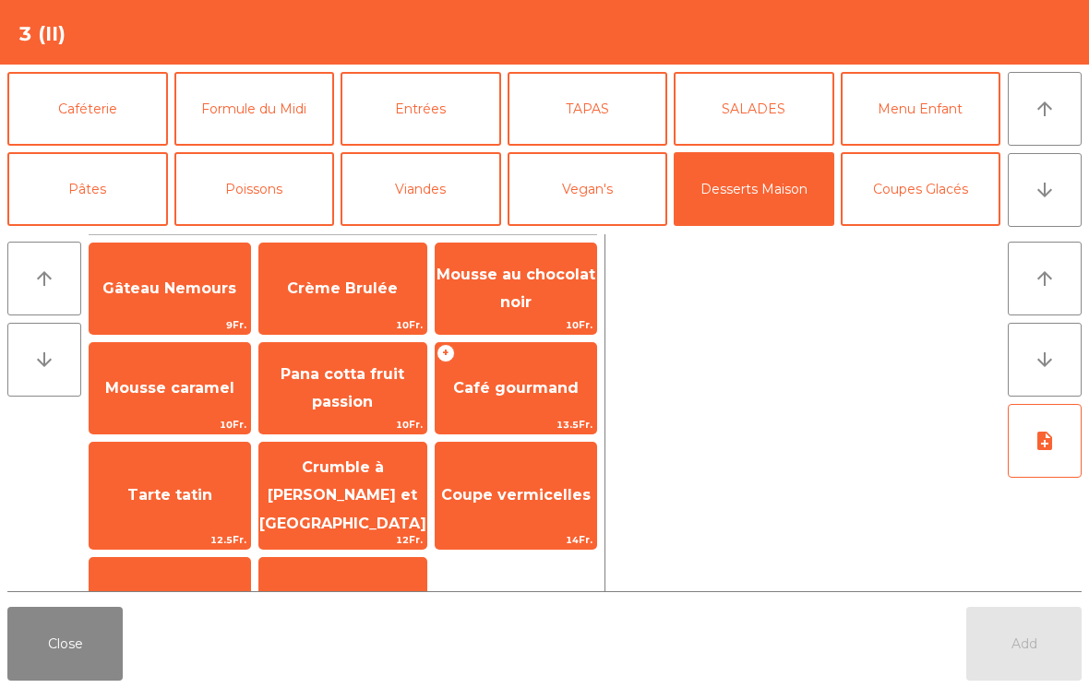
click at [185, 285] on span "Gâteau Nemours" at bounding box center [169, 289] width 134 height 18
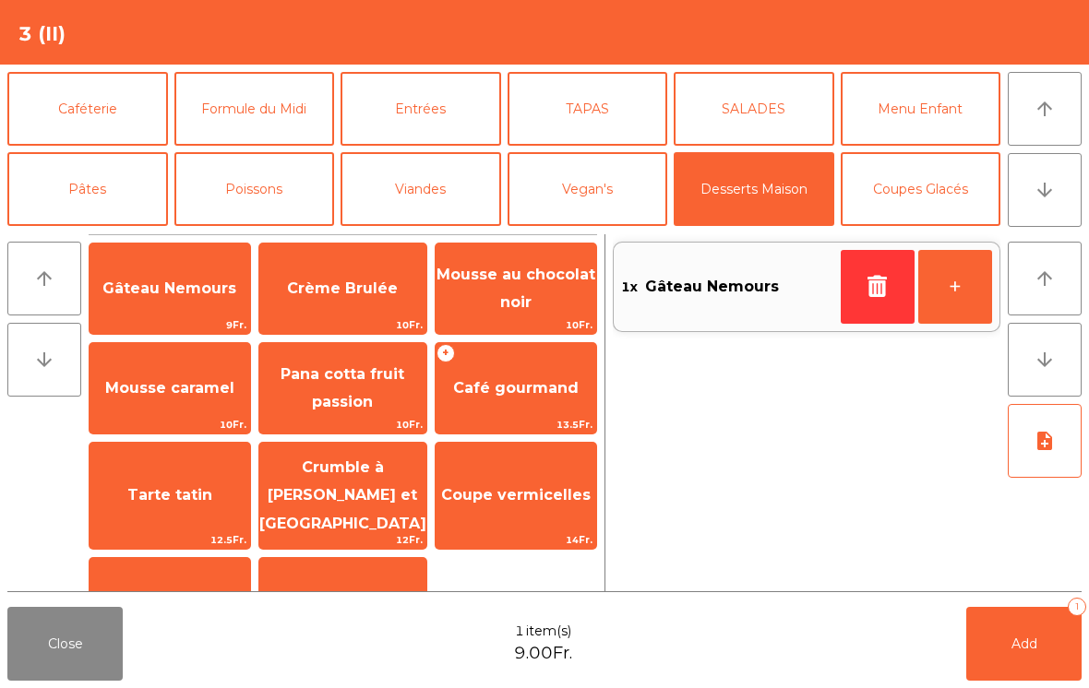
click at [1043, 628] on button "Add 1" at bounding box center [1023, 644] width 115 height 74
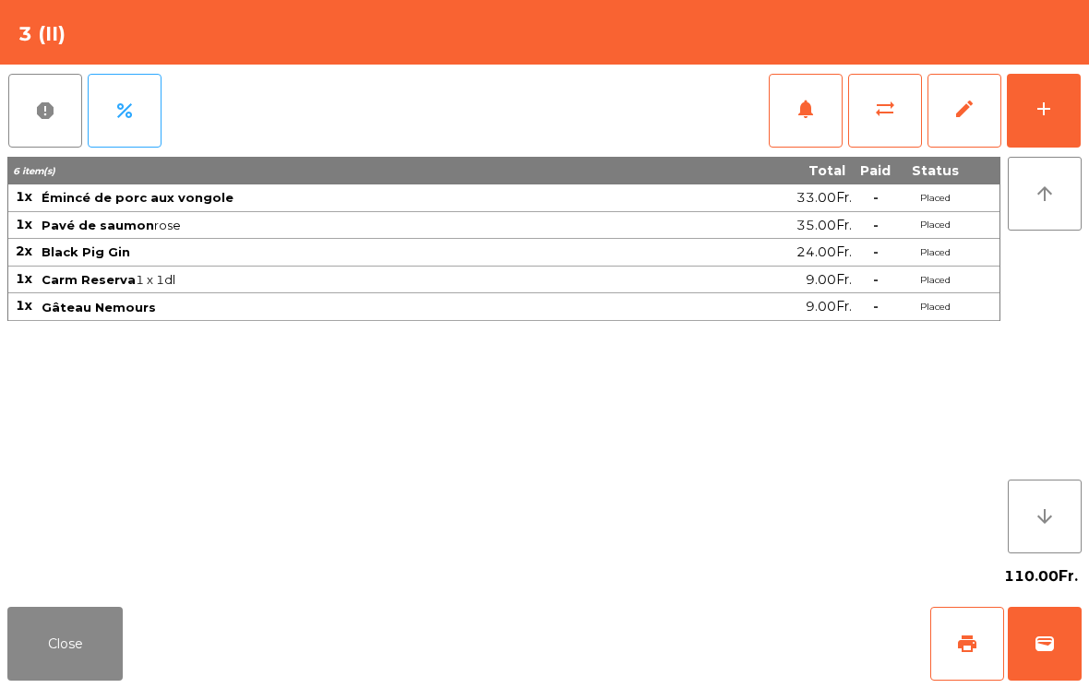
click at [68, 617] on button "Close" at bounding box center [64, 644] width 115 height 74
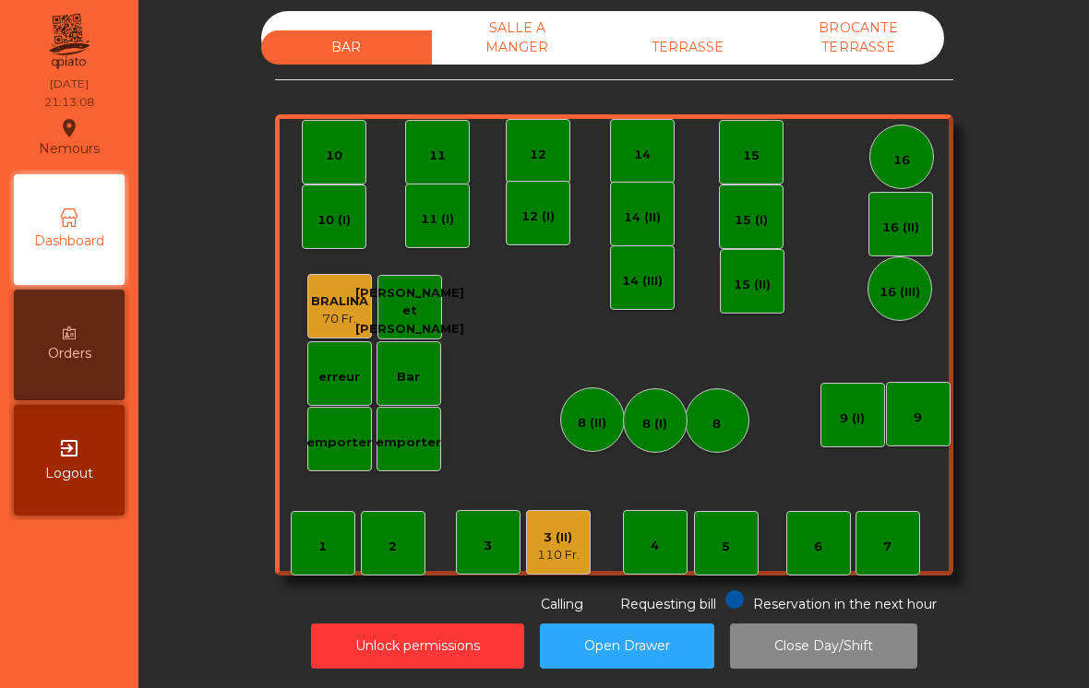
click at [639, 209] on div "14 (II)" at bounding box center [642, 218] width 37 height 18
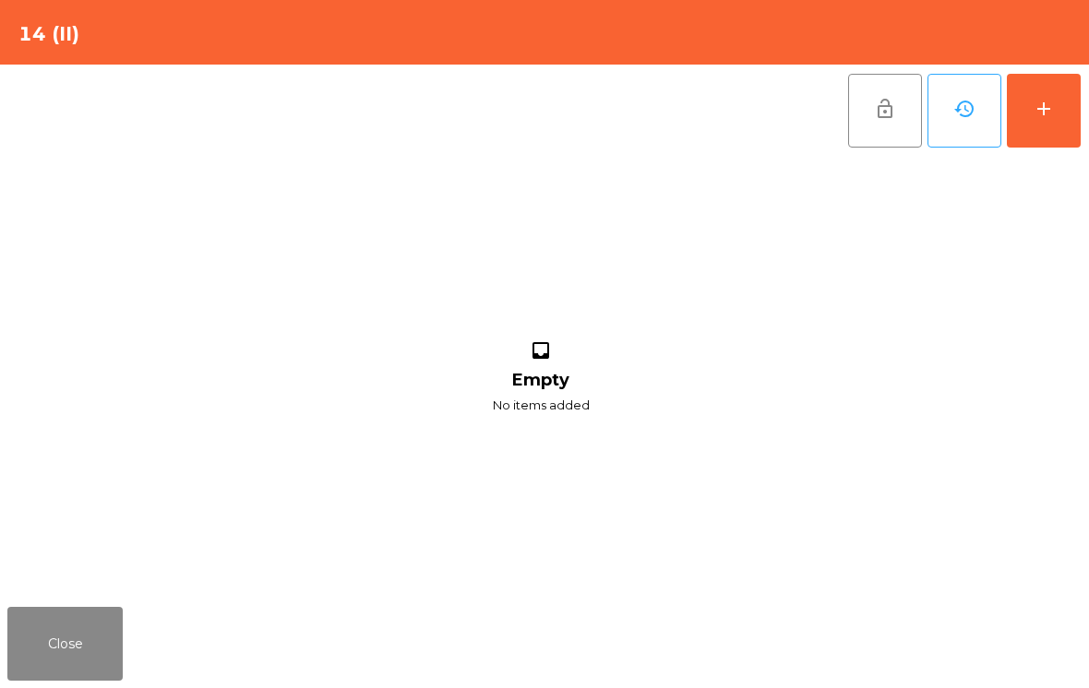
click at [1047, 108] on div "add" at bounding box center [1044, 109] width 22 height 22
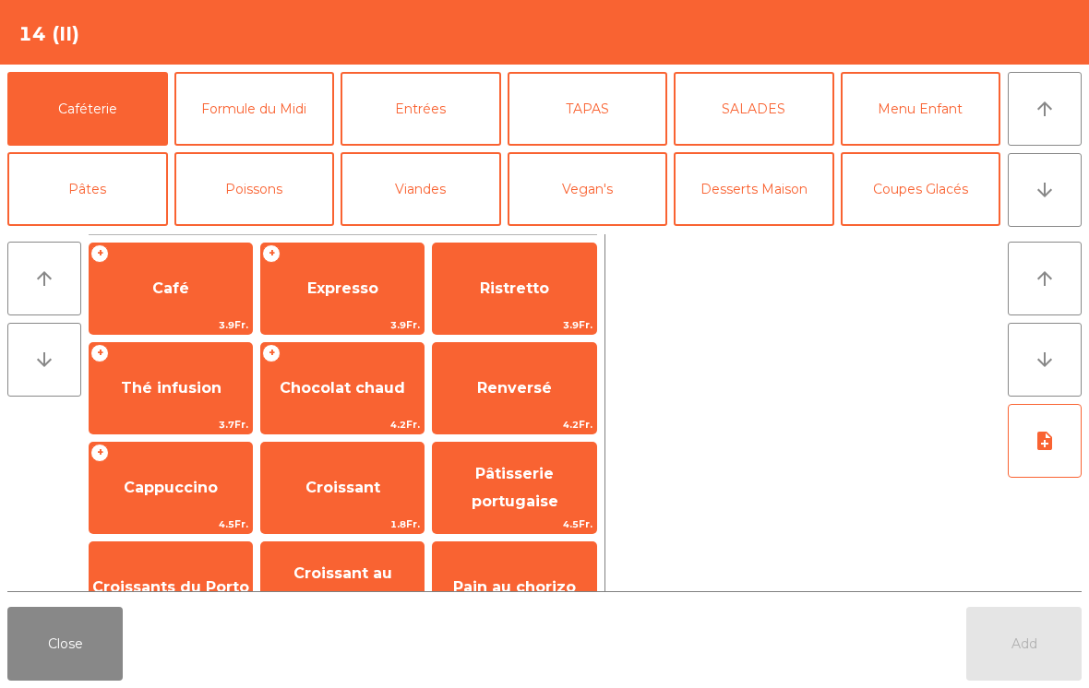
click at [426, 181] on button "Viandes" at bounding box center [421, 189] width 161 height 74
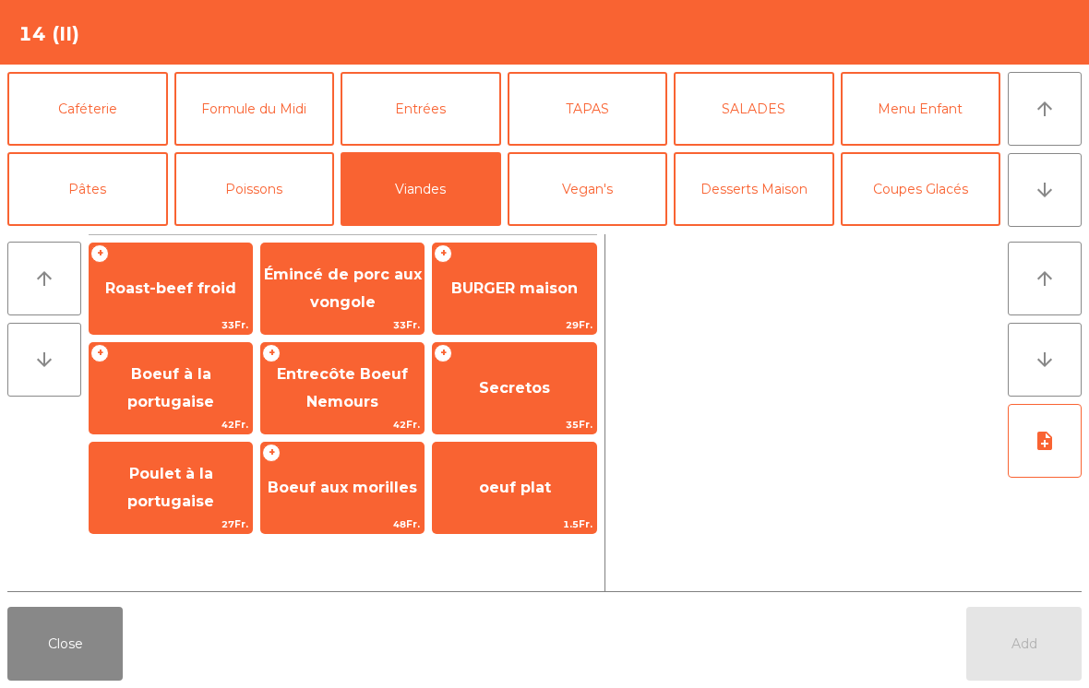
scroll to position [6, 0]
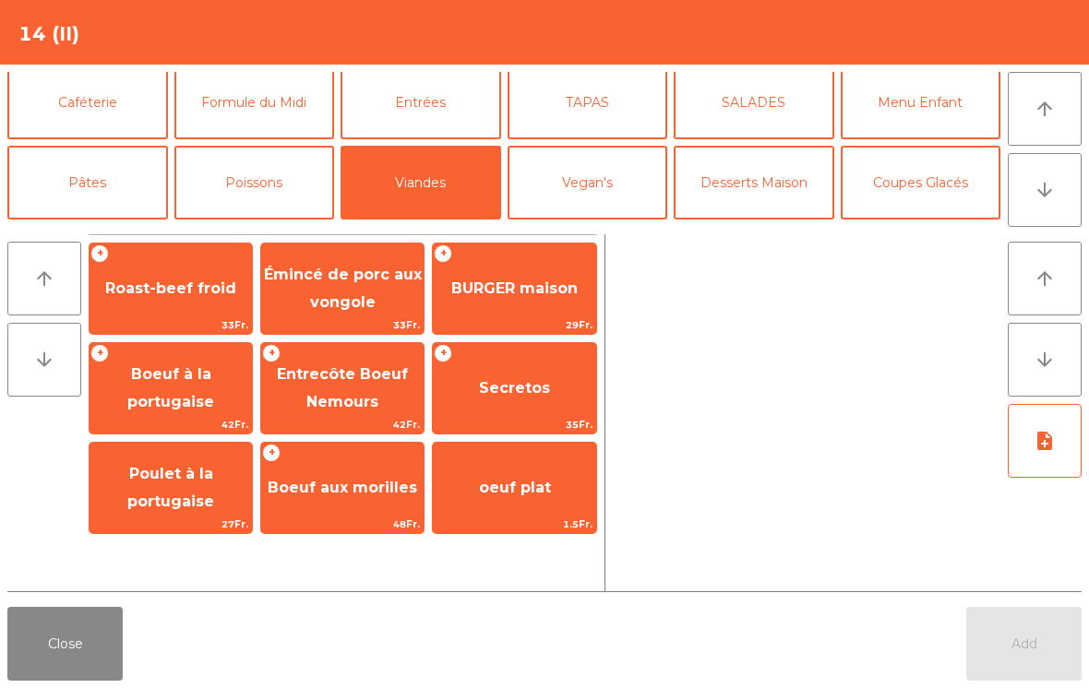
click at [32, 623] on button "Close" at bounding box center [64, 644] width 115 height 74
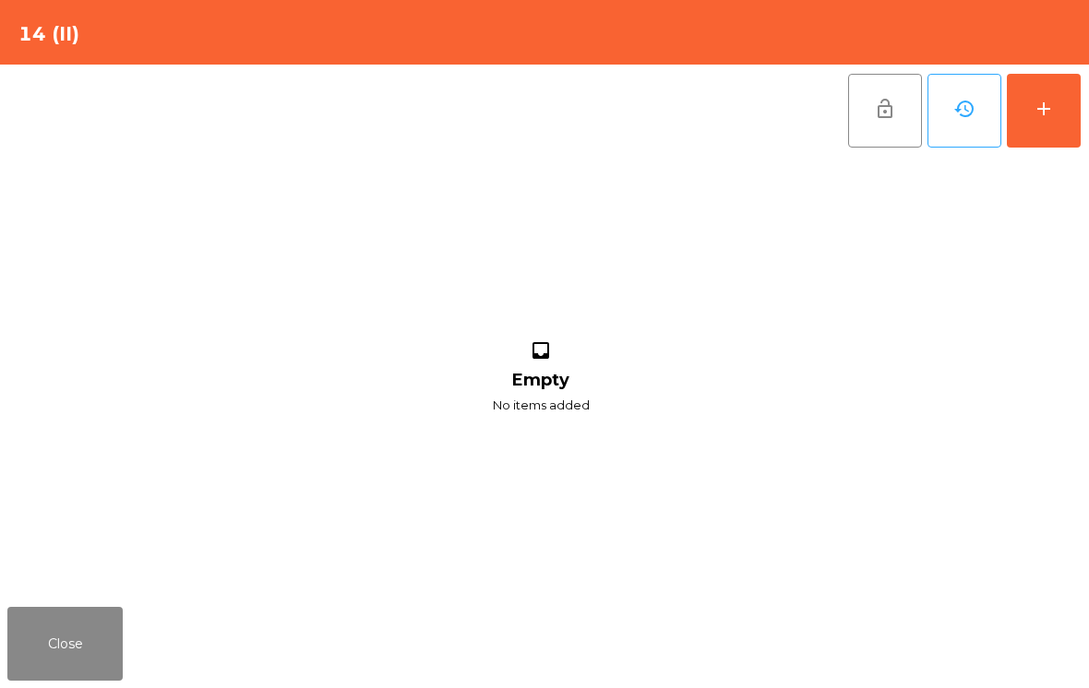
click at [1060, 103] on button "add" at bounding box center [1044, 111] width 74 height 74
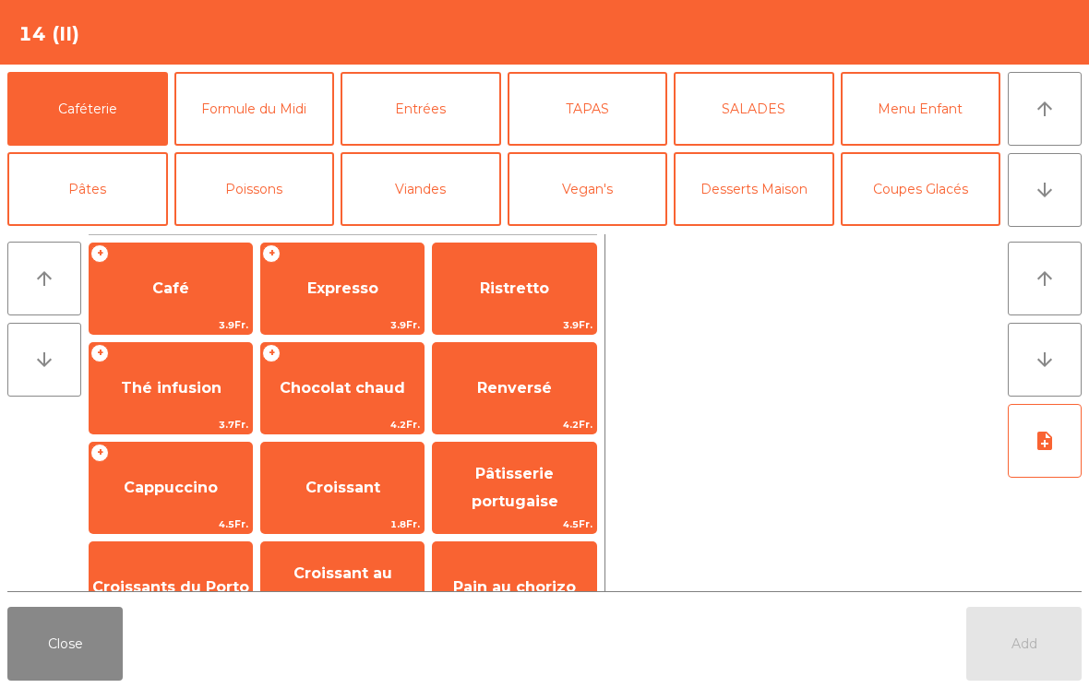
click at [74, 657] on button "Close" at bounding box center [64, 644] width 115 height 74
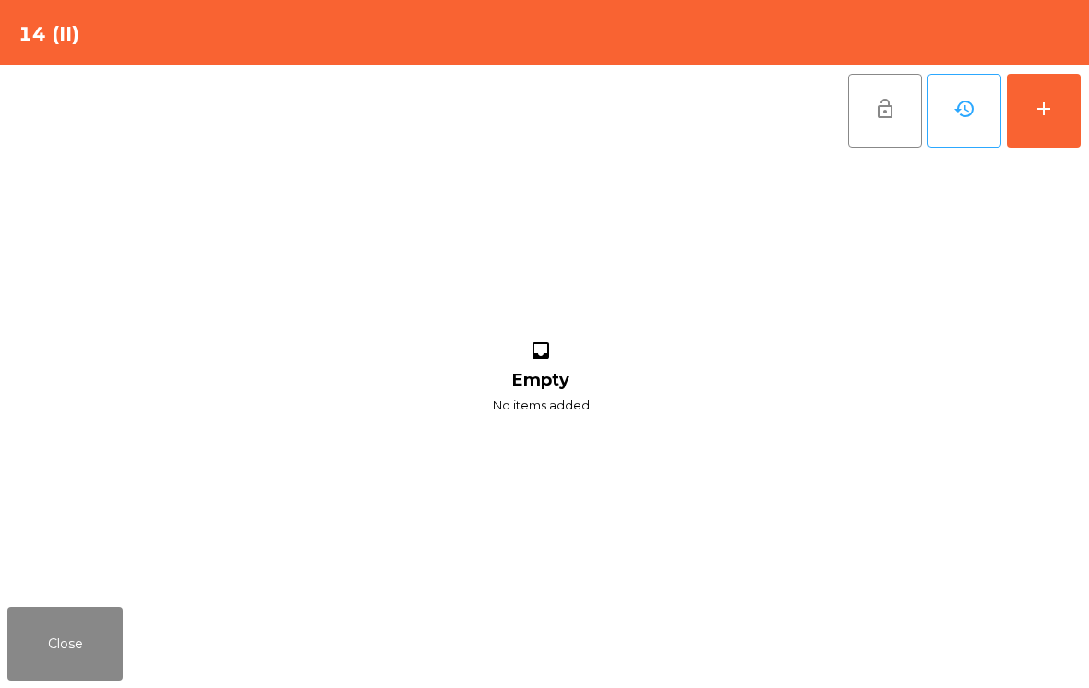
click at [30, 596] on div "inbox Empty No items added" at bounding box center [540, 378] width 1067 height 443
click at [42, 653] on button "Close" at bounding box center [64, 644] width 115 height 74
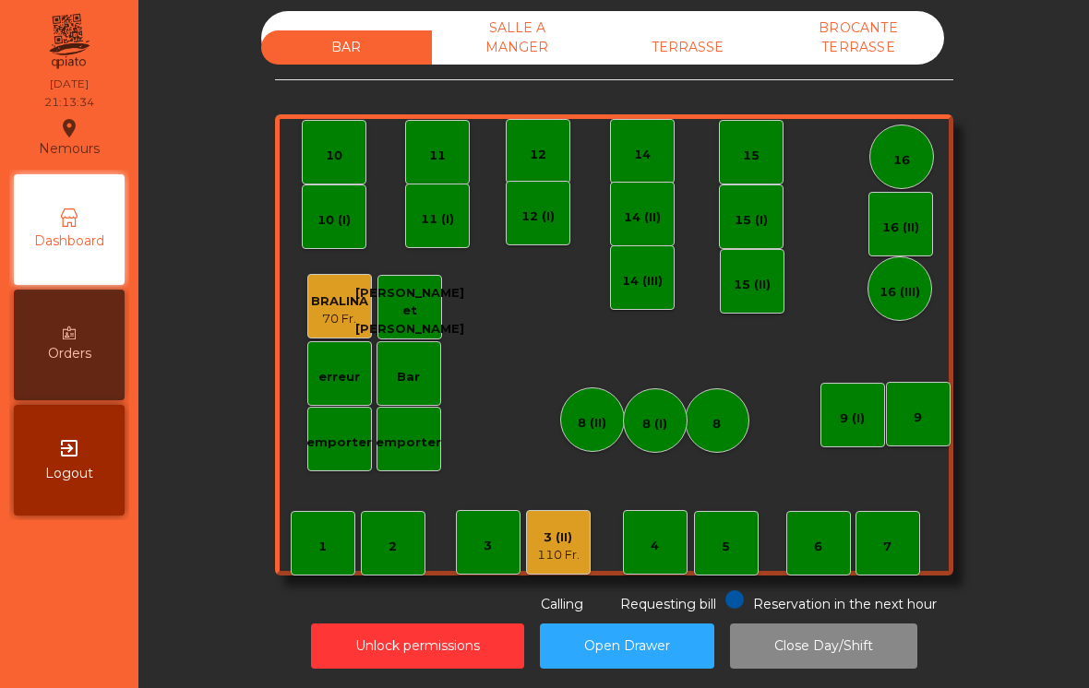
click at [560, 546] on div "110 Fr." at bounding box center [558, 555] width 42 height 18
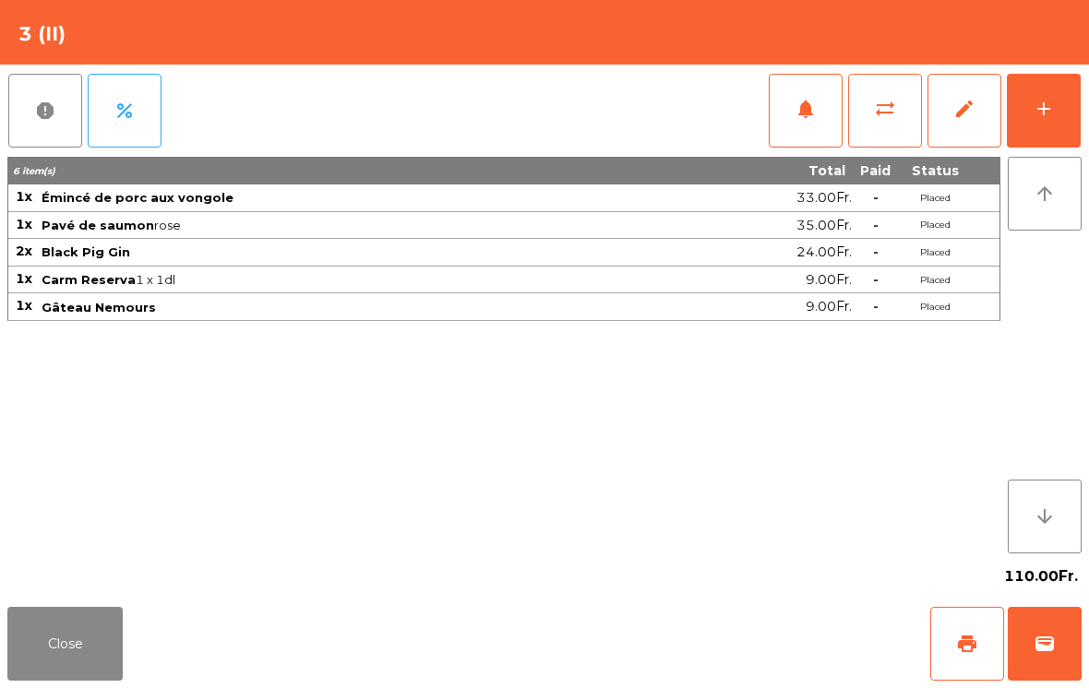
click at [1028, 122] on button "add" at bounding box center [1044, 111] width 74 height 74
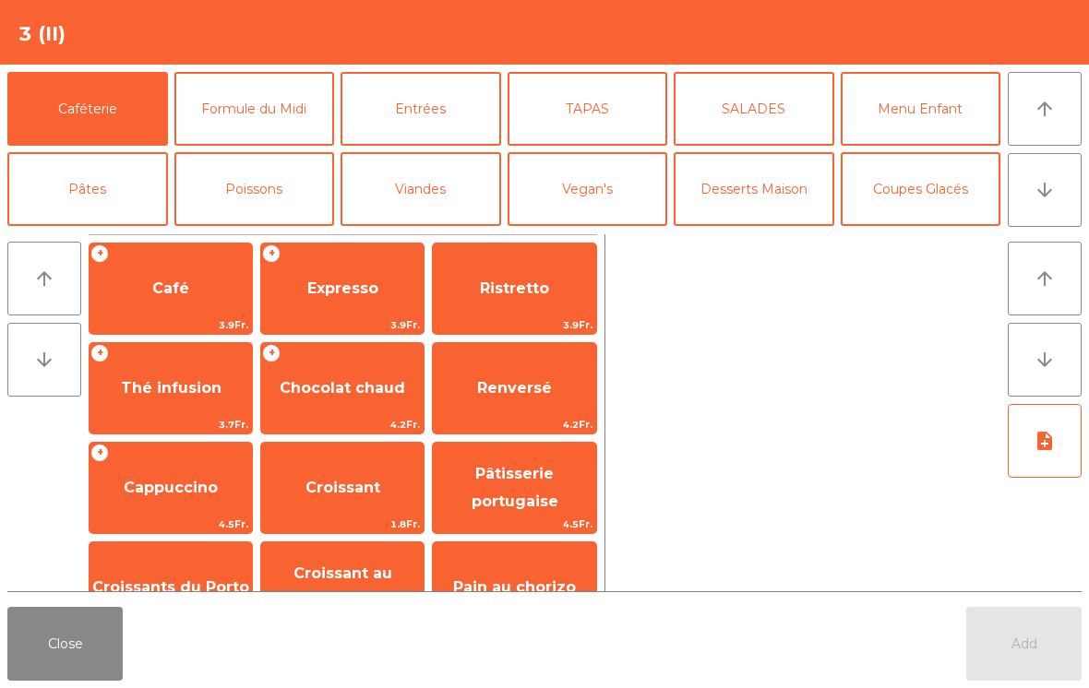
scroll to position [72, 0]
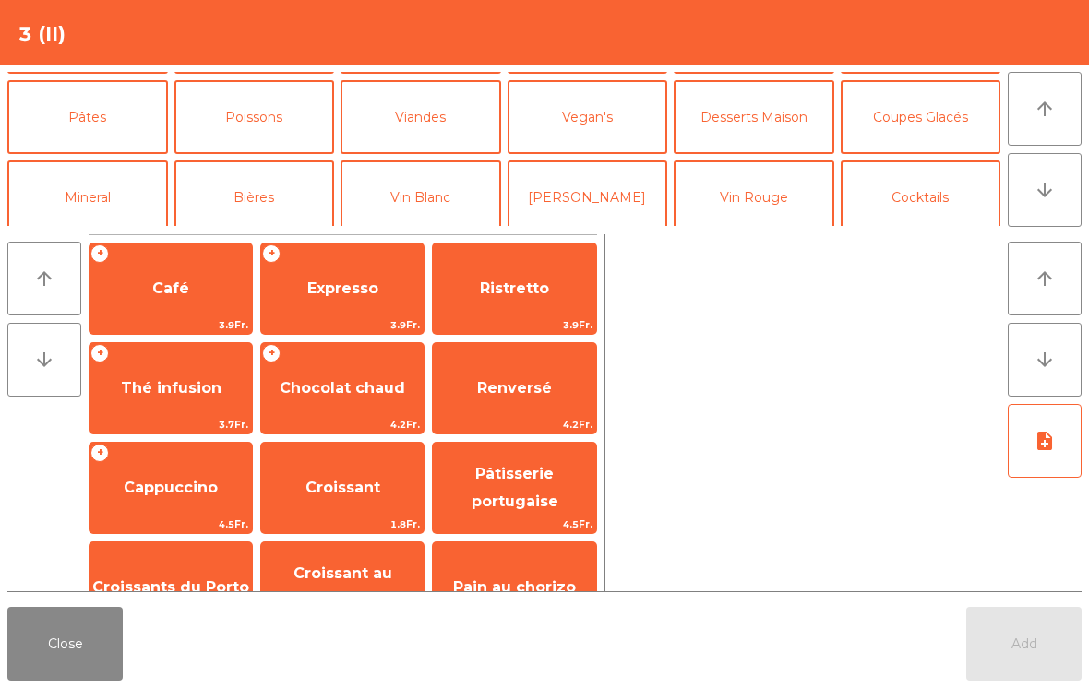
click at [752, 183] on button "Vin Rouge" at bounding box center [754, 198] width 161 height 74
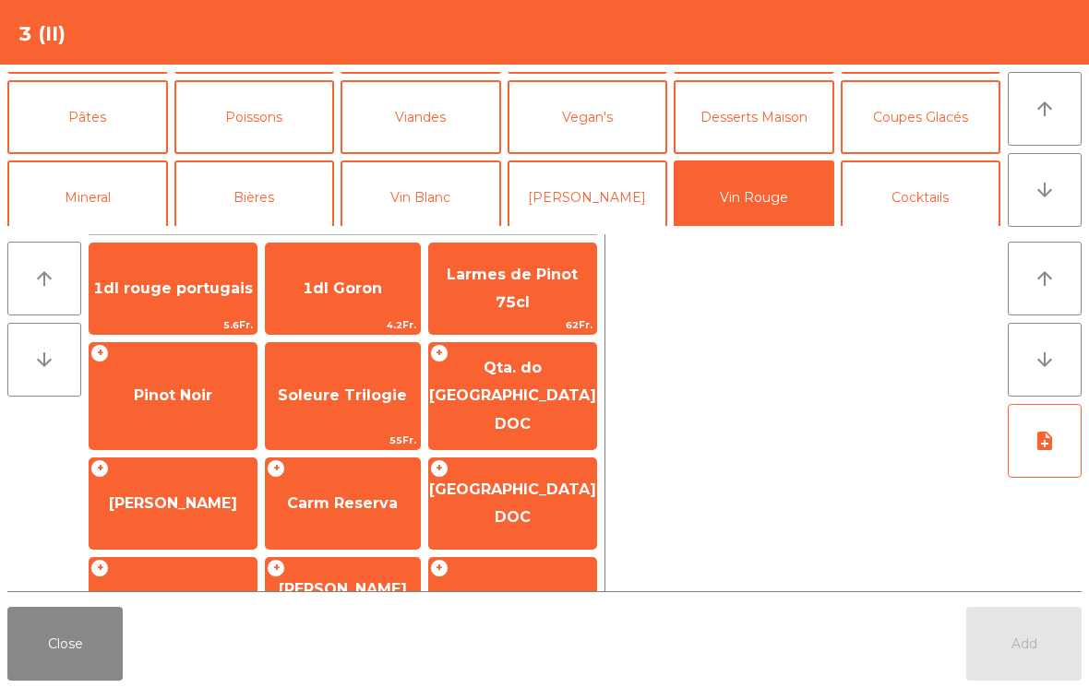
click at [327, 403] on span "Soleure Trilogie" at bounding box center [343, 396] width 154 height 50
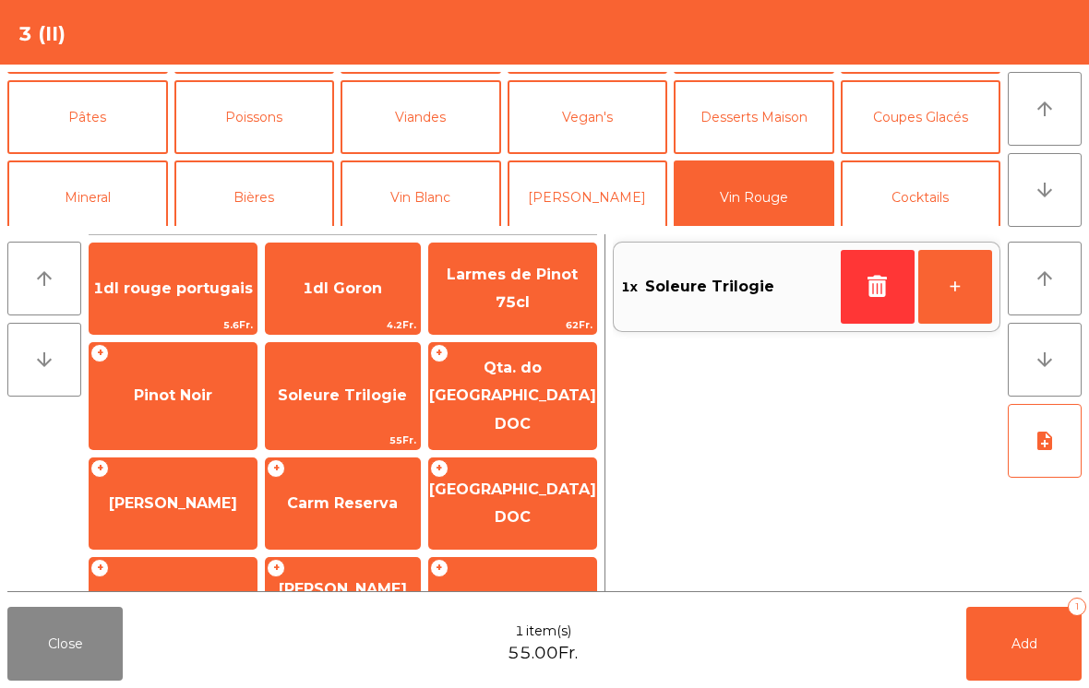
click at [866, 284] on icon "button" at bounding box center [878, 286] width 28 height 22
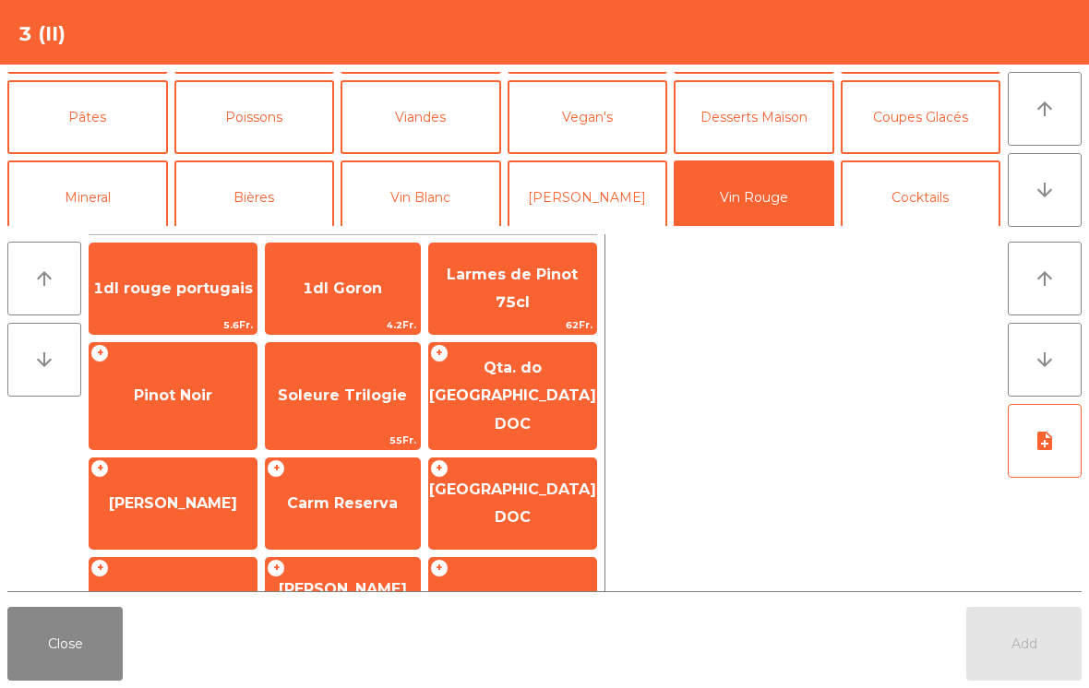
click at [329, 507] on span "Carm Reserva" at bounding box center [343, 504] width 154 height 50
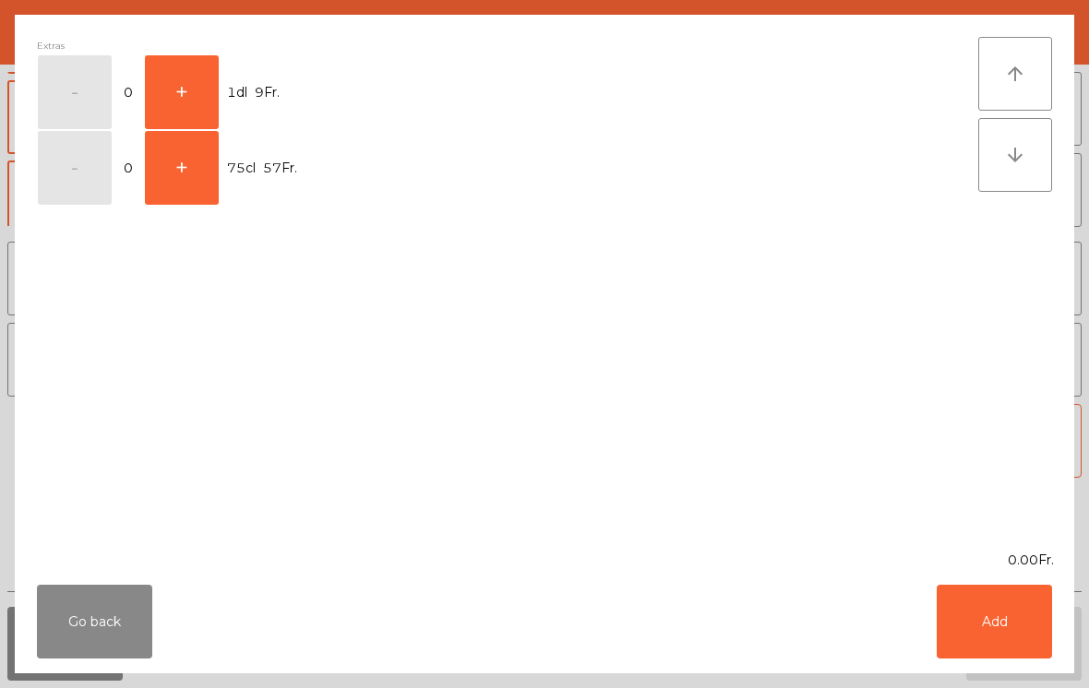
click at [198, 90] on button "+" at bounding box center [182, 92] width 74 height 74
click at [1038, 642] on button "Add" at bounding box center [994, 622] width 115 height 74
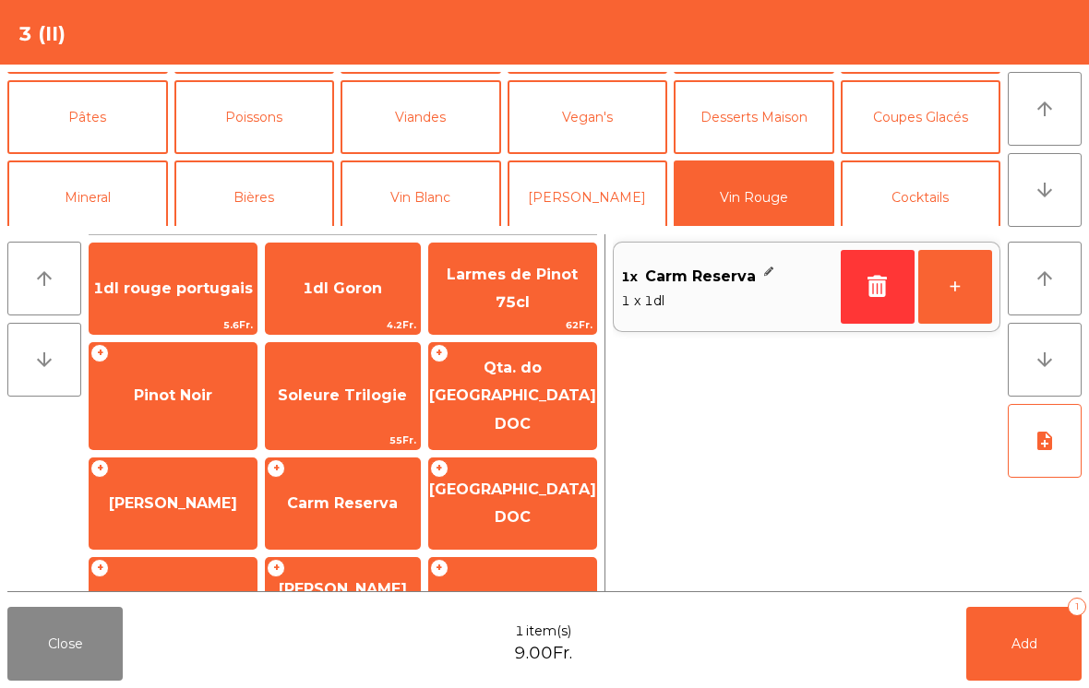
click at [1046, 647] on button "Add 1" at bounding box center [1023, 644] width 115 height 74
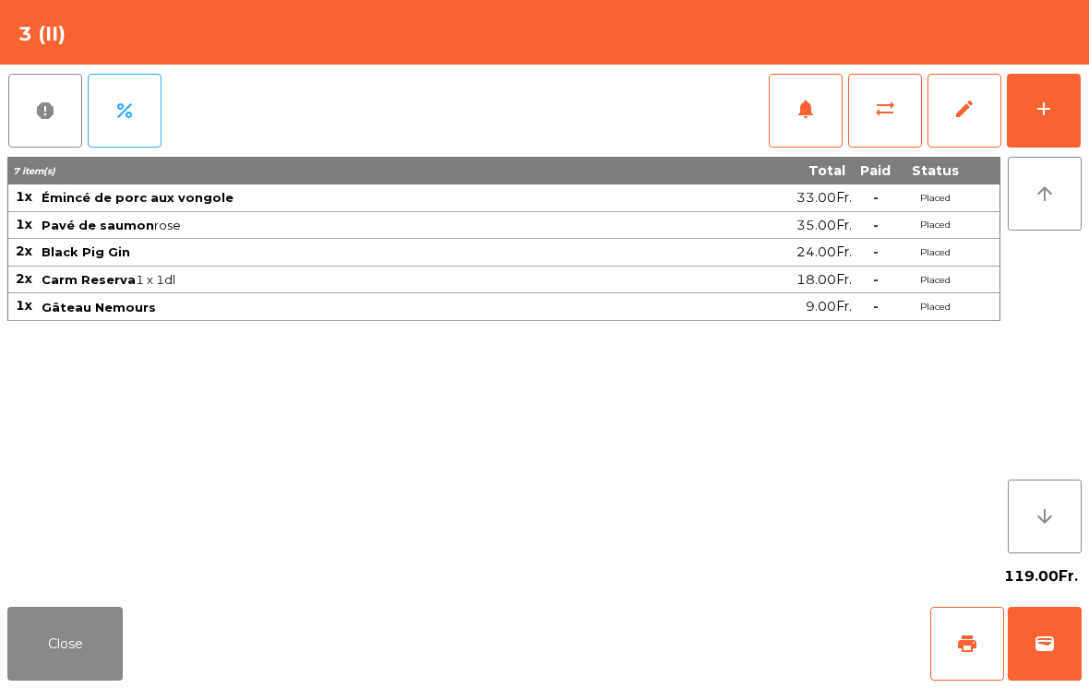
scroll to position [9, 0]
click at [29, 675] on button "Close" at bounding box center [64, 644] width 115 height 74
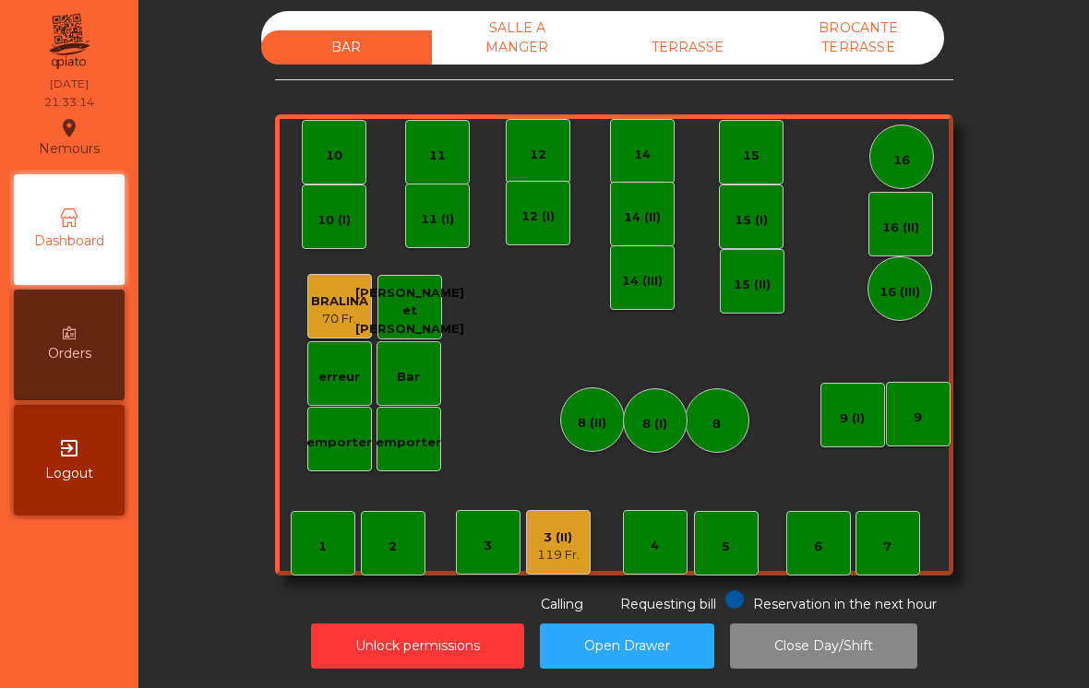
click at [550, 558] on div "3 (II) 119 Fr." at bounding box center [558, 542] width 65 height 65
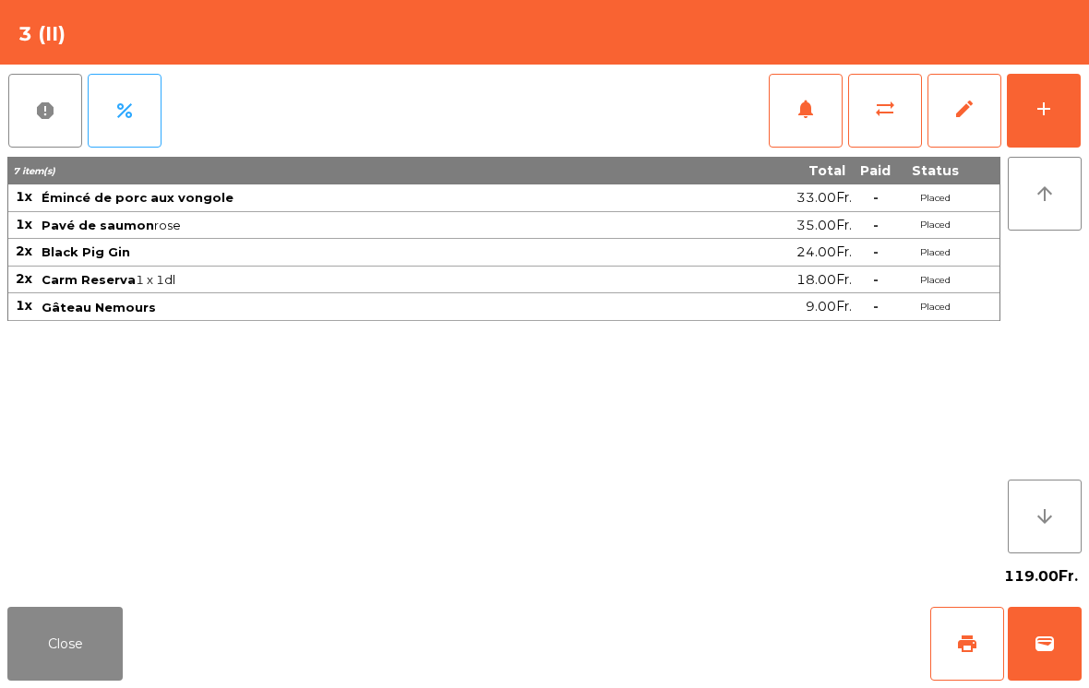
click at [939, 641] on button "print" at bounding box center [967, 644] width 74 height 74
